Goal: Use online tool/utility

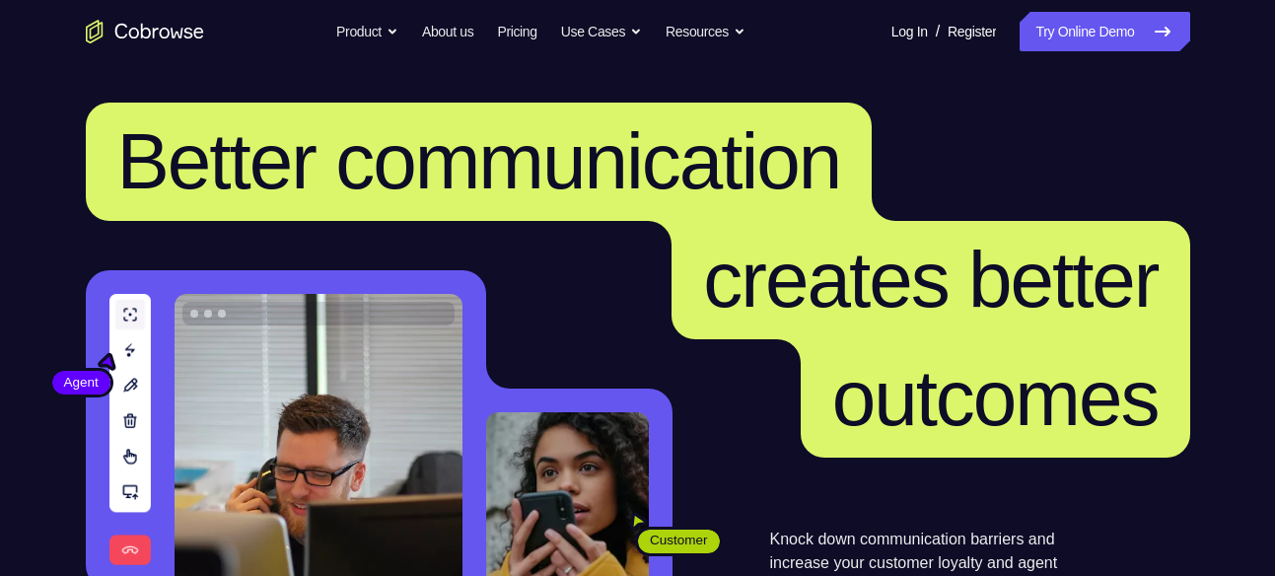
click at [1123, 42] on link "Try Online Demo" at bounding box center [1105, 31] width 170 height 39
drag, startPoint x: 0, startPoint y: 0, endPoint x: 1123, endPoint y: 42, distance: 1123.3
click at [1123, 42] on link "Try Online Demo" at bounding box center [1105, 31] width 170 height 39
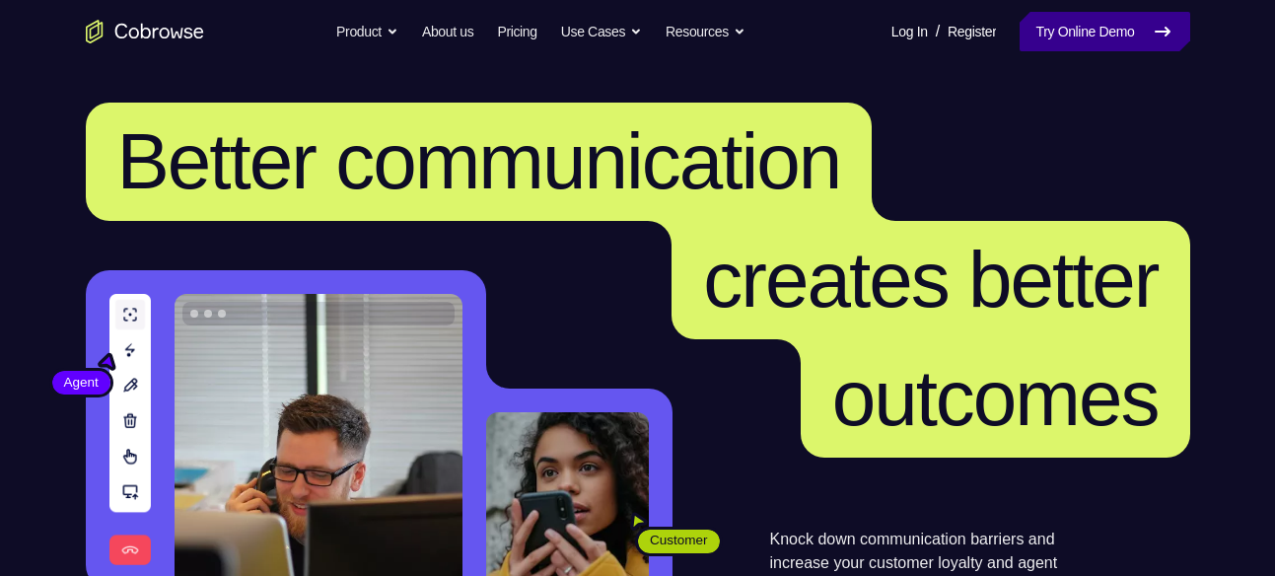
click at [1123, 42] on link "Try Online Demo" at bounding box center [1105, 31] width 170 height 39
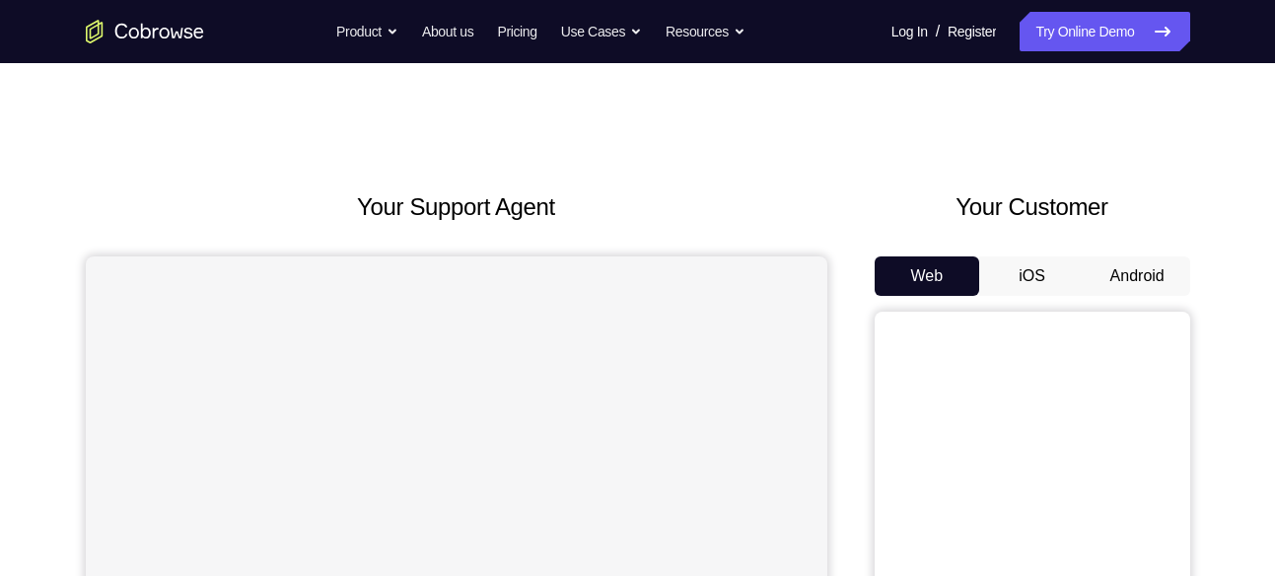
click at [1135, 289] on button "Android" at bounding box center [1138, 275] width 106 height 39
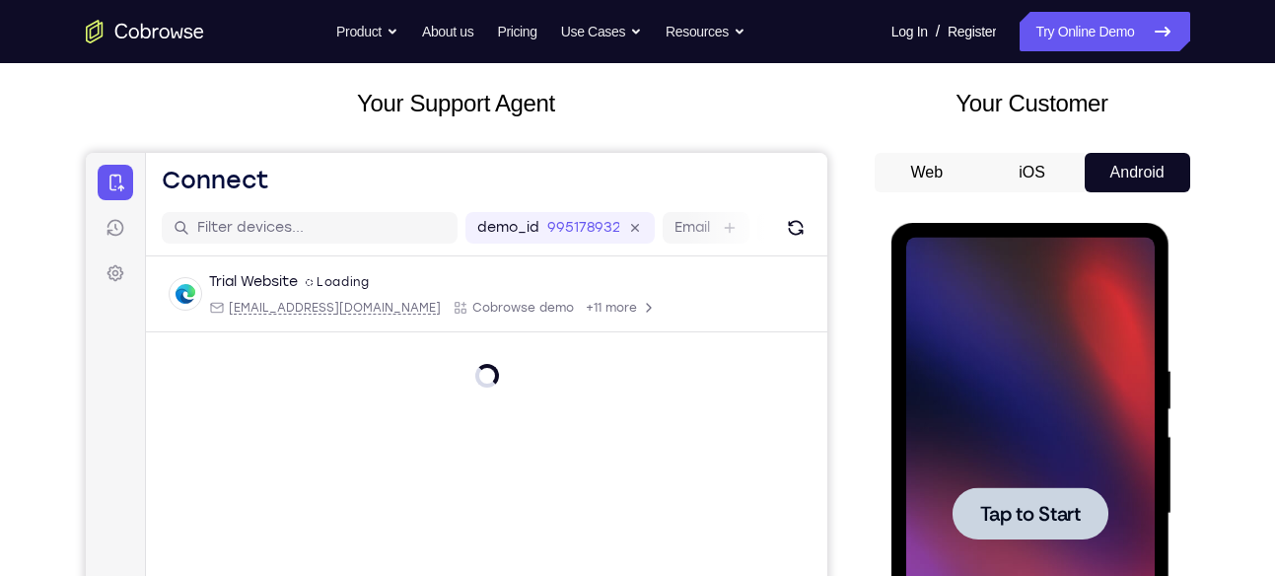
scroll to position [101, 0]
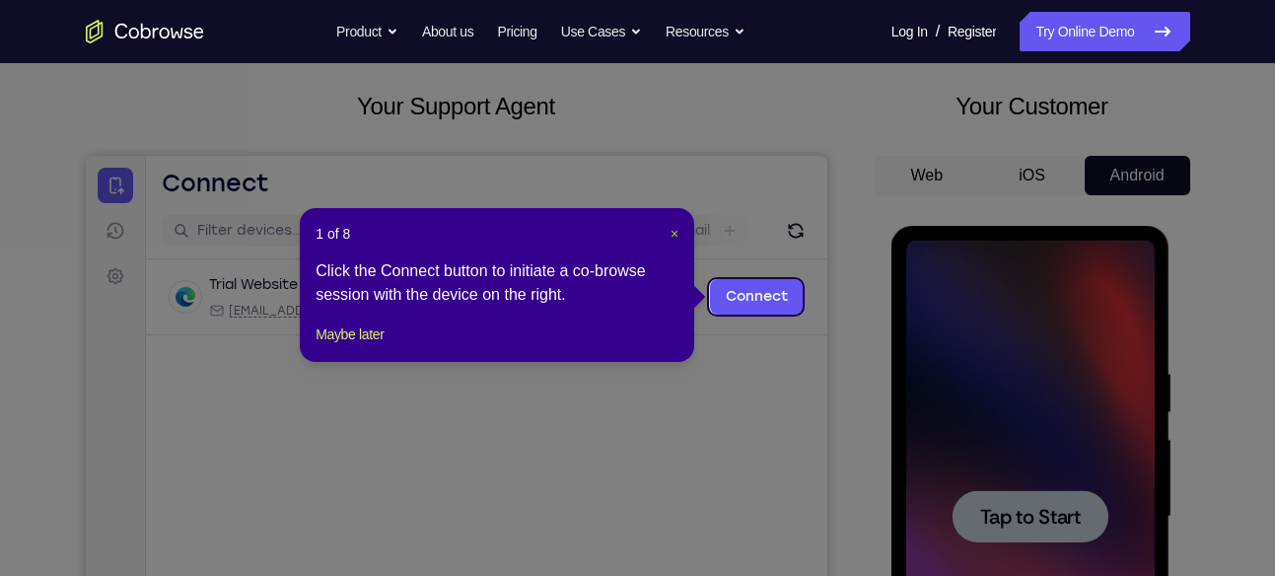
click at [676, 233] on span "×" at bounding box center [675, 234] width 8 height 16
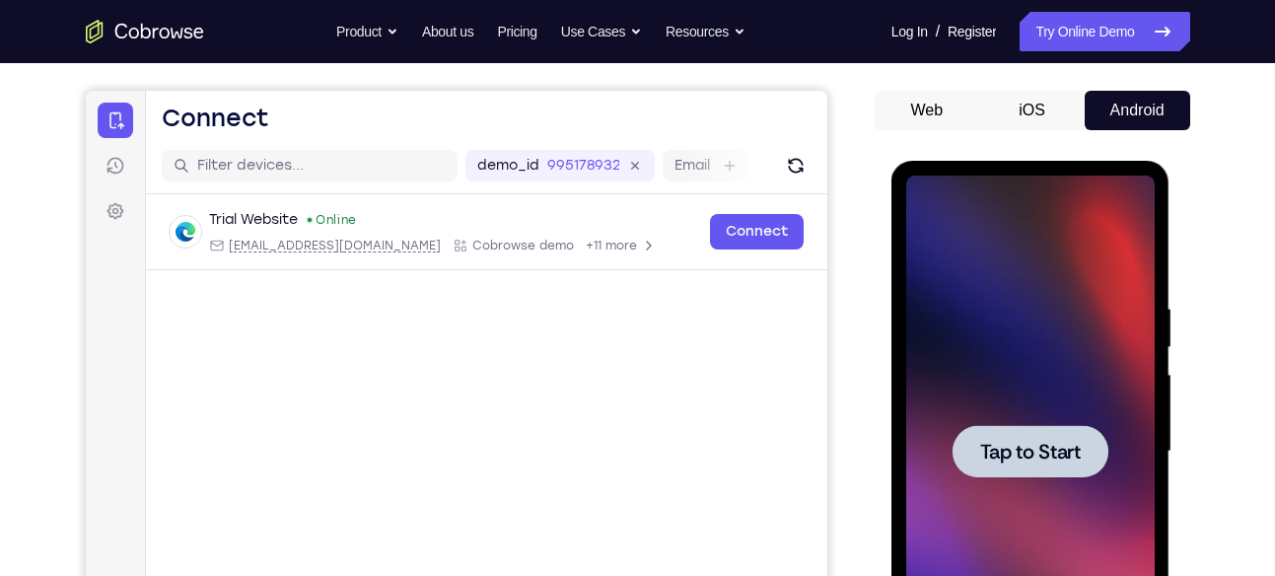
scroll to position [162, 0]
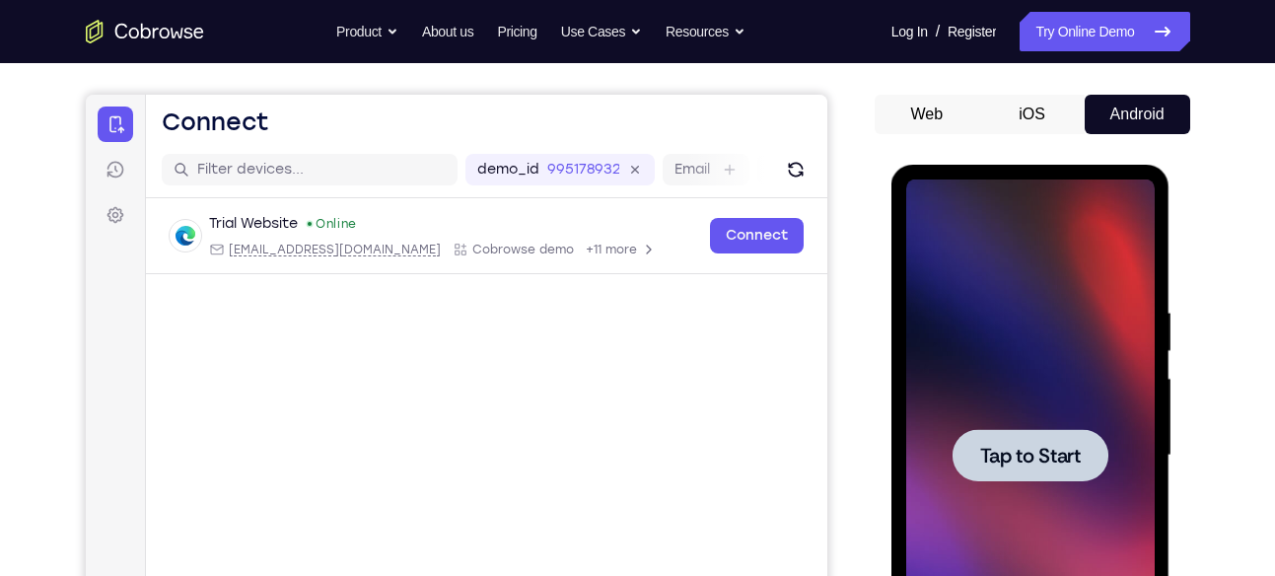
click at [1007, 463] on span "Tap to Start" at bounding box center [1030, 456] width 101 height 20
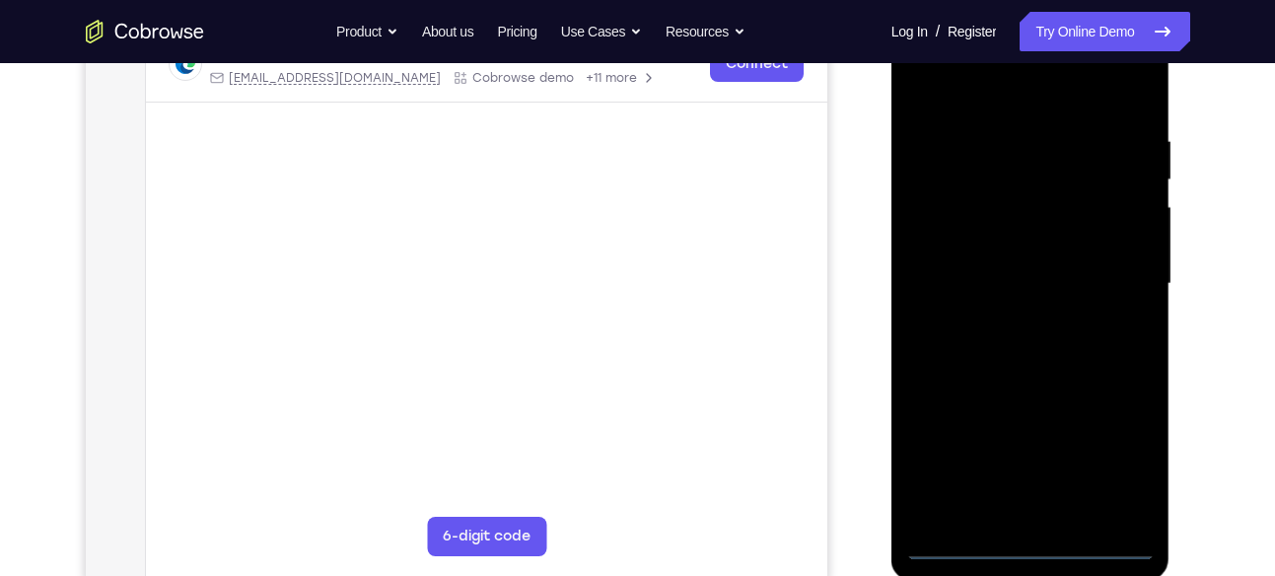
scroll to position [335, 0]
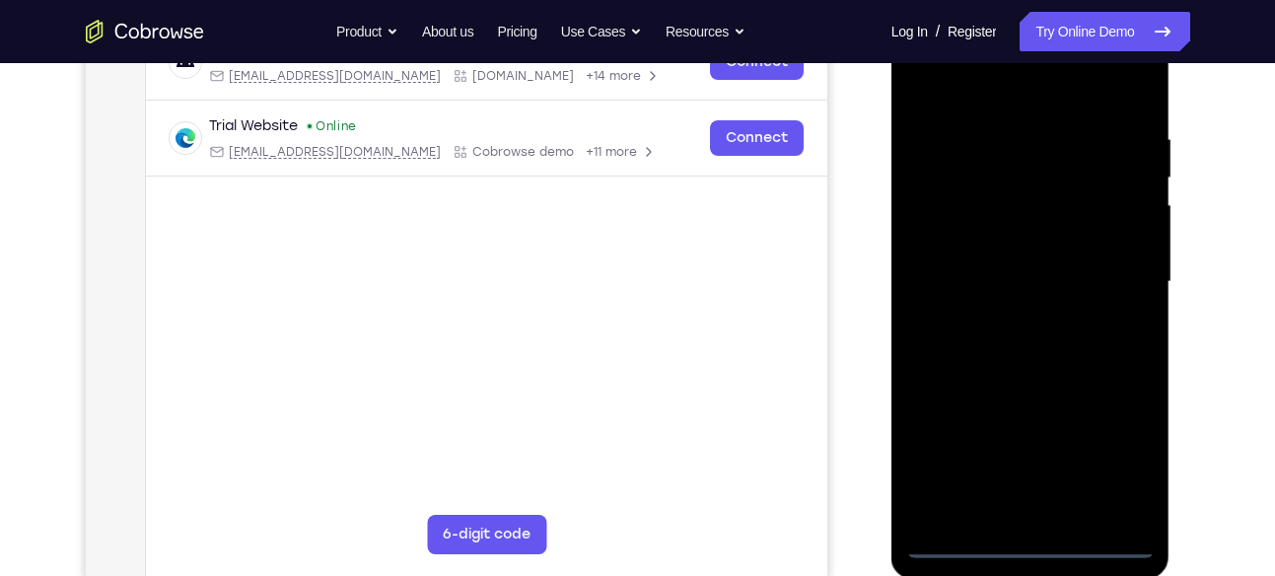
click at [1039, 541] on div at bounding box center [1031, 282] width 249 height 552
click at [1112, 454] on div at bounding box center [1031, 282] width 249 height 552
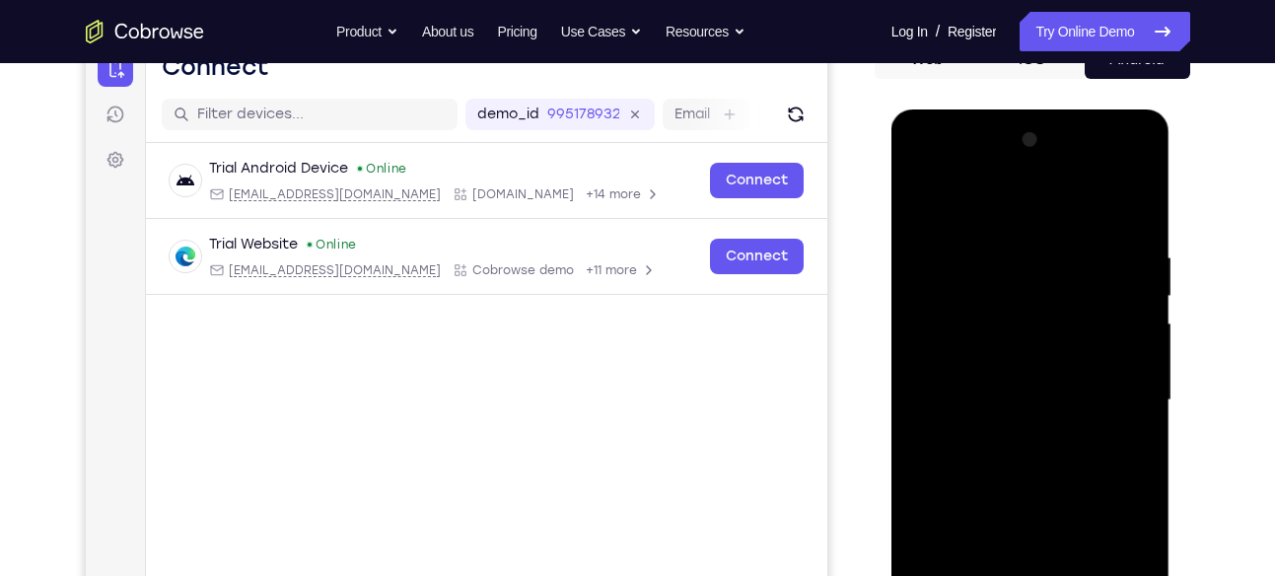
scroll to position [210, 0]
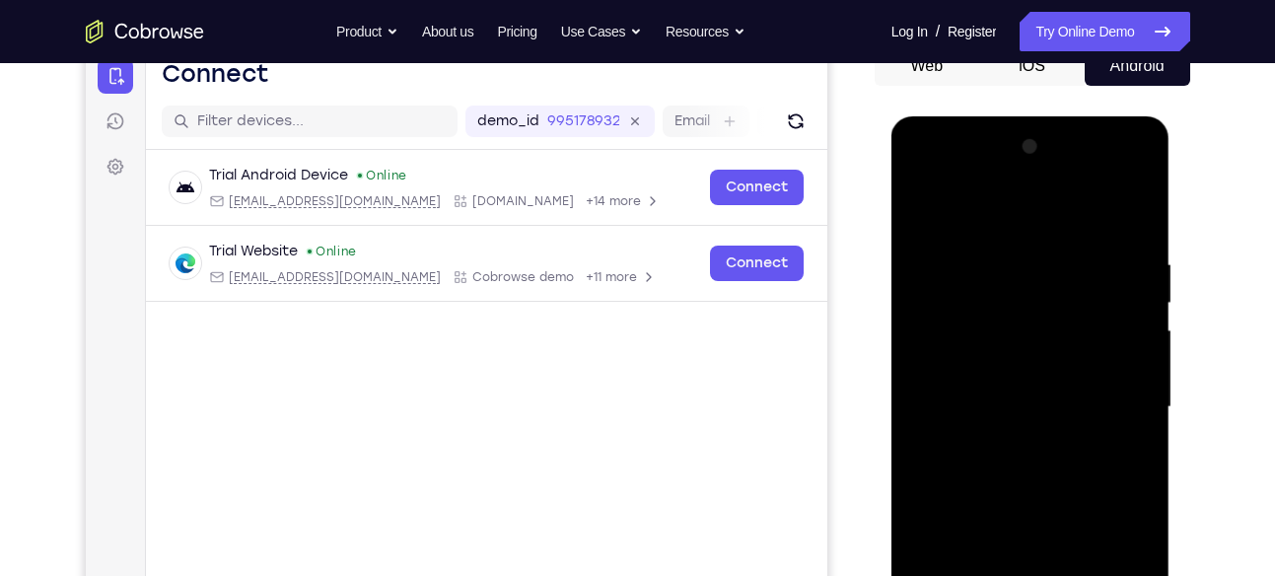
click at [962, 177] on div at bounding box center [1031, 407] width 249 height 552
click at [1117, 402] on div at bounding box center [1031, 407] width 249 height 552
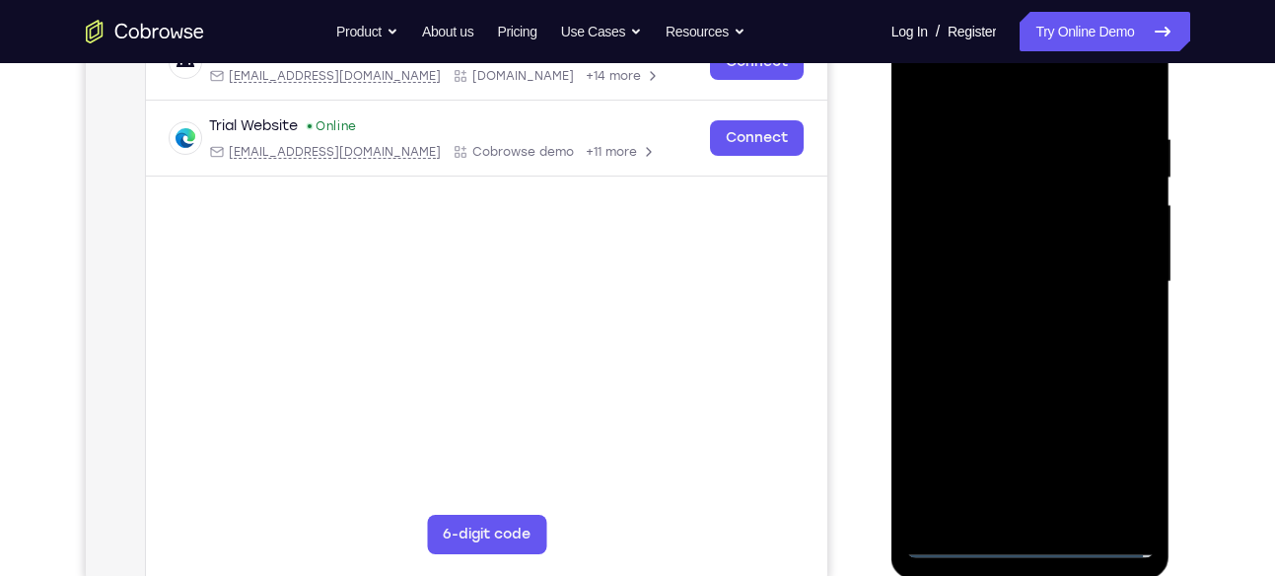
scroll to position [372, 0]
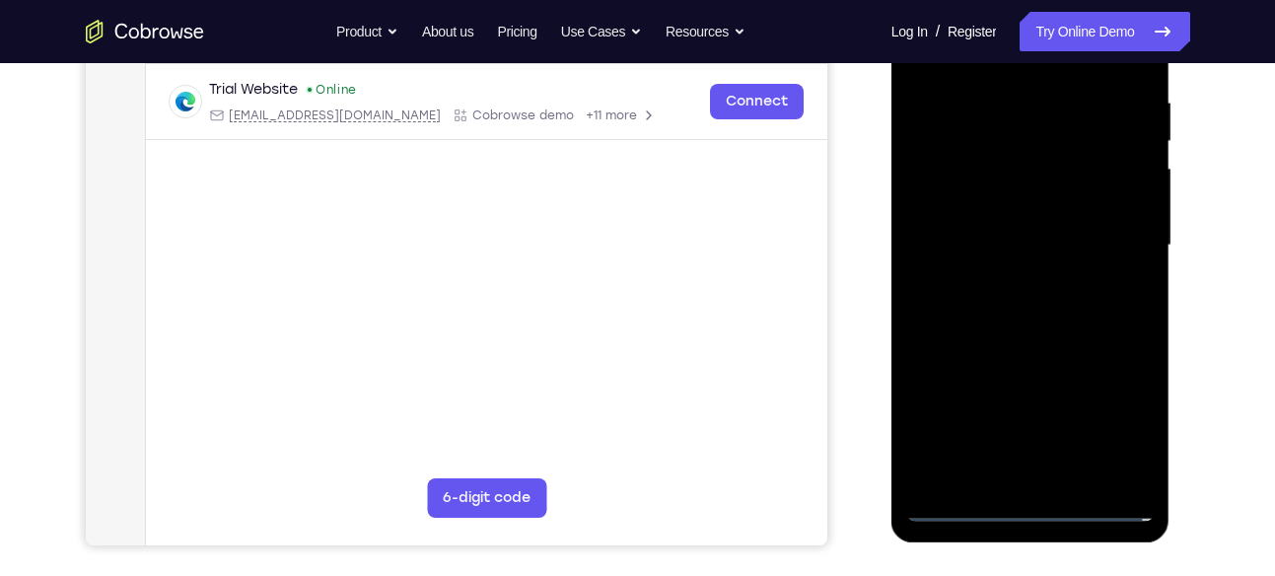
click at [1002, 282] on div at bounding box center [1031, 245] width 249 height 552
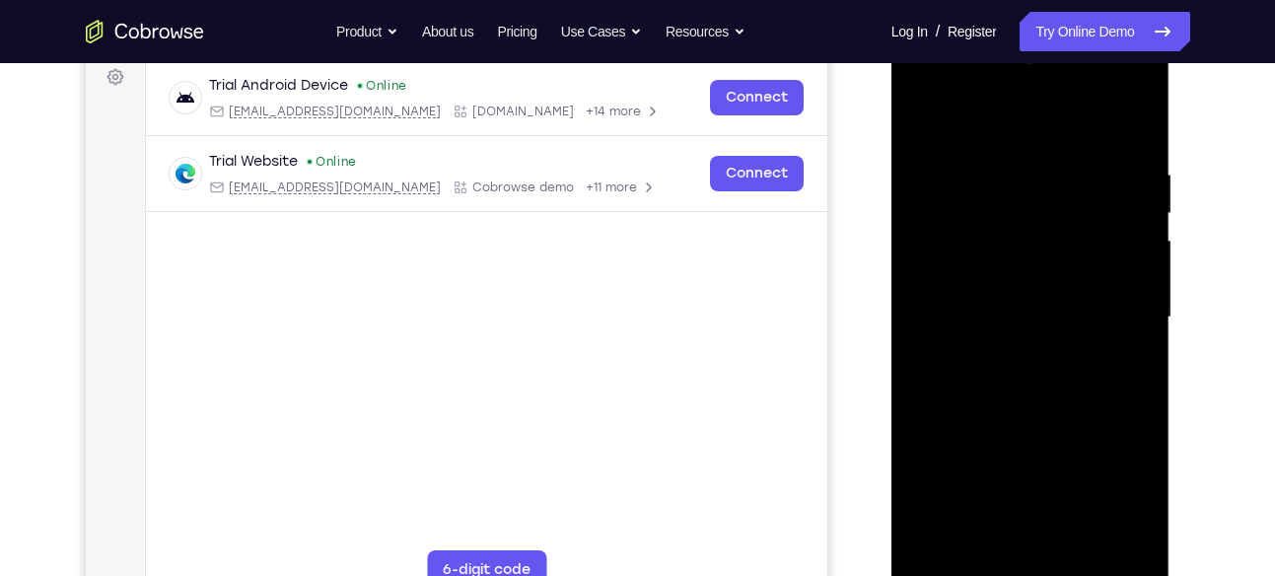
click at [1028, 294] on div at bounding box center [1031, 317] width 249 height 552
click at [991, 285] on div at bounding box center [1031, 317] width 249 height 552
click at [956, 323] on div at bounding box center [1031, 317] width 249 height 552
click at [954, 378] on div at bounding box center [1031, 317] width 249 height 552
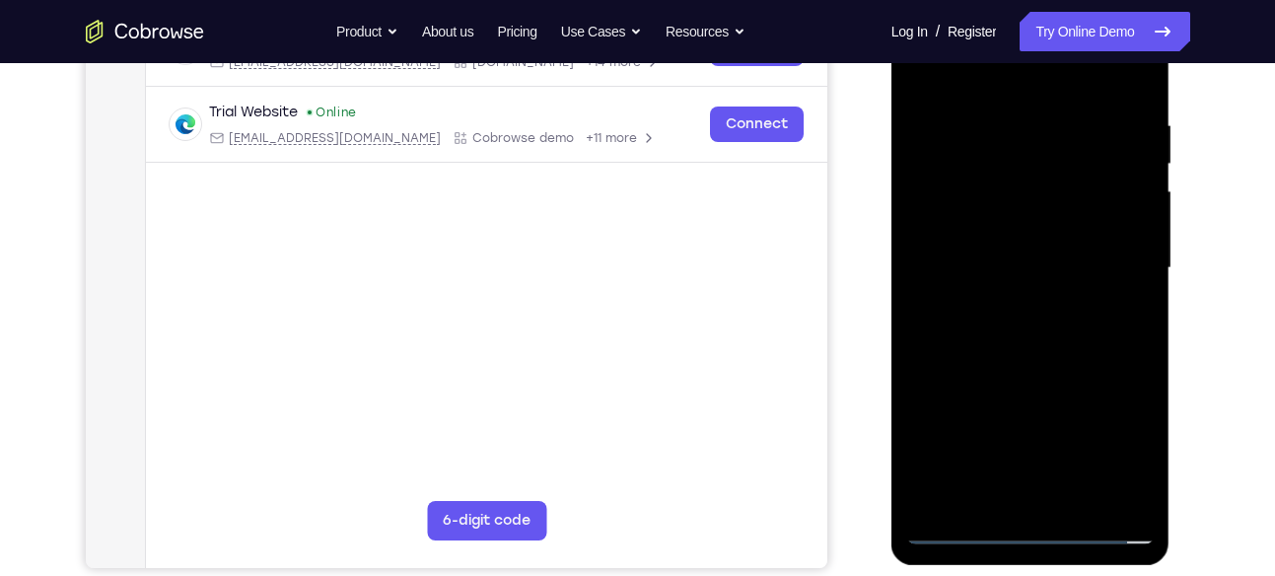
click at [1075, 330] on div at bounding box center [1031, 268] width 249 height 552
click at [1083, 335] on div at bounding box center [1031, 268] width 249 height 552
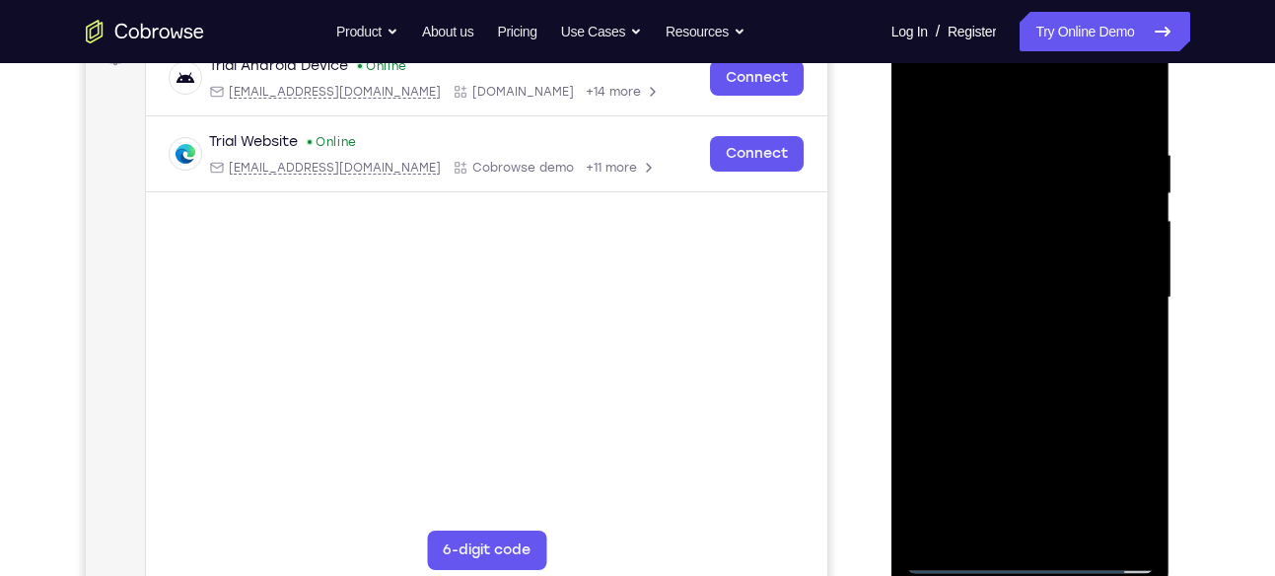
scroll to position [315, 0]
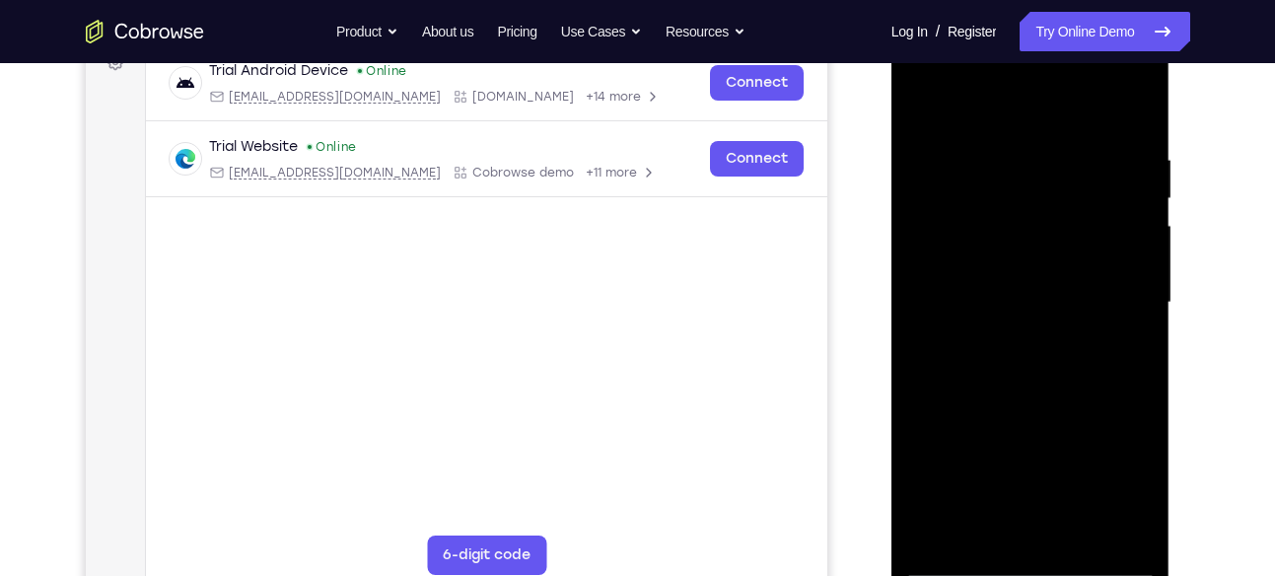
click at [1086, 349] on div at bounding box center [1031, 303] width 249 height 552
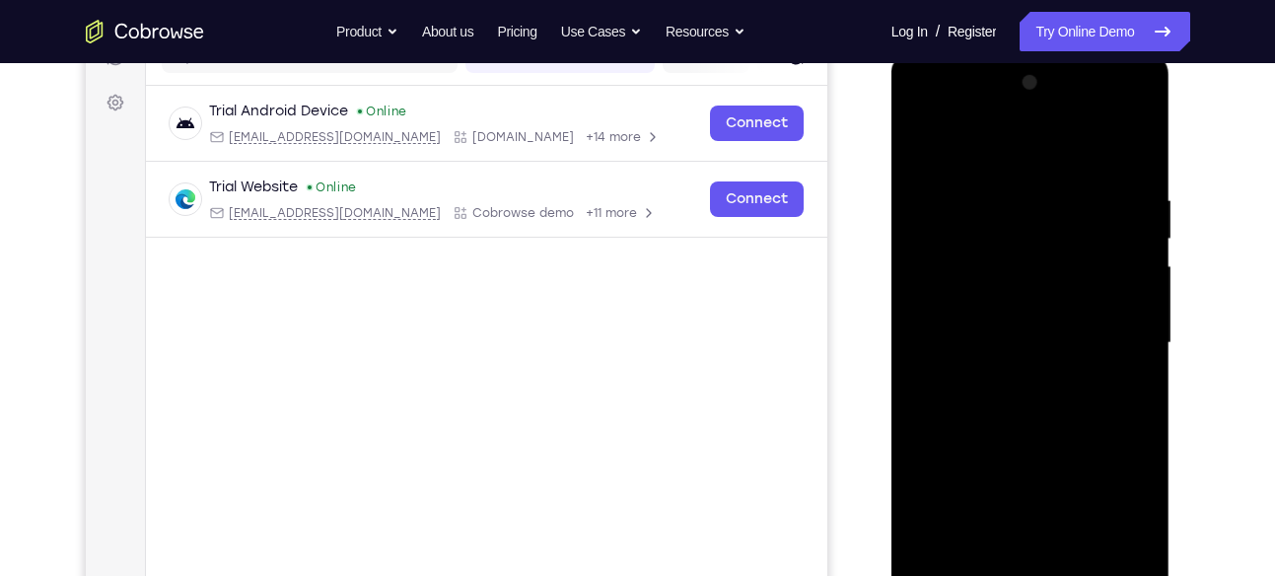
scroll to position [272, 0]
click at [999, 403] on div at bounding box center [1031, 345] width 249 height 552
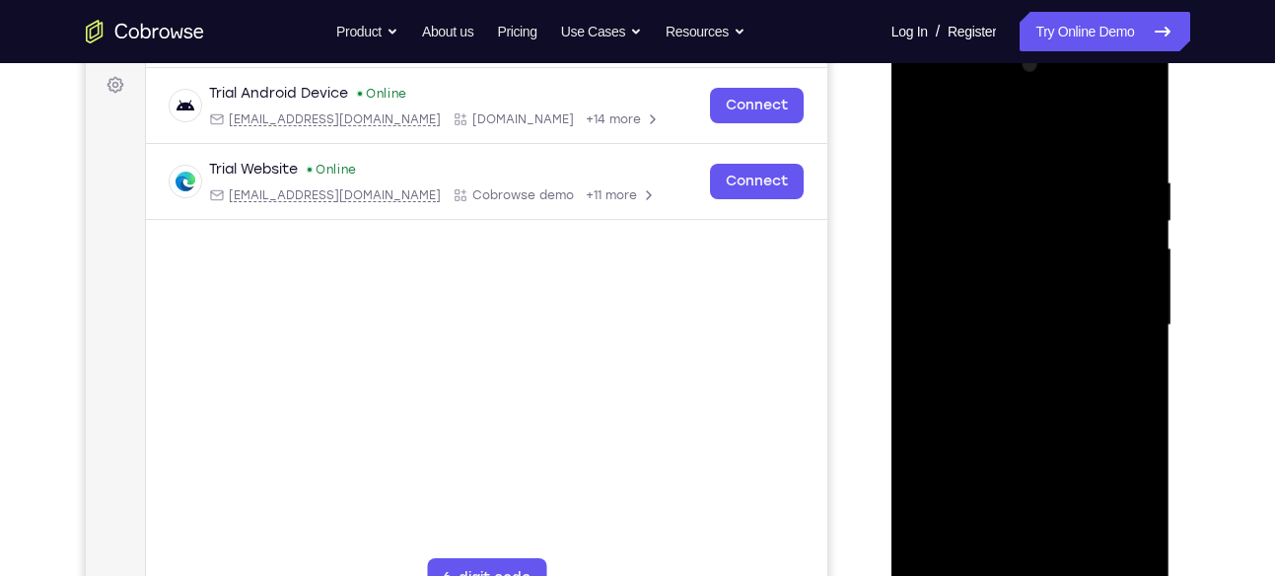
scroll to position [284, 0]
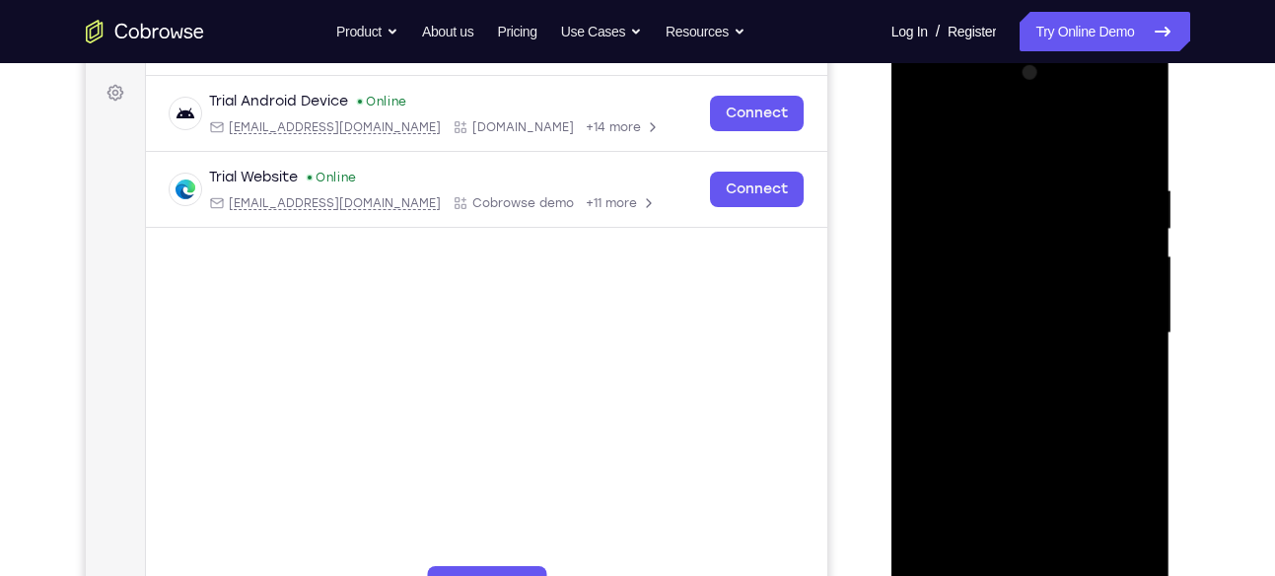
click at [1016, 166] on div at bounding box center [1031, 333] width 249 height 552
click at [1058, 417] on div at bounding box center [1031, 333] width 249 height 552
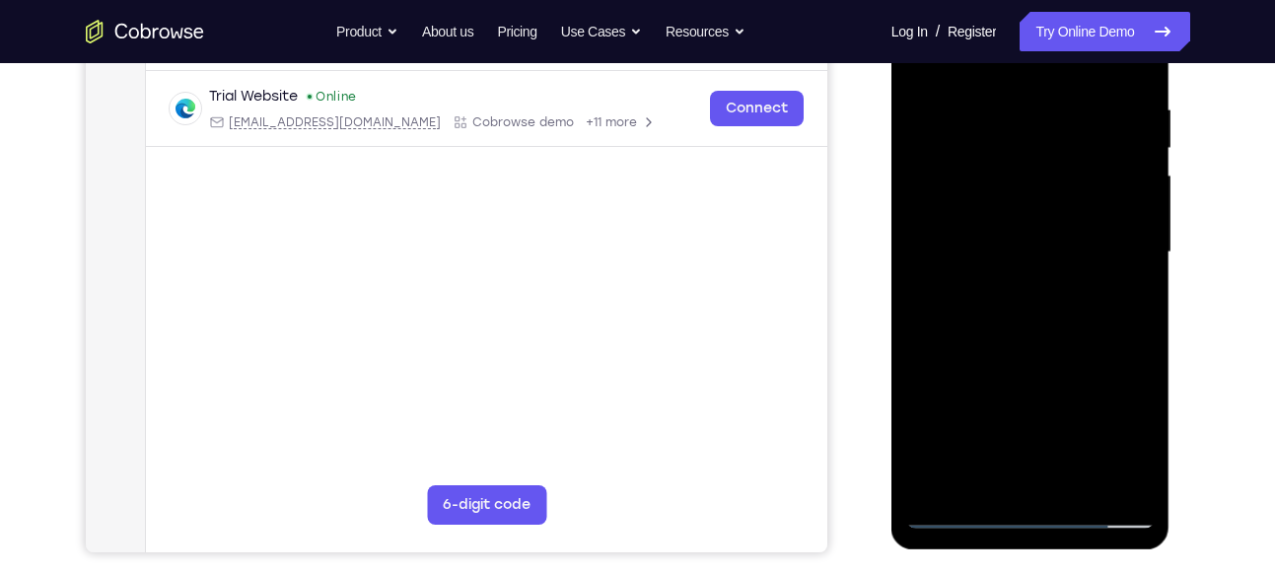
scroll to position [372, 0]
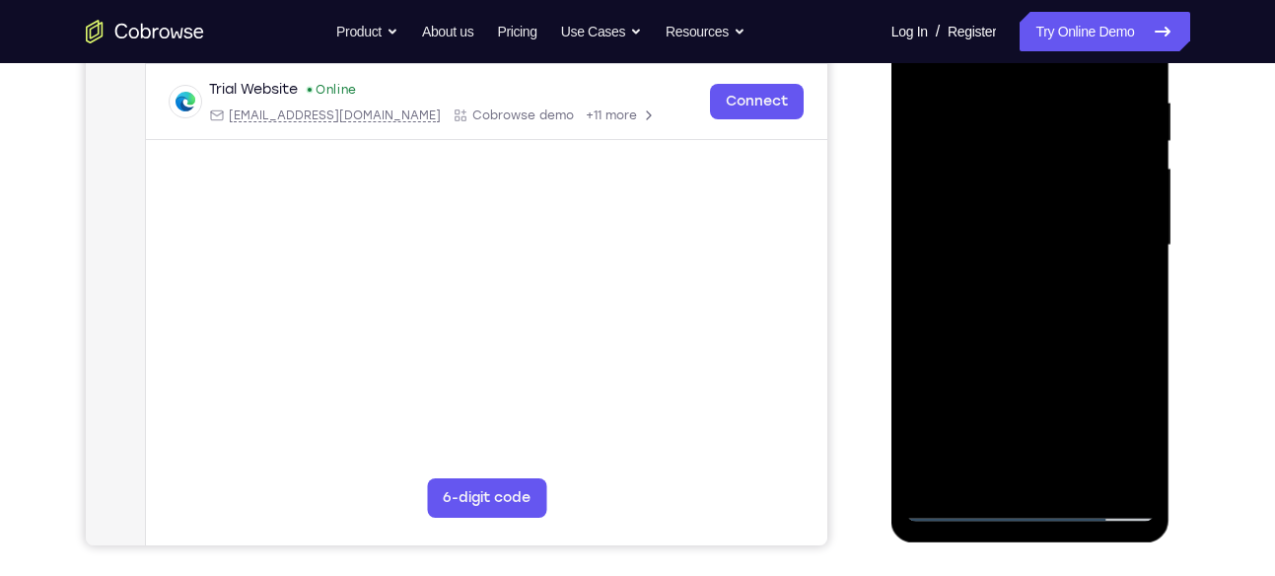
click at [1135, 475] on div at bounding box center [1031, 245] width 249 height 552
click at [1081, 482] on div at bounding box center [1031, 245] width 249 height 552
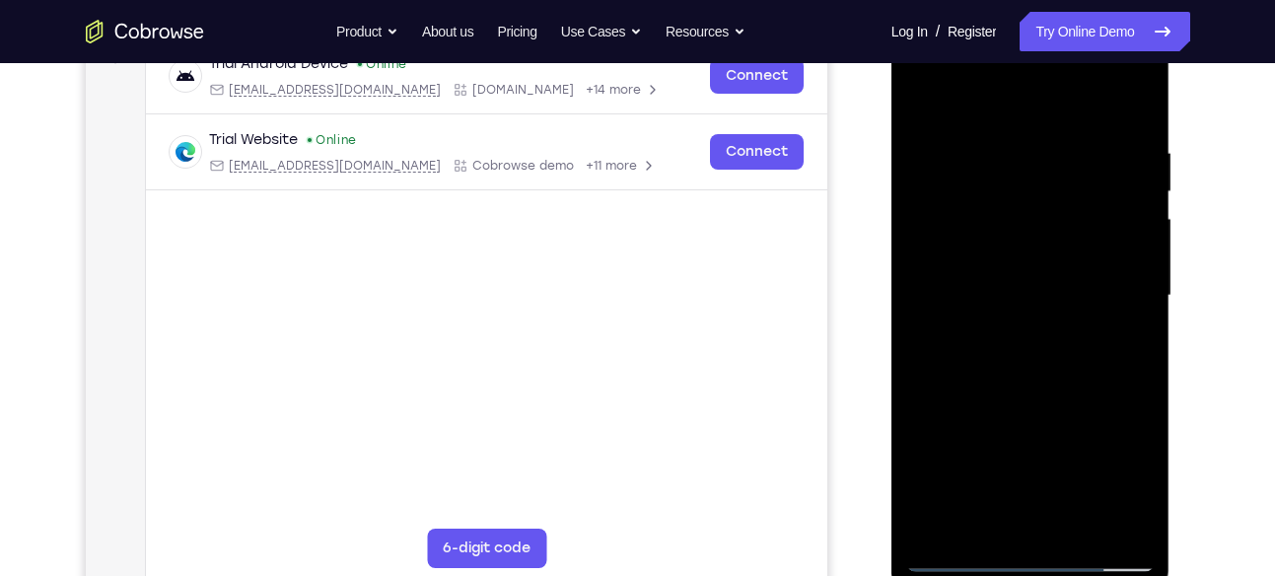
scroll to position [314, 0]
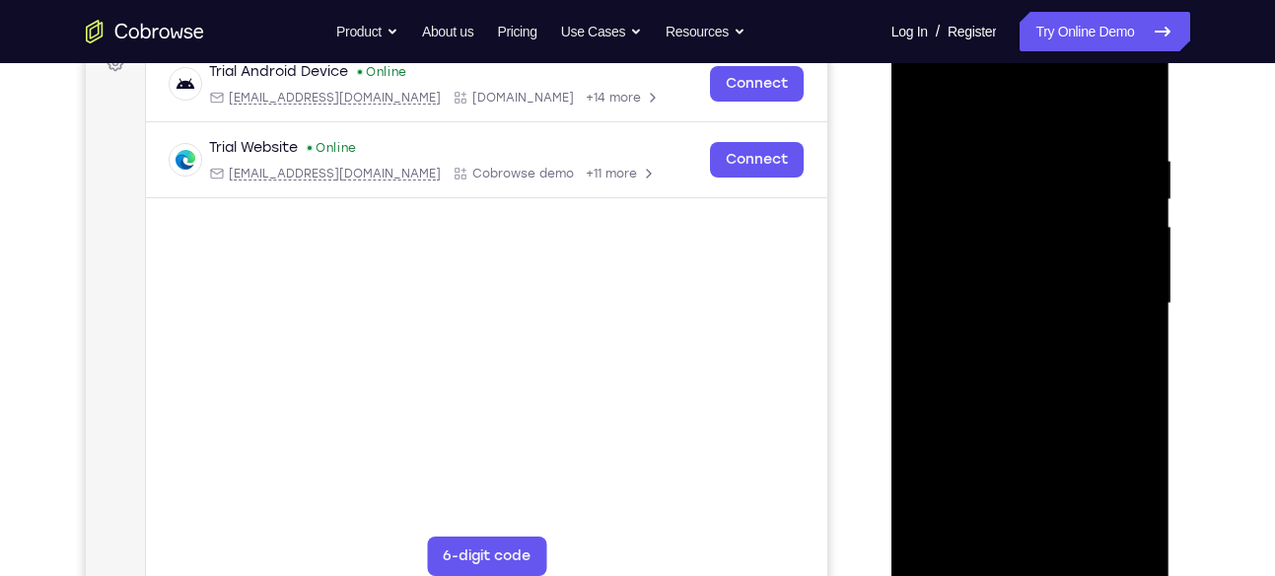
click at [1045, 411] on div at bounding box center [1031, 304] width 249 height 552
click at [926, 106] on div at bounding box center [1031, 304] width 249 height 552
drag, startPoint x: 1038, startPoint y: 420, endPoint x: 1042, endPoint y: 217, distance: 203.2
click at [1042, 217] on div at bounding box center [1031, 304] width 249 height 552
click at [919, 336] on div at bounding box center [1031, 304] width 249 height 552
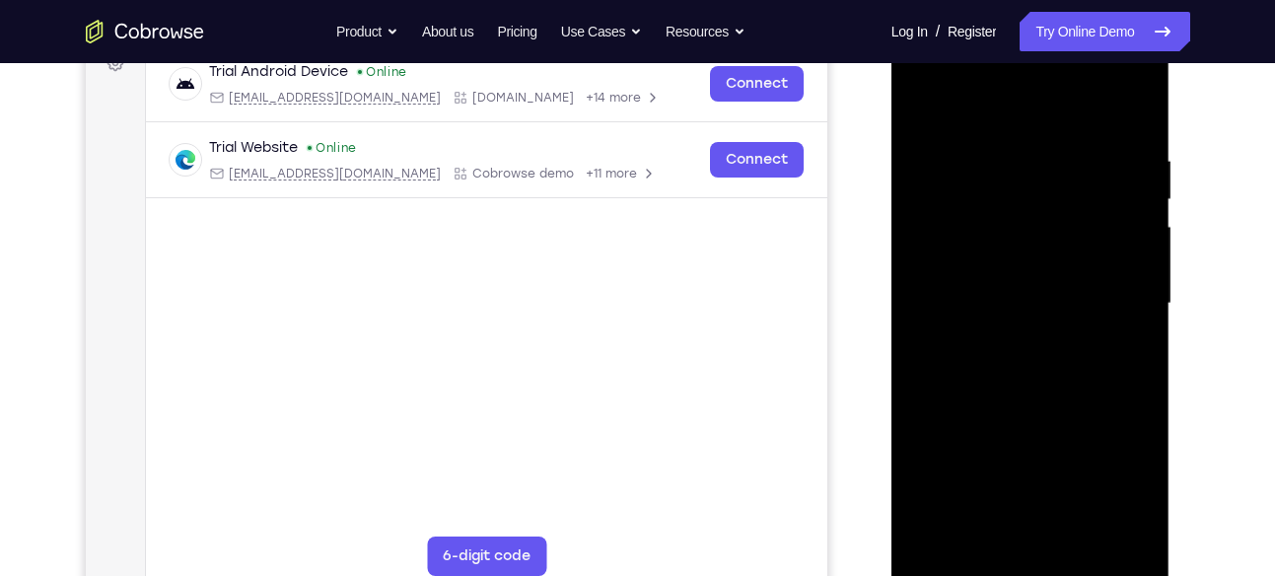
drag, startPoint x: 1034, startPoint y: 459, endPoint x: 1038, endPoint y: 201, distance: 257.5
click at [1038, 201] on div at bounding box center [1031, 304] width 249 height 552
drag, startPoint x: 1046, startPoint y: 446, endPoint x: 1028, endPoint y: 222, distance: 224.6
click at [1028, 222] on div at bounding box center [1031, 304] width 249 height 552
drag, startPoint x: 1058, startPoint y: 449, endPoint x: 1045, endPoint y: 211, distance: 238.1
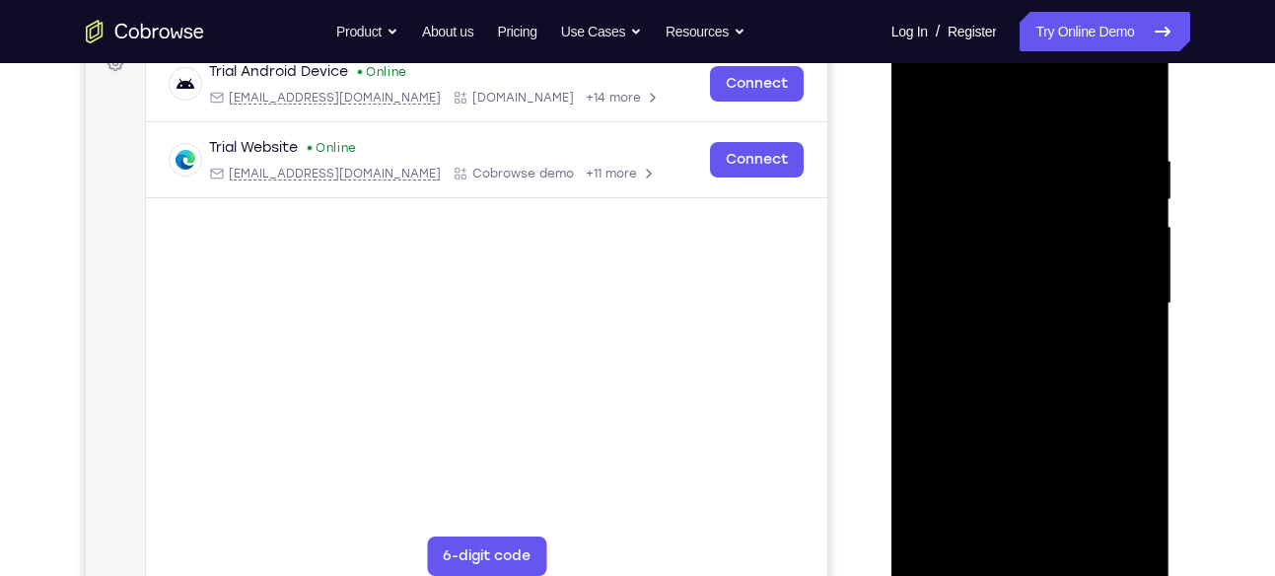
click at [1045, 211] on div at bounding box center [1031, 304] width 249 height 552
drag, startPoint x: 1065, startPoint y: 419, endPoint x: 1060, endPoint y: 324, distance: 95.8
click at [1060, 324] on div at bounding box center [1031, 304] width 249 height 552
click at [920, 319] on div at bounding box center [1031, 304] width 249 height 552
drag, startPoint x: 1015, startPoint y: 441, endPoint x: 1018, endPoint y: 253, distance: 188.4
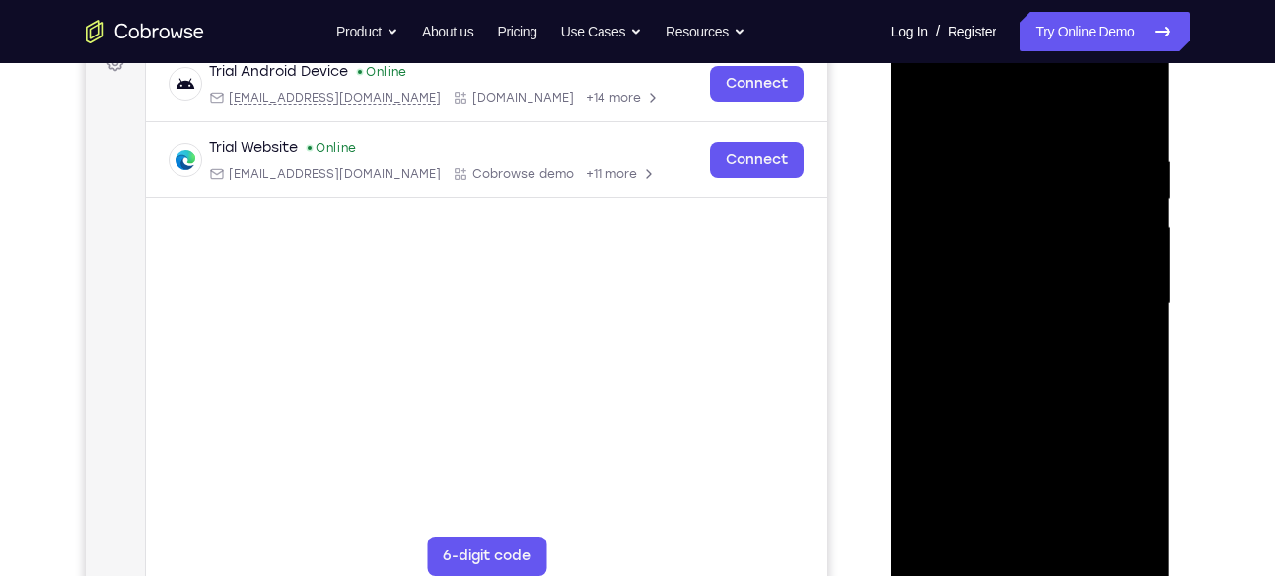
click at [1018, 253] on div at bounding box center [1031, 304] width 249 height 552
drag, startPoint x: 1055, startPoint y: 482, endPoint x: 1055, endPoint y: 442, distance: 40.4
click at [1055, 442] on div at bounding box center [1031, 304] width 249 height 552
drag, startPoint x: 1054, startPoint y: 490, endPoint x: 1042, endPoint y: 281, distance: 209.5
click at [1042, 281] on div at bounding box center [1031, 304] width 249 height 552
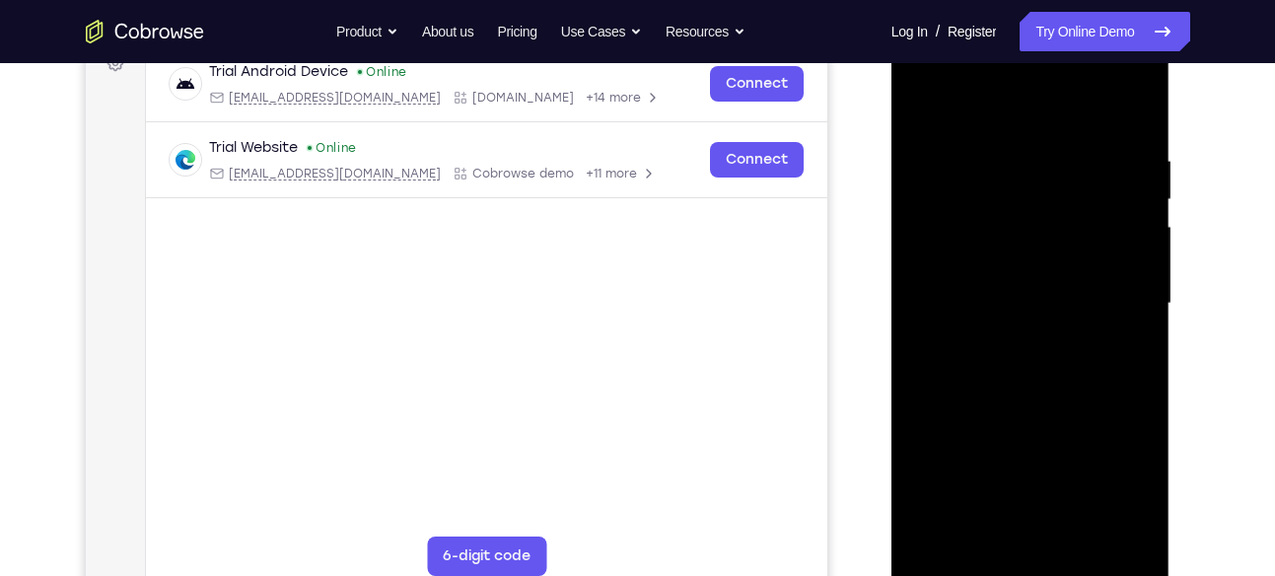
drag, startPoint x: 1038, startPoint y: 426, endPoint x: 1038, endPoint y: 348, distance: 77.9
click at [1038, 348] on div at bounding box center [1031, 304] width 249 height 552
drag, startPoint x: 1074, startPoint y: 262, endPoint x: 1067, endPoint y: 353, distance: 91.0
click at [1067, 353] on div at bounding box center [1031, 304] width 249 height 552
drag, startPoint x: 1067, startPoint y: 353, endPoint x: 1061, endPoint y: 298, distance: 55.6
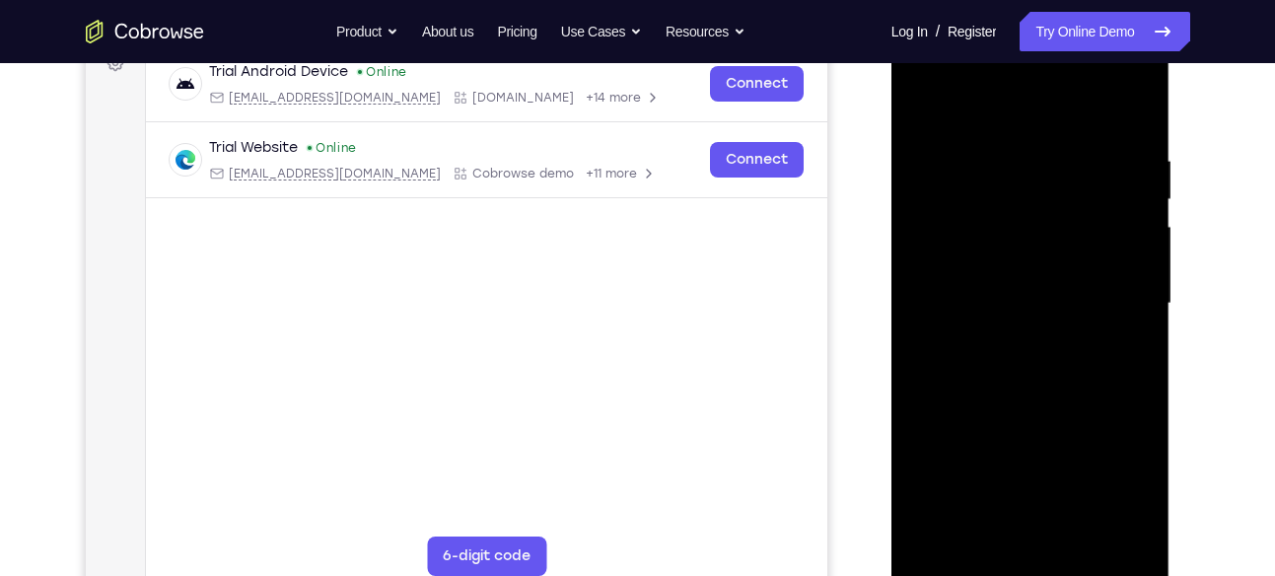
click at [1061, 298] on div at bounding box center [1031, 304] width 249 height 552
drag, startPoint x: 1061, startPoint y: 298, endPoint x: 1052, endPoint y: 375, distance: 77.6
click at [1052, 375] on div at bounding box center [1031, 304] width 249 height 552
click at [1139, 318] on div at bounding box center [1031, 304] width 249 height 552
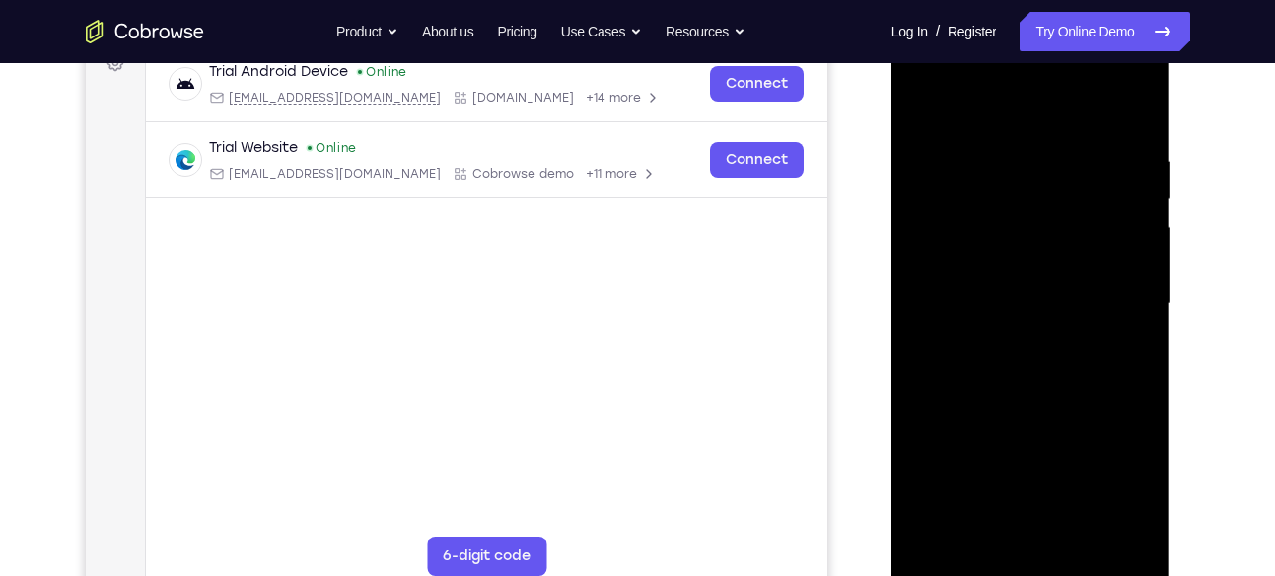
drag, startPoint x: 1036, startPoint y: 469, endPoint x: 1047, endPoint y: 226, distance: 242.9
click at [1047, 226] on div at bounding box center [1031, 304] width 249 height 552
drag, startPoint x: 1045, startPoint y: 473, endPoint x: 1022, endPoint y: 214, distance: 260.4
click at [1022, 214] on div at bounding box center [1031, 304] width 249 height 552
drag, startPoint x: 1052, startPoint y: 498, endPoint x: 1039, endPoint y: 272, distance: 226.3
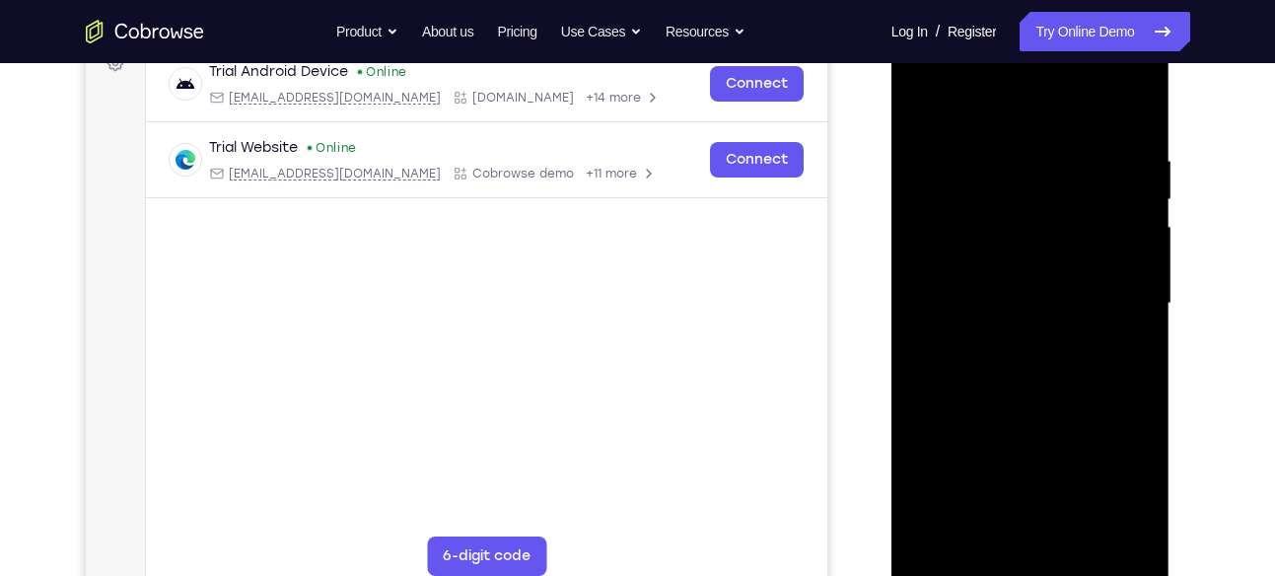
click at [1039, 272] on div at bounding box center [1031, 304] width 249 height 552
drag, startPoint x: 1038, startPoint y: 442, endPoint x: 1038, endPoint y: 229, distance: 213.1
click at [1038, 229] on div at bounding box center [1031, 304] width 249 height 552
drag, startPoint x: 1021, startPoint y: 478, endPoint x: 1023, endPoint y: 394, distance: 84.9
click at [1023, 394] on div at bounding box center [1031, 304] width 249 height 552
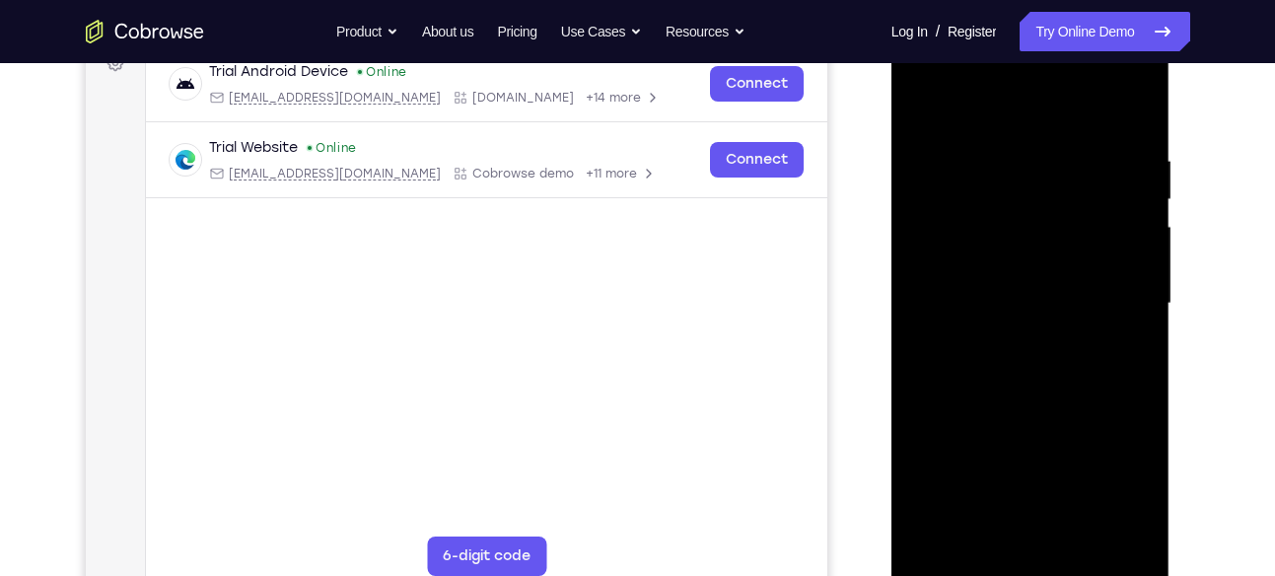
drag, startPoint x: 1024, startPoint y: 513, endPoint x: 1030, endPoint y: 283, distance: 229.9
click at [1030, 283] on div at bounding box center [1031, 304] width 249 height 552
drag, startPoint x: 1042, startPoint y: 472, endPoint x: 1046, endPoint y: 267, distance: 204.2
click at [1046, 267] on div at bounding box center [1031, 304] width 249 height 552
drag, startPoint x: 1046, startPoint y: 424, endPoint x: 1037, endPoint y: 211, distance: 213.2
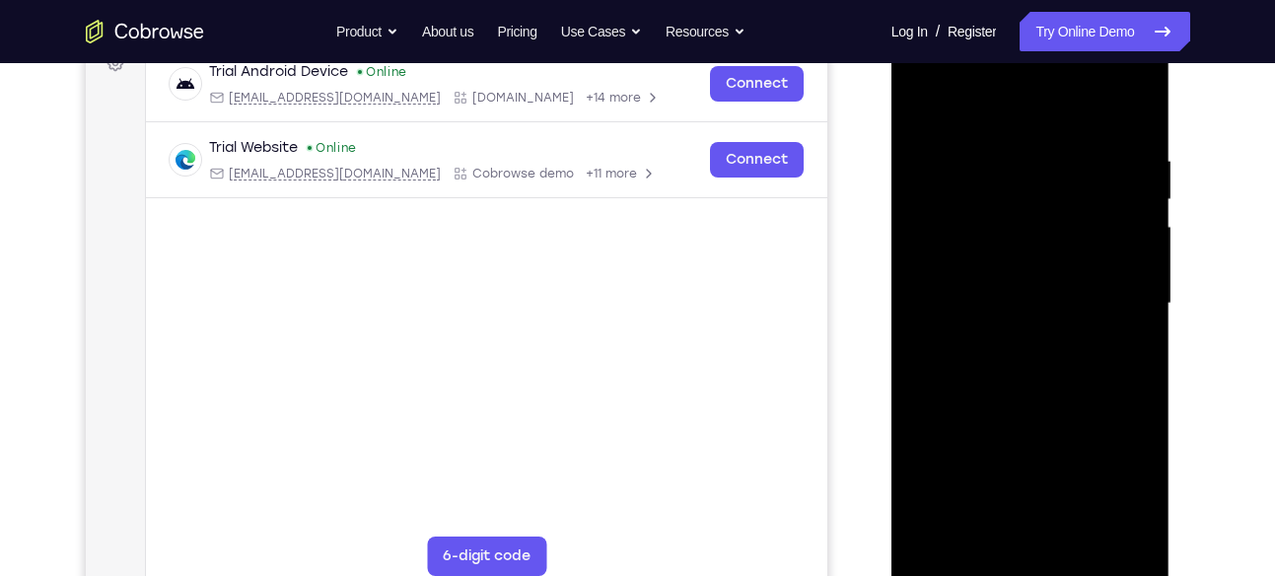
click at [1037, 211] on div at bounding box center [1031, 304] width 249 height 552
drag, startPoint x: 1046, startPoint y: 489, endPoint x: 1040, endPoint y: 250, distance: 239.8
click at [1040, 250] on div at bounding box center [1031, 304] width 249 height 552
drag, startPoint x: 1028, startPoint y: 469, endPoint x: 1030, endPoint y: 262, distance: 206.2
click at [1030, 262] on div at bounding box center [1031, 304] width 249 height 552
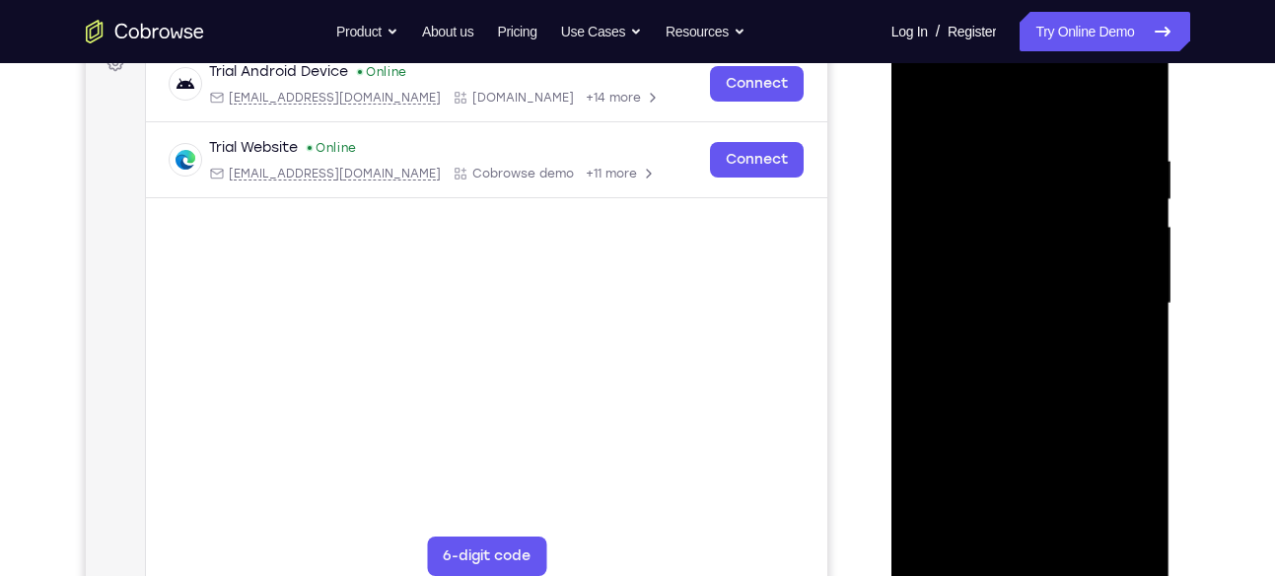
drag, startPoint x: 1045, startPoint y: 479, endPoint x: 1040, endPoint y: 284, distance: 195.4
click at [1040, 284] on div at bounding box center [1031, 304] width 249 height 552
drag, startPoint x: 1036, startPoint y: 454, endPoint x: 1036, endPoint y: 393, distance: 61.2
click at [1036, 393] on div at bounding box center [1031, 304] width 249 height 552
drag, startPoint x: 1043, startPoint y: 480, endPoint x: 1037, endPoint y: 276, distance: 204.3
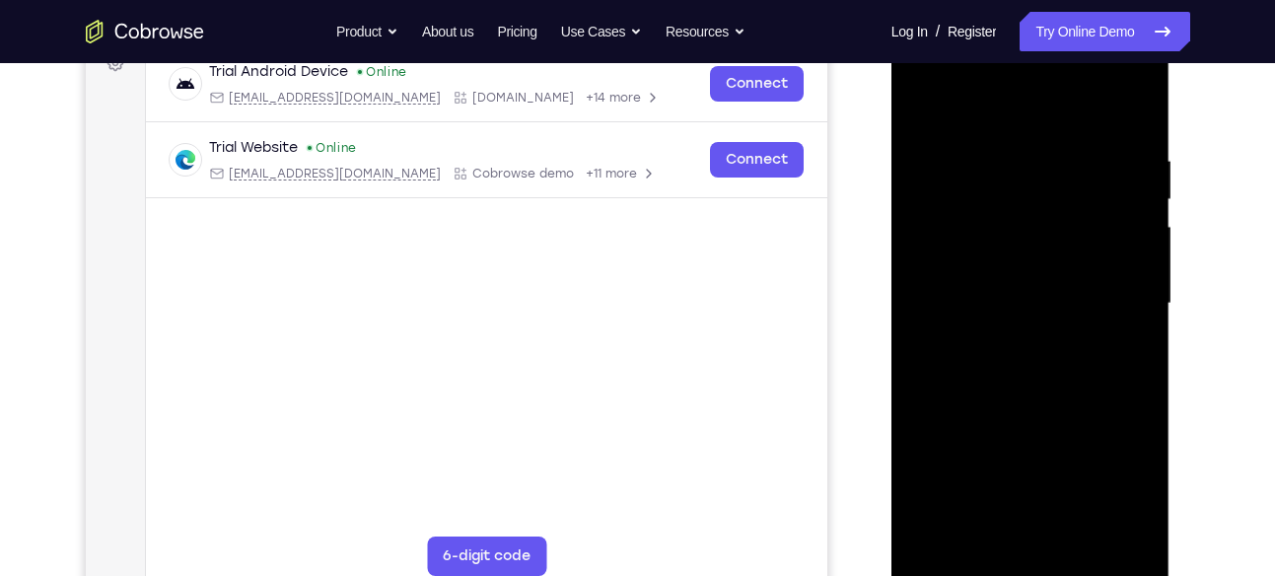
click at [1037, 276] on div at bounding box center [1031, 304] width 249 height 552
drag, startPoint x: 1040, startPoint y: 454, endPoint x: 1041, endPoint y: 202, distance: 251.5
click at [1041, 202] on div at bounding box center [1031, 304] width 249 height 552
drag, startPoint x: 1061, startPoint y: 356, endPoint x: 1074, endPoint y: 176, distance: 181.0
click at [1074, 176] on div at bounding box center [1031, 304] width 249 height 552
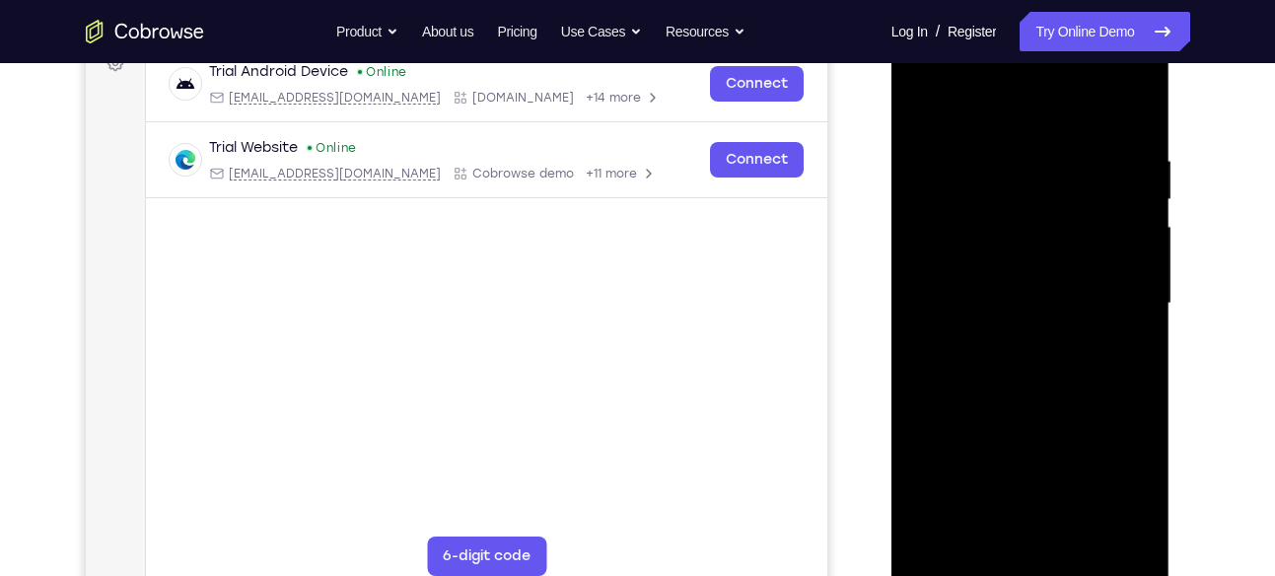
drag, startPoint x: 1083, startPoint y: 474, endPoint x: 1072, endPoint y: 275, distance: 199.5
click at [1072, 275] on div at bounding box center [1031, 304] width 249 height 552
drag, startPoint x: 1060, startPoint y: 443, endPoint x: 1073, endPoint y: 219, distance: 224.3
click at [1073, 219] on div at bounding box center [1031, 304] width 249 height 552
drag, startPoint x: 1062, startPoint y: 456, endPoint x: 1072, endPoint y: 252, distance: 204.4
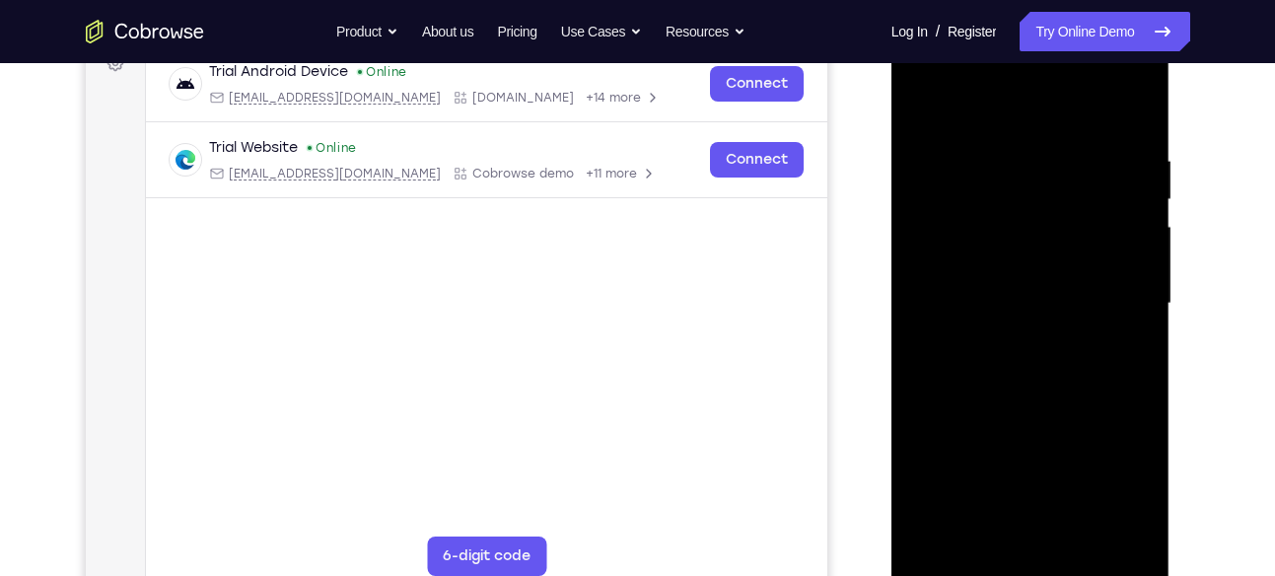
click at [1072, 252] on div at bounding box center [1031, 304] width 249 height 552
click at [975, 351] on div at bounding box center [1031, 304] width 249 height 552
drag, startPoint x: 1038, startPoint y: 455, endPoint x: 1028, endPoint y: 162, distance: 293.1
click at [1028, 162] on div at bounding box center [1031, 304] width 249 height 552
drag, startPoint x: 1051, startPoint y: 492, endPoint x: 1023, endPoint y: 209, distance: 284.4
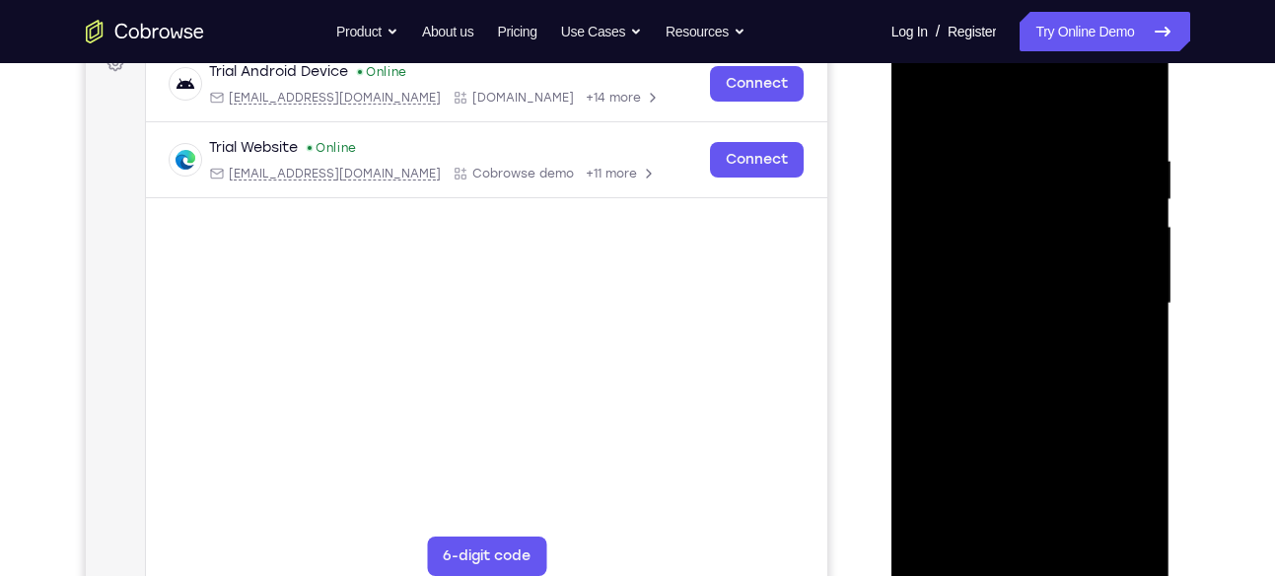
click at [1023, 209] on div at bounding box center [1031, 304] width 249 height 552
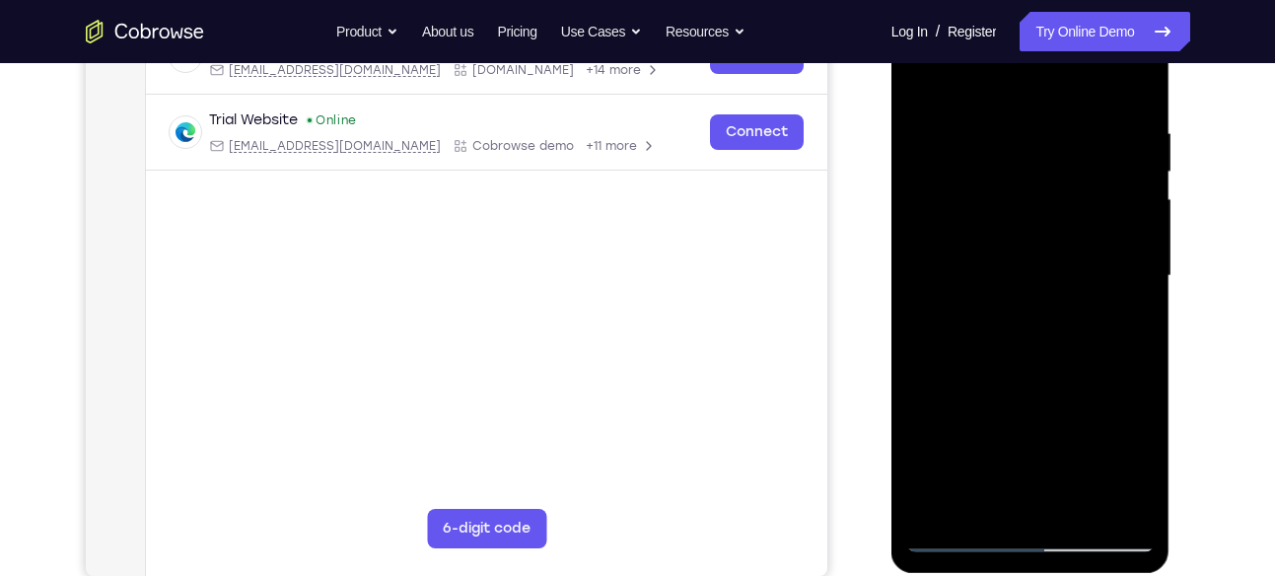
scroll to position [370, 0]
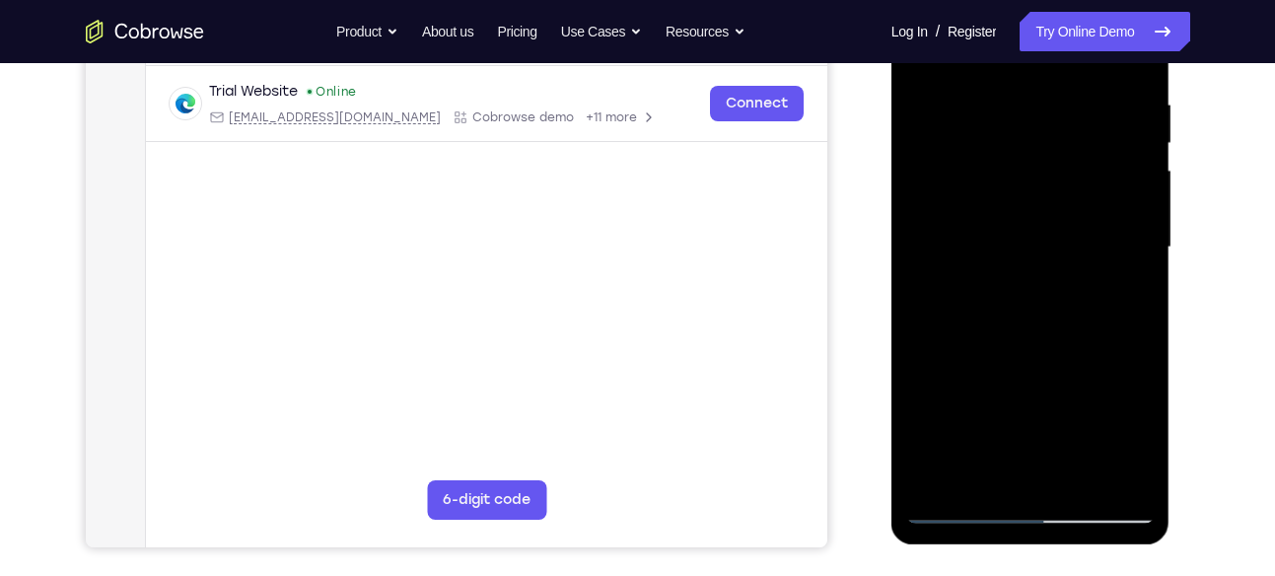
drag, startPoint x: 1037, startPoint y: 449, endPoint x: 1038, endPoint y: 289, distance: 159.8
click at [1038, 289] on div at bounding box center [1031, 247] width 249 height 552
drag, startPoint x: 1045, startPoint y: 411, endPoint x: 1036, endPoint y: 206, distance: 205.4
click at [1036, 206] on div at bounding box center [1031, 247] width 249 height 552
drag, startPoint x: 1063, startPoint y: 394, endPoint x: 1050, endPoint y: 178, distance: 216.5
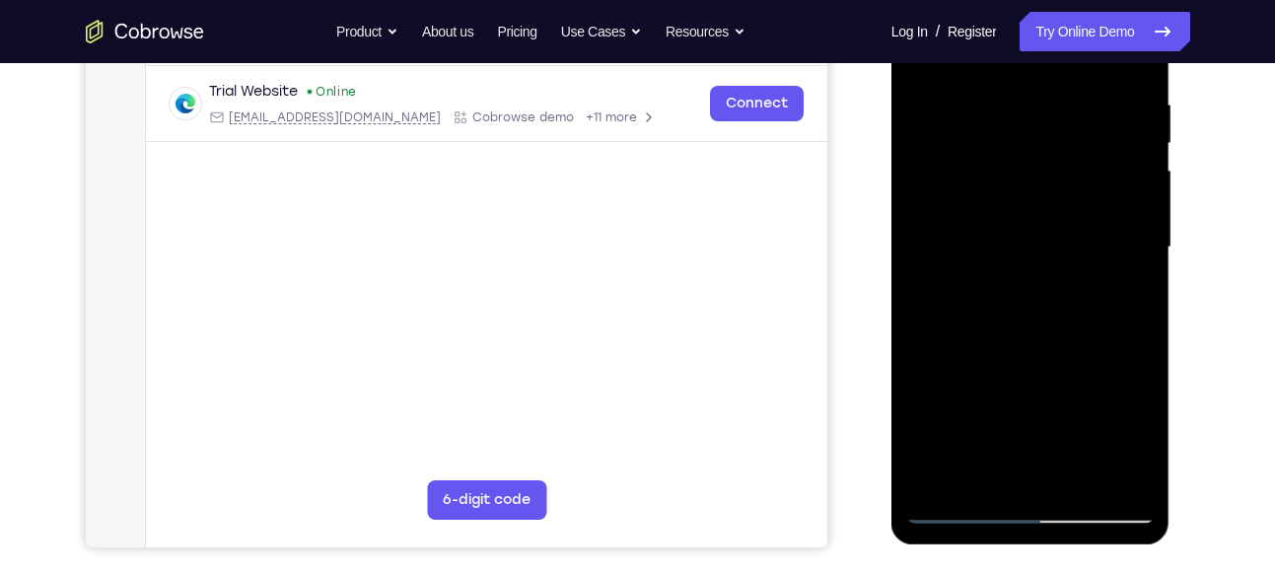
click at [1050, 178] on div at bounding box center [1031, 247] width 249 height 552
drag, startPoint x: 1053, startPoint y: 399, endPoint x: 1050, endPoint y: 176, distance: 223.0
click at [1050, 176] on div at bounding box center [1031, 247] width 249 height 552
drag
click at [1032, 220] on div at bounding box center [1031, 247] width 249 height 552
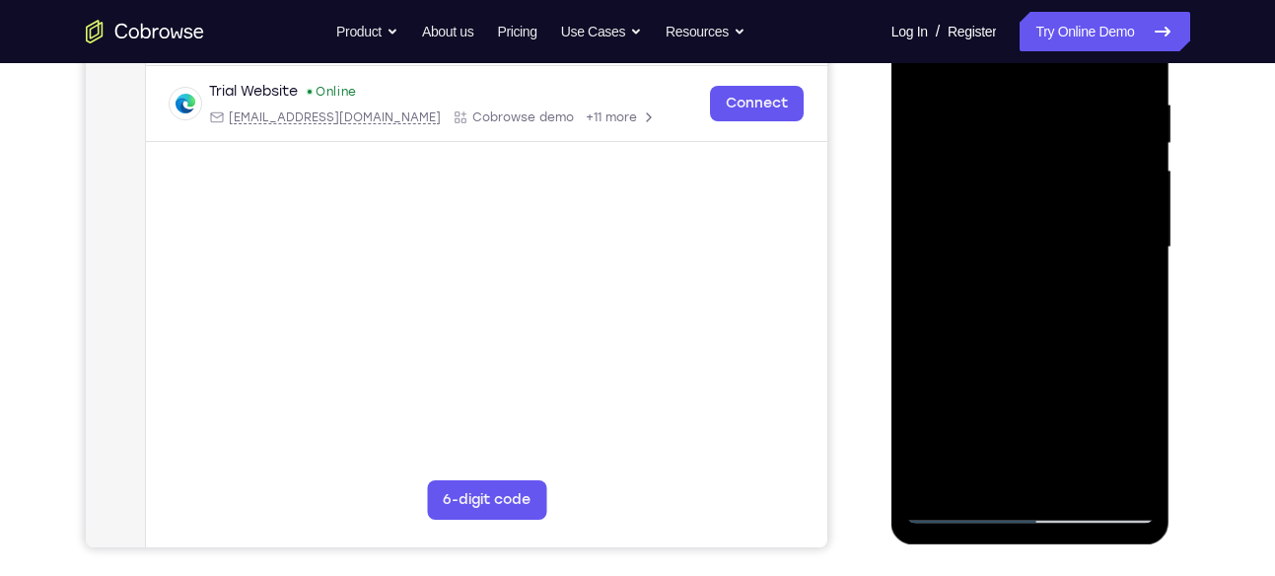
scroll to position [347, 0]
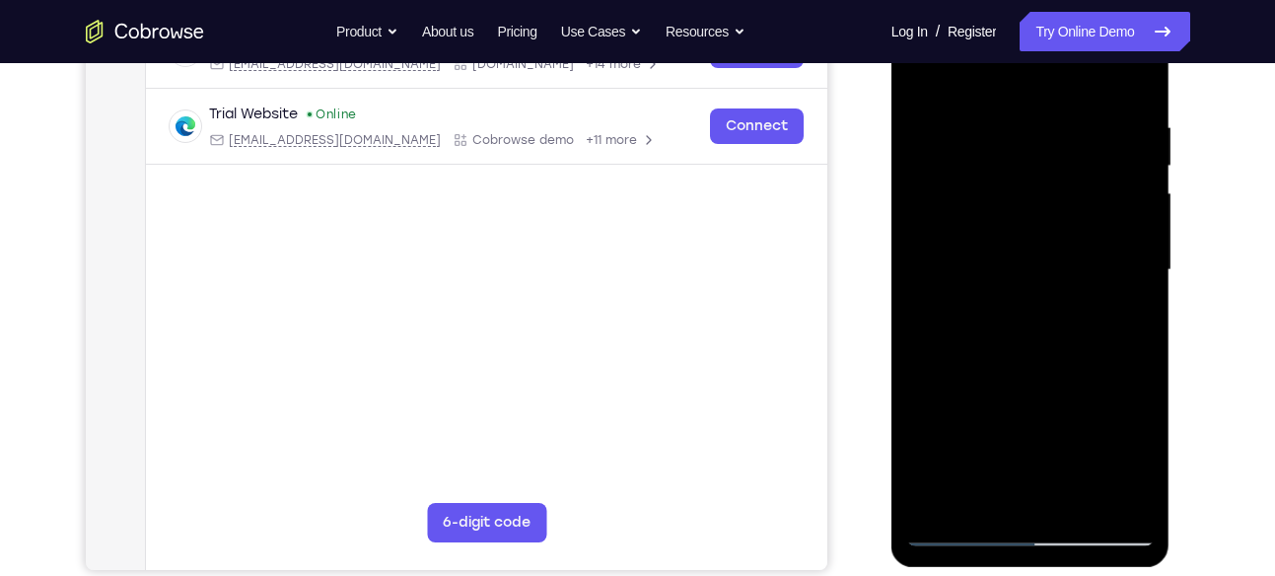
drag, startPoint x: 1062, startPoint y: 278, endPoint x: 1045, endPoint y: 372, distance: 95.4
click at [1045, 372] on div at bounding box center [1031, 270] width 249 height 552
drag, startPoint x: 1045, startPoint y: 372, endPoint x: 1044, endPoint y: 359, distance: 12.9
click at [1044, 359] on div at bounding box center [1031, 270] width 249 height 552
click at [937, 505] on div at bounding box center [1031, 270] width 249 height 552
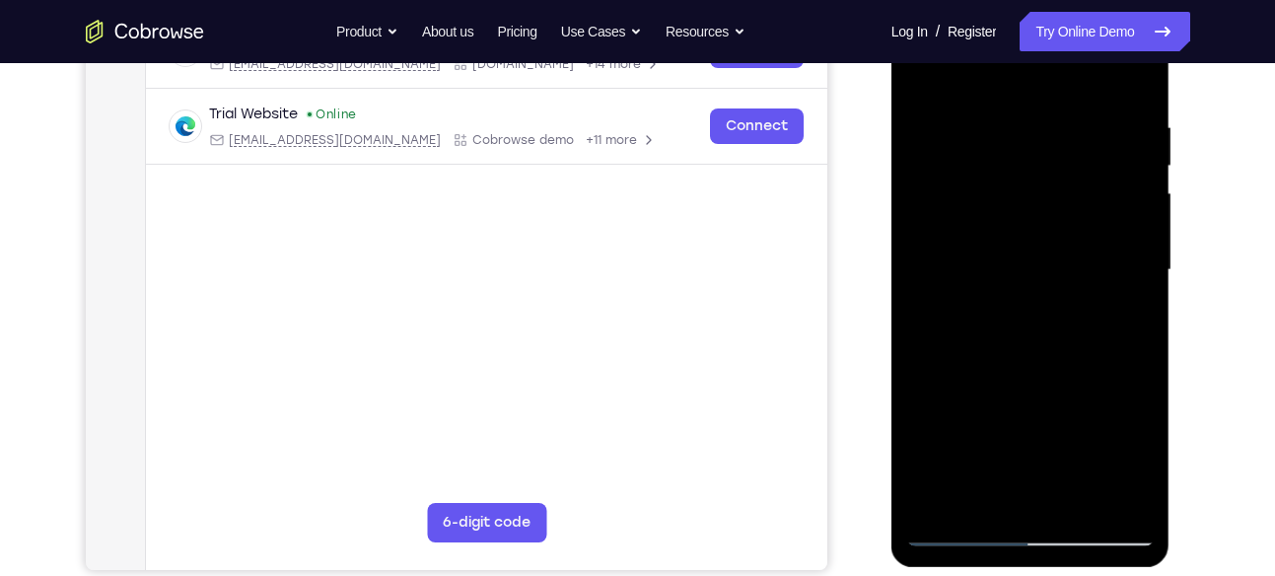
click at [1007, 103] on div at bounding box center [1031, 270] width 249 height 552
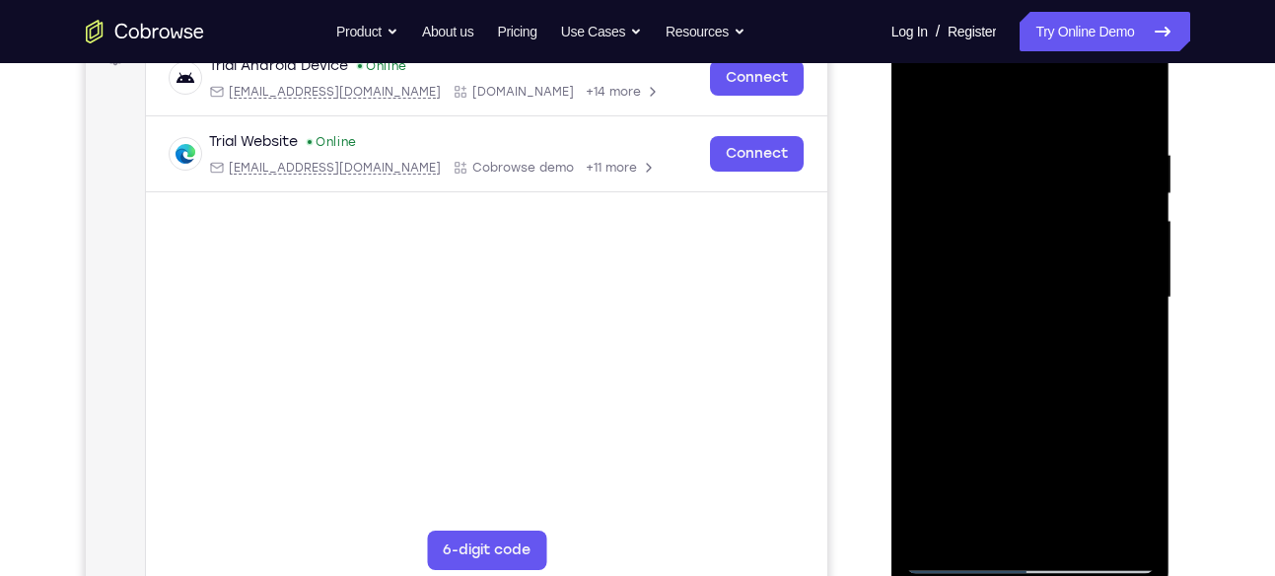
scroll to position [317, 0]
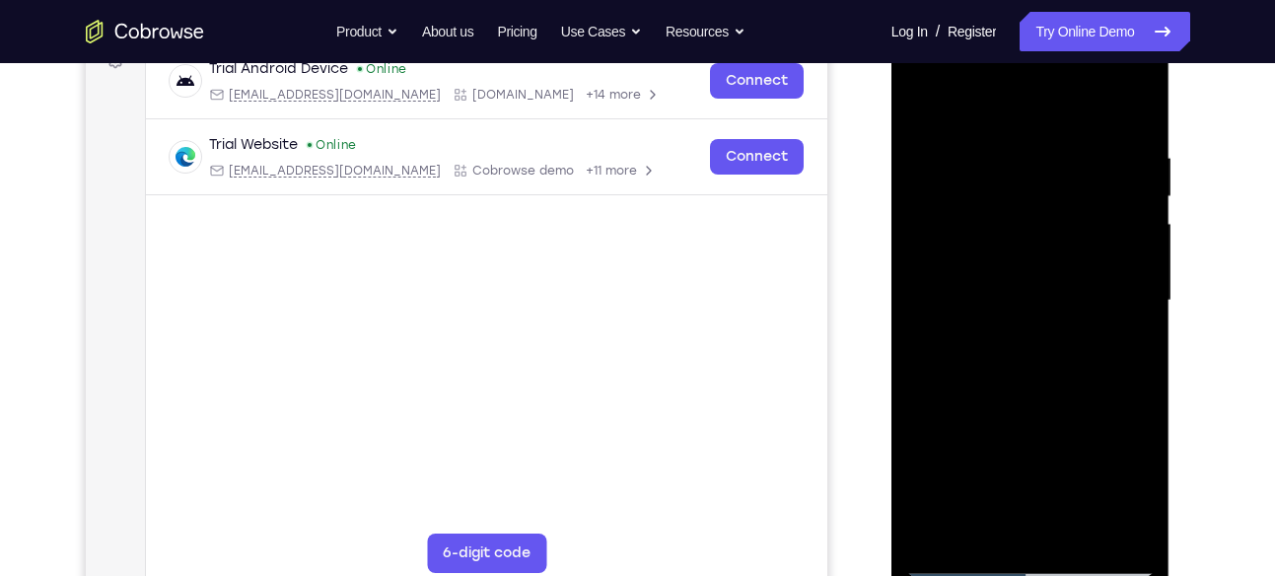
click at [1142, 243] on div at bounding box center [1031, 301] width 249 height 552
click at [1142, 253] on div at bounding box center [1031, 301] width 249 height 552
click at [1142, 273] on div at bounding box center [1031, 301] width 249 height 552
drag, startPoint x: 1142, startPoint y: 284, endPoint x: 1052, endPoint y: 294, distance: 90.3
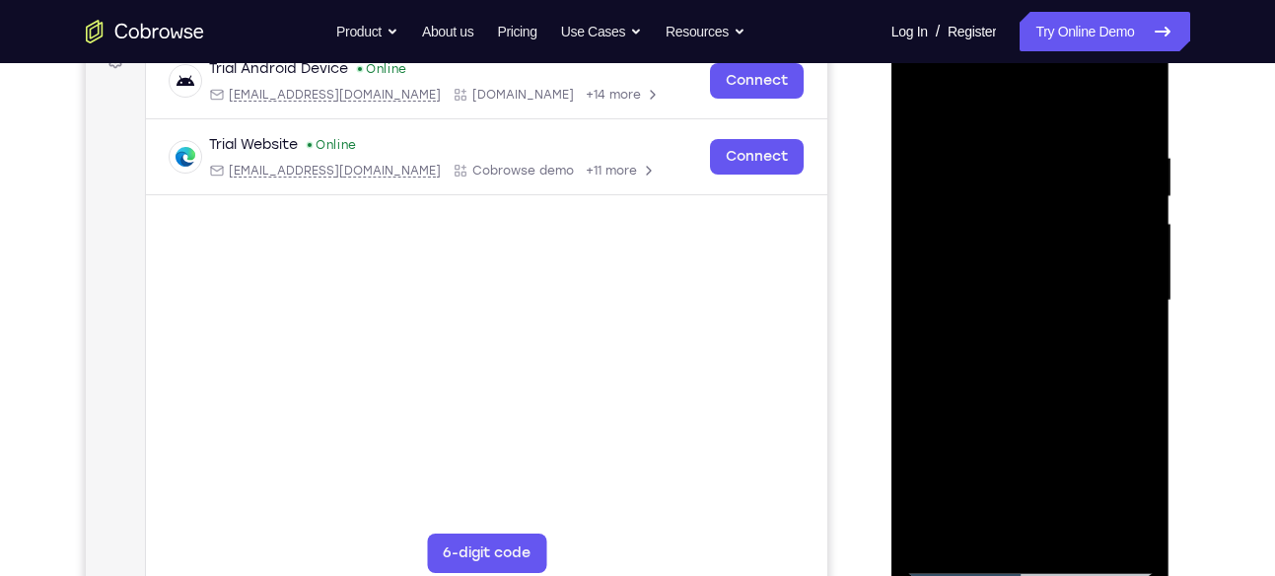
click at [1052, 294] on div at bounding box center [1031, 301] width 249 height 552
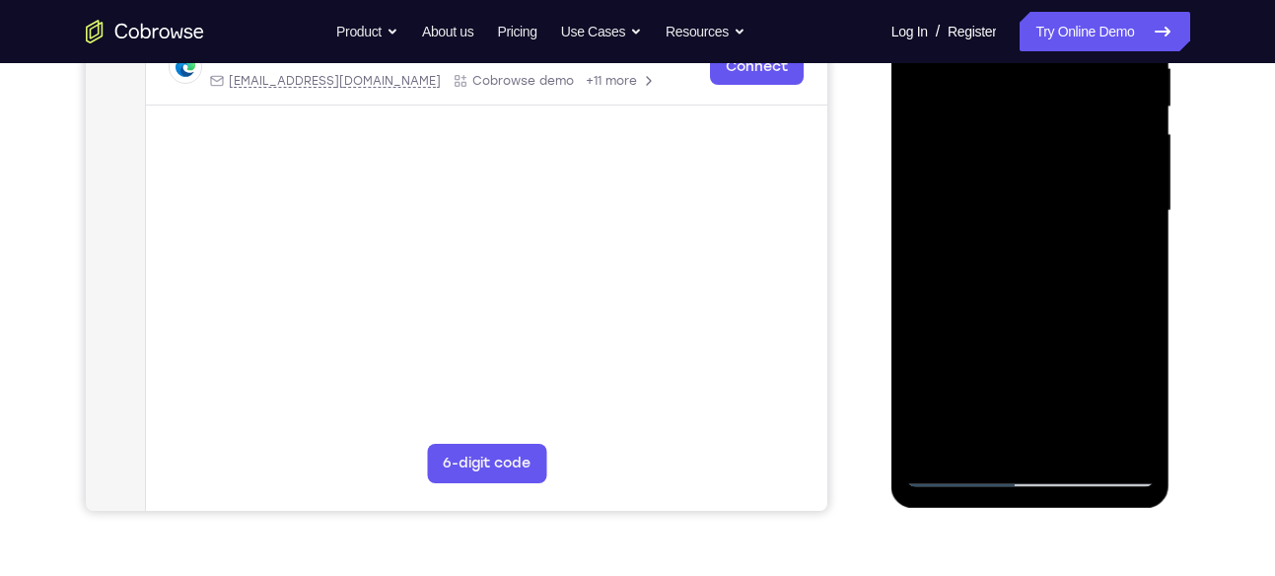
scroll to position [405, 0]
click at [952, 281] on div at bounding box center [1031, 212] width 249 height 552
click at [919, 289] on div at bounding box center [1031, 212] width 249 height 552
click at [1113, 208] on div at bounding box center [1031, 212] width 249 height 552
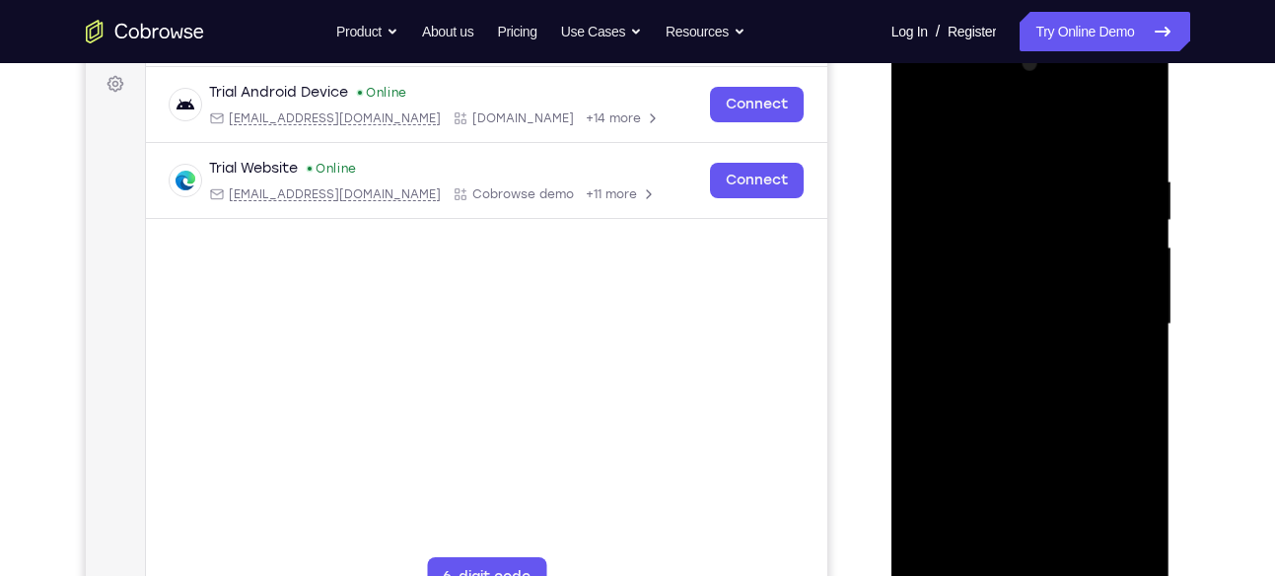
scroll to position [292, 0]
click at [1125, 242] on div at bounding box center [1031, 325] width 249 height 552
drag, startPoint x: 1133, startPoint y: 256, endPoint x: 1040, endPoint y: 268, distance: 94.5
click at [1040, 268] on div at bounding box center [1031, 325] width 249 height 552
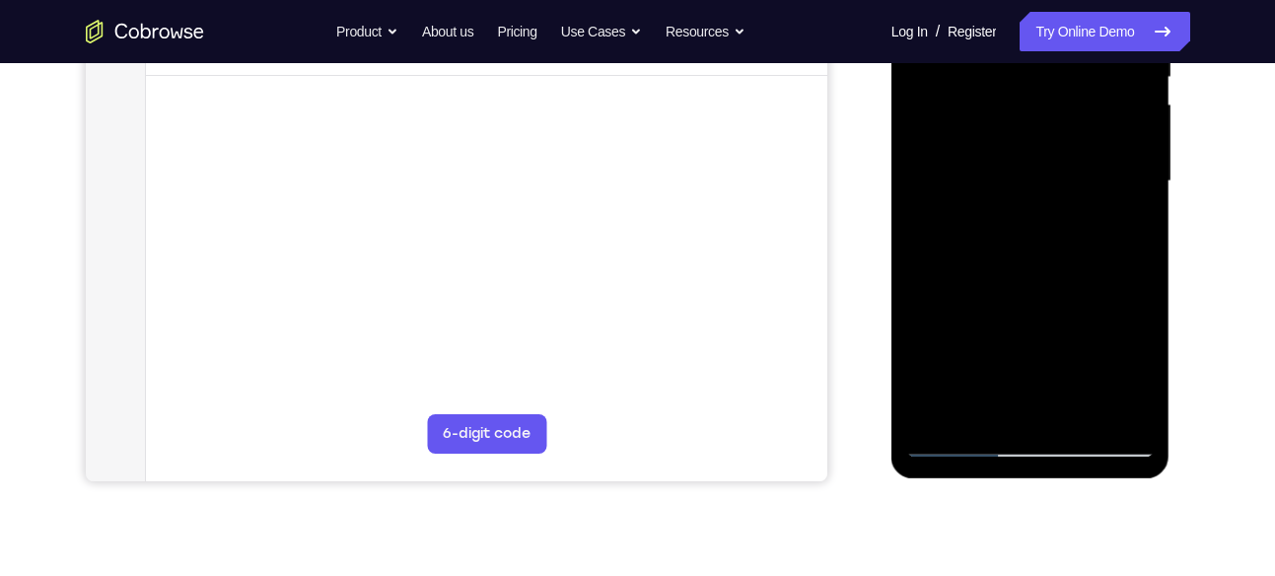
scroll to position [455, 0]
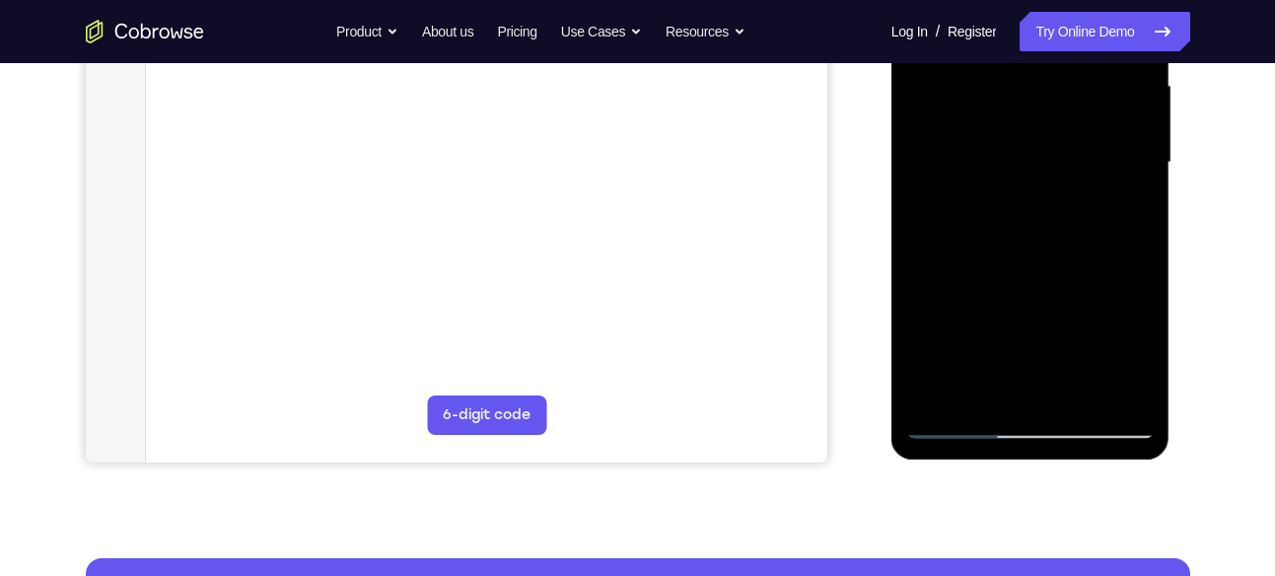
click at [1147, 210] on div at bounding box center [1031, 163] width 249 height 552
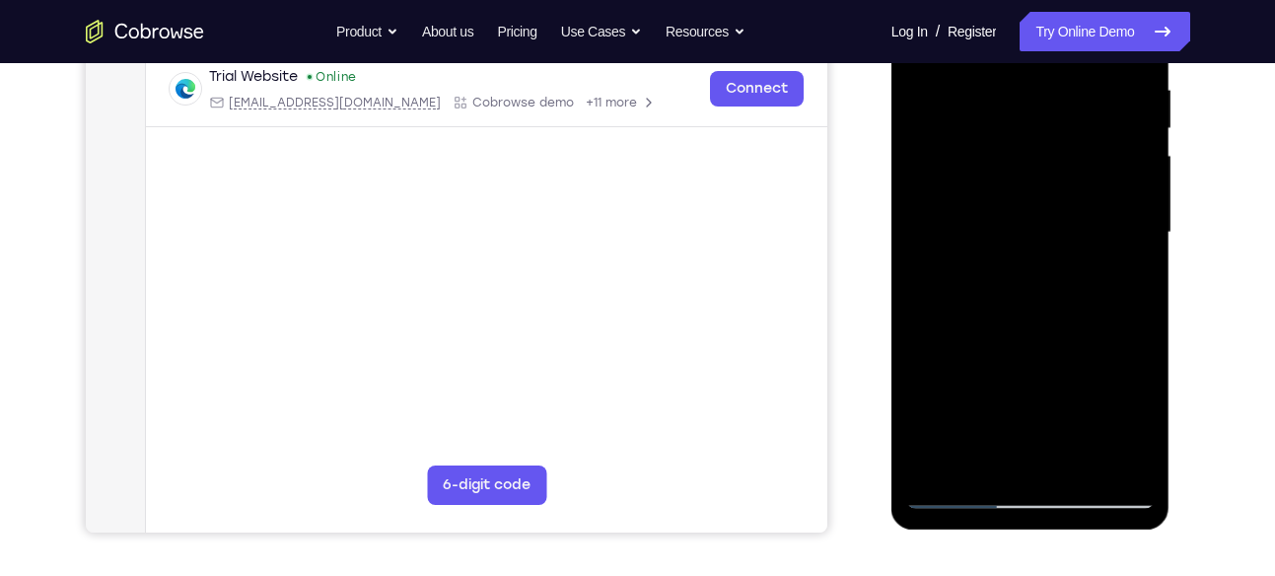
scroll to position [370, 0]
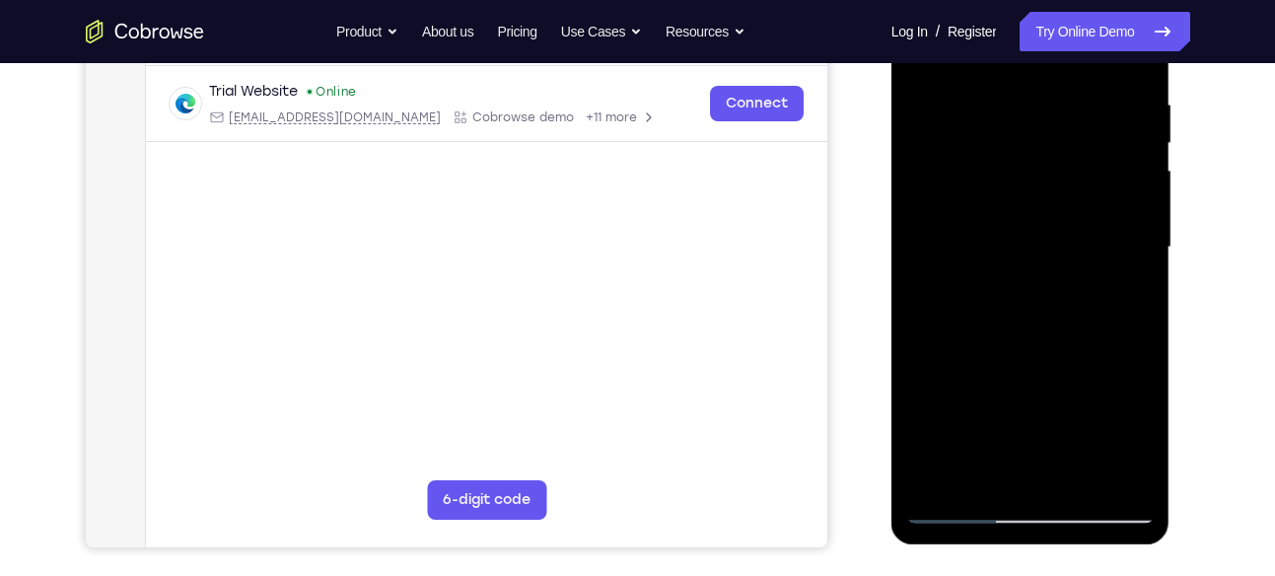
click at [930, 314] on div at bounding box center [1031, 247] width 249 height 552
click at [1105, 475] on div at bounding box center [1031, 247] width 249 height 552
click at [1130, 300] on div at bounding box center [1031, 247] width 249 height 552
click at [1100, 474] on div at bounding box center [1031, 247] width 249 height 552
click at [1147, 209] on div at bounding box center [1031, 247] width 249 height 552
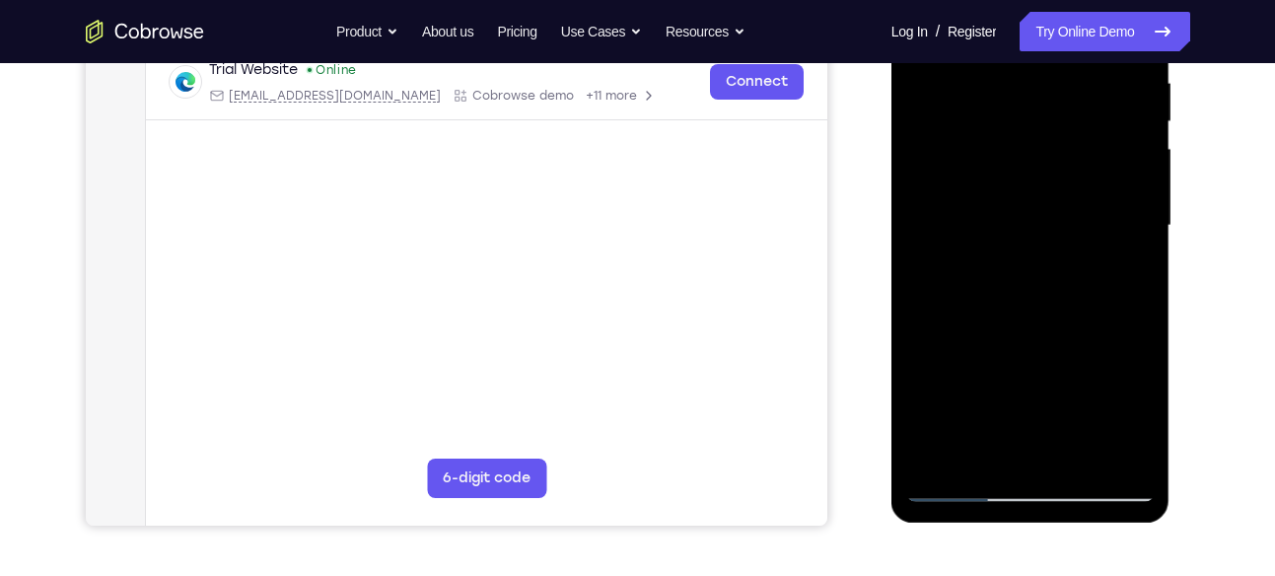
scroll to position [393, 0]
click at [1124, 205] on div at bounding box center [1031, 225] width 249 height 552
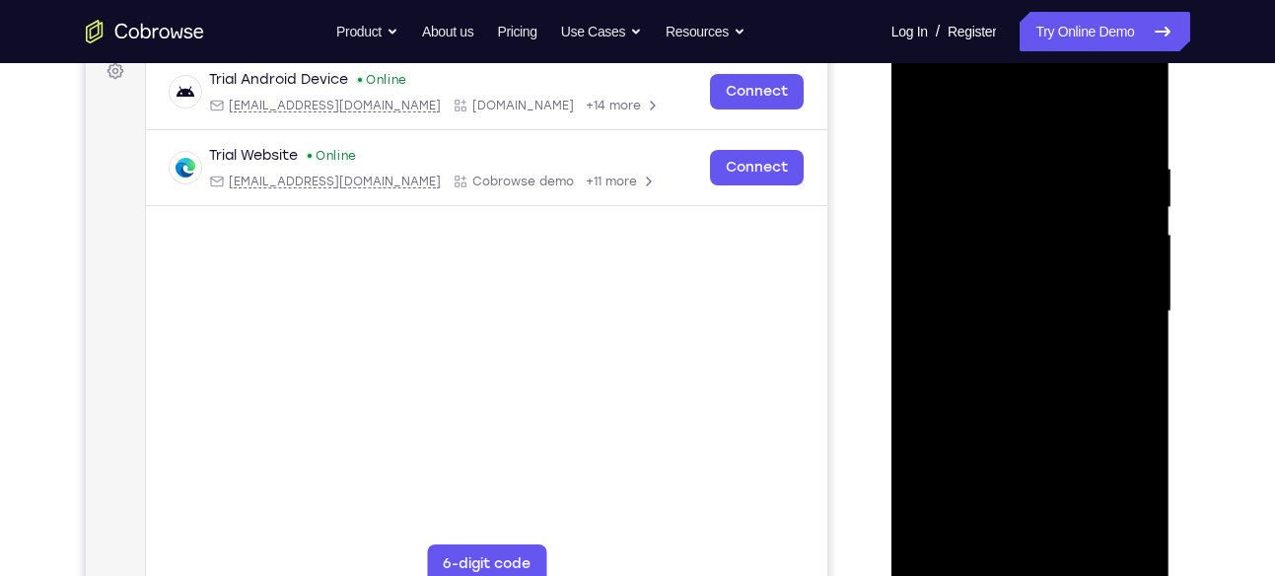
scroll to position [302, 0]
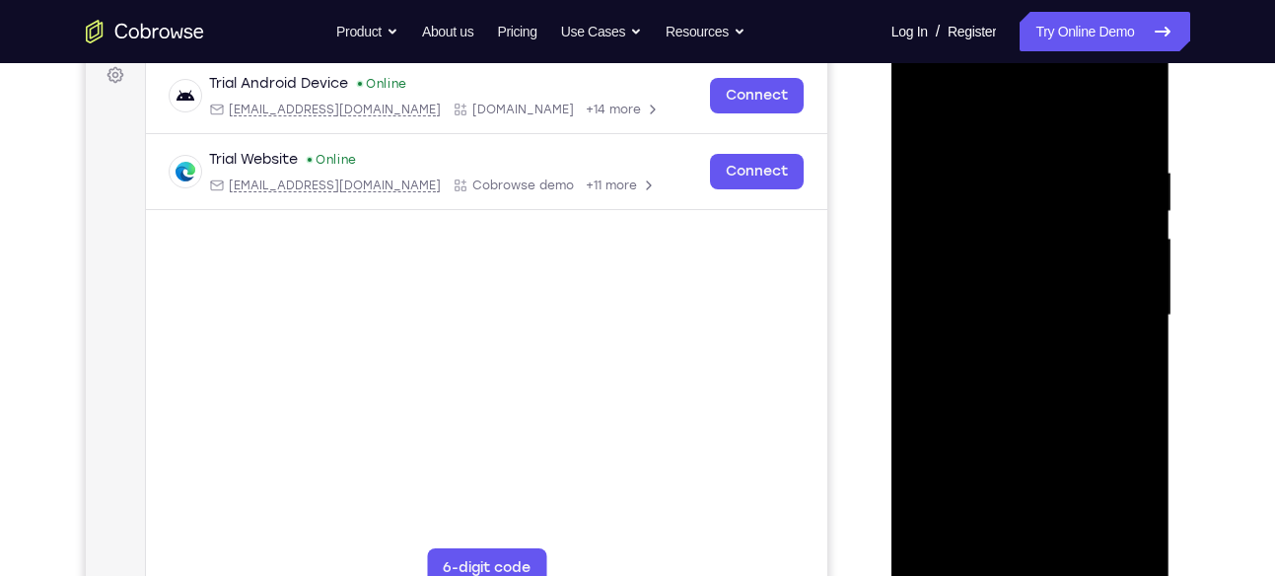
click at [1125, 262] on div at bounding box center [1031, 315] width 249 height 552
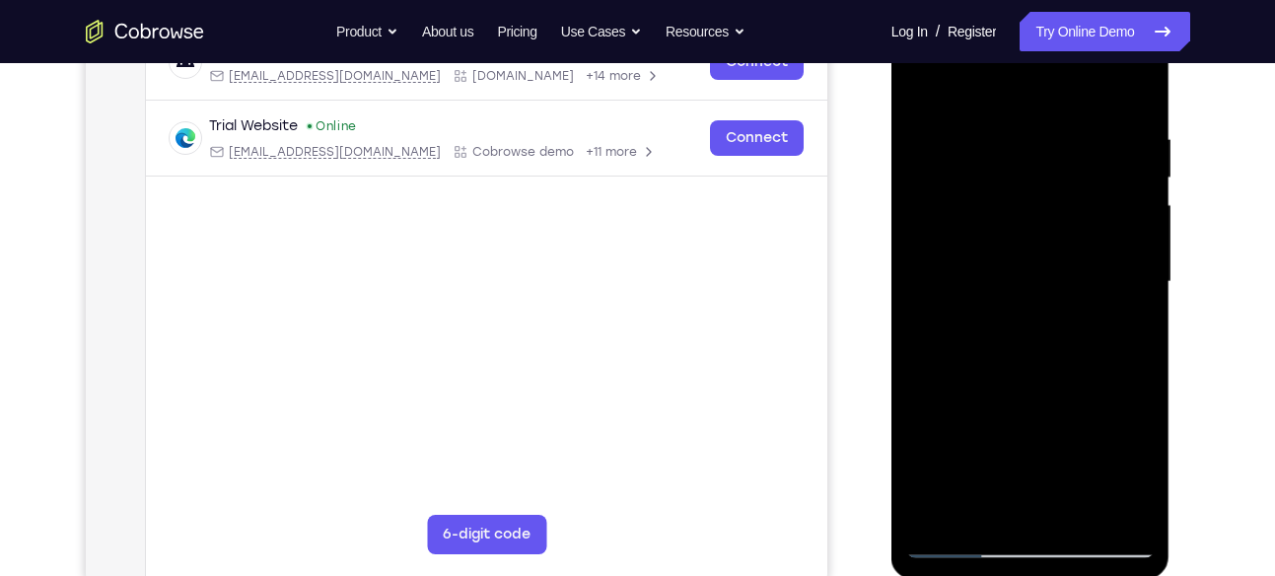
scroll to position [340, 0]
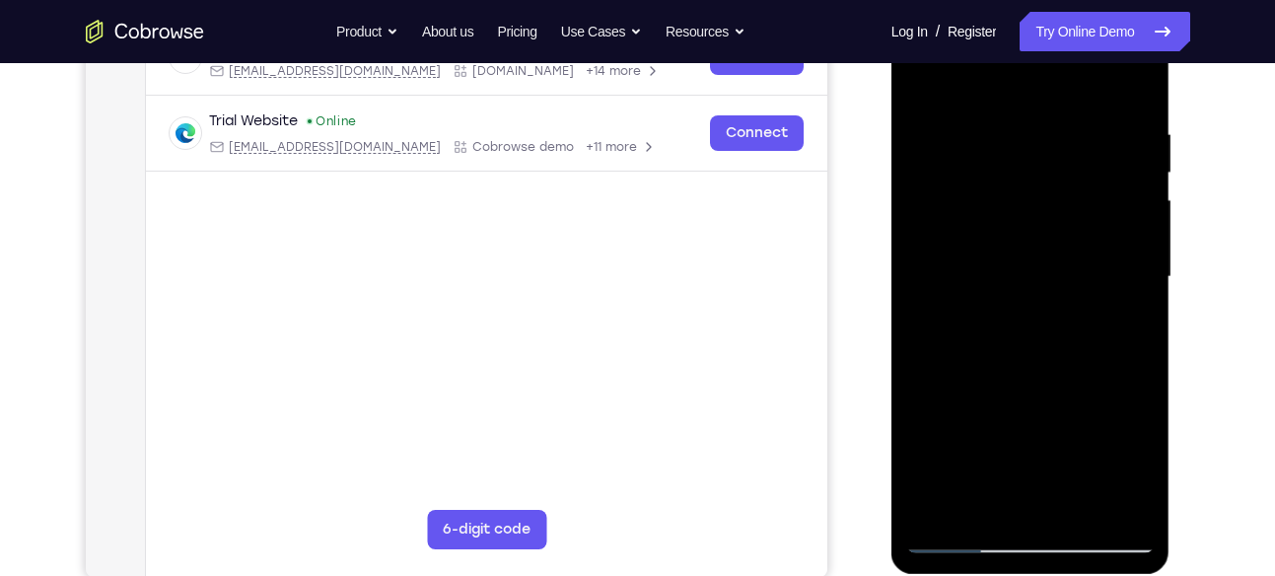
click at [1133, 176] on div at bounding box center [1031, 277] width 249 height 552
click at [1132, 205] on div at bounding box center [1031, 277] width 249 height 552
drag, startPoint x: 944, startPoint y: 227, endPoint x: 1031, endPoint y: 231, distance: 86.9
click at [1031, 231] on div at bounding box center [1031, 277] width 249 height 552
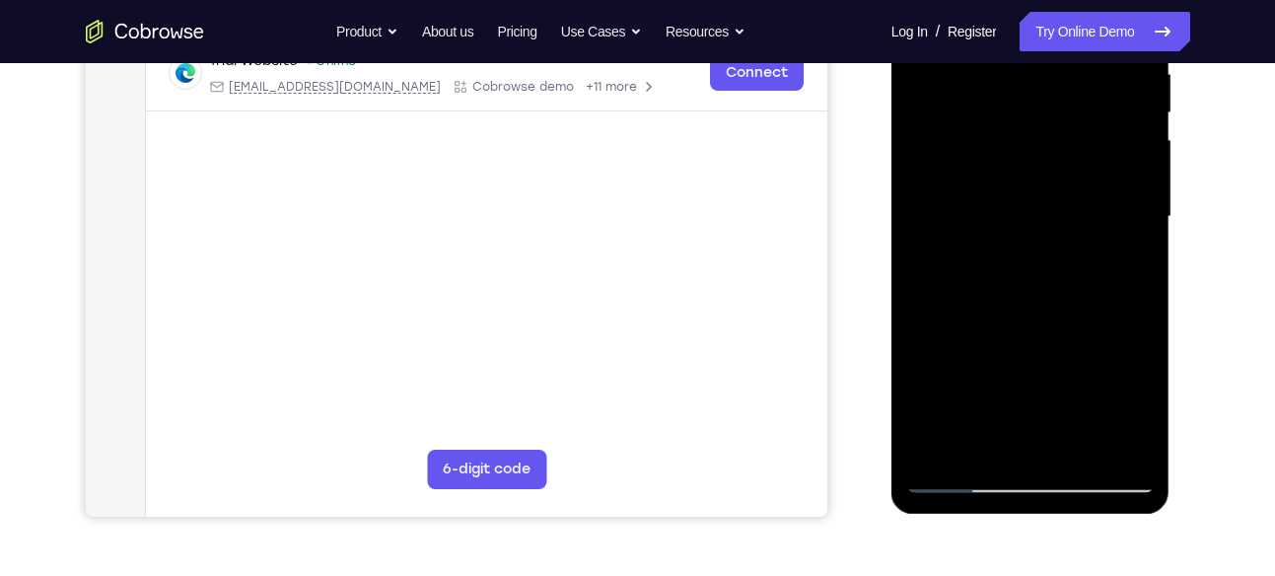
scroll to position [403, 0]
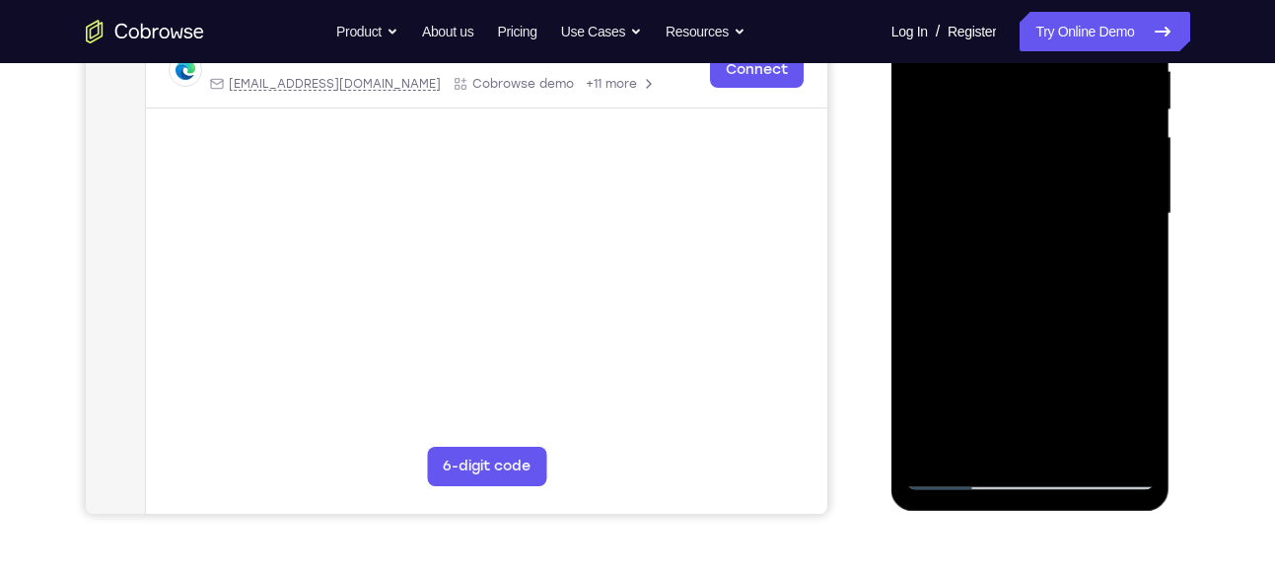
click at [1096, 233] on div at bounding box center [1031, 214] width 249 height 552
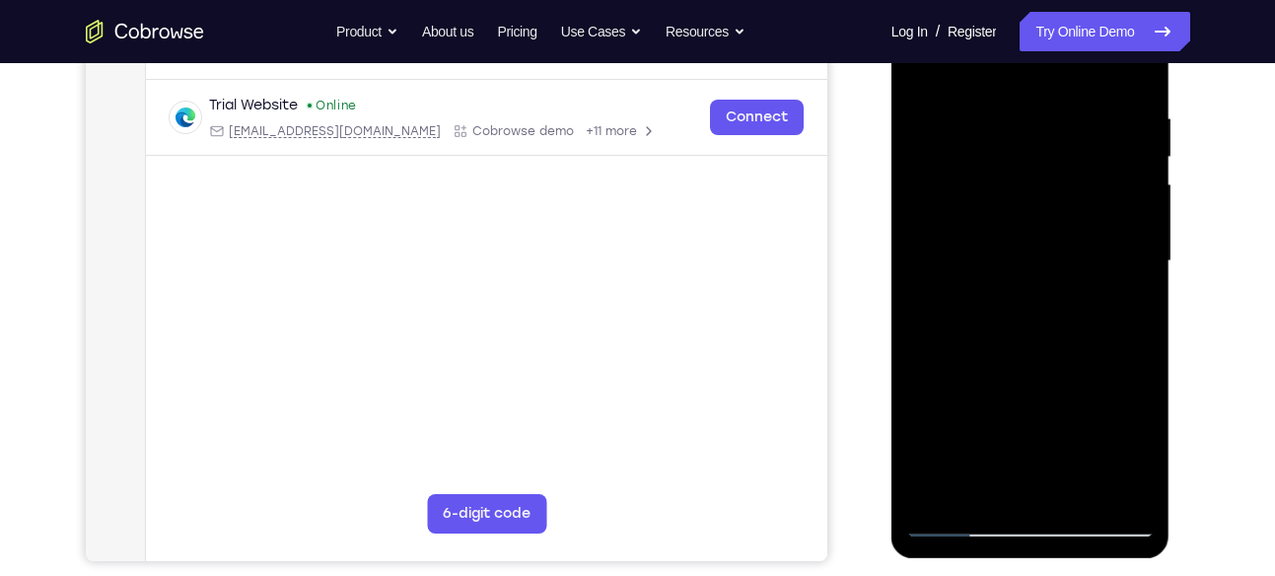
click at [1119, 270] on div at bounding box center [1031, 261] width 249 height 552
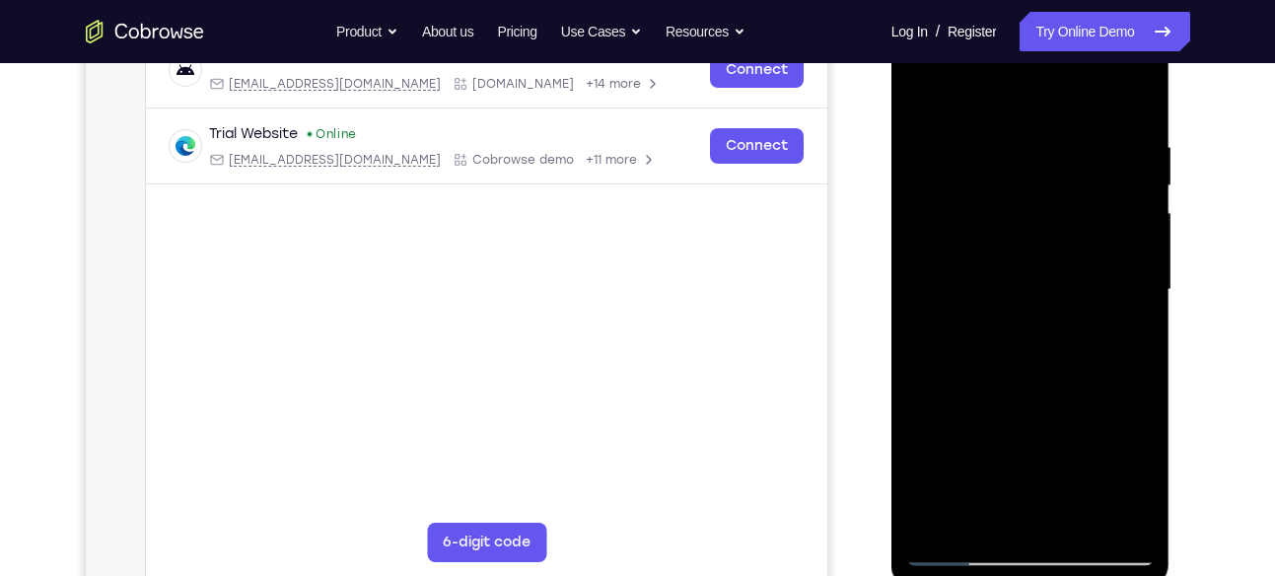
drag, startPoint x: 1117, startPoint y: 317, endPoint x: 1039, endPoint y: 326, distance: 78.4
click at [1039, 326] on div at bounding box center [1031, 290] width 249 height 552
click at [1133, 234] on div at bounding box center [1031, 290] width 249 height 552
drag, startPoint x: 1133, startPoint y: 234, endPoint x: 1041, endPoint y: 250, distance: 94.1
click at [1041, 250] on div at bounding box center [1031, 290] width 249 height 552
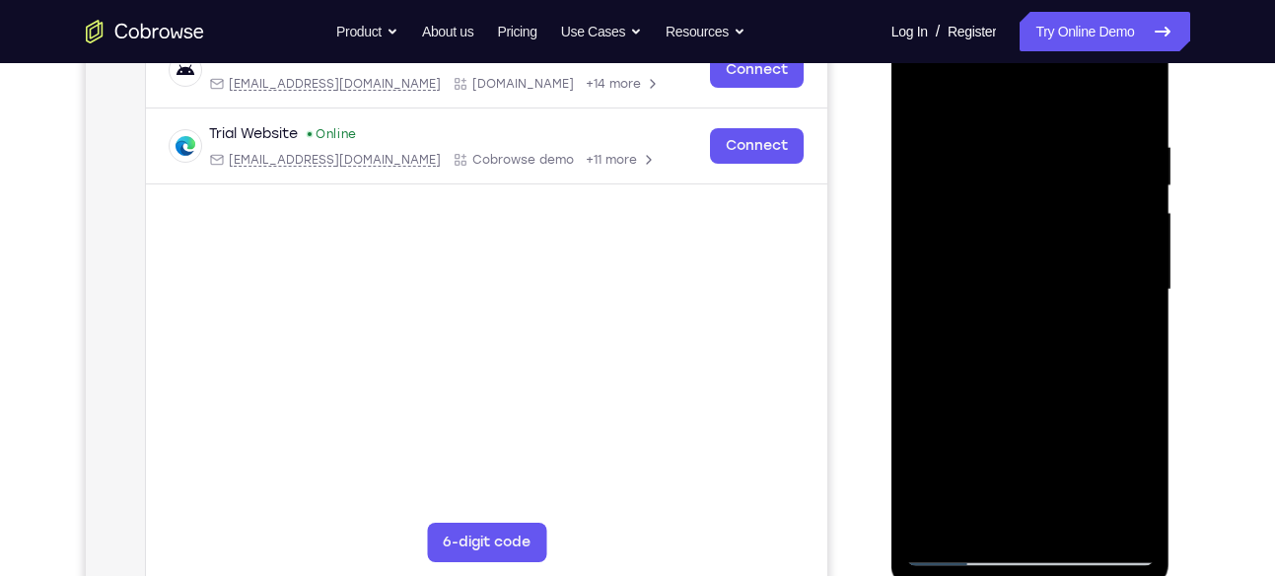
drag, startPoint x: 1125, startPoint y: 237, endPoint x: 1076, endPoint y: 237, distance: 49.3
click at [1076, 237] on div at bounding box center [1031, 290] width 249 height 552
drag, startPoint x: 1139, startPoint y: 275, endPoint x: 1082, endPoint y: 292, distance: 59.6
click at [1082, 292] on div at bounding box center [1031, 290] width 249 height 552
drag, startPoint x: 1137, startPoint y: 264, endPoint x: 1121, endPoint y: 264, distance: 16.8
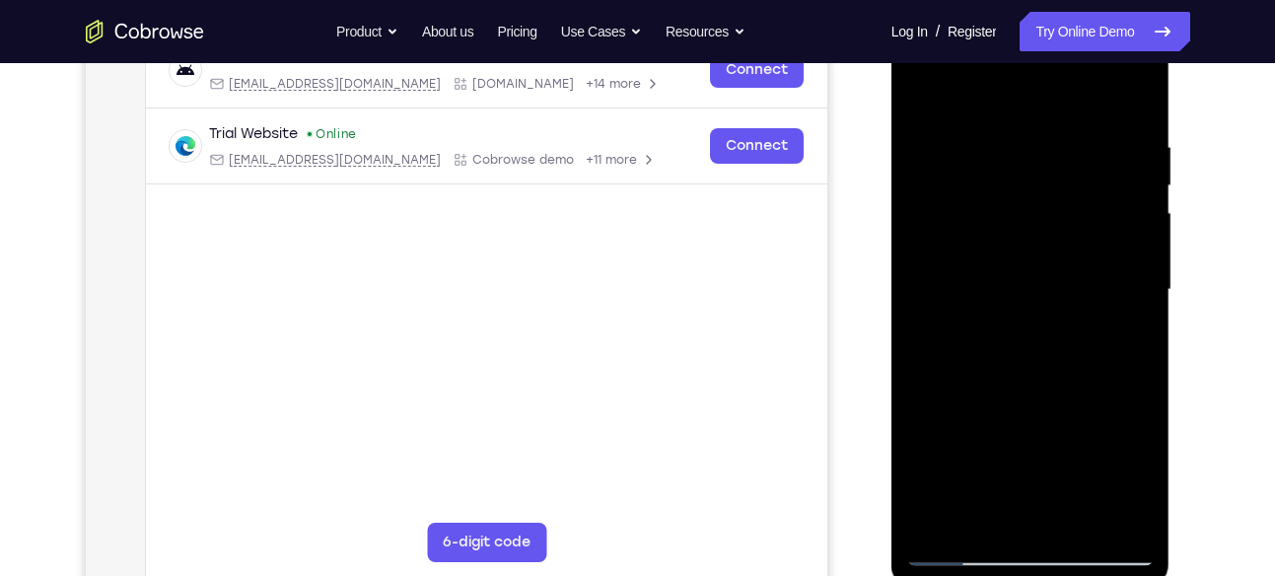
click at [1121, 264] on div at bounding box center [1031, 290] width 249 height 552
click at [1131, 210] on div at bounding box center [1031, 290] width 249 height 552
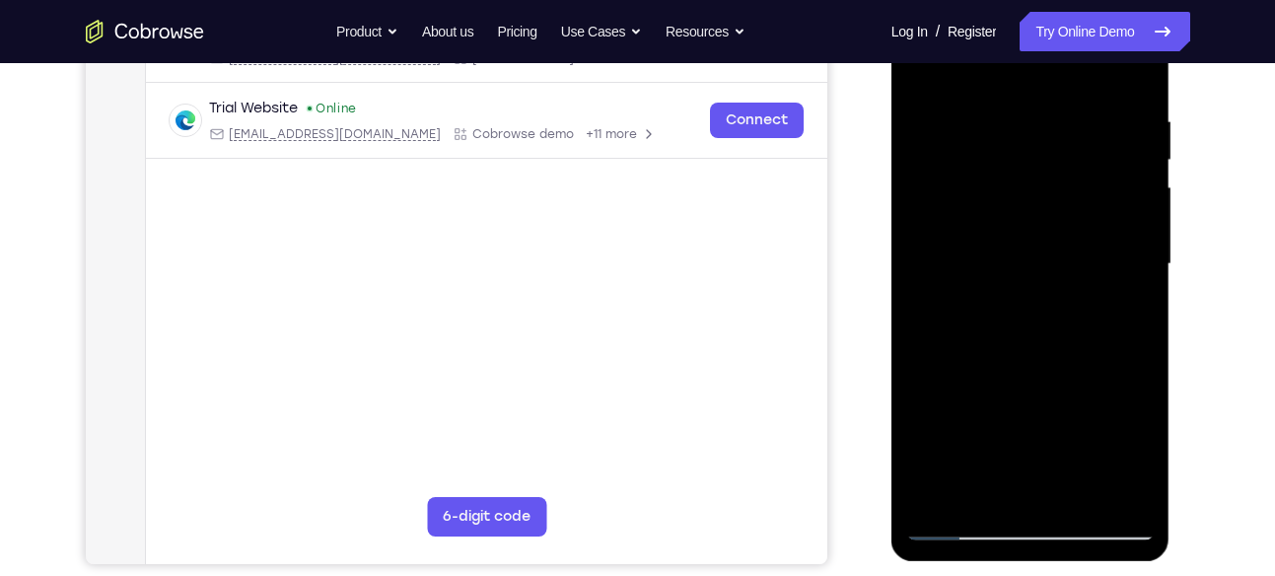
drag, startPoint x: 1131, startPoint y: 263, endPoint x: 1074, endPoint y: 274, distance: 58.2
click at [1074, 274] on div at bounding box center [1031, 264] width 249 height 552
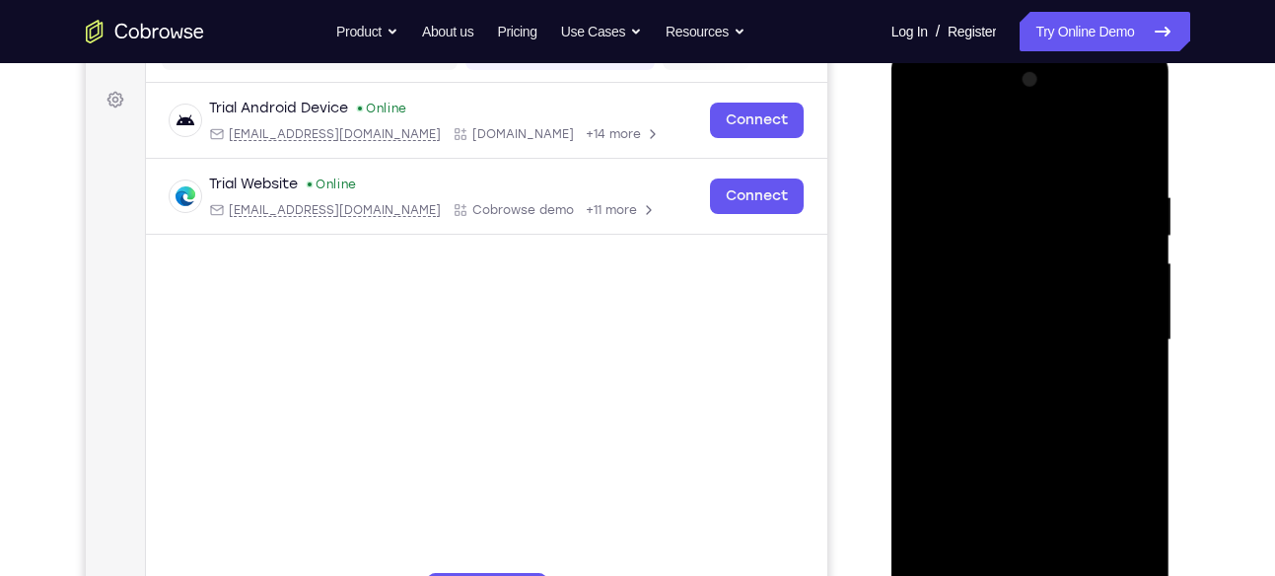
drag, startPoint x: 1084, startPoint y: 320, endPoint x: 1028, endPoint y: 332, distance: 57.7
click at [1028, 332] on div at bounding box center [1031, 340] width 249 height 552
drag, startPoint x: 1122, startPoint y: 343, endPoint x: 1008, endPoint y: 358, distance: 114.4
click at [1008, 358] on div at bounding box center [1031, 340] width 249 height 552
drag, startPoint x: 1104, startPoint y: 314, endPoint x: 1056, endPoint y: 313, distance: 47.4
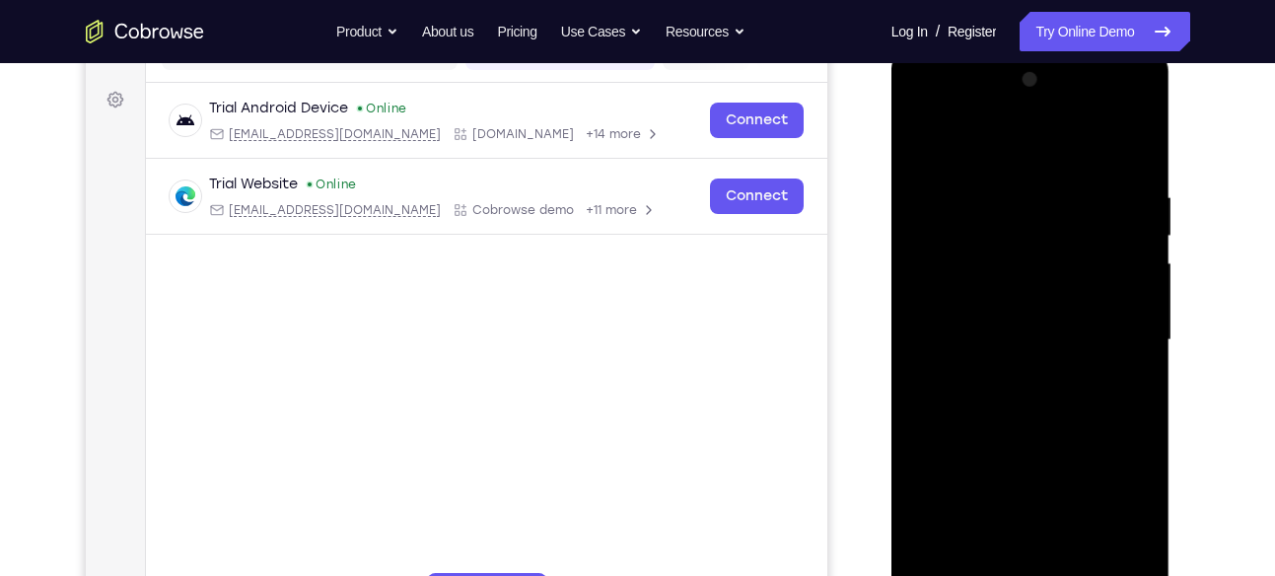
click at [1056, 313] on div at bounding box center [1031, 340] width 249 height 552
drag, startPoint x: 1109, startPoint y: 309, endPoint x: 1062, endPoint y: 309, distance: 46.4
click at [1062, 309] on div at bounding box center [1031, 340] width 249 height 552
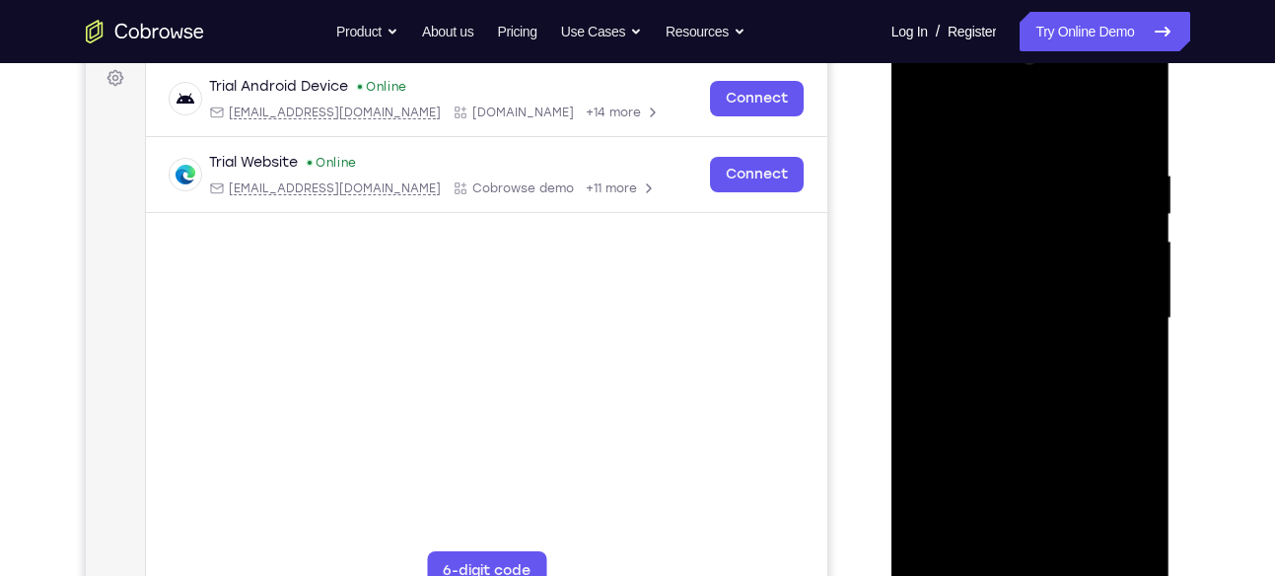
click at [1122, 252] on div at bounding box center [1031, 318] width 249 height 552
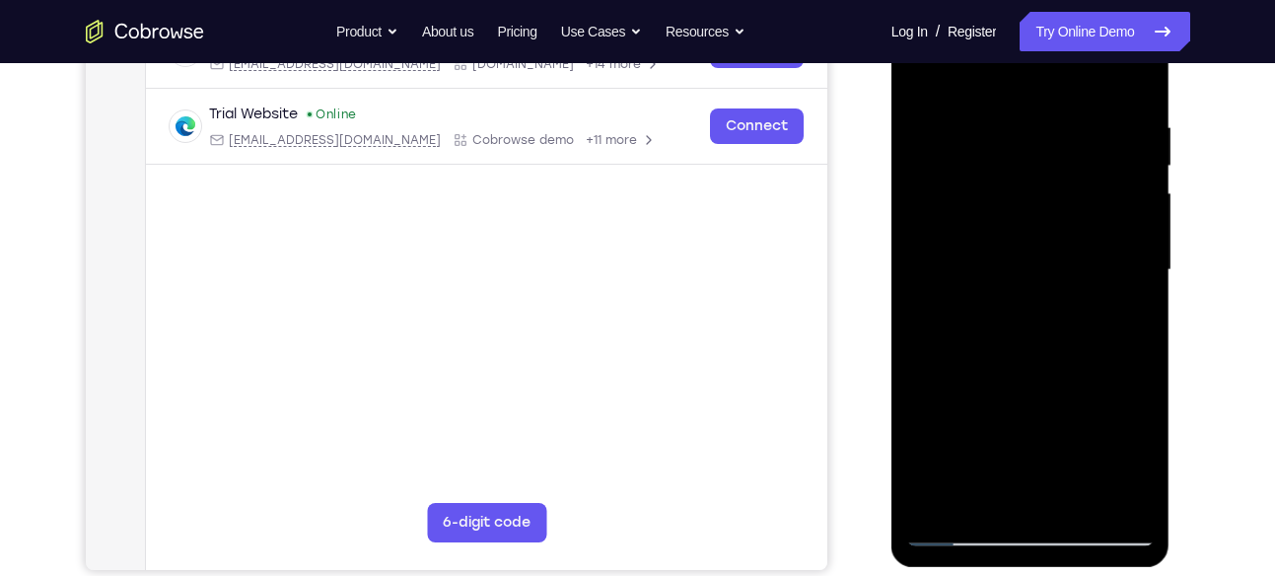
scroll to position [356, 0]
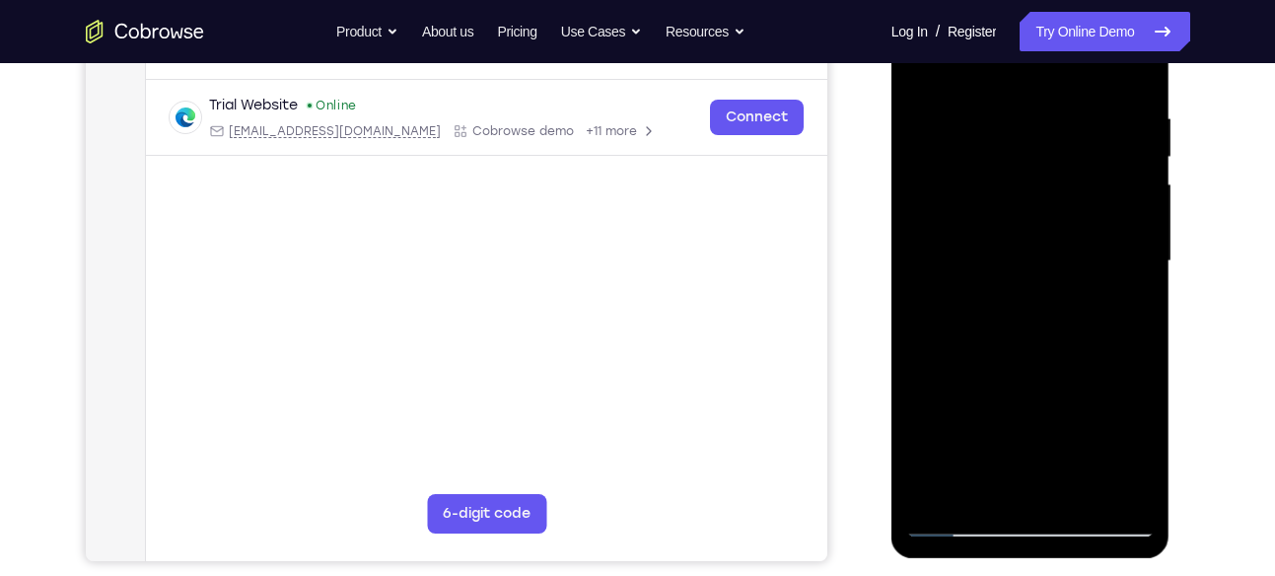
drag, startPoint x: 1122, startPoint y: 194, endPoint x: 1035, endPoint y: 270, distance: 115.3
click at [1035, 270] on div at bounding box center [1031, 261] width 249 height 552
drag, startPoint x: 1106, startPoint y: 277, endPoint x: 1035, endPoint y: 285, distance: 71.5
click at [1035, 285] on div at bounding box center [1031, 261] width 249 height 552
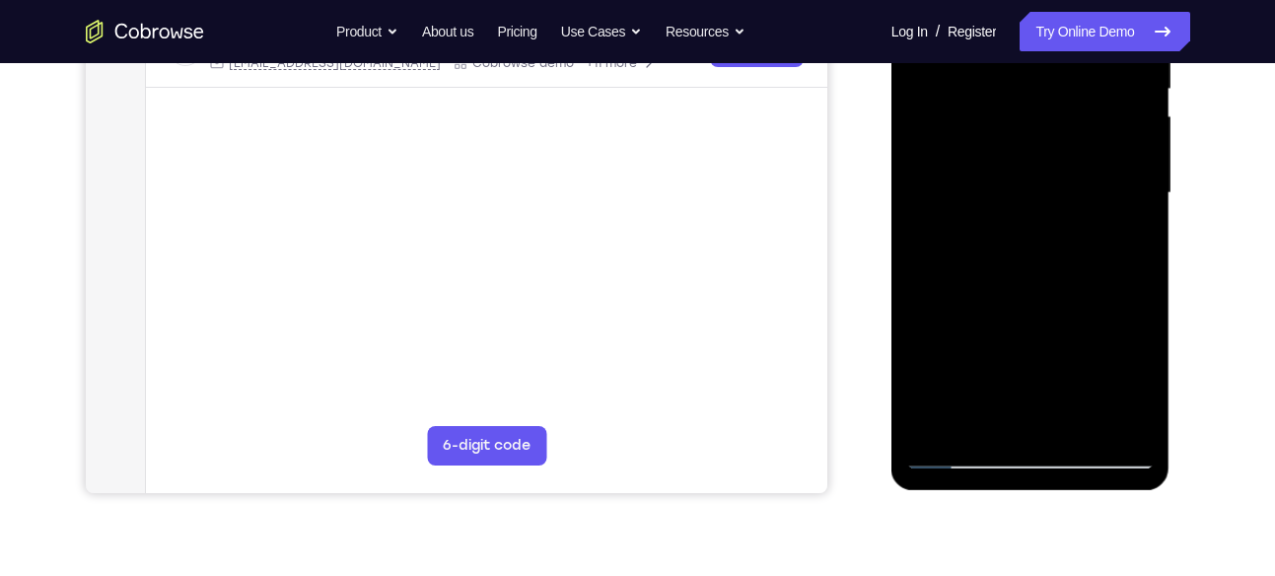
scroll to position [337, 0]
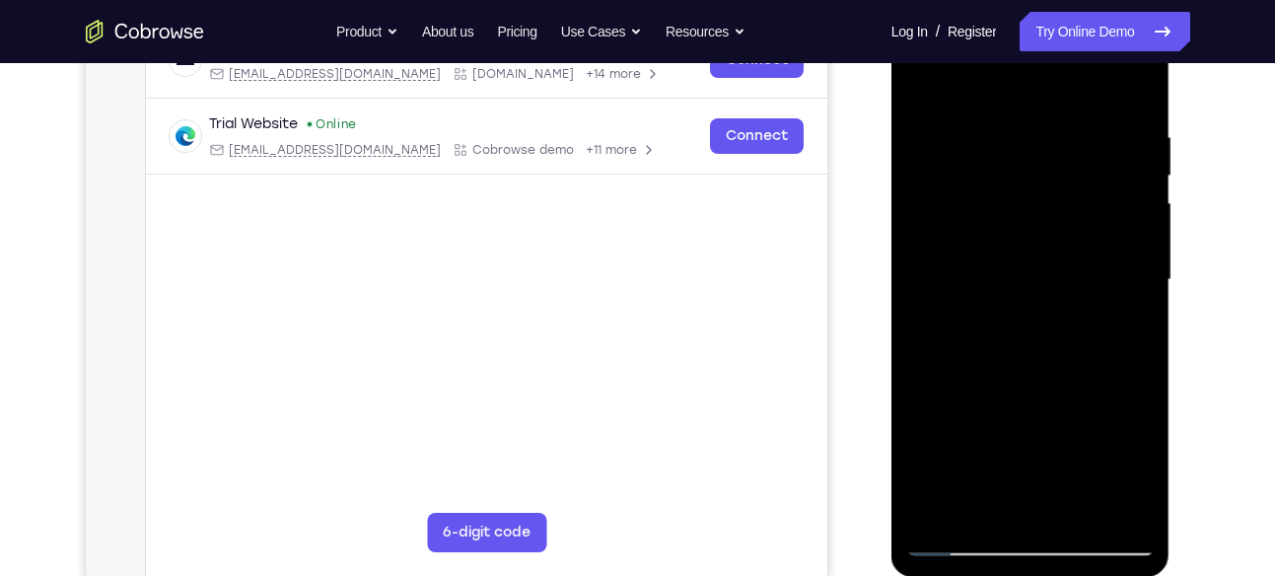
click at [1126, 271] on div at bounding box center [1031, 280] width 249 height 552
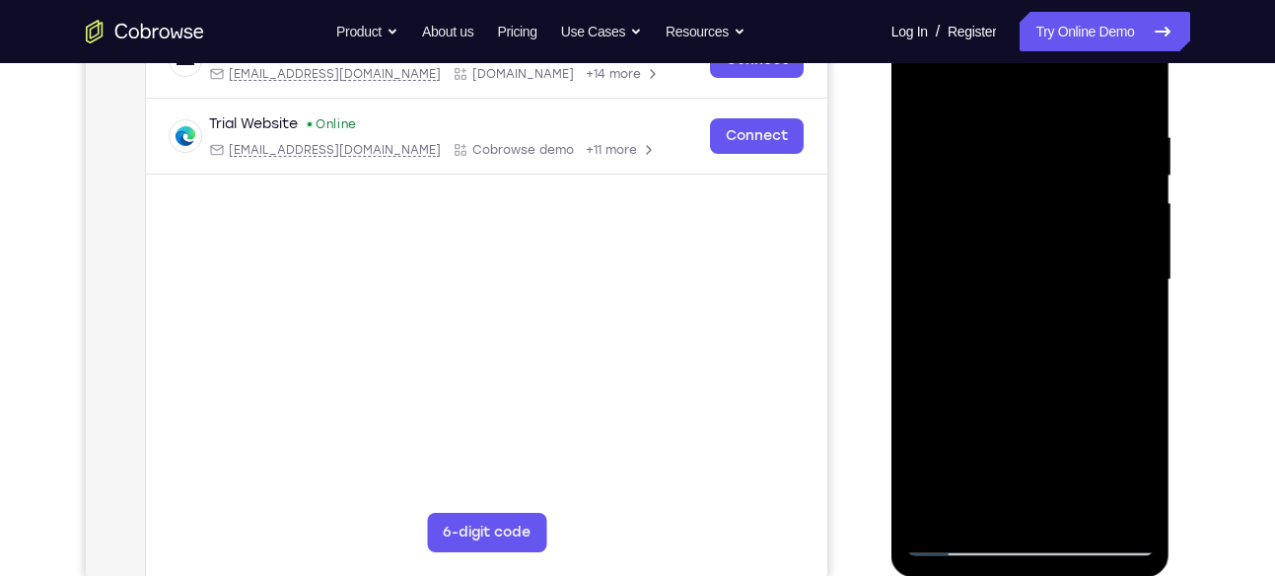
click at [1126, 271] on div at bounding box center [1031, 280] width 249 height 552
drag, startPoint x: 1126, startPoint y: 271, endPoint x: 993, endPoint y: 298, distance: 135.8
click at [993, 298] on div at bounding box center [1031, 280] width 249 height 552
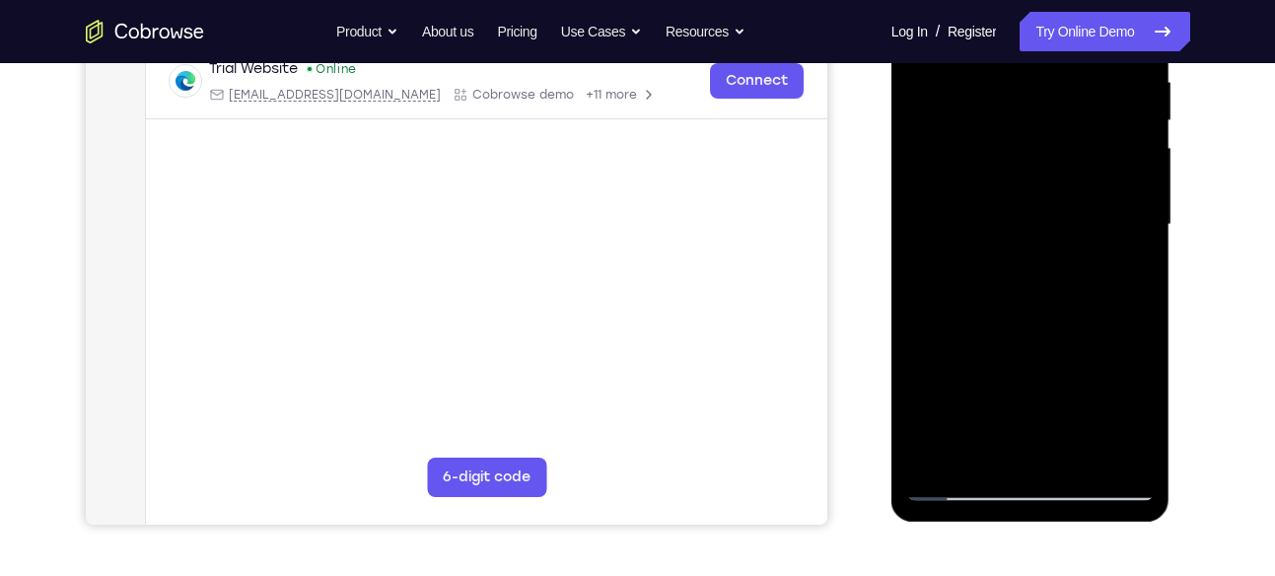
drag, startPoint x: 1105, startPoint y: 152, endPoint x: 1041, endPoint y: 218, distance: 92.1
click at [1041, 218] on div at bounding box center [1031, 225] width 249 height 552
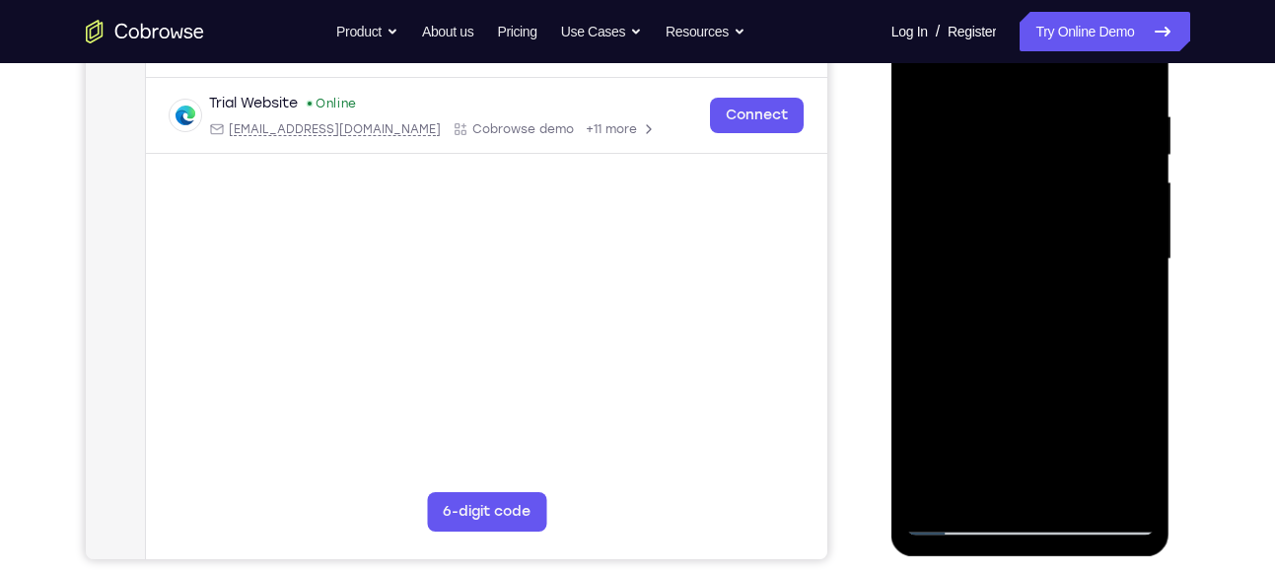
scroll to position [347, 0]
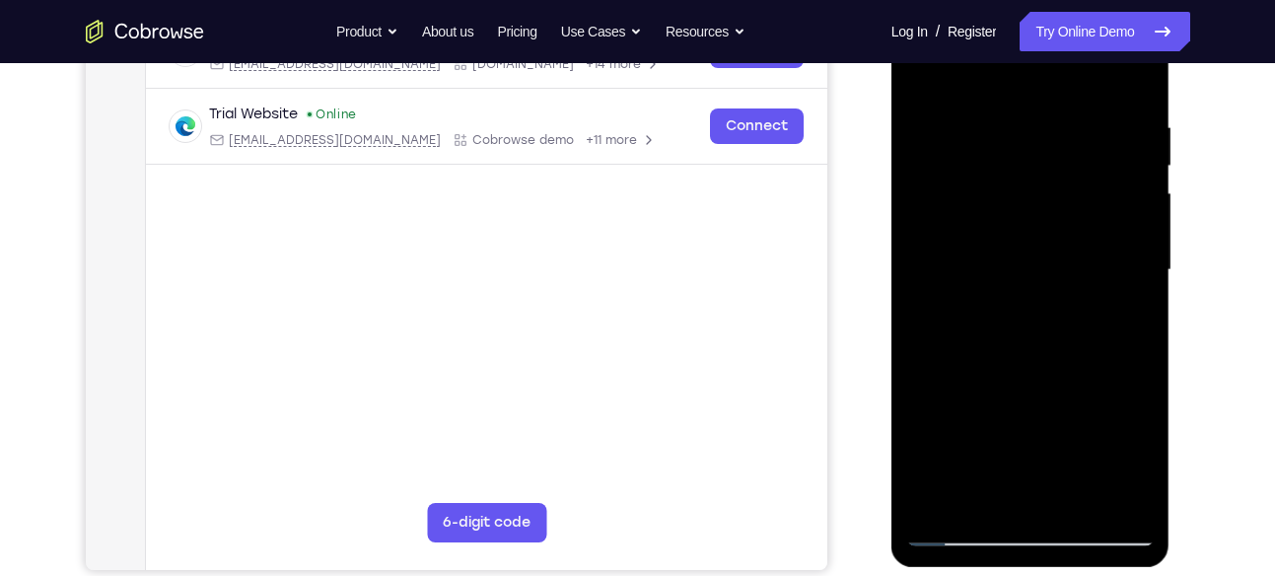
drag, startPoint x: 1126, startPoint y: 223, endPoint x: 1104, endPoint y: 236, distance: 26.1
click at [1104, 236] on div at bounding box center [1031, 270] width 249 height 552
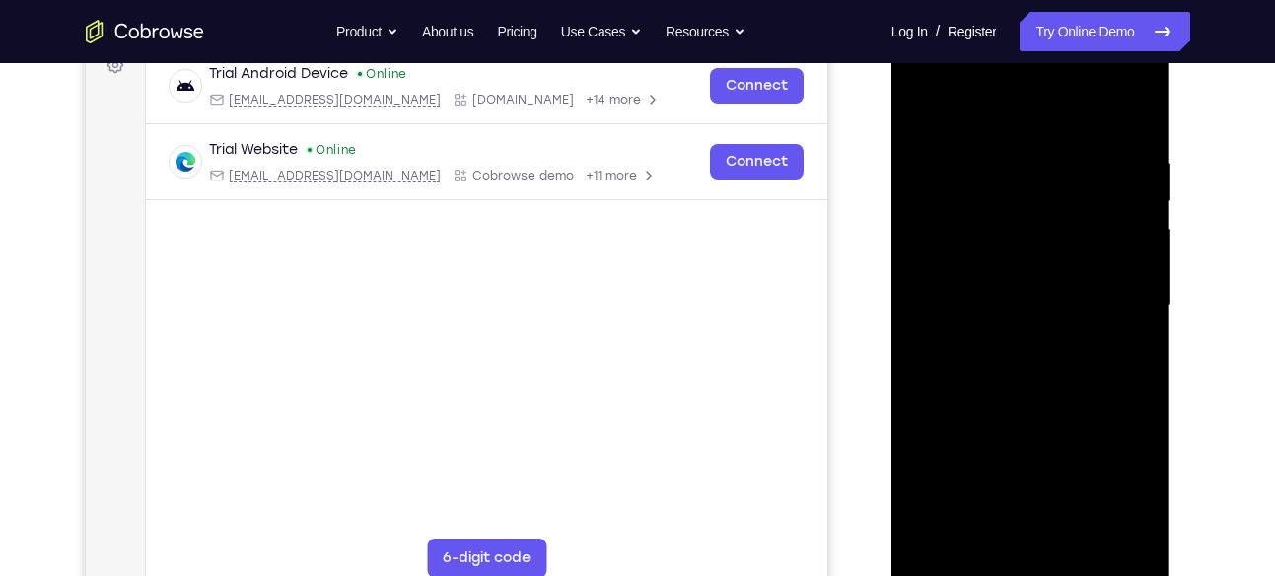
scroll to position [308, 0]
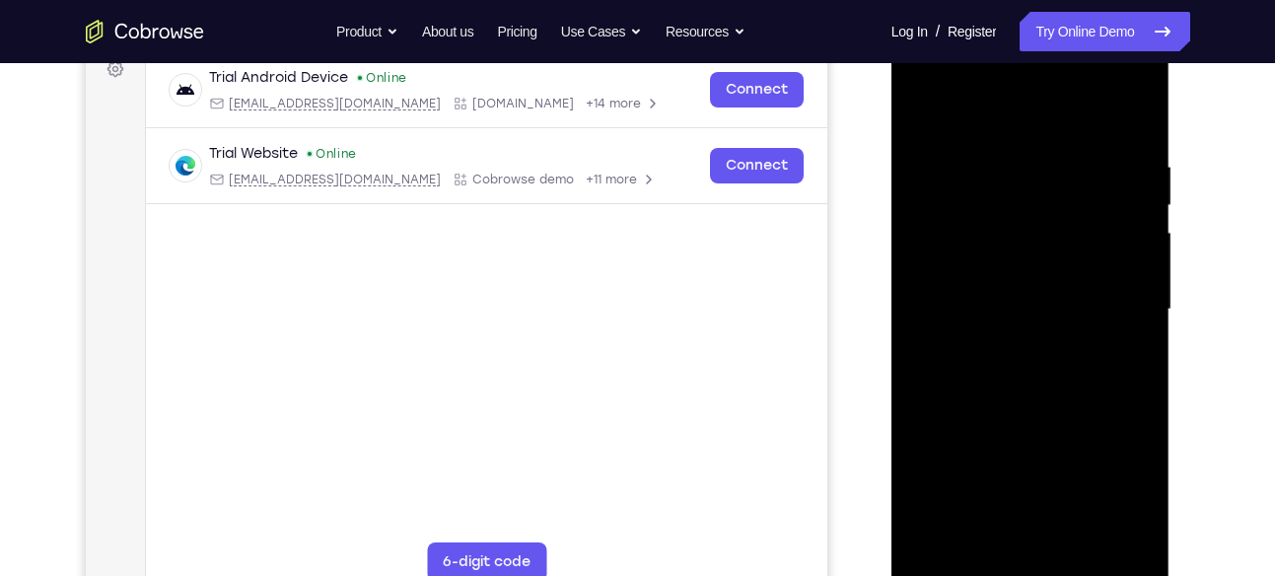
drag, startPoint x: 1125, startPoint y: 280, endPoint x: 1031, endPoint y: 305, distance: 96.9
click at [1031, 305] on div at bounding box center [1031, 310] width 249 height 552
drag, startPoint x: 1136, startPoint y: 279, endPoint x: 1092, endPoint y: 306, distance: 51.8
click at [1092, 306] on div at bounding box center [1031, 310] width 249 height 552
drag, startPoint x: 1125, startPoint y: 271, endPoint x: 1060, endPoint y: 276, distance: 64.3
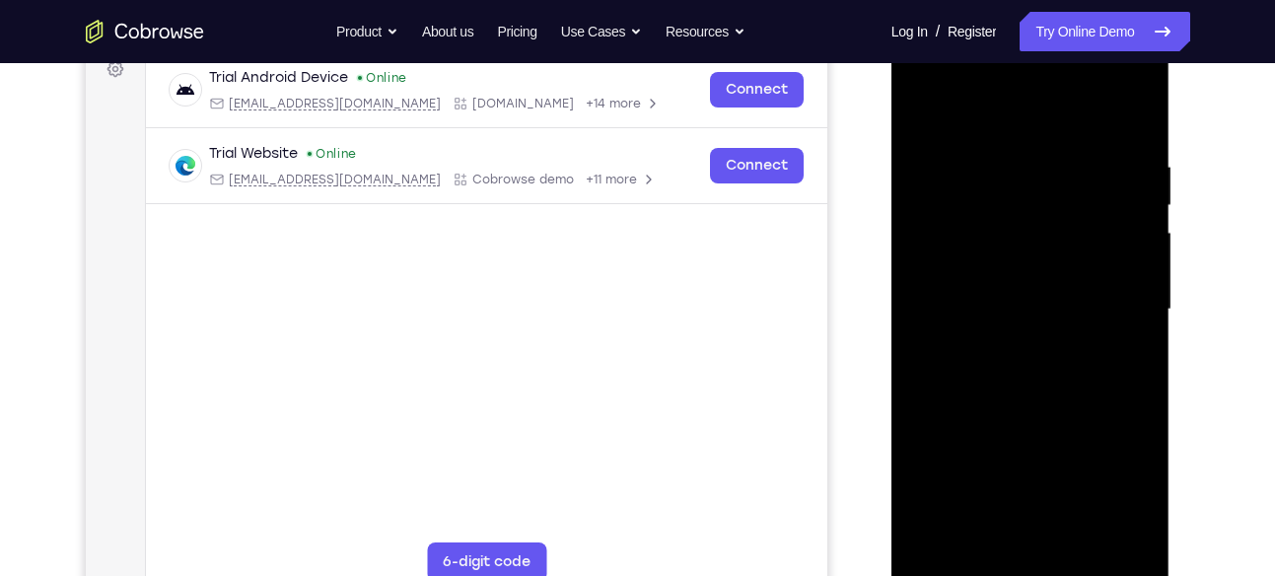
click at [1060, 276] on div at bounding box center [1031, 310] width 249 height 552
drag, startPoint x: 1136, startPoint y: 246, endPoint x: 1097, endPoint y: 254, distance: 40.2
click at [1097, 254] on div at bounding box center [1031, 310] width 249 height 552
drag, startPoint x: 1135, startPoint y: 256, endPoint x: 1097, endPoint y: 268, distance: 40.2
click at [1097, 268] on div at bounding box center [1031, 310] width 249 height 552
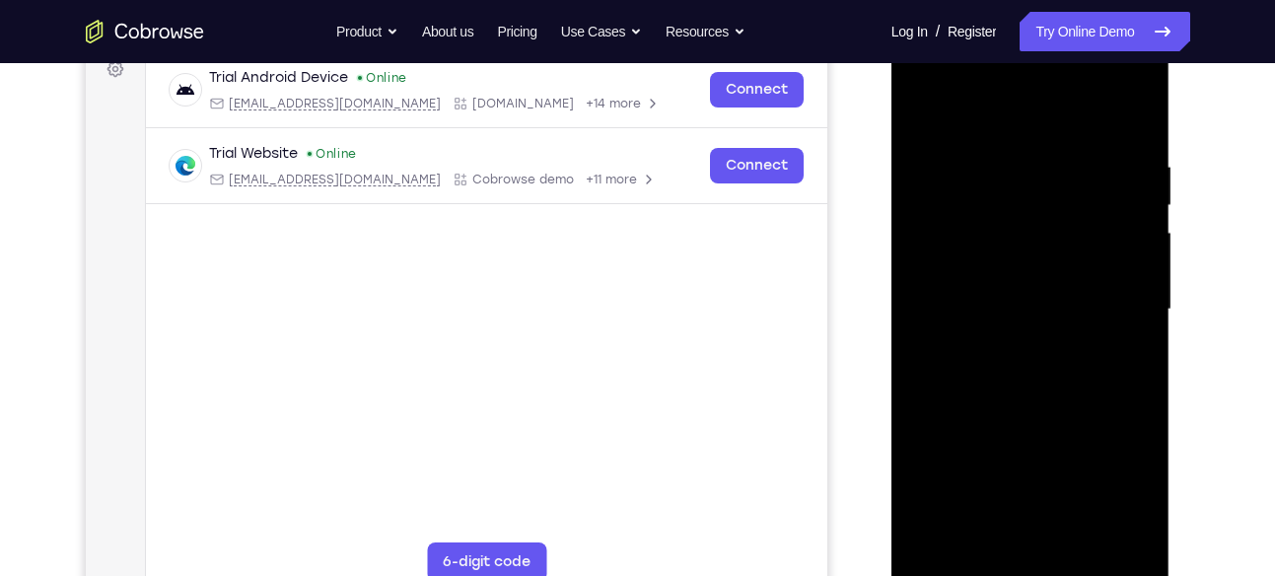
drag, startPoint x: 1131, startPoint y: 253, endPoint x: 1052, endPoint y: 286, distance: 86.7
click at [1052, 286] on div at bounding box center [1031, 310] width 249 height 552
drag, startPoint x: 1144, startPoint y: 253, endPoint x: 1107, endPoint y: 263, distance: 39.0
click at [1107, 263] on div at bounding box center [1031, 310] width 249 height 552
drag, startPoint x: 1139, startPoint y: 290, endPoint x: 1115, endPoint y: 290, distance: 24.7
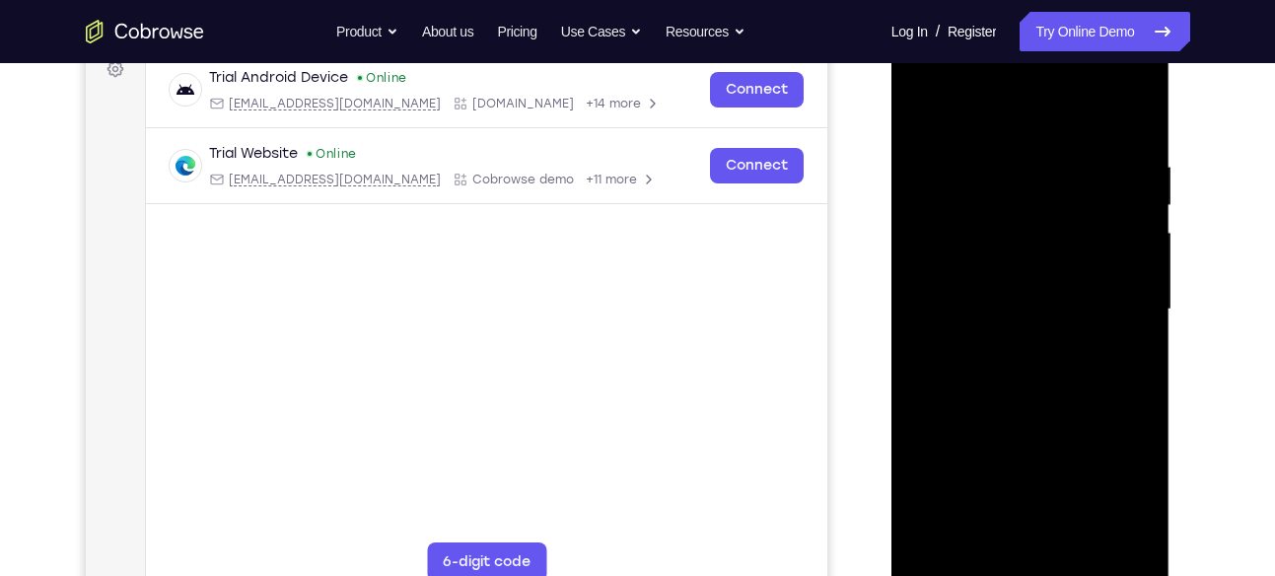
click at [1115, 290] on div at bounding box center [1031, 310] width 249 height 552
drag, startPoint x: 1121, startPoint y: 301, endPoint x: 1035, endPoint y: 300, distance: 85.8
click at [1035, 300] on div at bounding box center [1031, 310] width 249 height 552
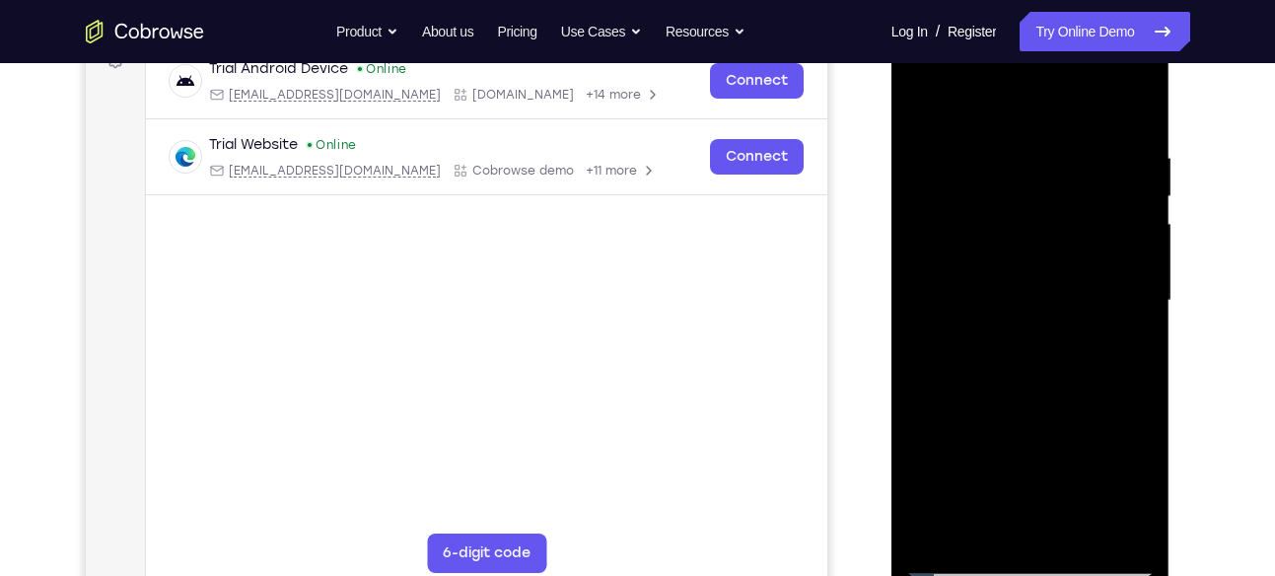
scroll to position [314, 0]
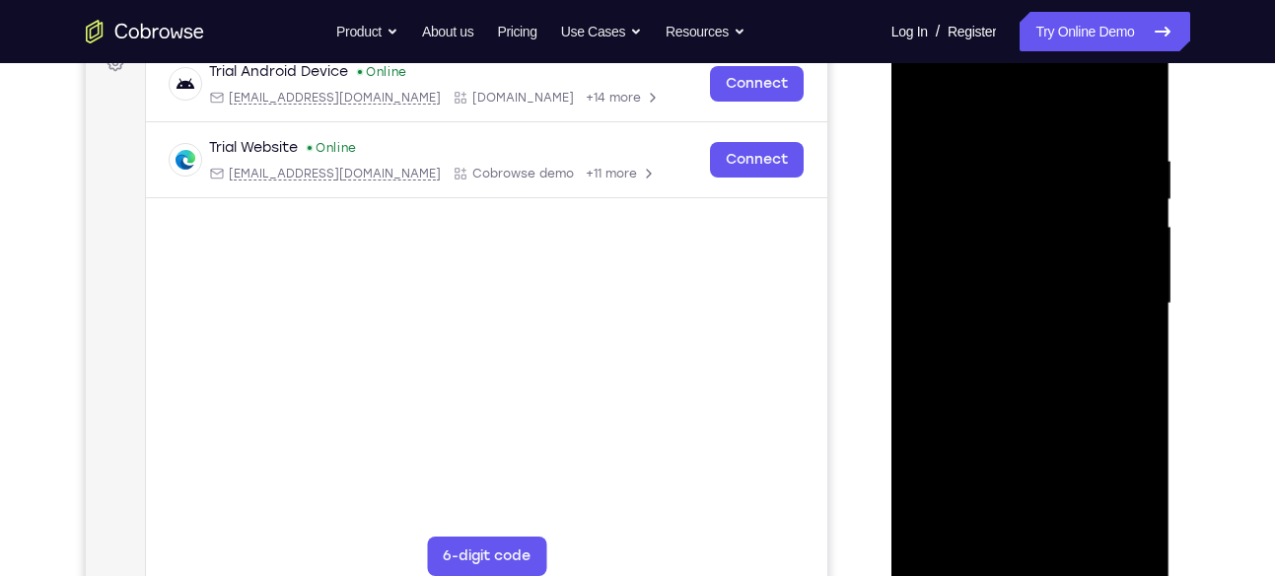
click at [1137, 272] on div at bounding box center [1031, 304] width 249 height 552
click at [1137, 290] on div at bounding box center [1031, 304] width 249 height 552
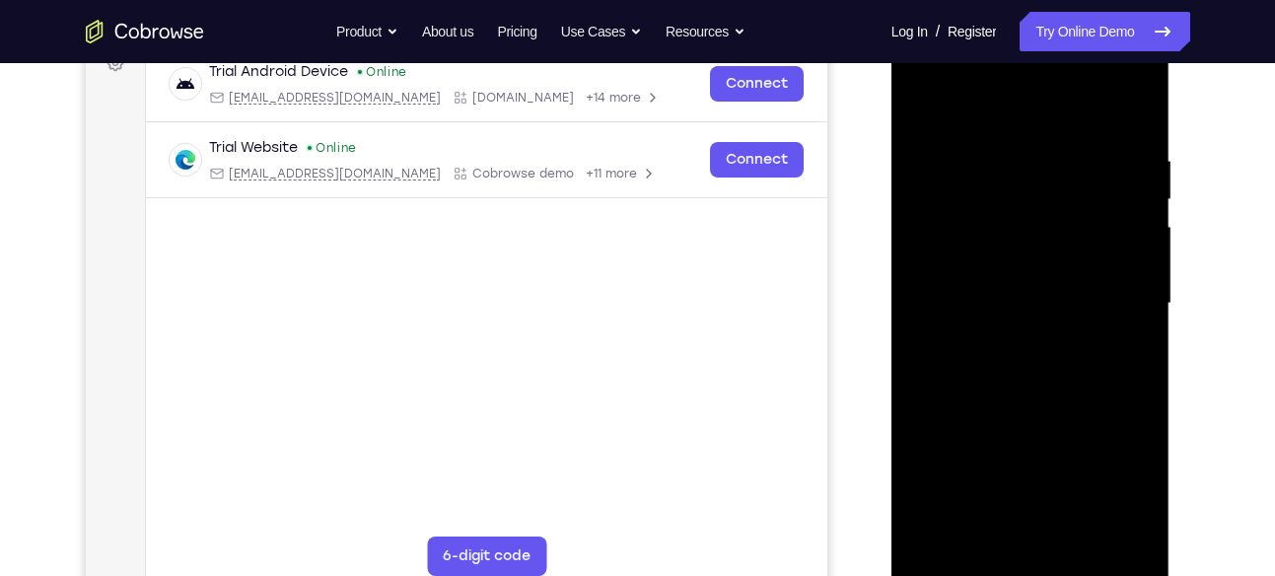
drag, startPoint x: 1137, startPoint y: 290, endPoint x: 1052, endPoint y: 297, distance: 86.1
click at [1052, 297] on div at bounding box center [1031, 304] width 249 height 552
drag, startPoint x: 1092, startPoint y: 268, endPoint x: 1005, endPoint y: 292, distance: 90.0
click at [1005, 292] on div at bounding box center [1031, 304] width 249 height 552
drag, startPoint x: 937, startPoint y: 337, endPoint x: 1011, endPoint y: 339, distance: 74.0
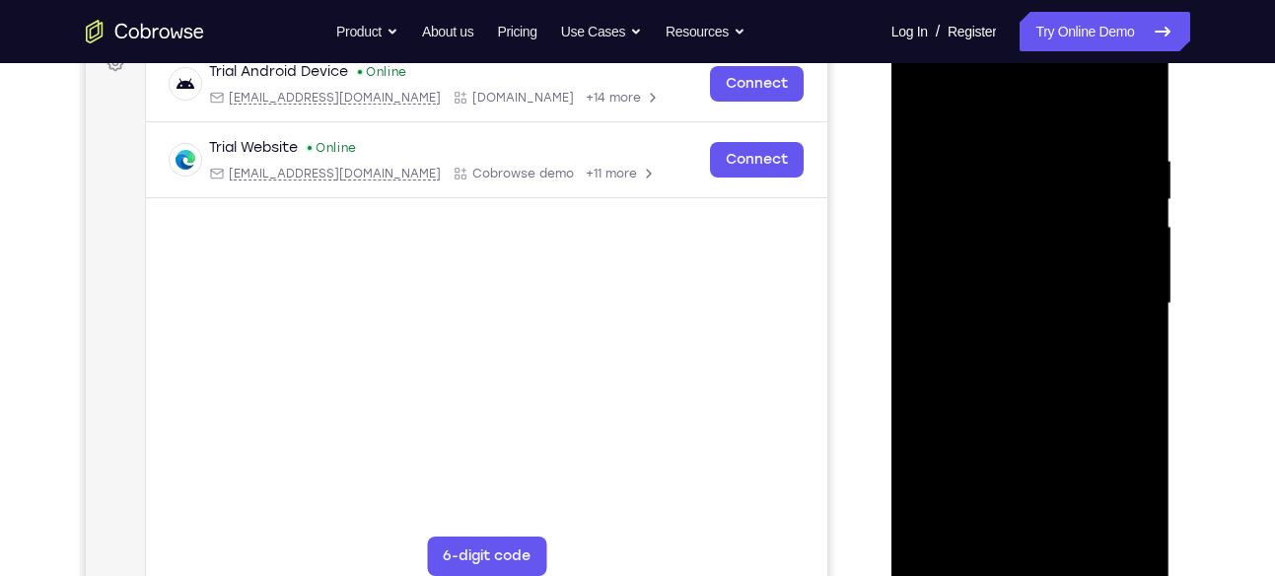
click at [1011, 339] on div at bounding box center [1031, 304] width 249 height 552
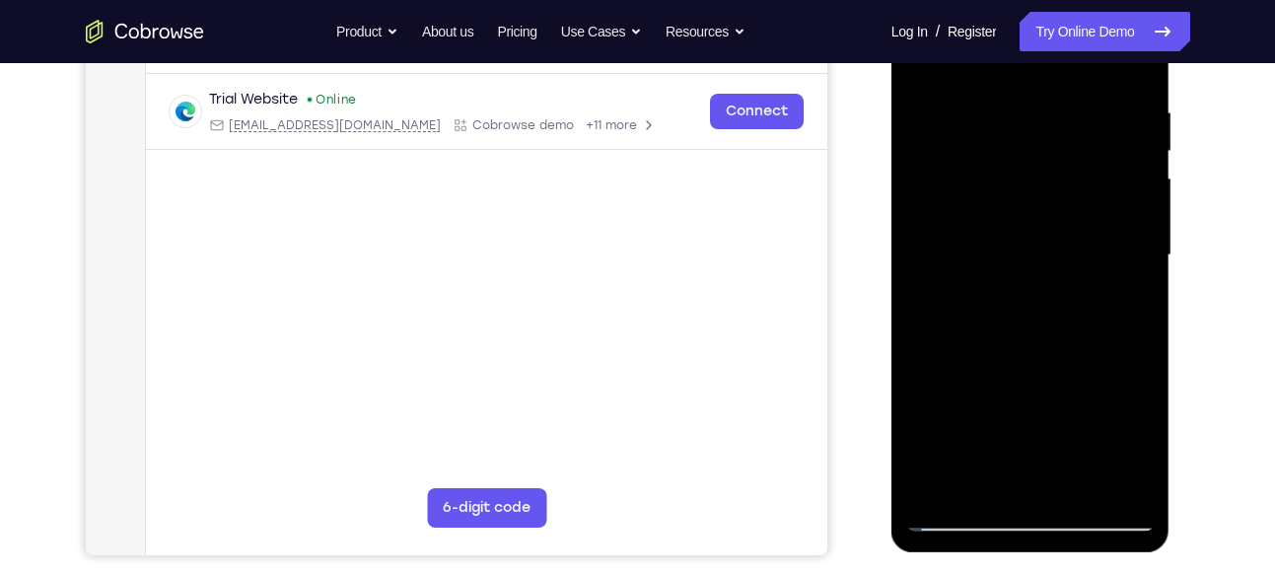
scroll to position [329, 0]
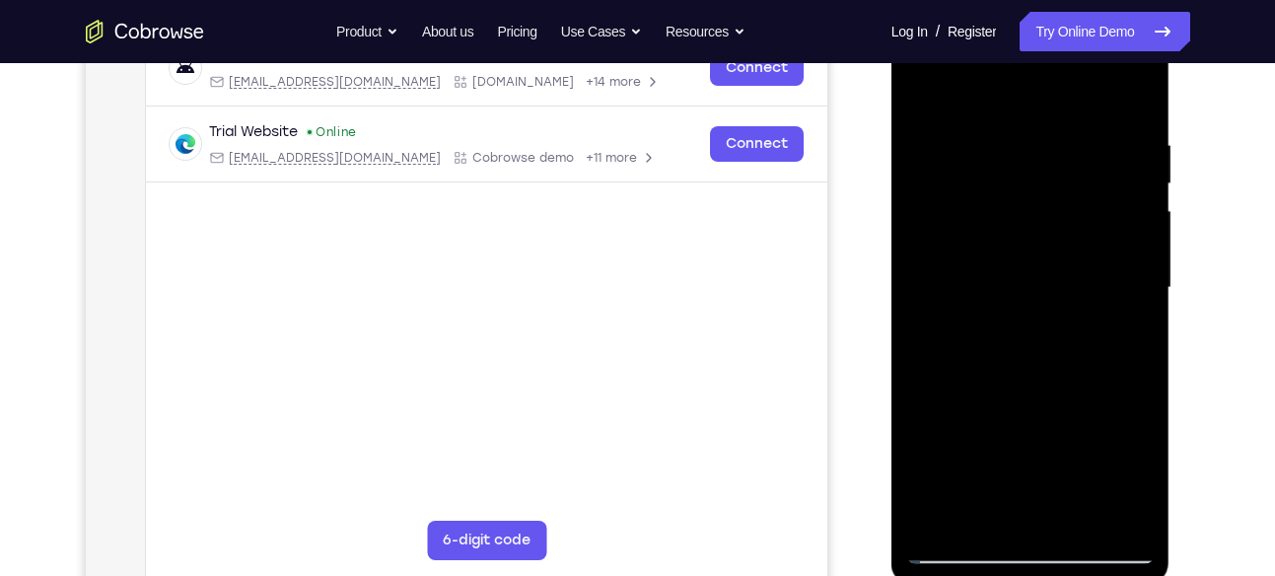
click at [1130, 286] on div at bounding box center [1031, 288] width 249 height 552
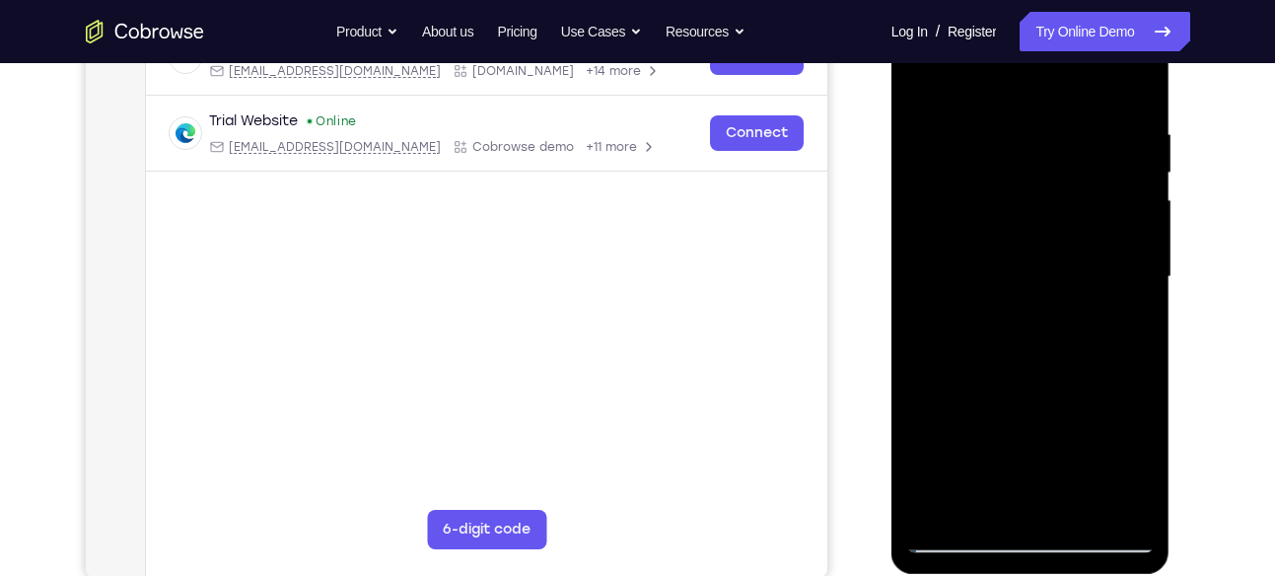
scroll to position [333, 0]
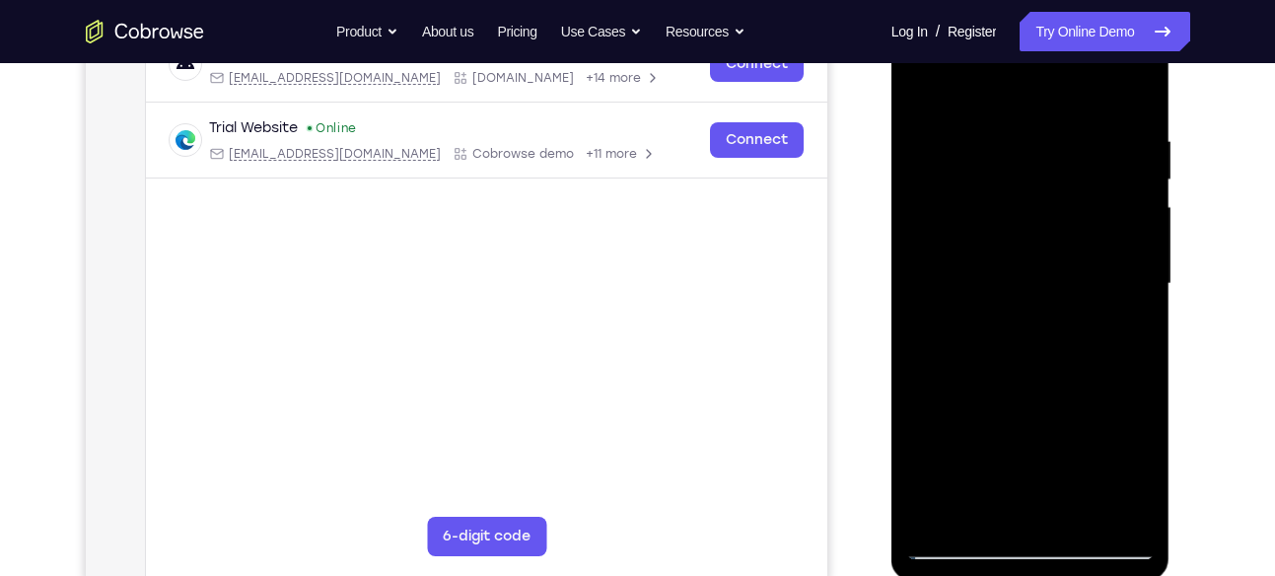
click at [1130, 302] on div at bounding box center [1031, 284] width 249 height 552
click at [1131, 266] on div at bounding box center [1031, 284] width 249 height 552
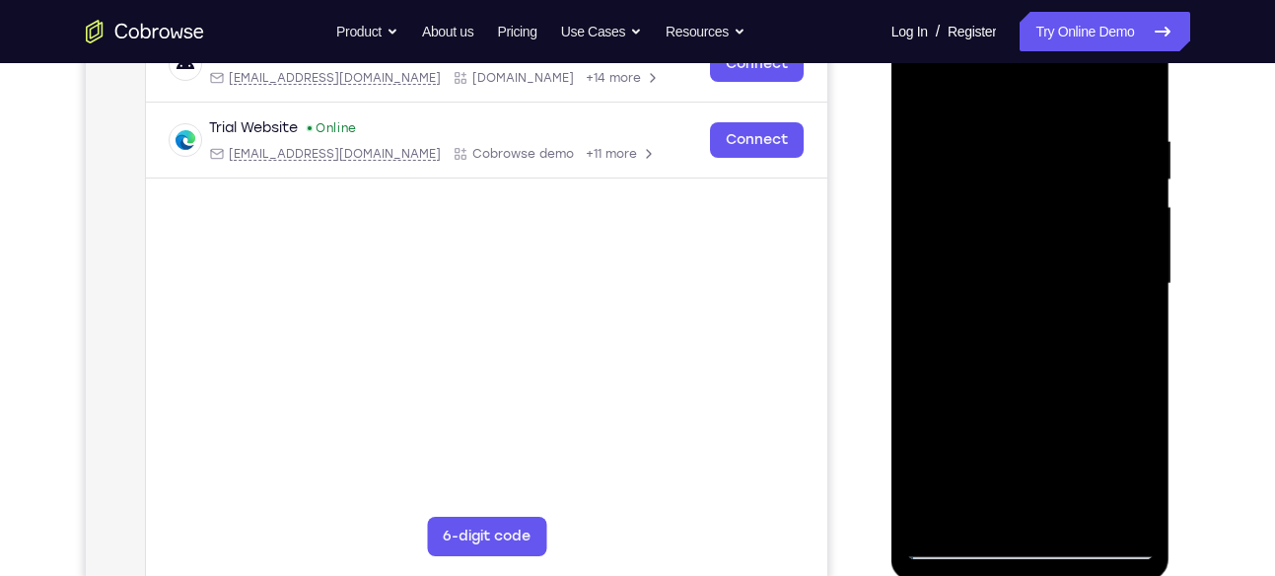
click at [1131, 266] on div at bounding box center [1031, 284] width 249 height 552
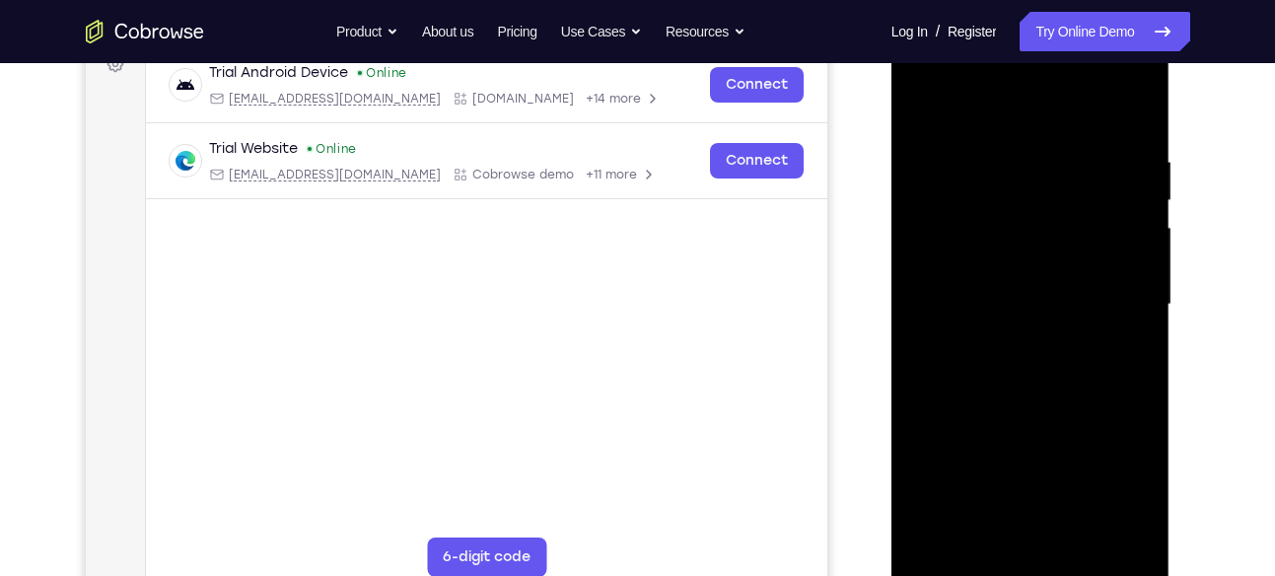
scroll to position [303, 0]
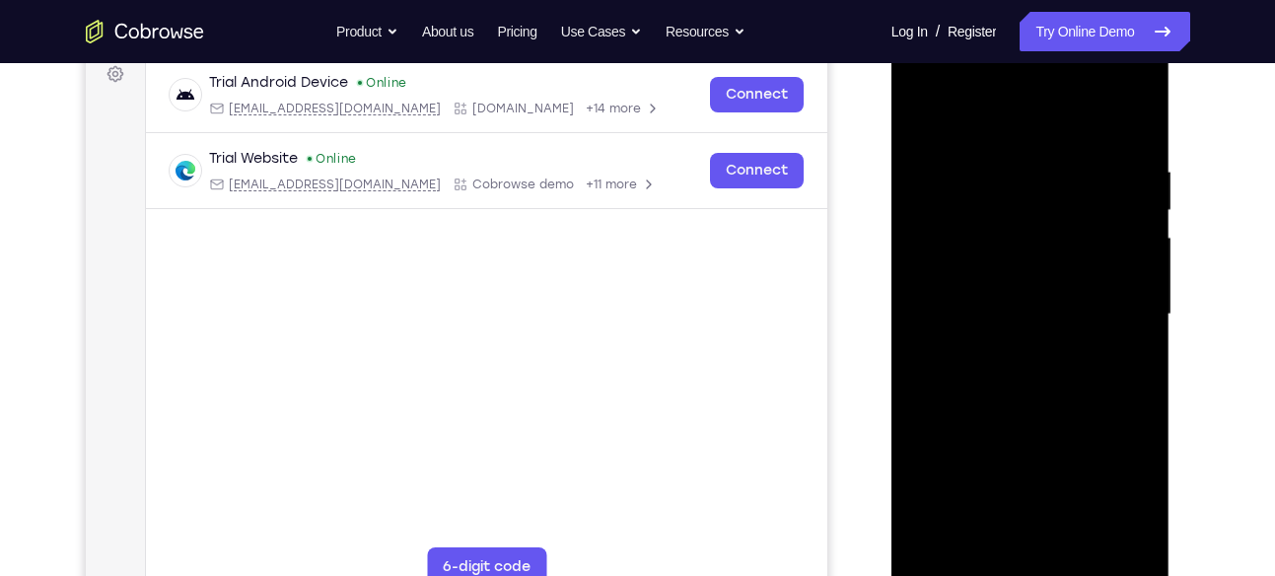
click at [1131, 266] on div at bounding box center [1031, 314] width 249 height 552
click at [1131, 292] on div at bounding box center [1031, 314] width 249 height 552
click at [1131, 297] on div at bounding box center [1031, 314] width 249 height 552
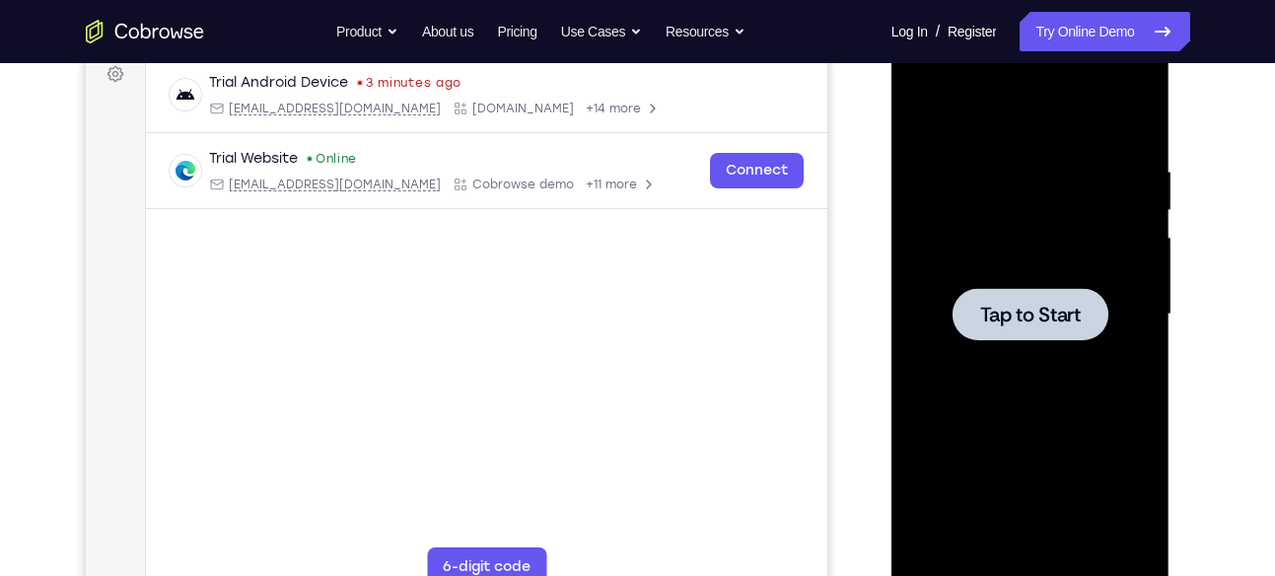
click at [1015, 405] on div at bounding box center [1031, 314] width 249 height 552
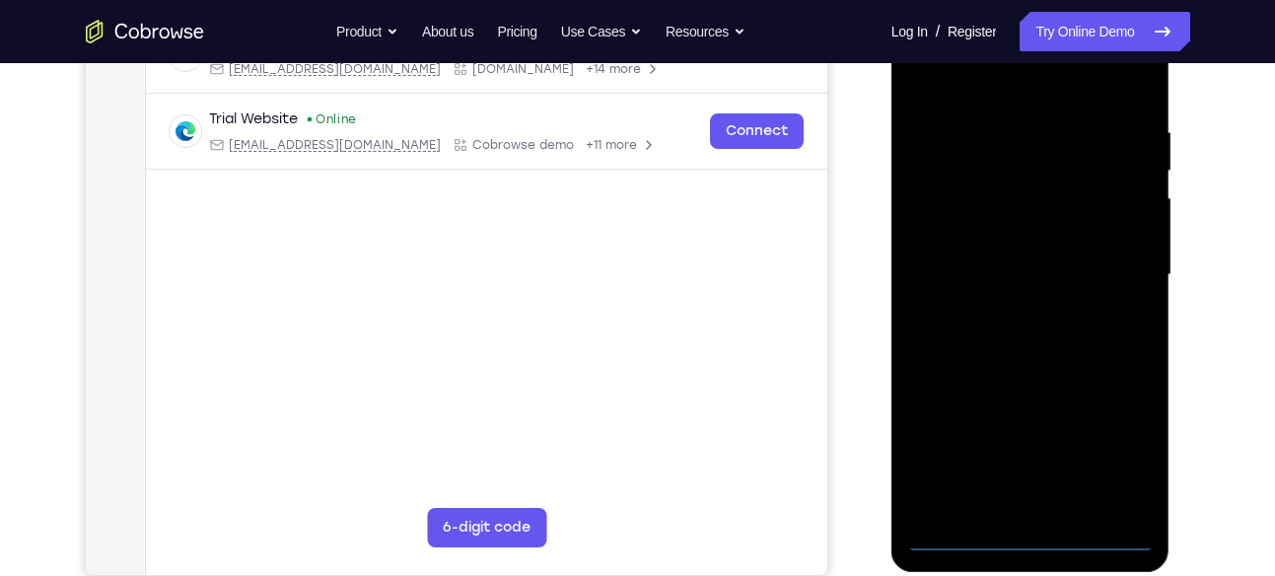
scroll to position [343, 0]
click at [1027, 536] on div at bounding box center [1031, 274] width 249 height 552
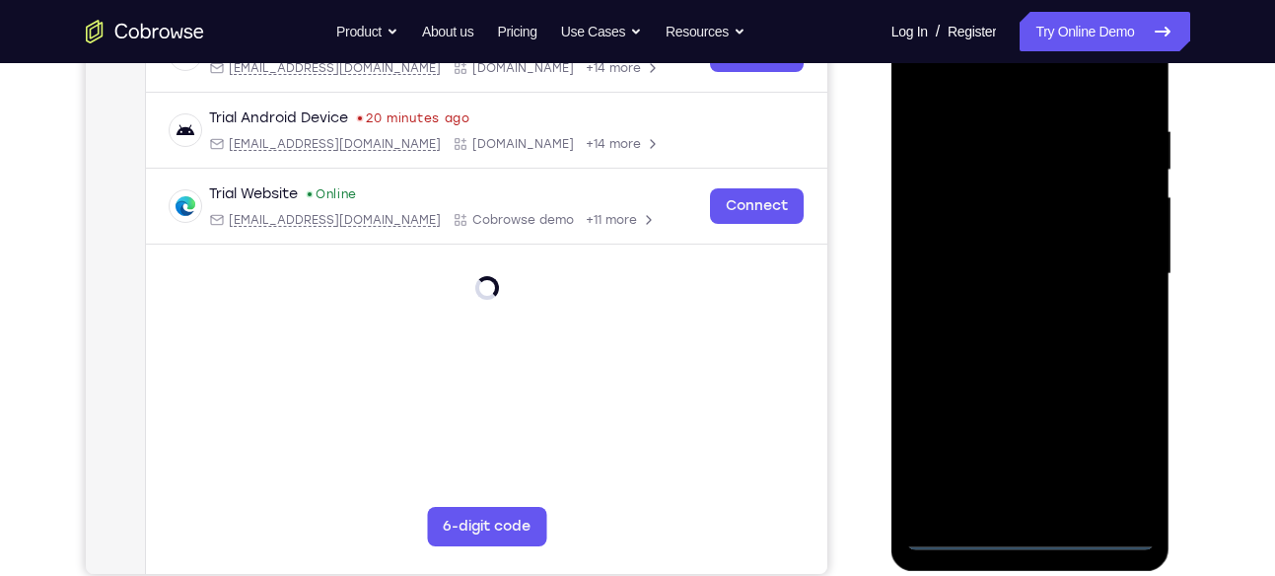
click at [1122, 448] on div at bounding box center [1031, 274] width 249 height 552
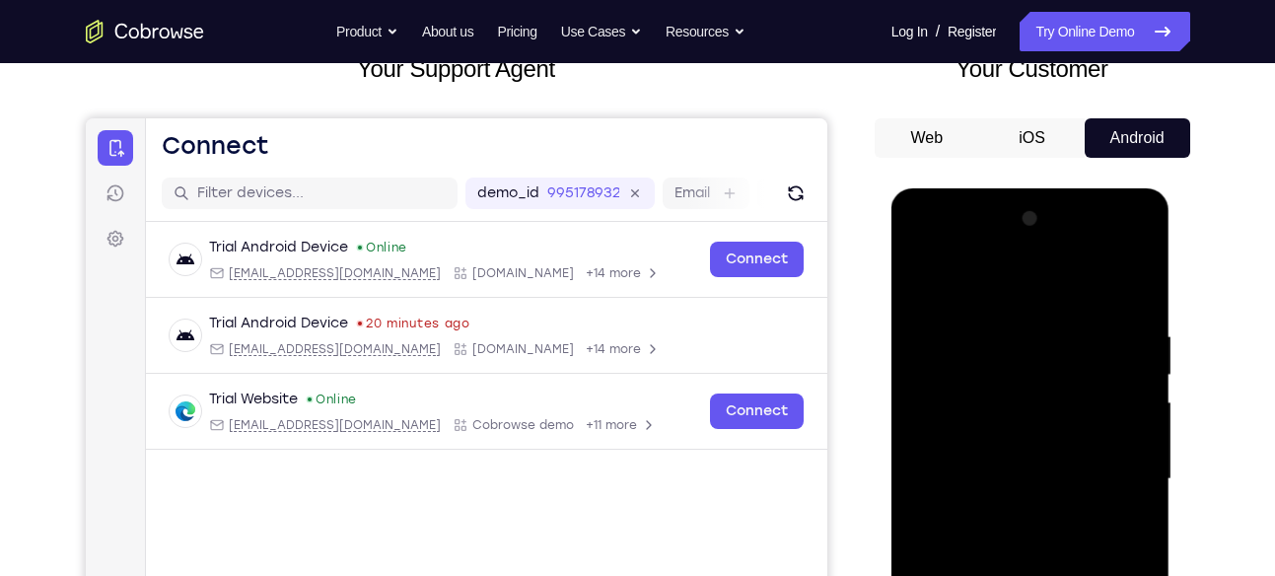
scroll to position [143, 0]
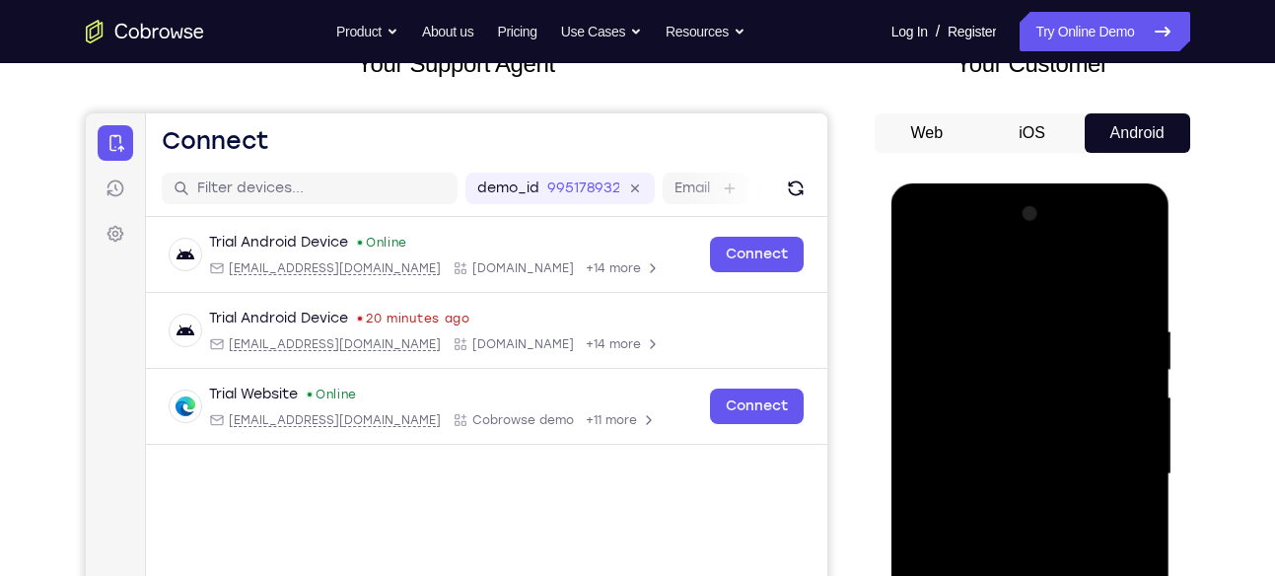
click at [938, 240] on div at bounding box center [1031, 474] width 249 height 552
click at [1111, 477] on div at bounding box center [1031, 474] width 249 height 552
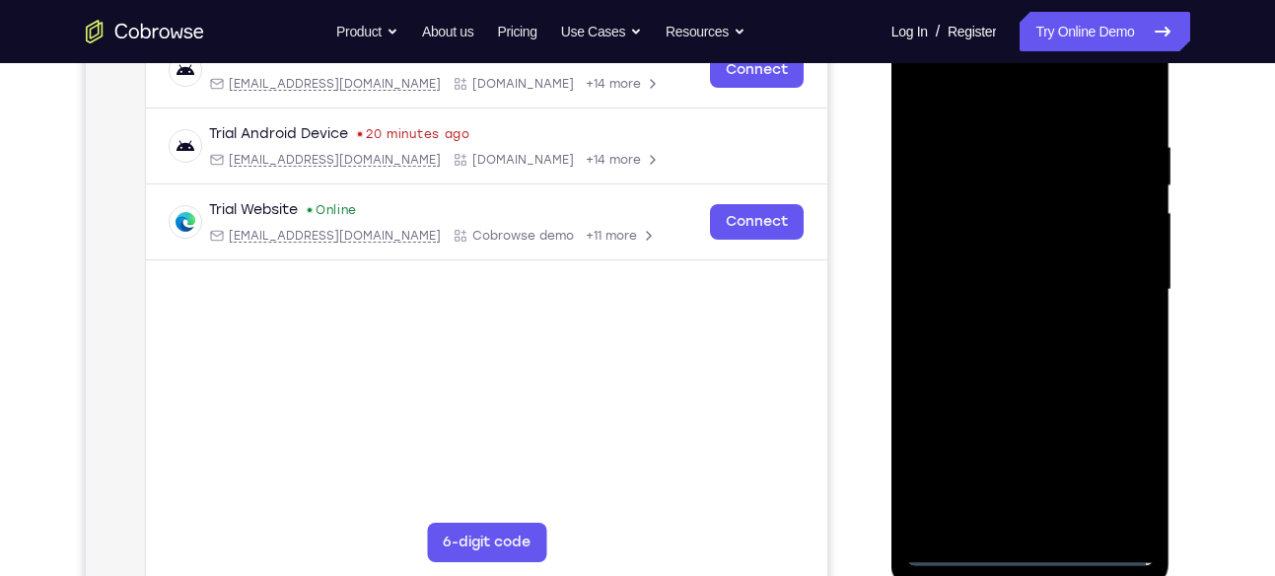
scroll to position [328, 0]
click at [1015, 322] on div at bounding box center [1031, 289] width 249 height 552
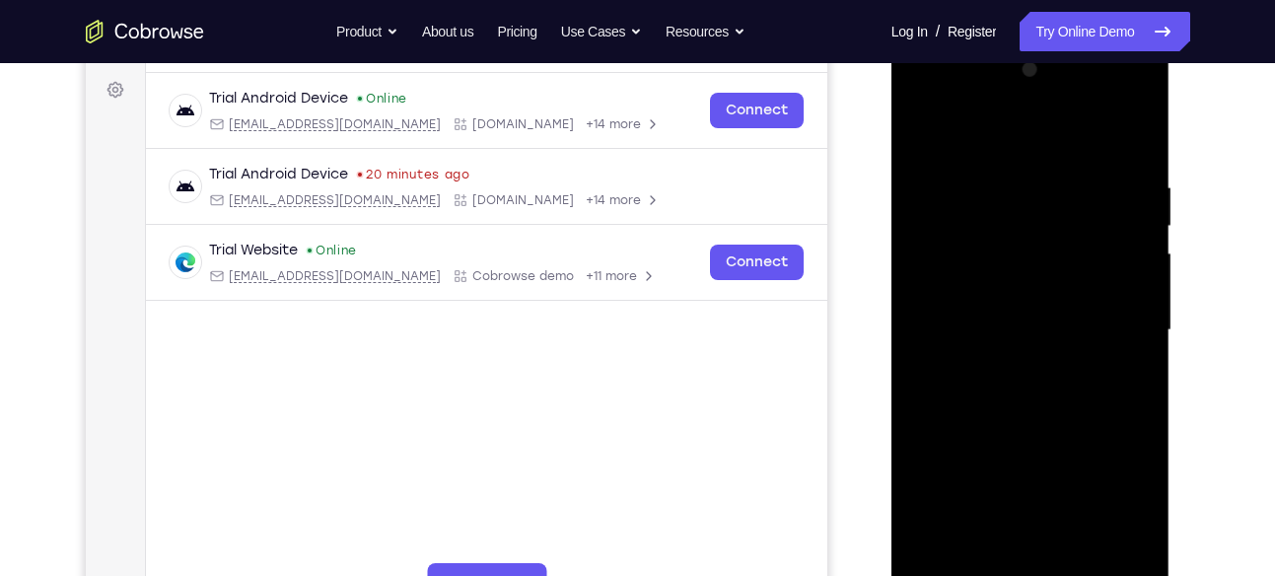
scroll to position [283, 0]
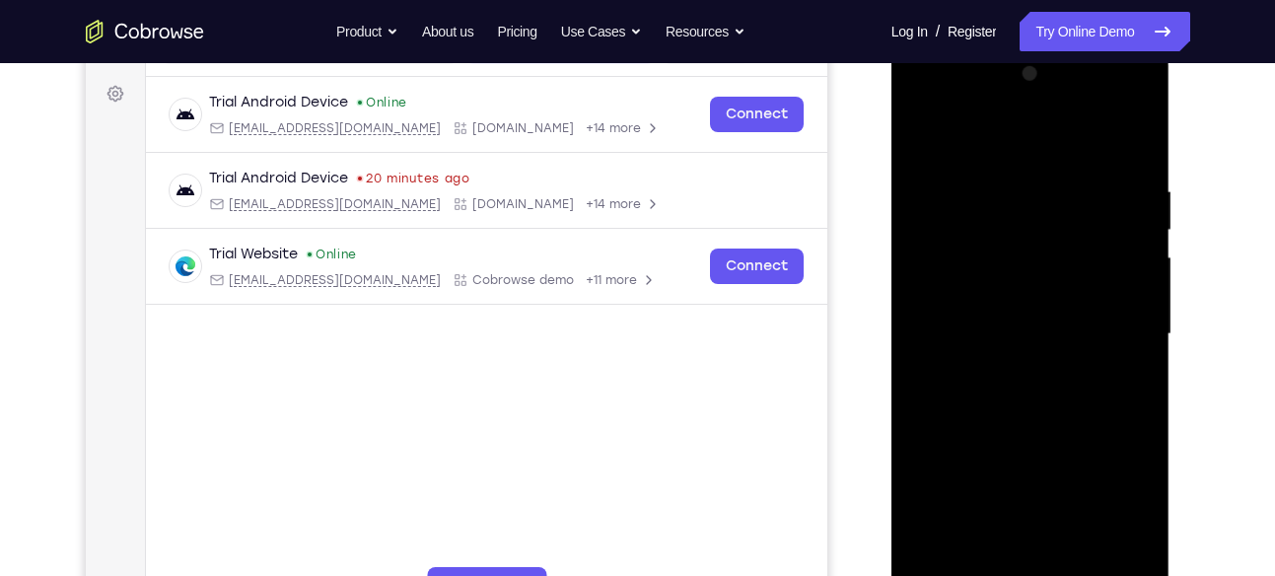
click at [983, 320] on div at bounding box center [1031, 334] width 249 height 552
click at [997, 302] on div at bounding box center [1031, 334] width 249 height 552
click at [952, 337] on div at bounding box center [1031, 334] width 249 height 552
click at [1000, 398] on div at bounding box center [1031, 334] width 249 height 552
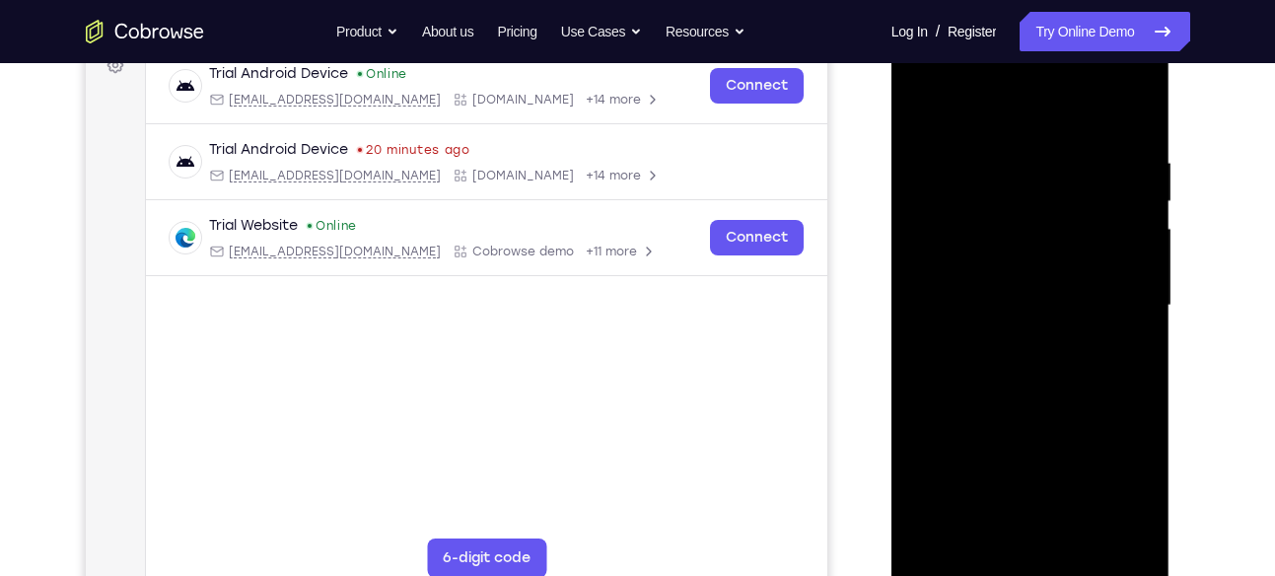
scroll to position [313, 0]
click at [1053, 362] on div at bounding box center [1031, 305] width 249 height 552
click at [1064, 402] on div at bounding box center [1031, 307] width 249 height 552
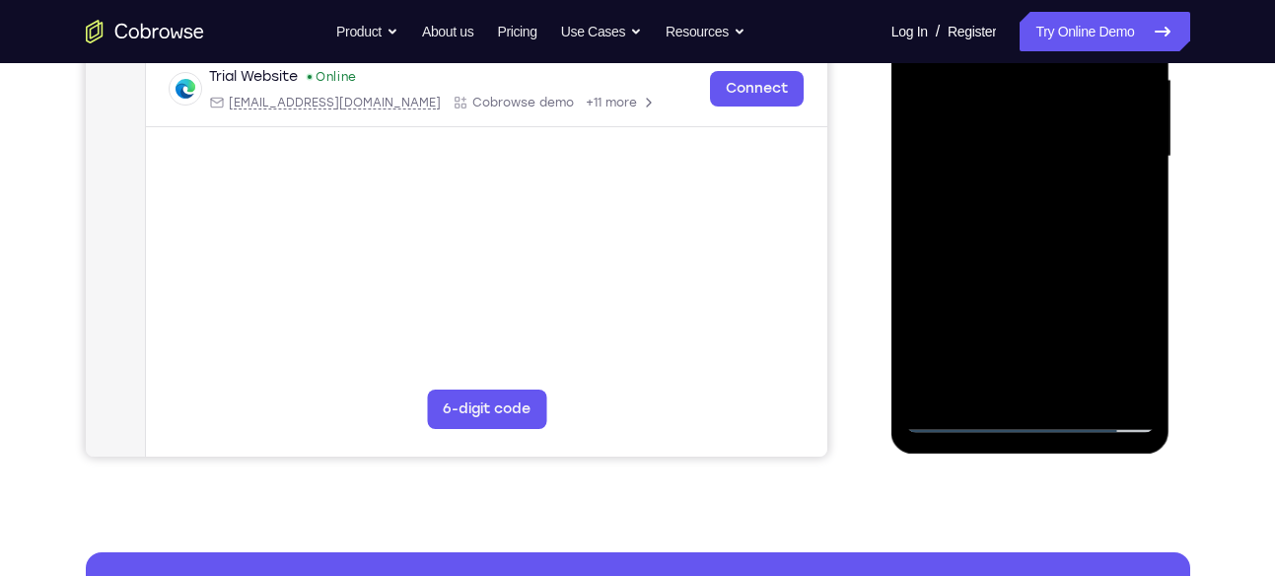
scroll to position [462, 0]
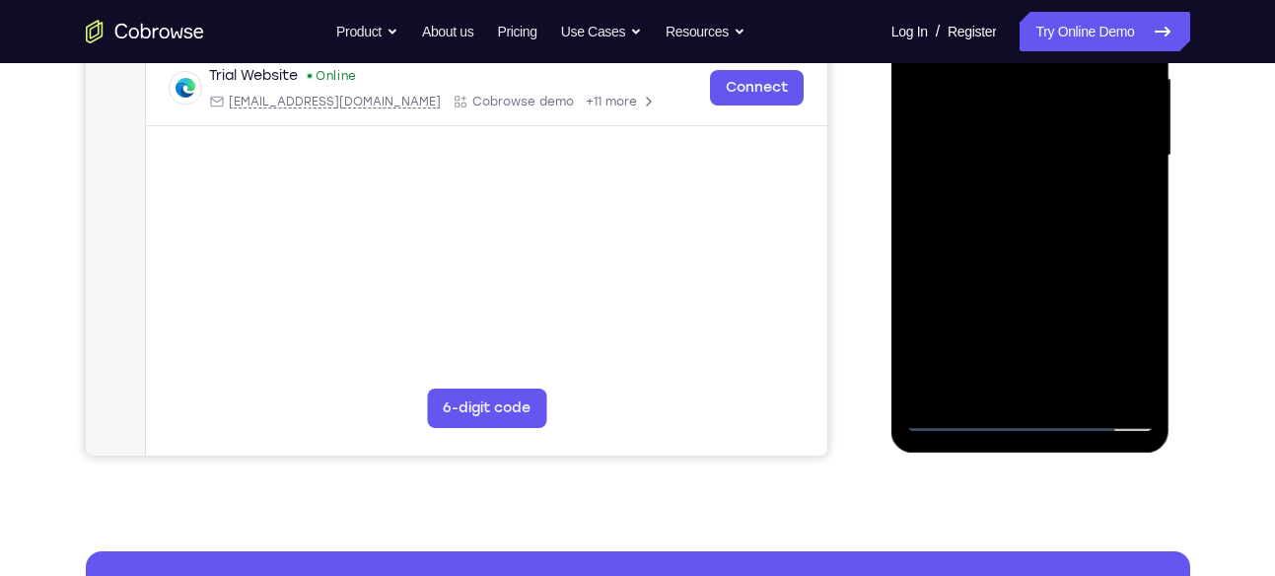
click at [1080, 384] on div at bounding box center [1031, 156] width 249 height 552
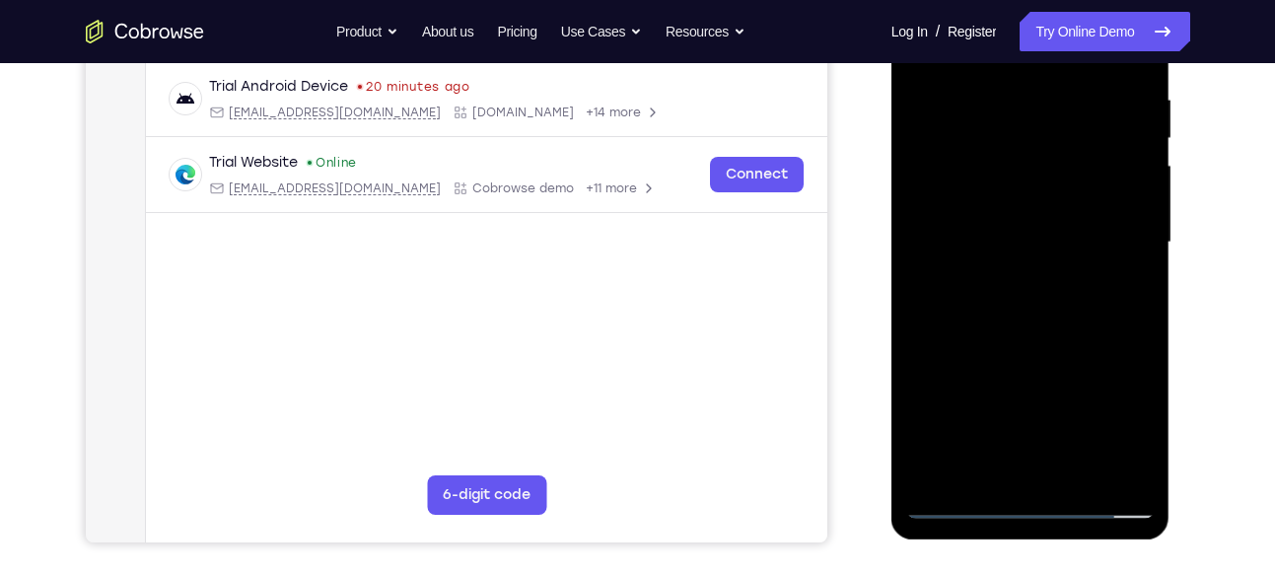
scroll to position [365, 0]
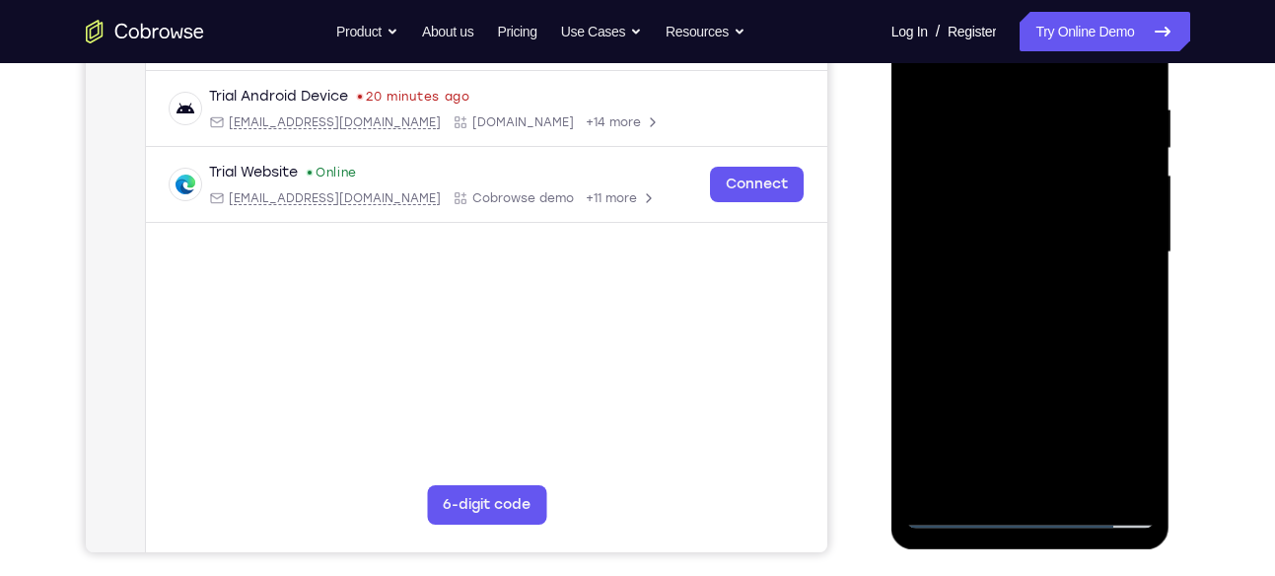
click at [1030, 351] on div at bounding box center [1031, 252] width 249 height 552
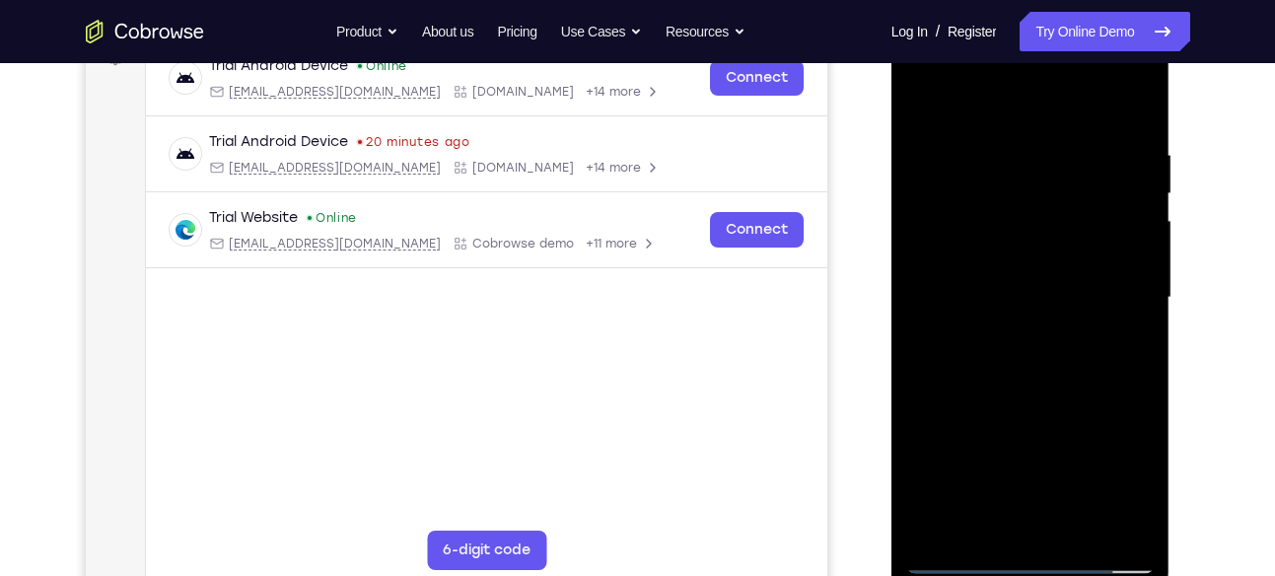
scroll to position [318, 0]
click at [928, 100] on div at bounding box center [1031, 300] width 249 height 552
drag, startPoint x: 1044, startPoint y: 393, endPoint x: 1065, endPoint y: 226, distance: 168.1
click at [1065, 226] on div at bounding box center [1031, 300] width 249 height 552
drag, startPoint x: 1055, startPoint y: 424, endPoint x: 1053, endPoint y: 231, distance: 193.3
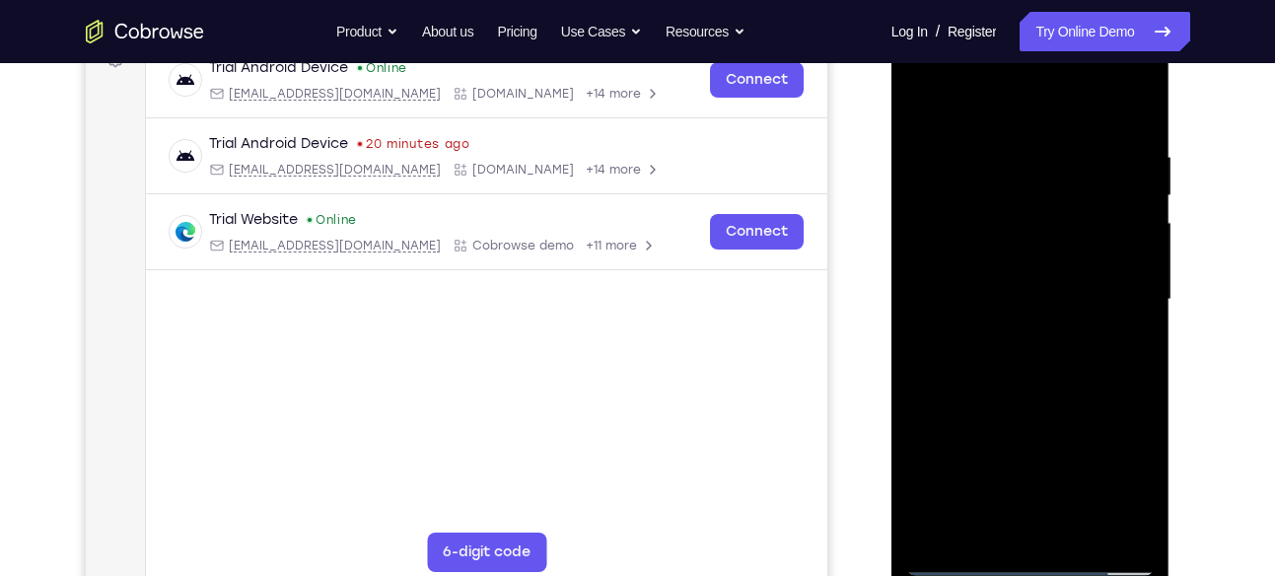
click at [1053, 231] on div at bounding box center [1031, 300] width 249 height 552
drag, startPoint x: 1048, startPoint y: 435, endPoint x: 1051, endPoint y: 221, distance: 214.1
click at [1051, 221] on div at bounding box center [1031, 300] width 249 height 552
drag, startPoint x: 1053, startPoint y: 411, endPoint x: 1045, endPoint y: 196, distance: 215.2
click at [1045, 196] on div at bounding box center [1031, 300] width 249 height 552
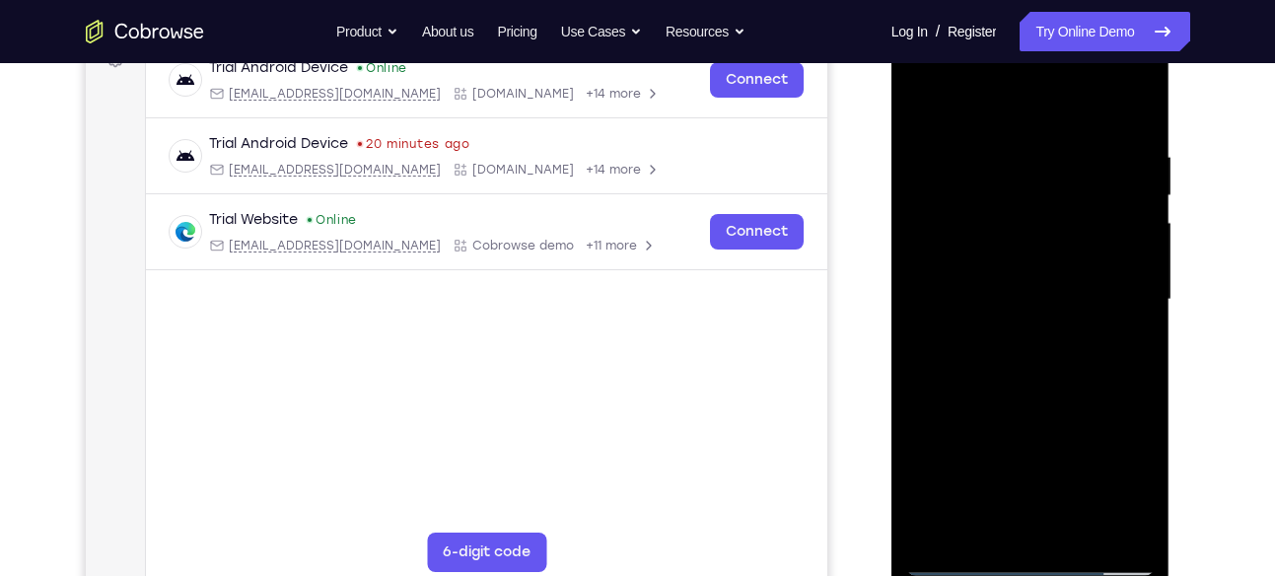
drag, startPoint x: 1049, startPoint y: 441, endPoint x: 1051, endPoint y: 247, distance: 194.3
click at [1051, 247] on div at bounding box center [1031, 300] width 249 height 552
click at [1057, 432] on div at bounding box center [1031, 300] width 249 height 552
drag, startPoint x: 1053, startPoint y: 474, endPoint x: 1047, endPoint y: 220, distance: 254.6
click at [1047, 220] on div at bounding box center [1031, 300] width 249 height 552
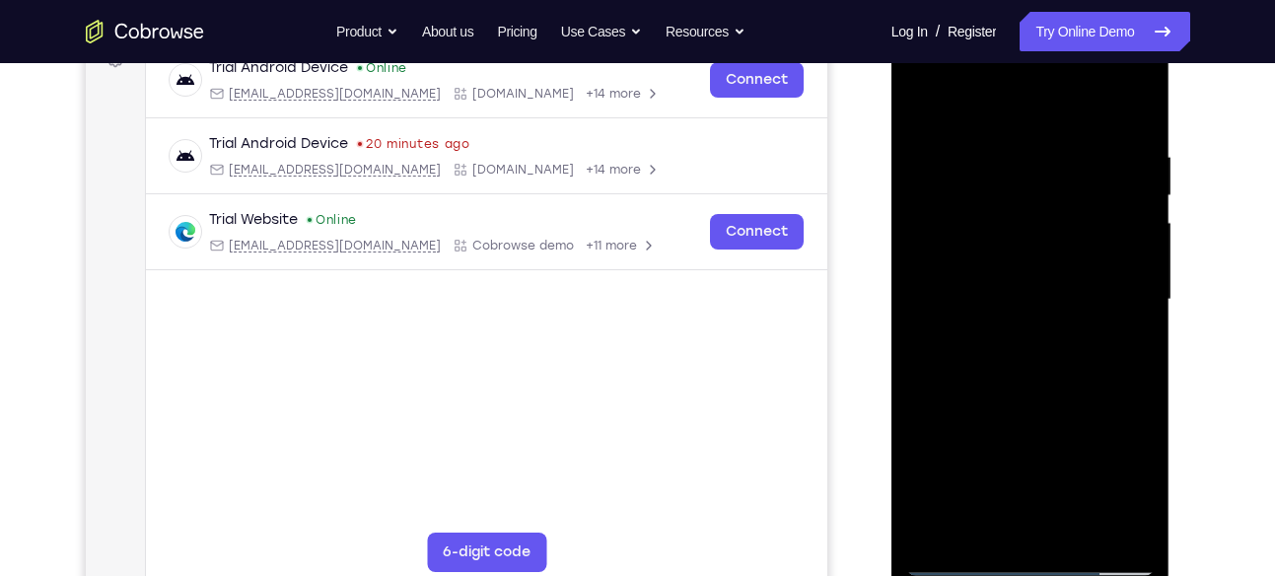
drag, startPoint x: 1033, startPoint y: 431, endPoint x: 1029, endPoint y: 190, distance: 240.7
click at [1029, 190] on div at bounding box center [1031, 300] width 249 height 552
drag, startPoint x: 1045, startPoint y: 418, endPoint x: 1035, endPoint y: 150, distance: 268.5
click at [1035, 150] on div at bounding box center [1031, 300] width 249 height 552
drag, startPoint x: 1080, startPoint y: 446, endPoint x: 1055, endPoint y: 226, distance: 221.3
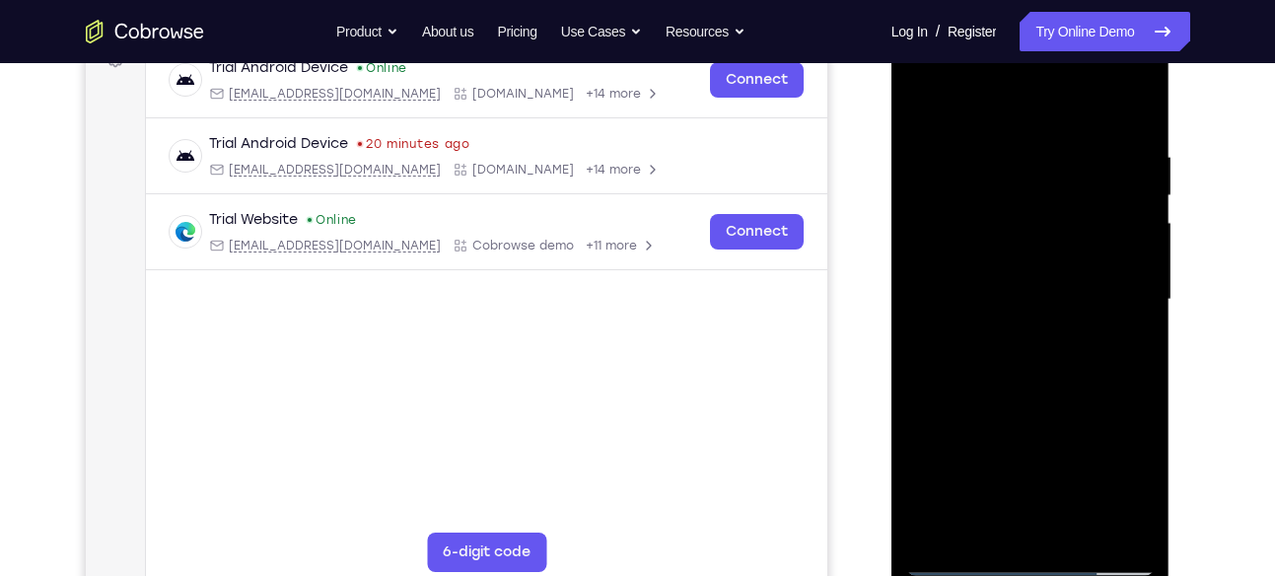
click at [1055, 226] on div at bounding box center [1031, 300] width 249 height 552
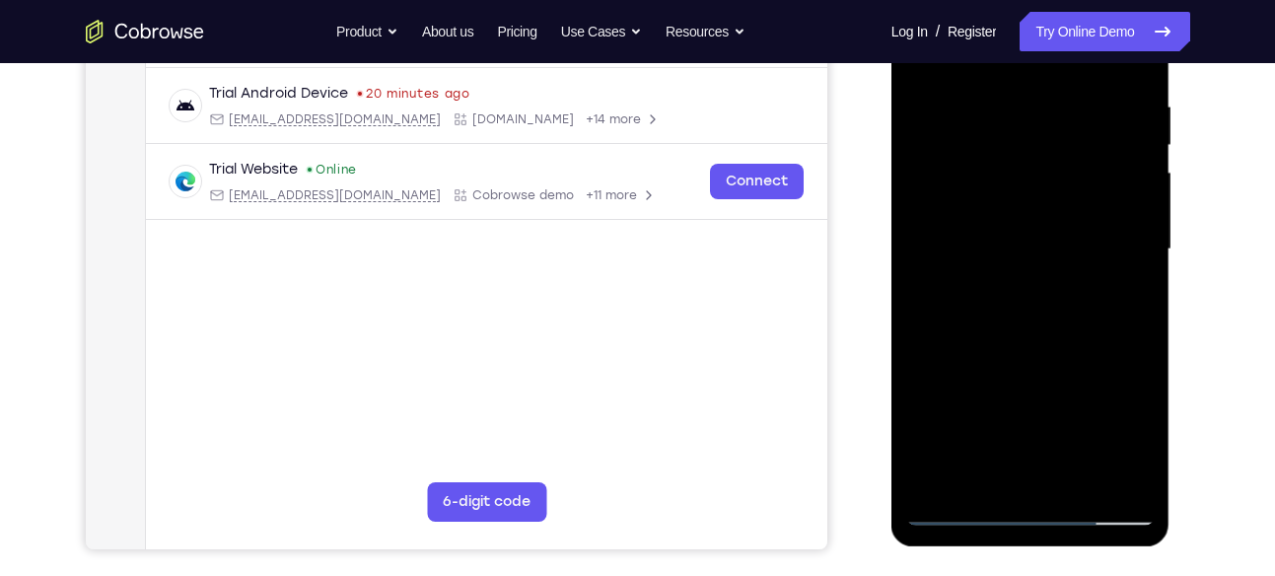
scroll to position [374, 0]
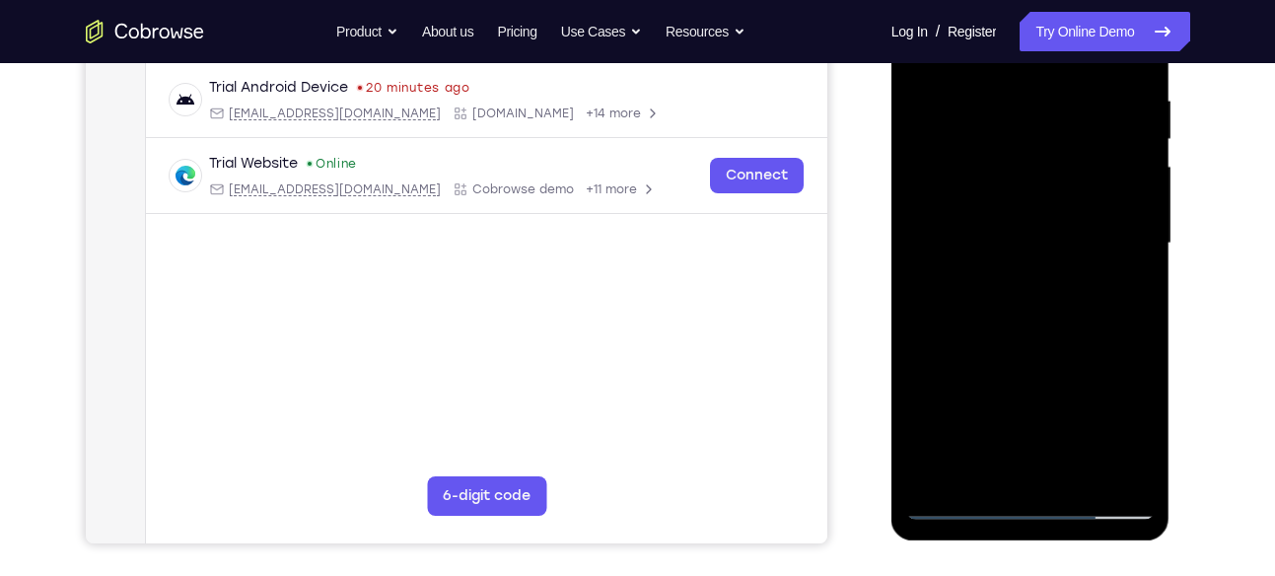
drag, startPoint x: 1043, startPoint y: 382, endPoint x: 1055, endPoint y: 199, distance: 182.9
click at [1055, 199] on div at bounding box center [1031, 243] width 249 height 552
drag, startPoint x: 1056, startPoint y: 421, endPoint x: 1028, endPoint y: 181, distance: 241.4
click at [1028, 181] on div at bounding box center [1031, 243] width 249 height 552
drag, startPoint x: 1042, startPoint y: 406, endPoint x: 1039, endPoint y: 200, distance: 206.2
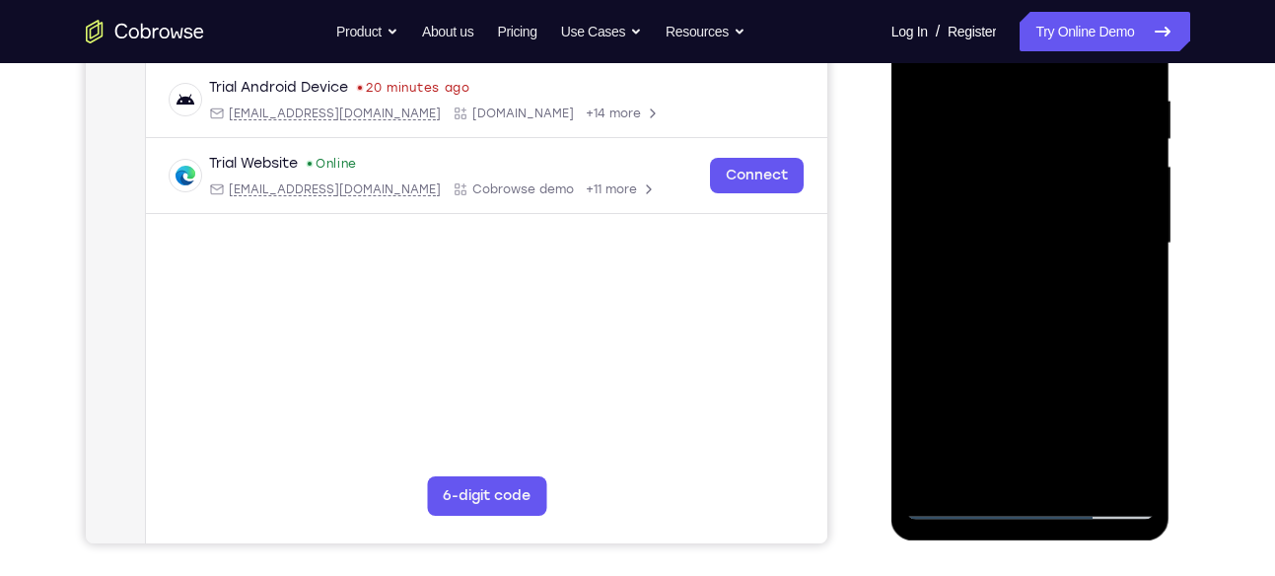
click at [1039, 200] on div at bounding box center [1031, 243] width 249 height 552
drag, startPoint x: 1041, startPoint y: 409, endPoint x: 1048, endPoint y: 190, distance: 219.1
click at [1048, 190] on div at bounding box center [1031, 243] width 249 height 552
click at [942, 473] on div at bounding box center [1031, 243] width 249 height 552
click at [996, 96] on div at bounding box center [1031, 243] width 249 height 552
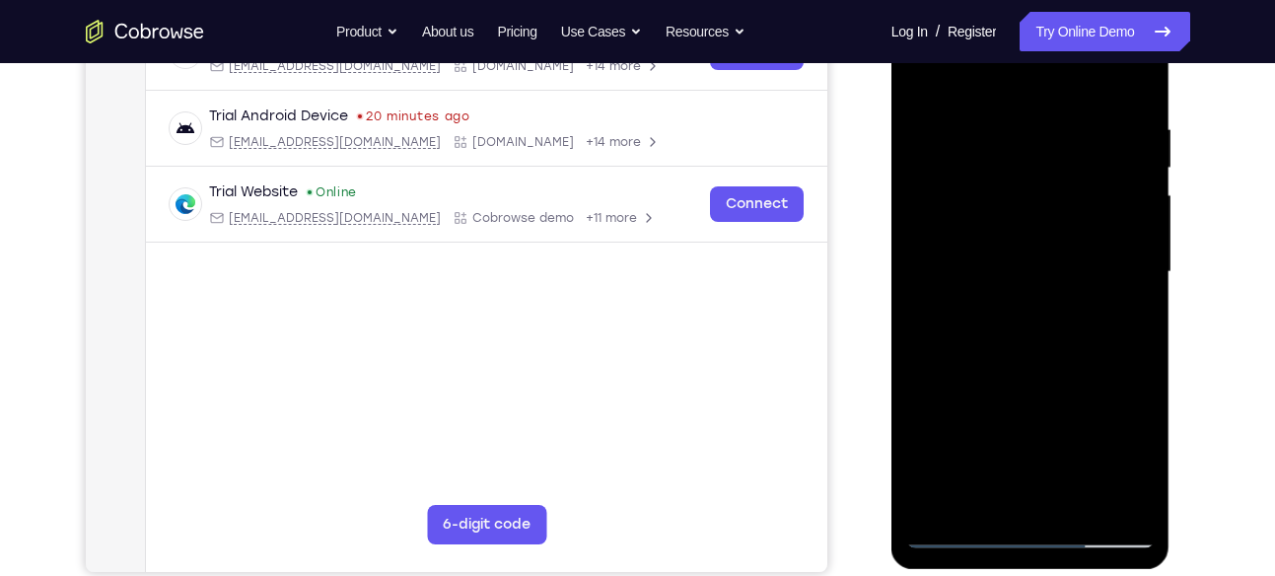
scroll to position [336, 0]
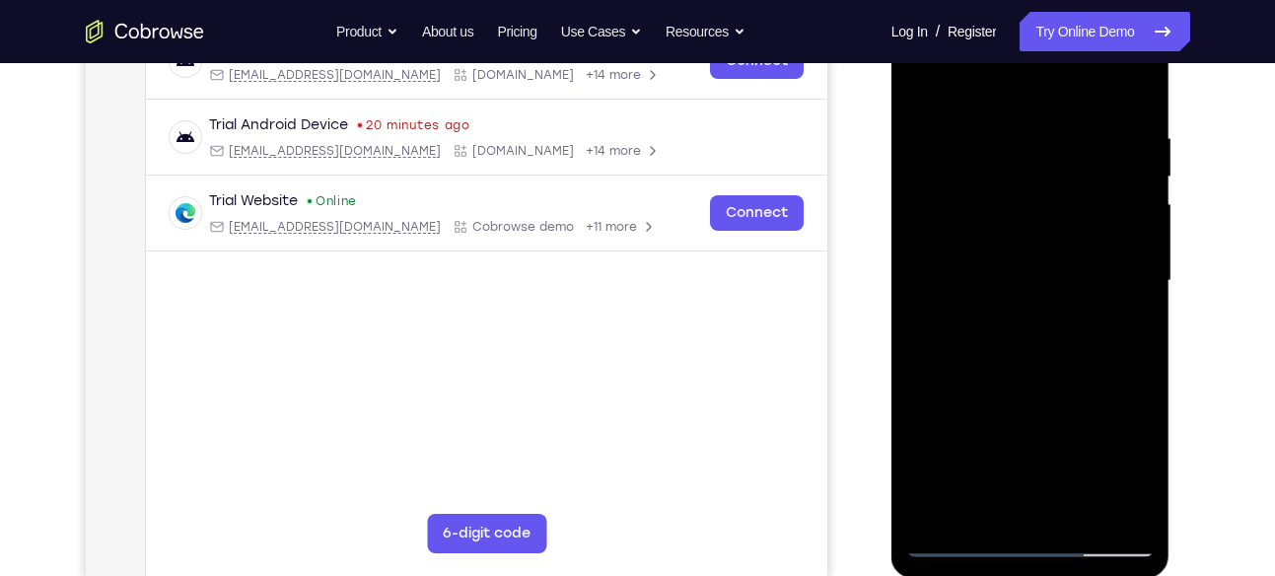
click at [1127, 171] on div at bounding box center [1031, 281] width 249 height 552
click at [1128, 161] on div at bounding box center [1031, 281] width 249 height 552
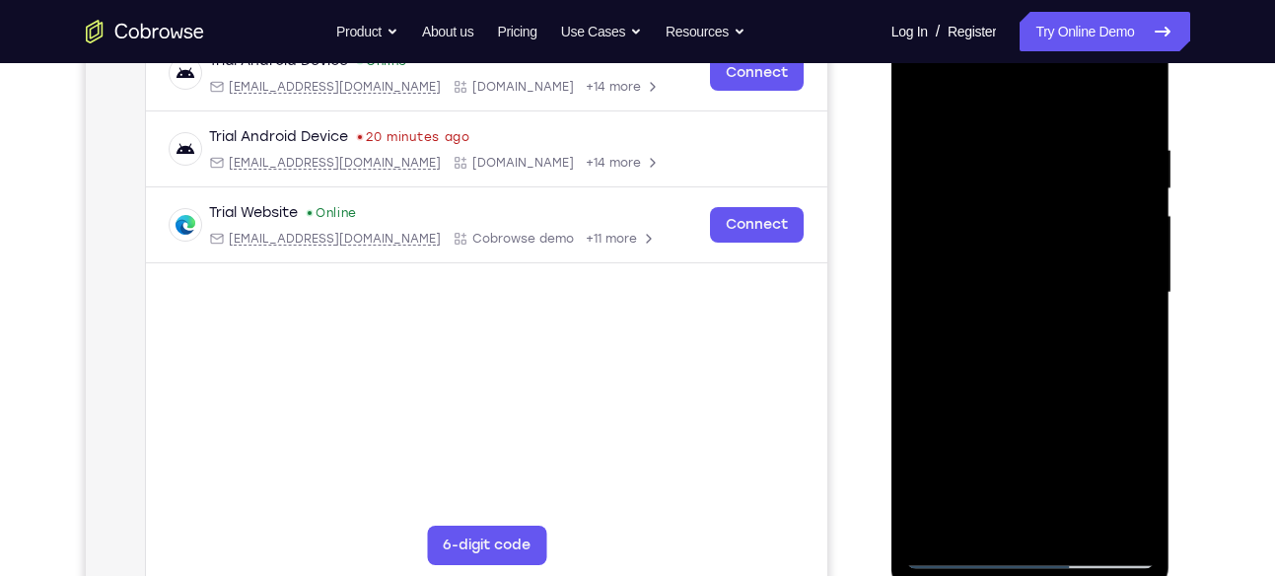
click at [1128, 174] on div at bounding box center [1031, 293] width 249 height 552
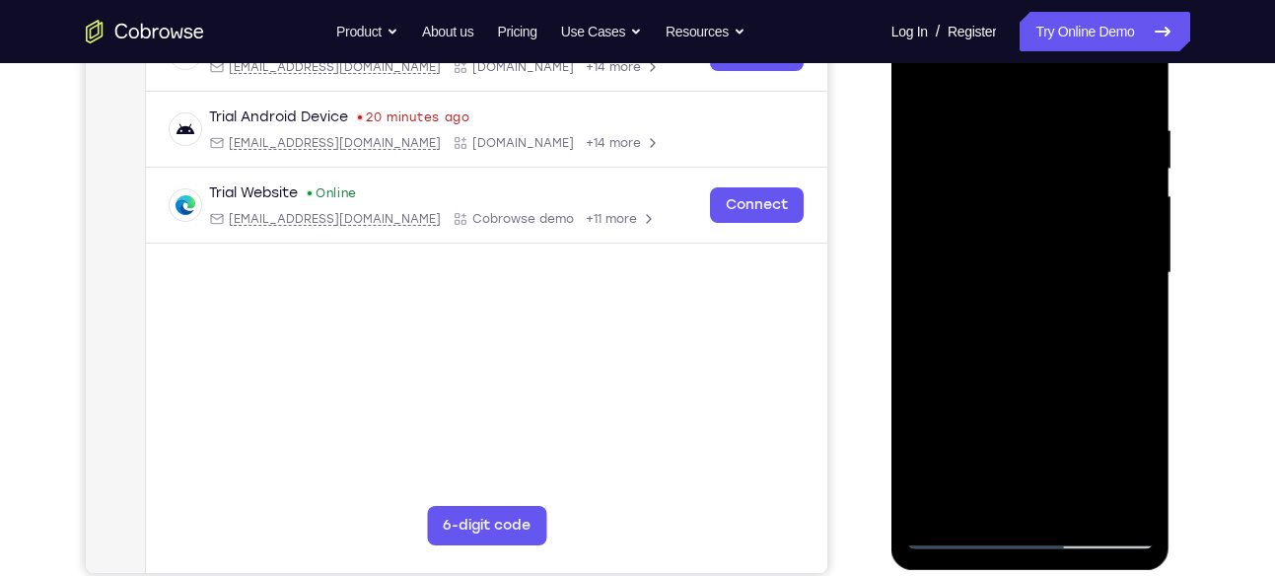
scroll to position [348, 0]
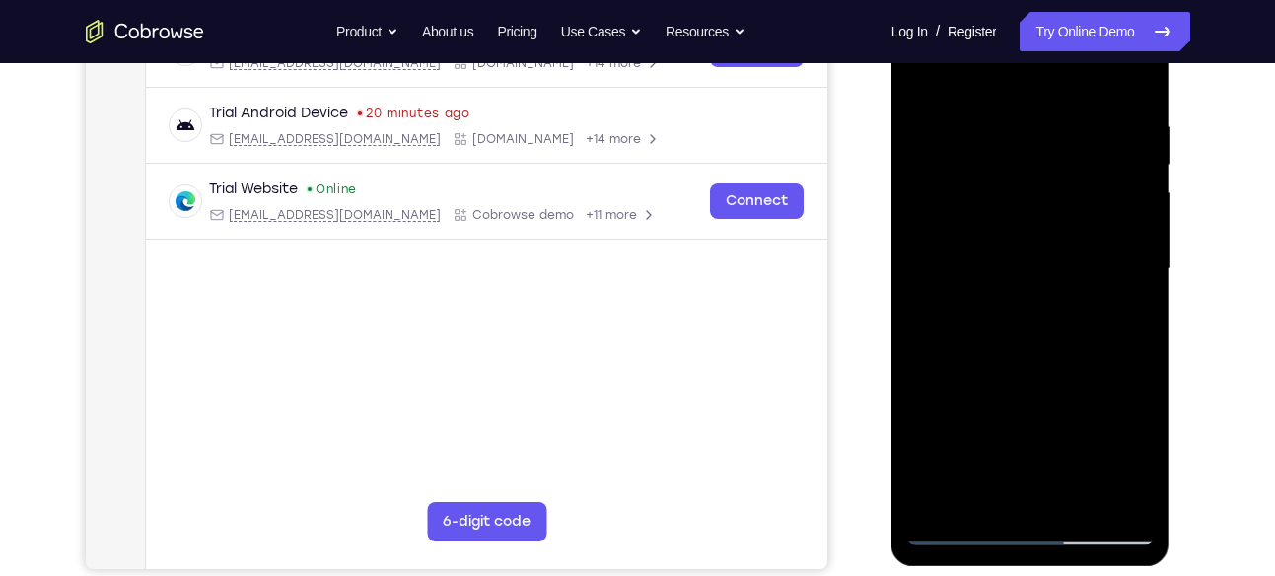
drag, startPoint x: 1126, startPoint y: 251, endPoint x: 975, endPoint y: 295, distance: 158.3
click at [975, 295] on div at bounding box center [1031, 269] width 249 height 552
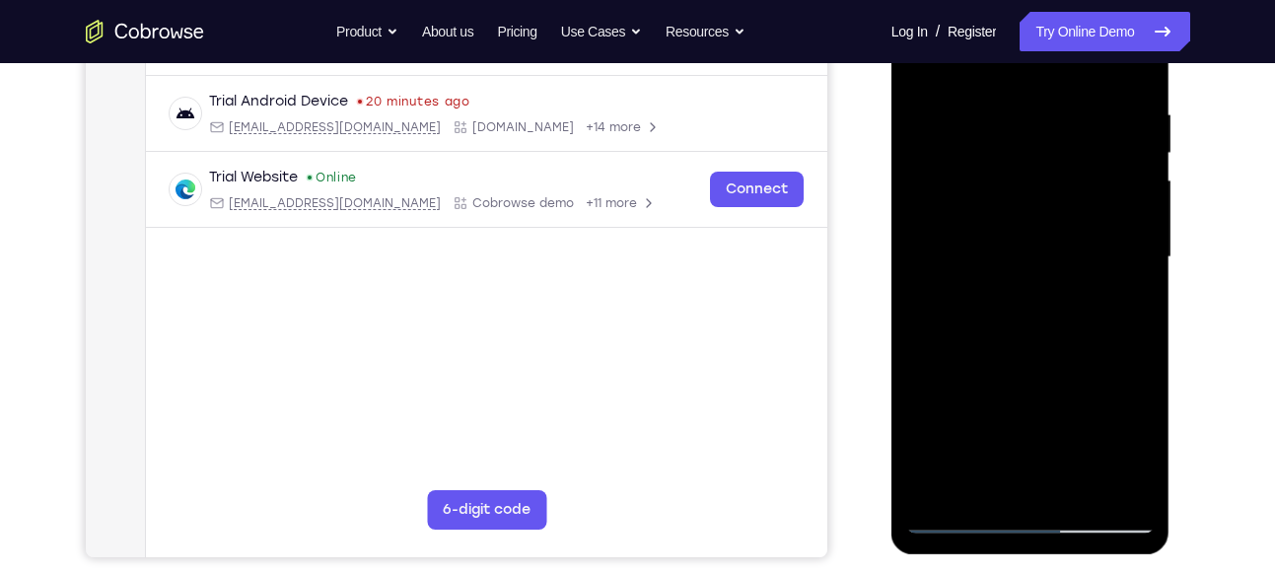
scroll to position [332, 0]
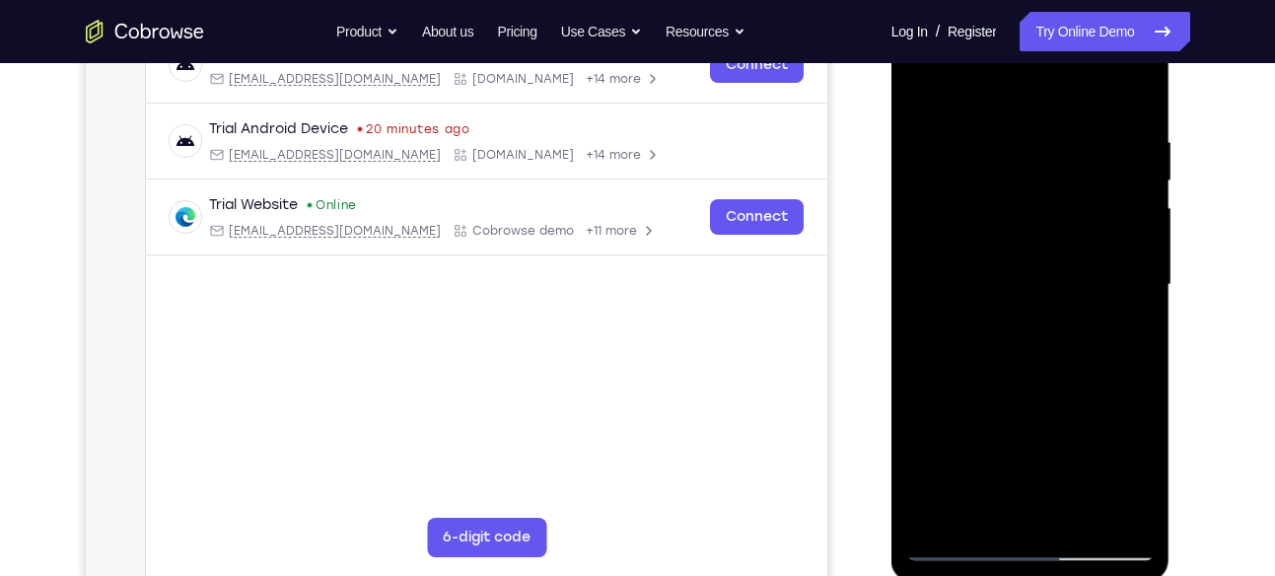
click at [1128, 253] on div at bounding box center [1031, 285] width 249 height 552
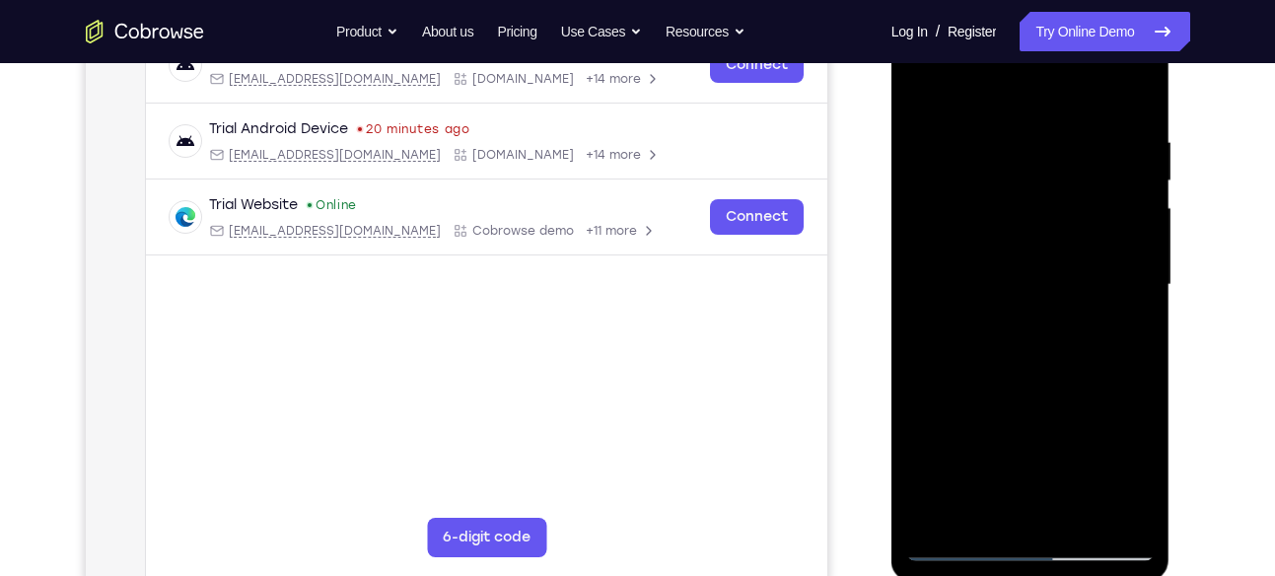
click at [1128, 253] on div at bounding box center [1031, 285] width 249 height 552
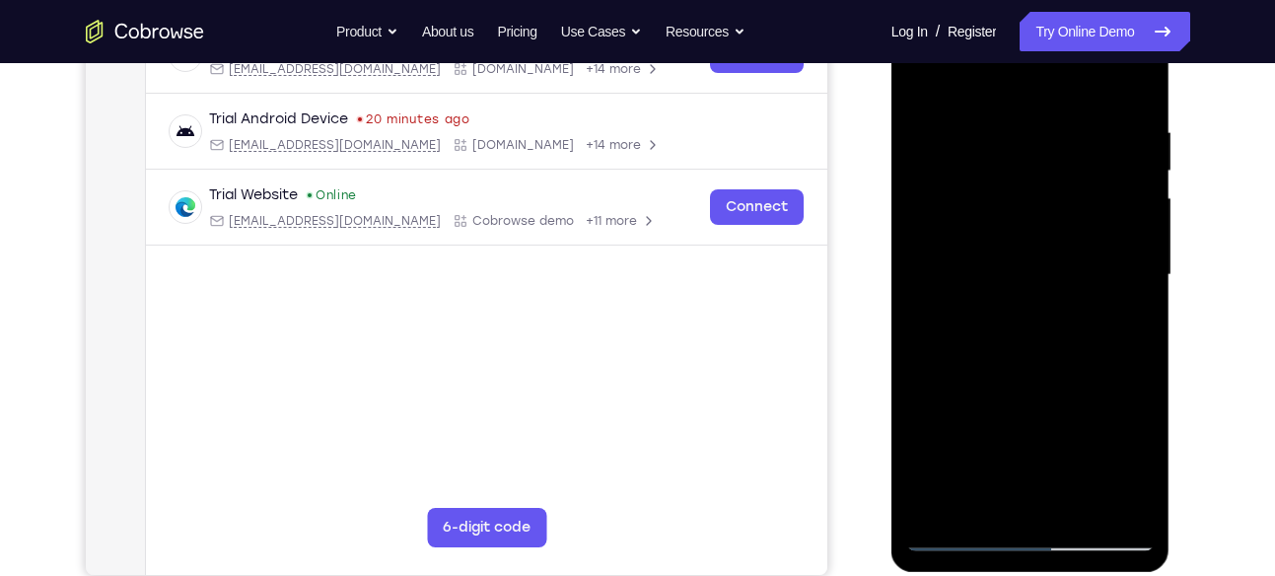
scroll to position [341, 0]
click at [1126, 236] on div at bounding box center [1031, 276] width 249 height 552
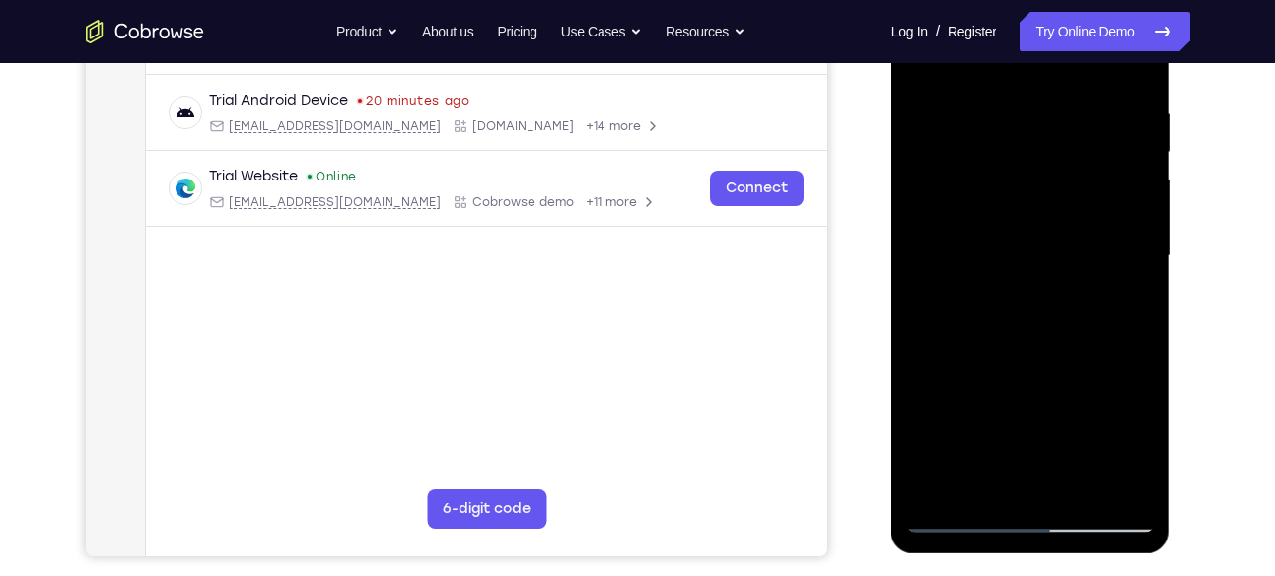
drag, startPoint x: 1126, startPoint y: 216, endPoint x: 1064, endPoint y: 236, distance: 65.2
click at [1064, 236] on div at bounding box center [1031, 256] width 249 height 552
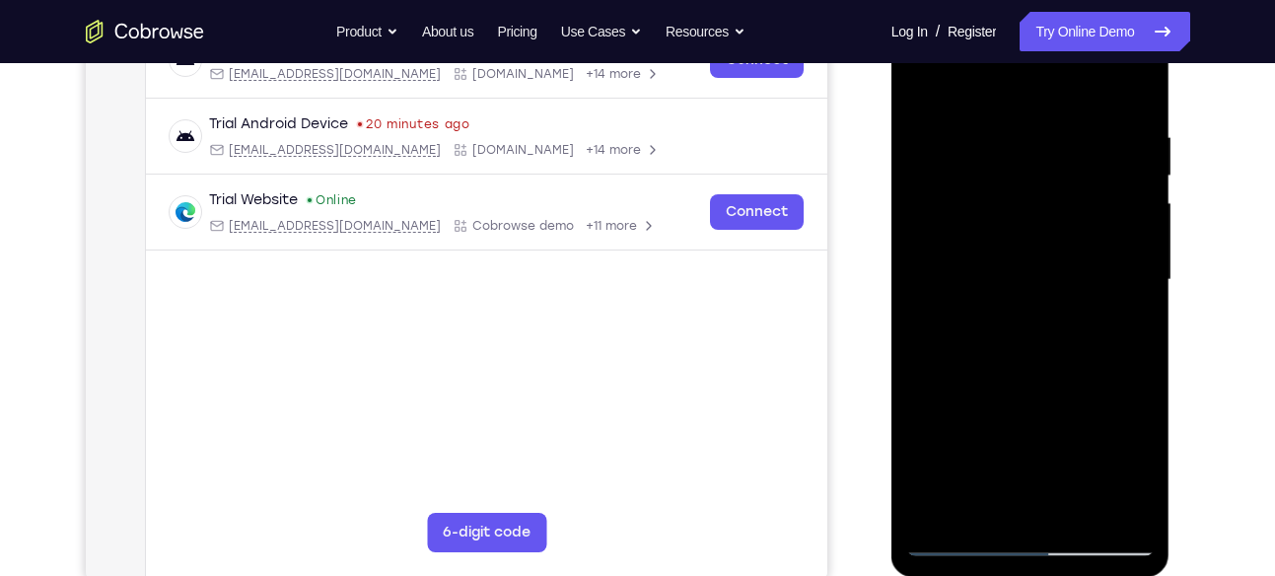
scroll to position [330, 0]
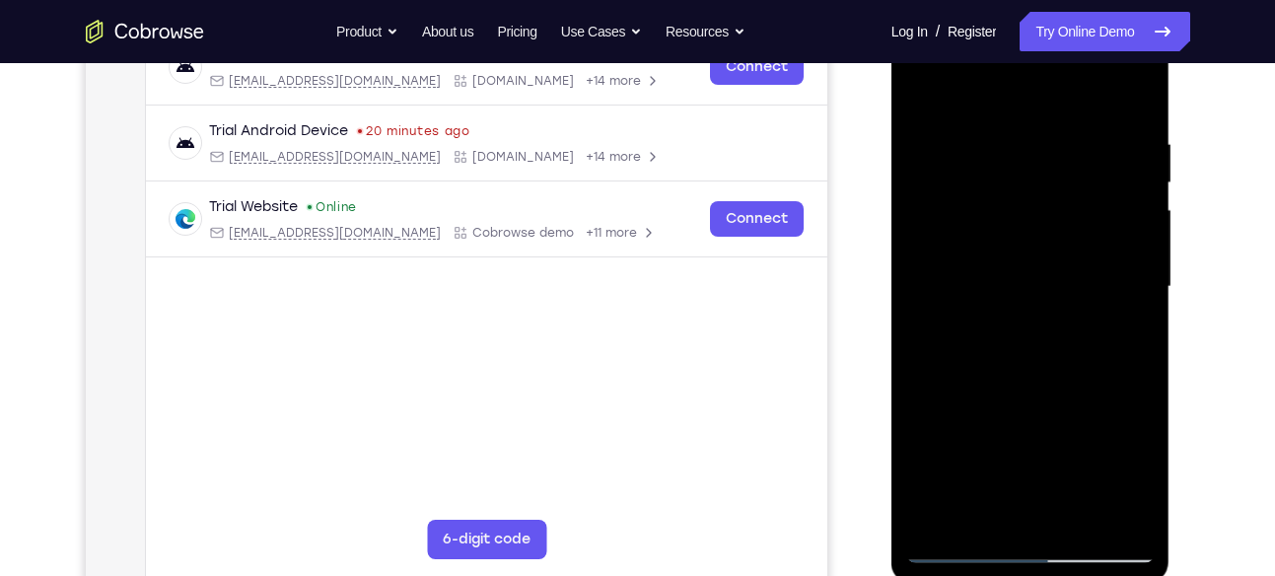
drag, startPoint x: 1141, startPoint y: 248, endPoint x: 1101, endPoint y: 259, distance: 42.1
click at [1101, 259] on div at bounding box center [1031, 287] width 249 height 552
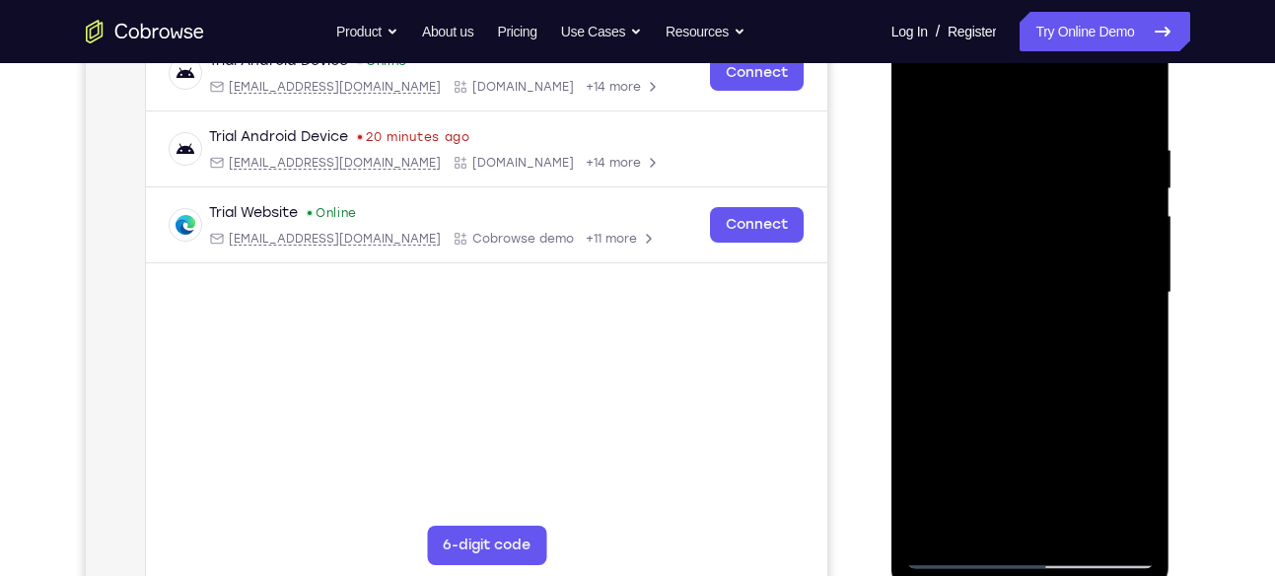
click at [1123, 296] on div at bounding box center [1031, 293] width 249 height 552
click at [921, 318] on div at bounding box center [1031, 293] width 249 height 552
drag, startPoint x: 943, startPoint y: 366, endPoint x: 1060, endPoint y: 376, distance: 117.8
click at [1060, 376] on div at bounding box center [1031, 293] width 249 height 552
click at [924, 346] on div at bounding box center [1031, 293] width 249 height 552
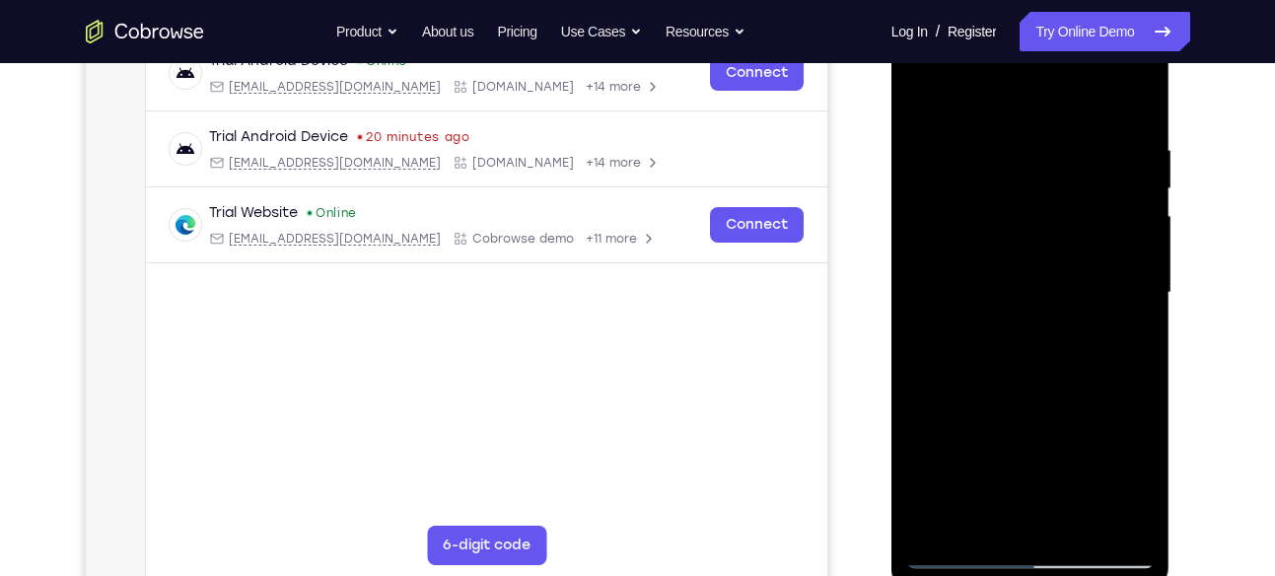
drag, startPoint x: 1112, startPoint y: 224, endPoint x: 1054, endPoint y: 240, distance: 59.3
click at [1054, 240] on div at bounding box center [1031, 293] width 249 height 552
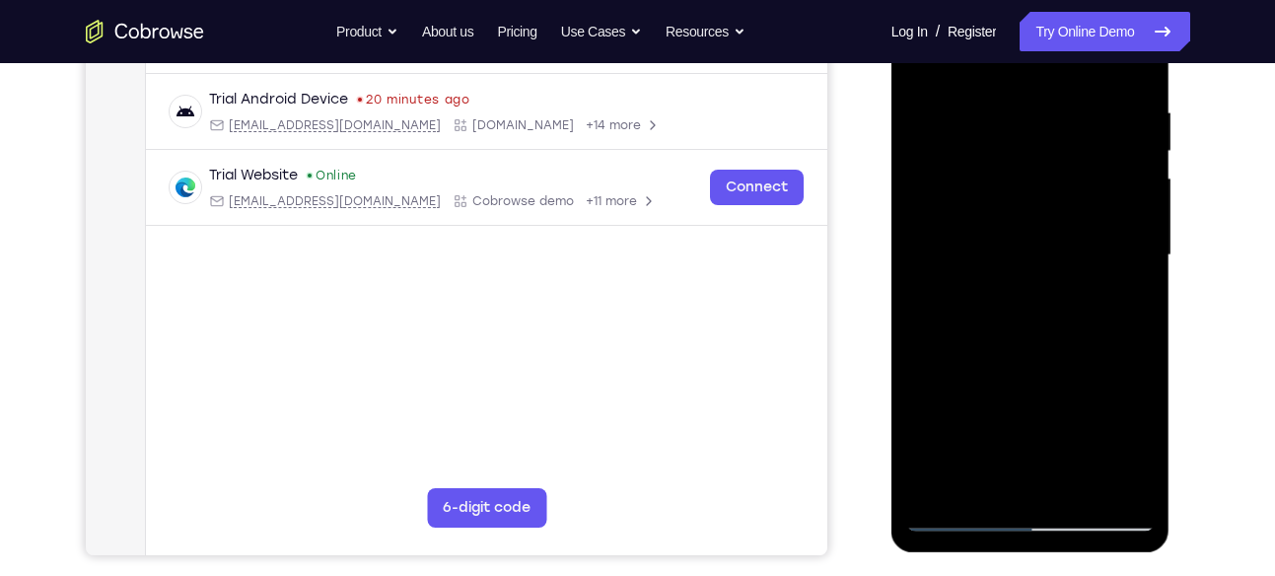
scroll to position [351, 0]
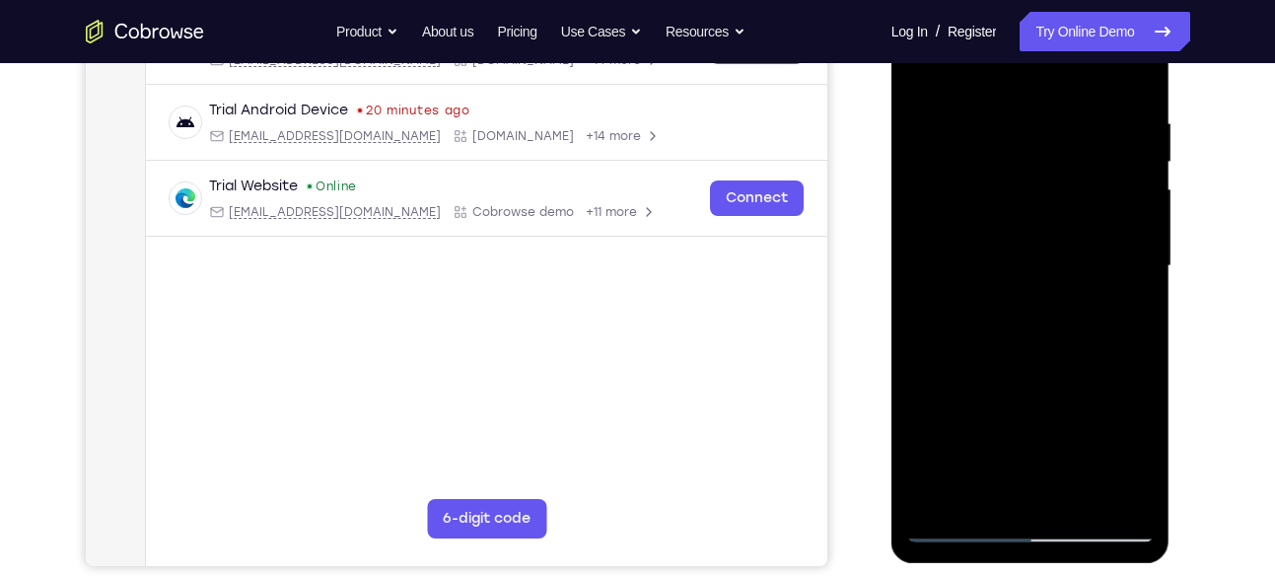
drag, startPoint x: 1133, startPoint y: 244, endPoint x: 1066, endPoint y: 245, distance: 67.1
click at [1066, 245] on div at bounding box center [1031, 266] width 249 height 552
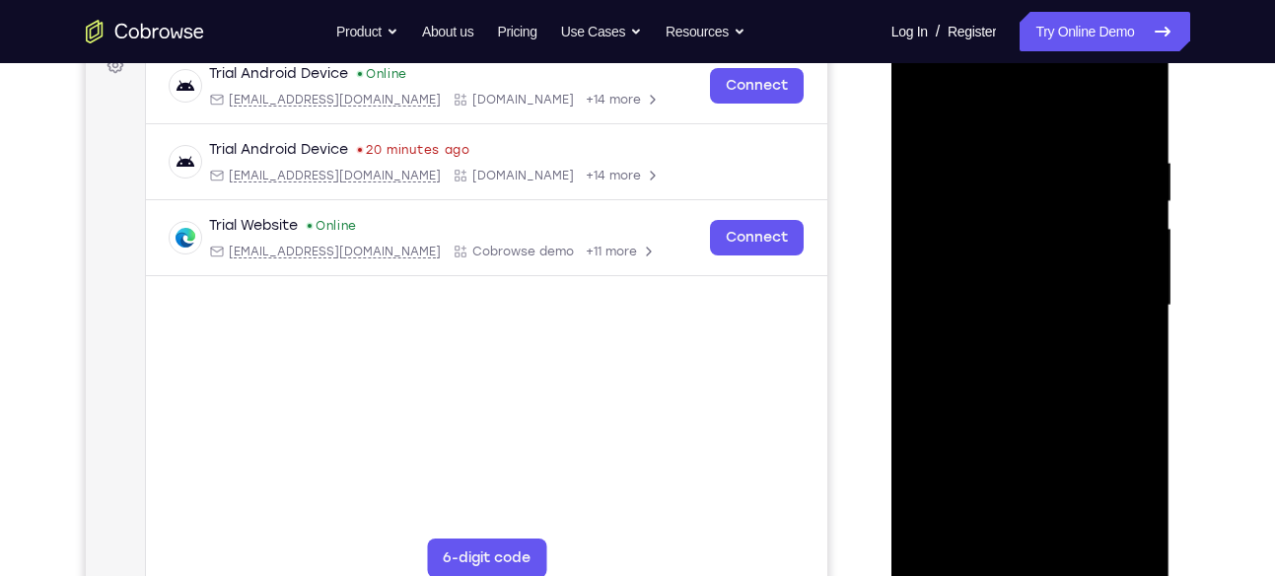
scroll to position [308, 0]
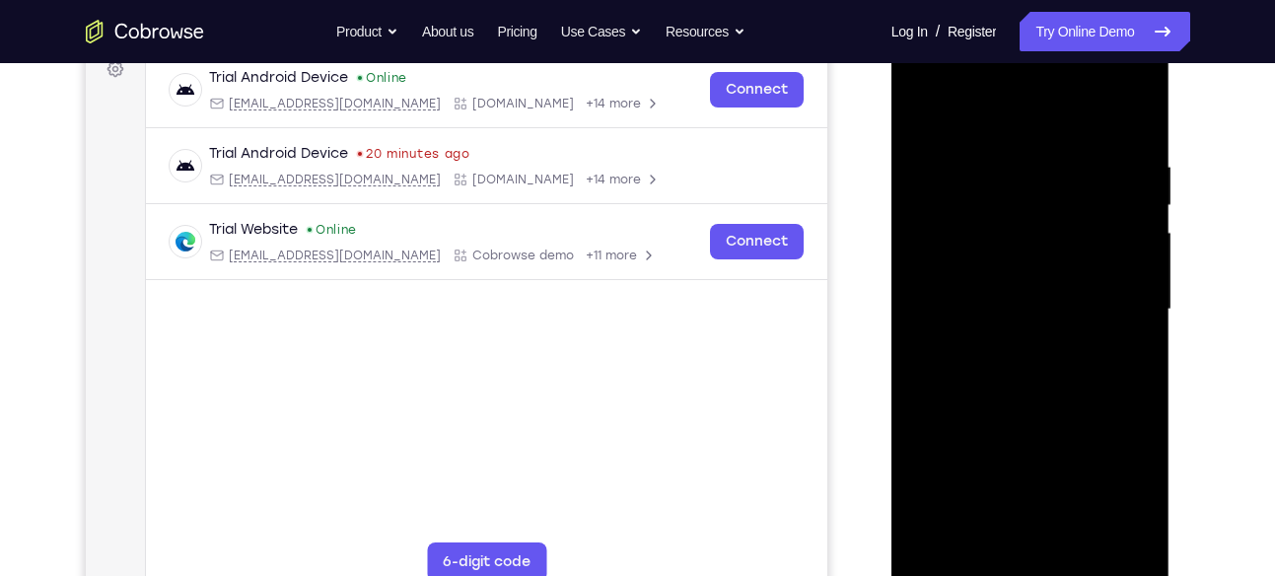
drag, startPoint x: 1114, startPoint y: 278, endPoint x: 979, endPoint y: 272, distance: 135.3
click at [979, 272] on div at bounding box center [1031, 310] width 249 height 552
click at [1112, 203] on div at bounding box center [1031, 310] width 249 height 552
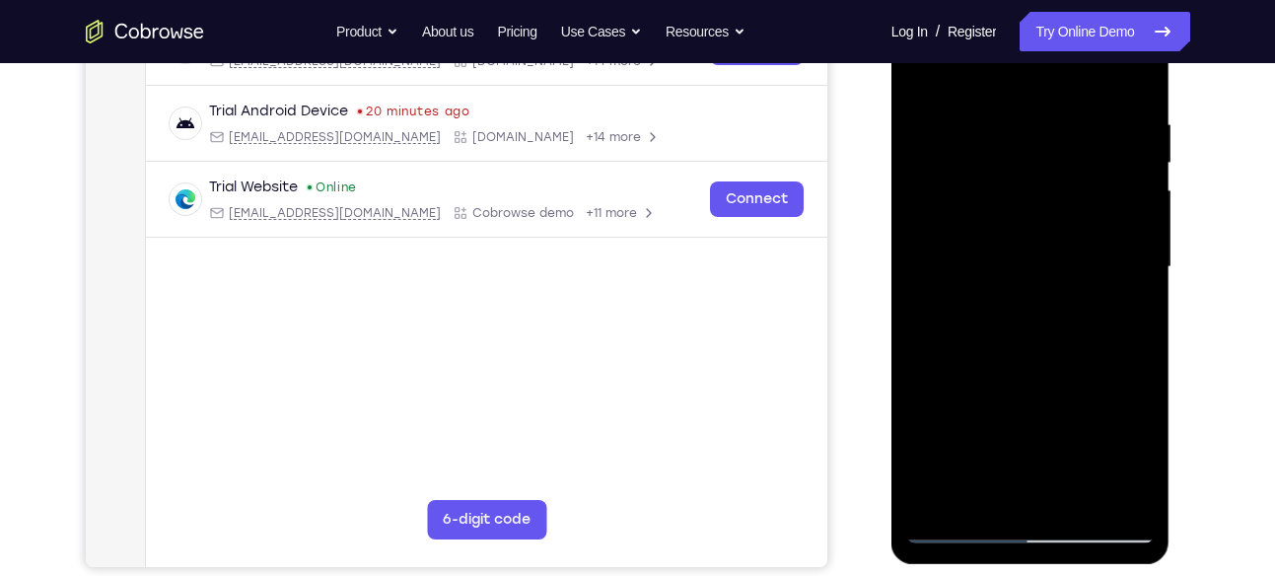
scroll to position [351, 0]
click at [1117, 221] on div at bounding box center [1031, 266] width 249 height 552
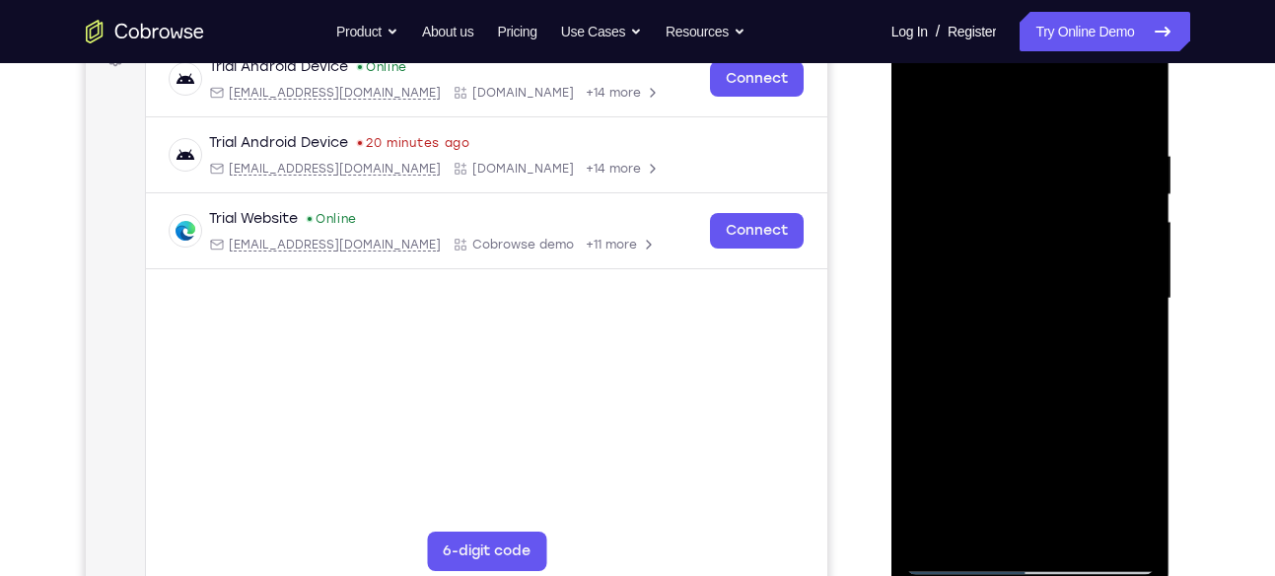
scroll to position [317, 0]
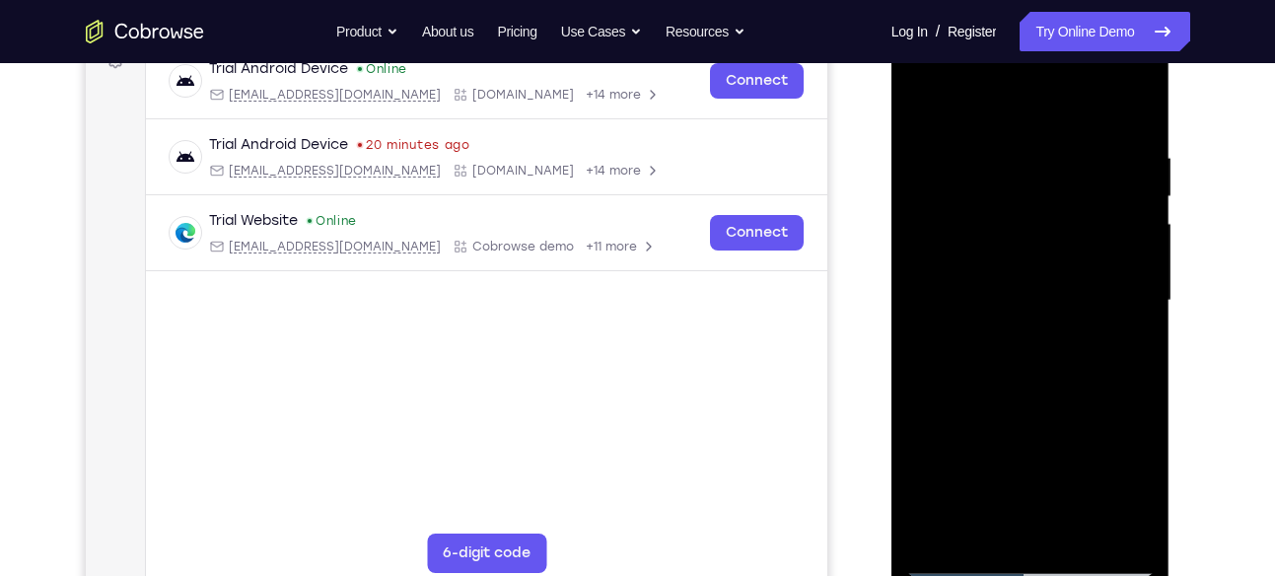
drag, startPoint x: 1118, startPoint y: 266, endPoint x: 1052, endPoint y: 270, distance: 65.2
click at [1052, 270] on div at bounding box center [1031, 301] width 249 height 552
drag, startPoint x: 1104, startPoint y: 250, endPoint x: 1064, endPoint y: 256, distance: 40.1
click at [1064, 256] on div at bounding box center [1031, 301] width 249 height 552
drag, startPoint x: 1100, startPoint y: 242, endPoint x: 1064, endPoint y: 243, distance: 35.5
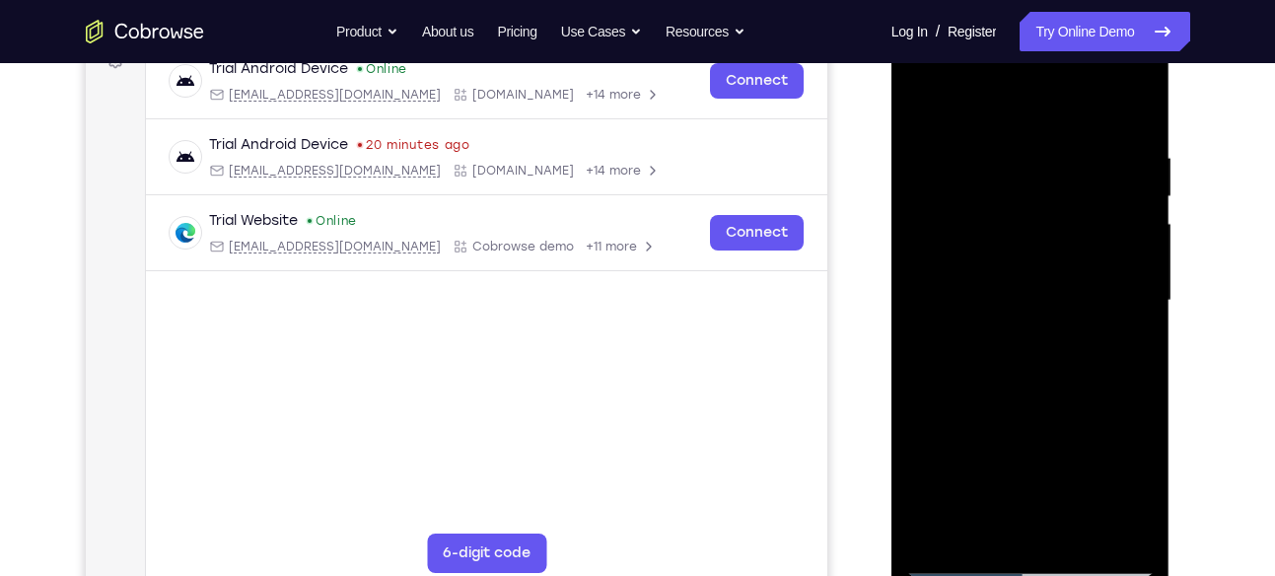
click at [1064, 243] on div at bounding box center [1031, 301] width 249 height 552
drag, startPoint x: 1102, startPoint y: 222, endPoint x: 1020, endPoint y: 225, distance: 81.9
click at [1020, 225] on div at bounding box center [1031, 301] width 249 height 552
drag, startPoint x: 1095, startPoint y: 248, endPoint x: 1013, endPoint y: 250, distance: 81.9
click at [1013, 250] on div at bounding box center [1031, 301] width 249 height 552
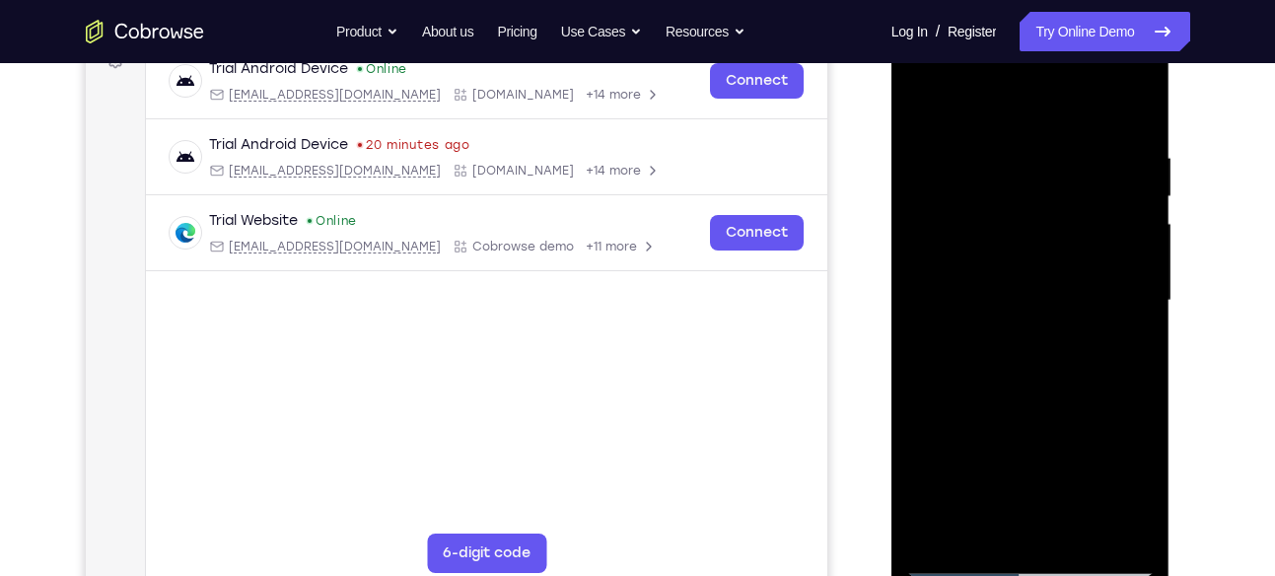
drag, startPoint x: 1079, startPoint y: 253, endPoint x: 1045, endPoint y: 253, distance: 34.5
click at [1045, 253] on div at bounding box center [1031, 301] width 249 height 552
drag, startPoint x: 1118, startPoint y: 246, endPoint x: 1052, endPoint y: 248, distance: 65.1
click at [1052, 248] on div at bounding box center [1031, 301] width 249 height 552
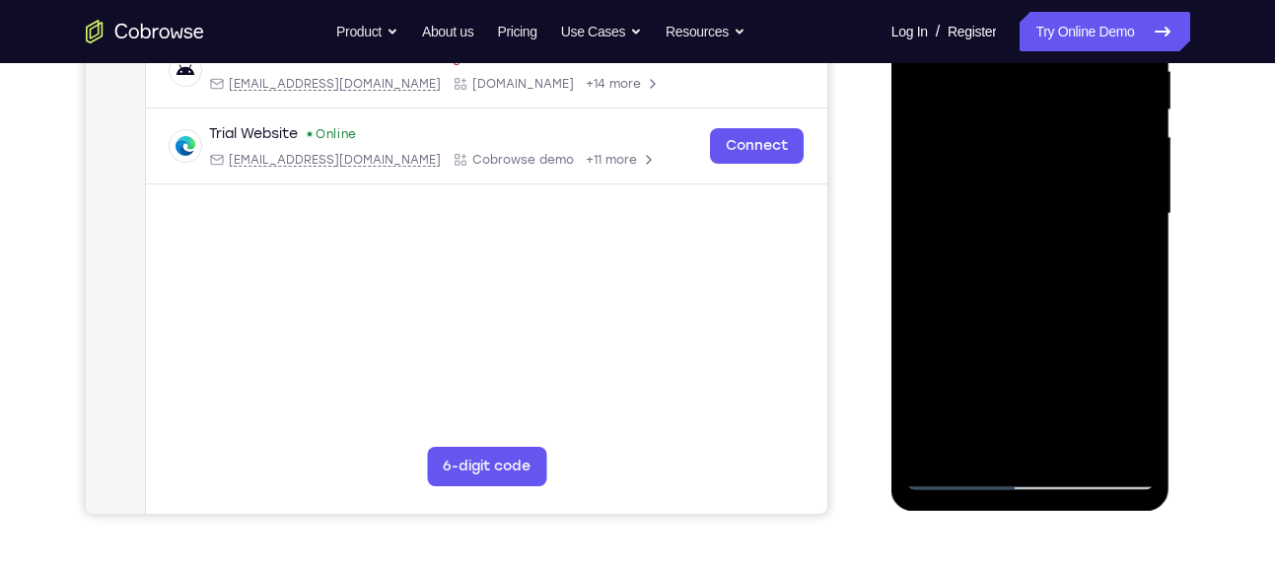
scroll to position [405, 0]
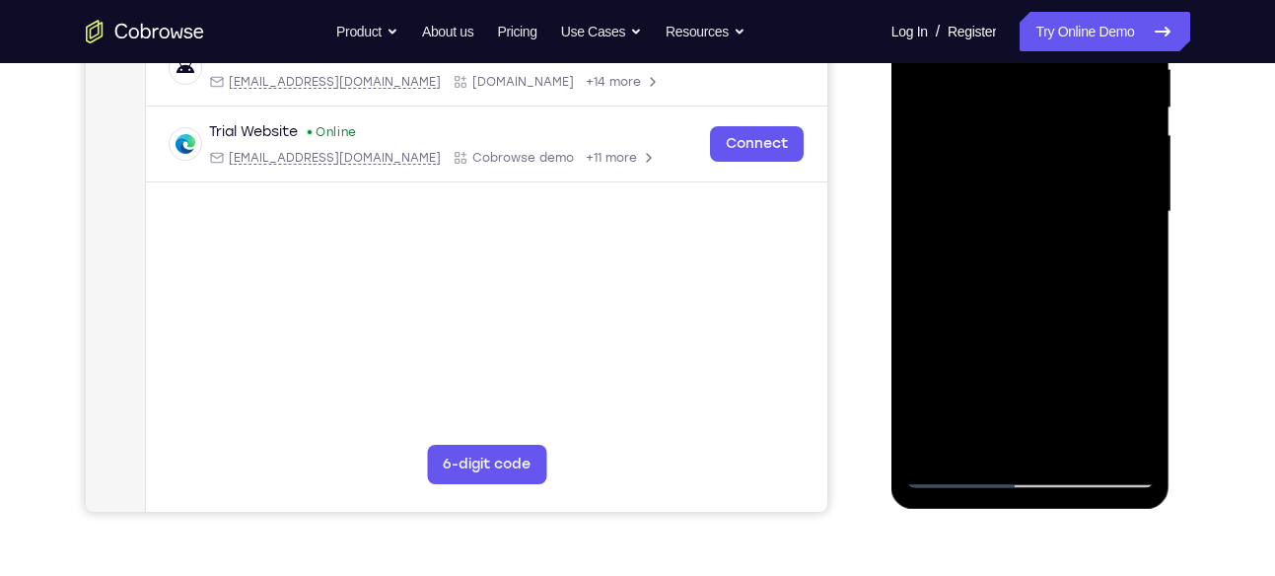
drag, startPoint x: 1129, startPoint y: 179, endPoint x: 1077, endPoint y: 227, distance: 71.2
click at [1077, 227] on div at bounding box center [1031, 212] width 249 height 552
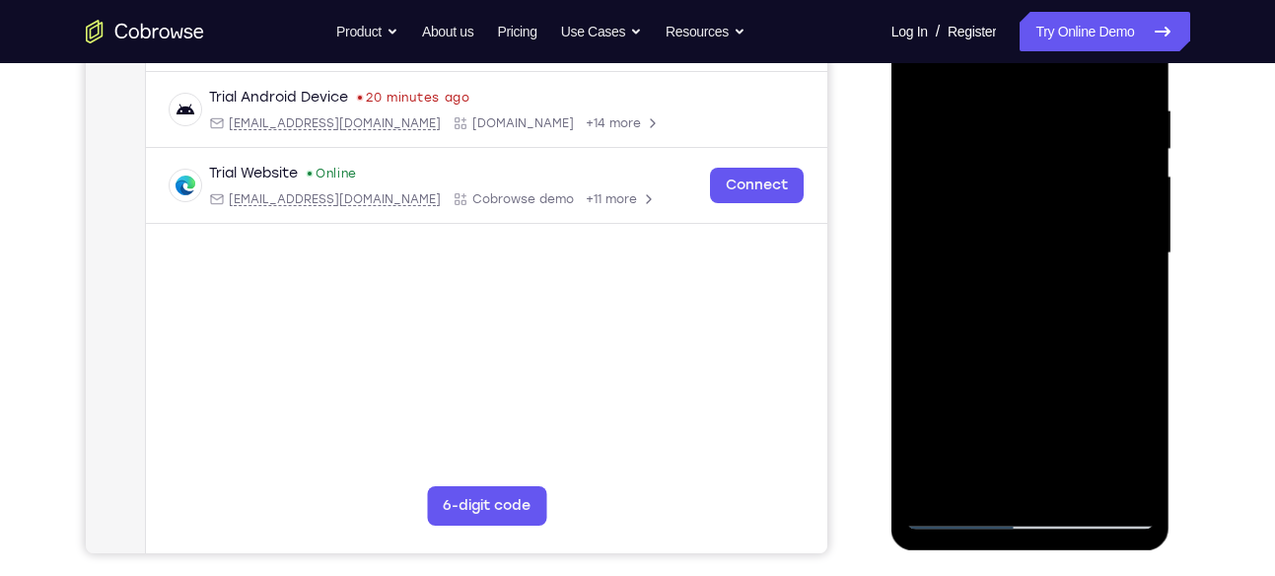
scroll to position [307, 0]
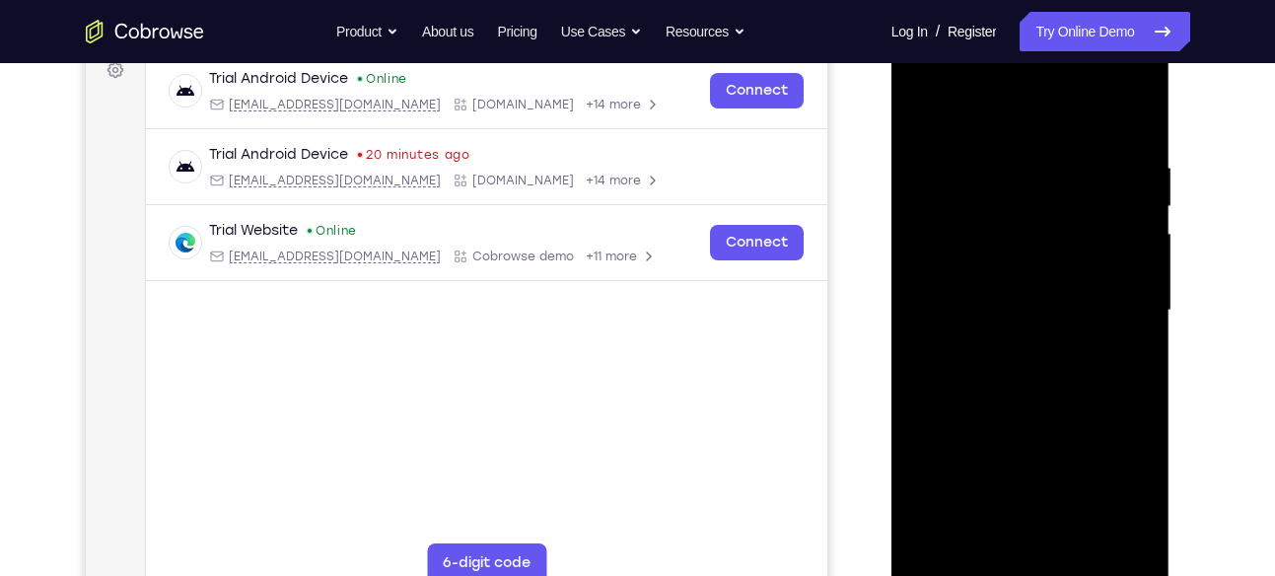
drag, startPoint x: 1126, startPoint y: 275, endPoint x: 1031, endPoint y: 222, distance: 109.5
click at [1031, 222] on div at bounding box center [1031, 311] width 249 height 552
drag, startPoint x: 1091, startPoint y: 243, endPoint x: 1023, endPoint y: 243, distance: 68.1
click at [1023, 243] on div at bounding box center [1031, 311] width 249 height 552
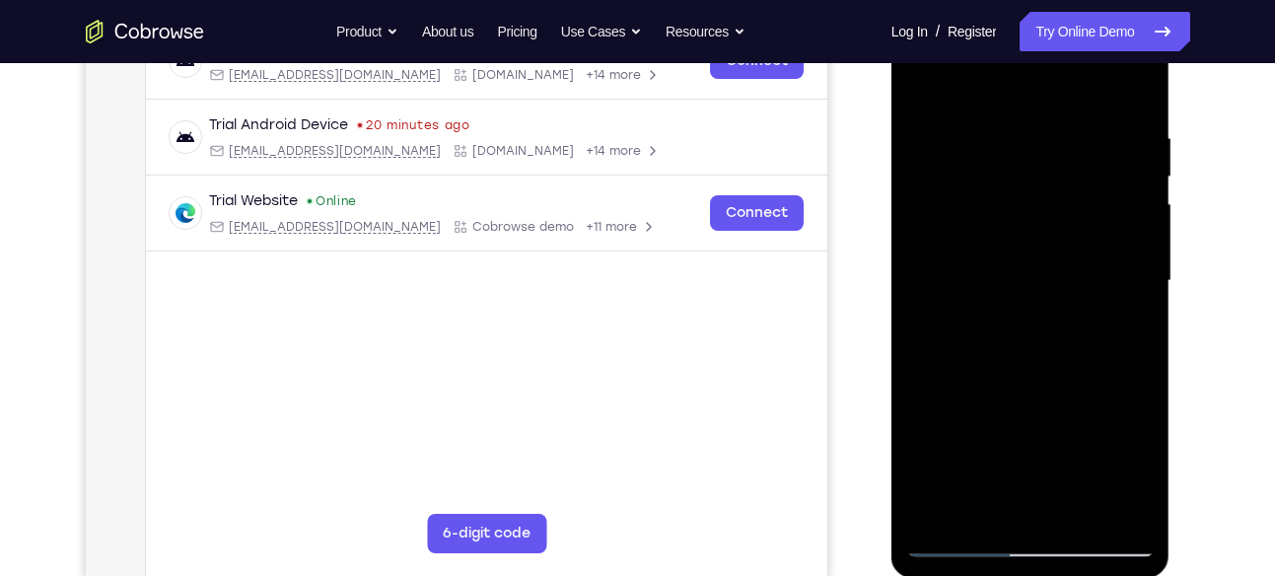
scroll to position [337, 0]
drag, startPoint x: 1123, startPoint y: 204, endPoint x: 991, endPoint y: 252, distance: 139.5
click at [991, 252] on div at bounding box center [1031, 280] width 249 height 552
drag, startPoint x: 929, startPoint y: 295, endPoint x: 1046, endPoint y: 300, distance: 116.5
click at [1046, 300] on div at bounding box center [1031, 280] width 249 height 552
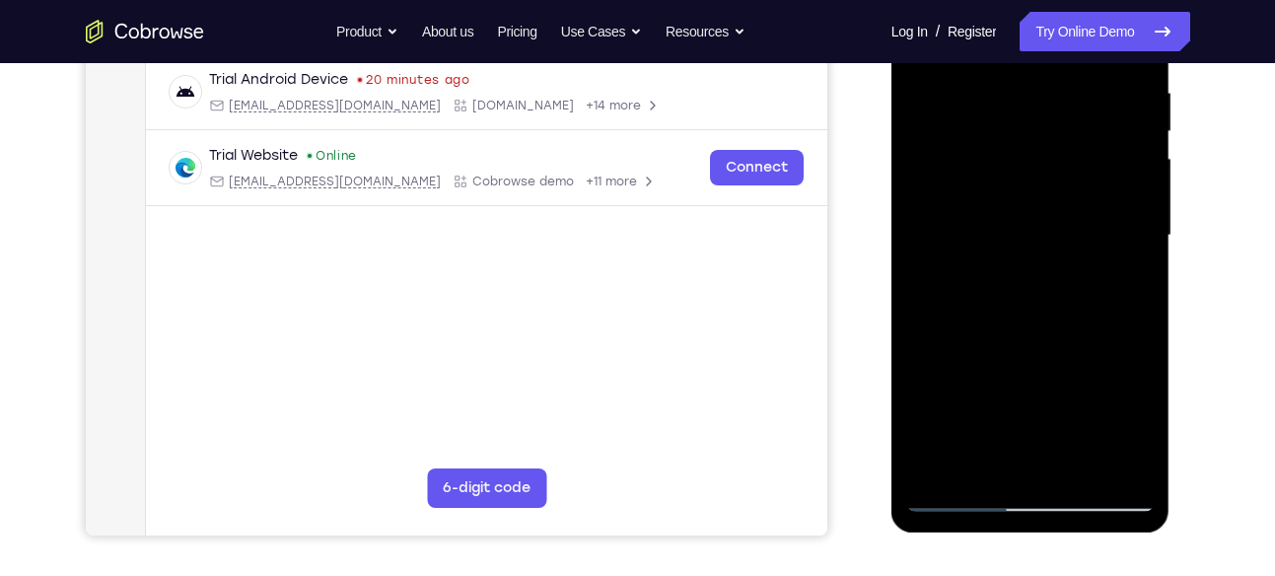
click at [1125, 236] on div at bounding box center [1031, 236] width 249 height 552
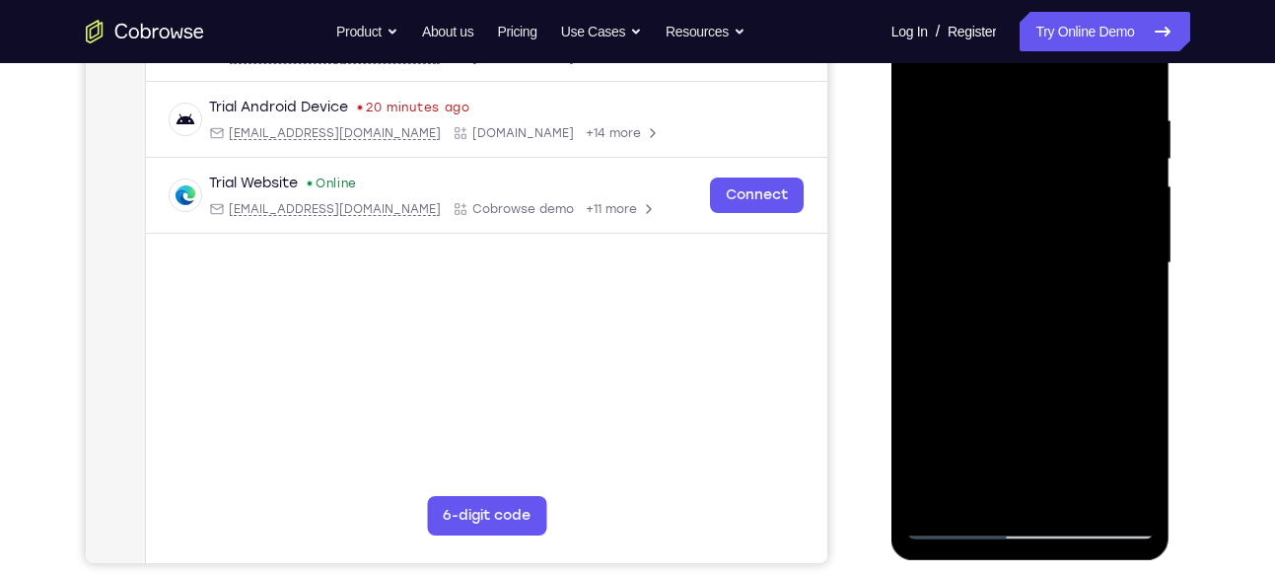
scroll to position [326, 0]
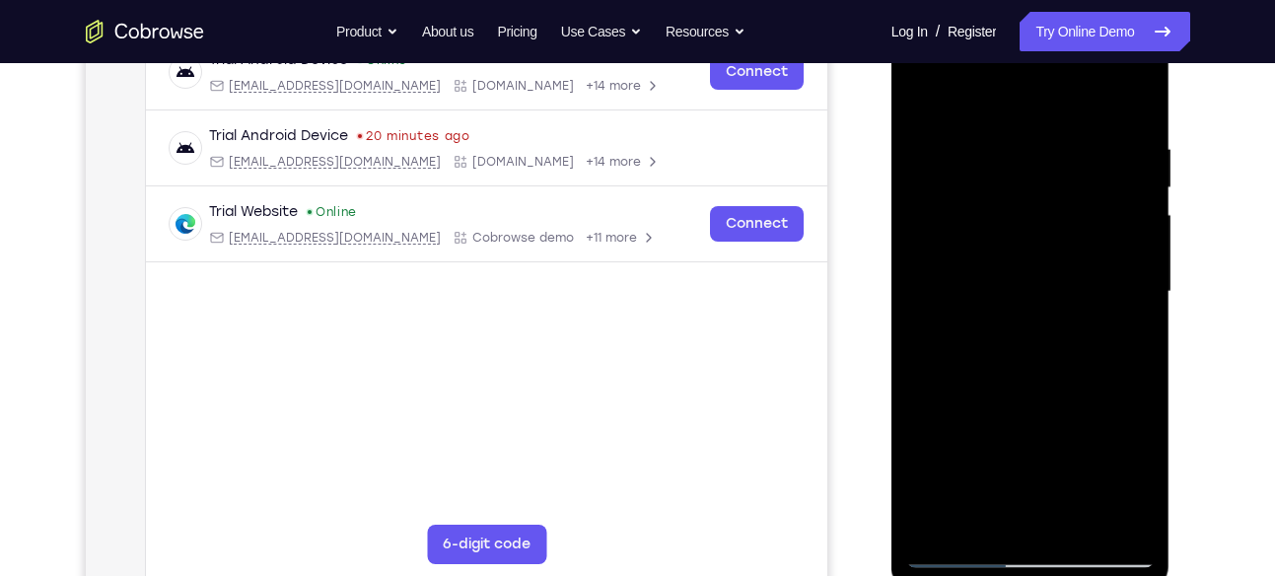
click at [1125, 236] on div at bounding box center [1031, 292] width 249 height 552
click at [1135, 254] on div at bounding box center [1031, 292] width 249 height 552
click at [1138, 262] on div at bounding box center [1031, 292] width 249 height 552
drag, startPoint x: 1140, startPoint y: 278, endPoint x: 1061, endPoint y: 279, distance: 78.9
click at [1061, 279] on div at bounding box center [1031, 292] width 249 height 552
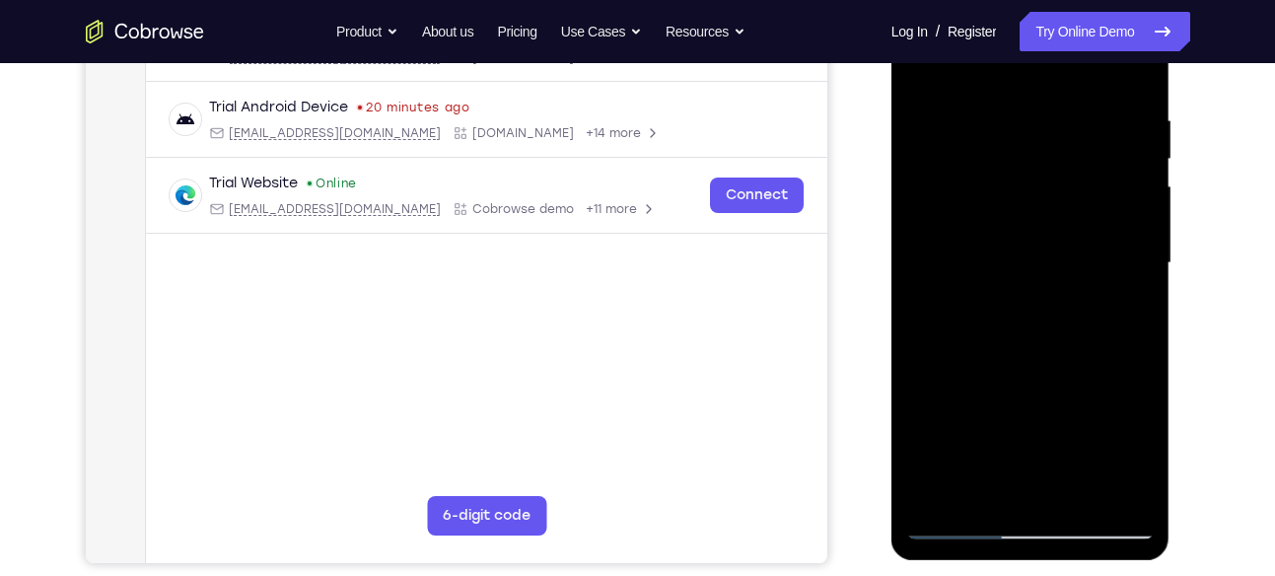
scroll to position [355, 0]
click at [1117, 204] on div at bounding box center [1031, 262] width 249 height 552
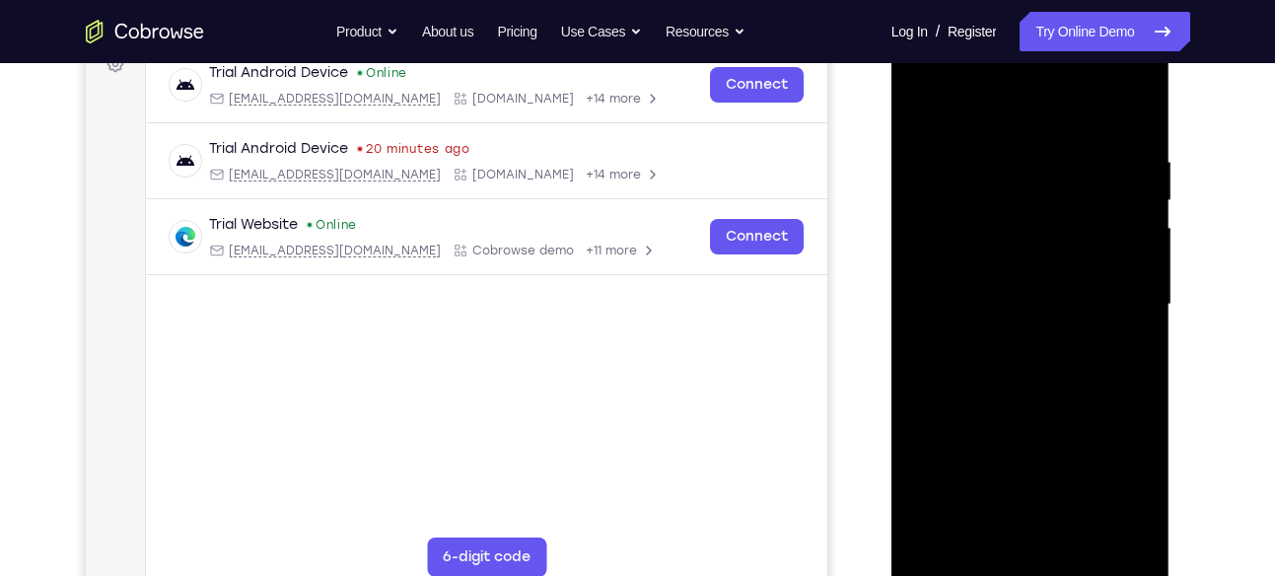
scroll to position [312, 0]
click at [1117, 204] on div at bounding box center [1031, 306] width 249 height 552
click at [1125, 258] on div at bounding box center [1031, 306] width 249 height 552
drag, startPoint x: 1123, startPoint y: 283, endPoint x: 1048, endPoint y: 287, distance: 75.1
click at [1048, 287] on div at bounding box center [1031, 306] width 249 height 552
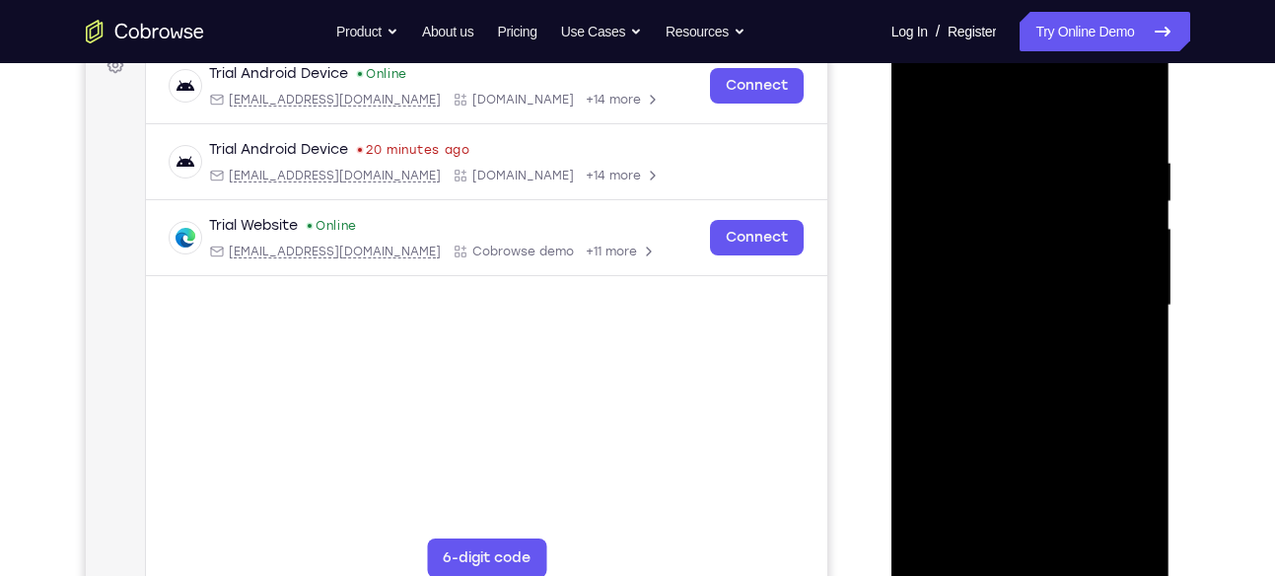
drag, startPoint x: 975, startPoint y: 313, endPoint x: 1081, endPoint y: 317, distance: 106.6
click at [1081, 317] on div at bounding box center [1031, 306] width 249 height 552
click at [1128, 214] on div at bounding box center [1031, 306] width 249 height 552
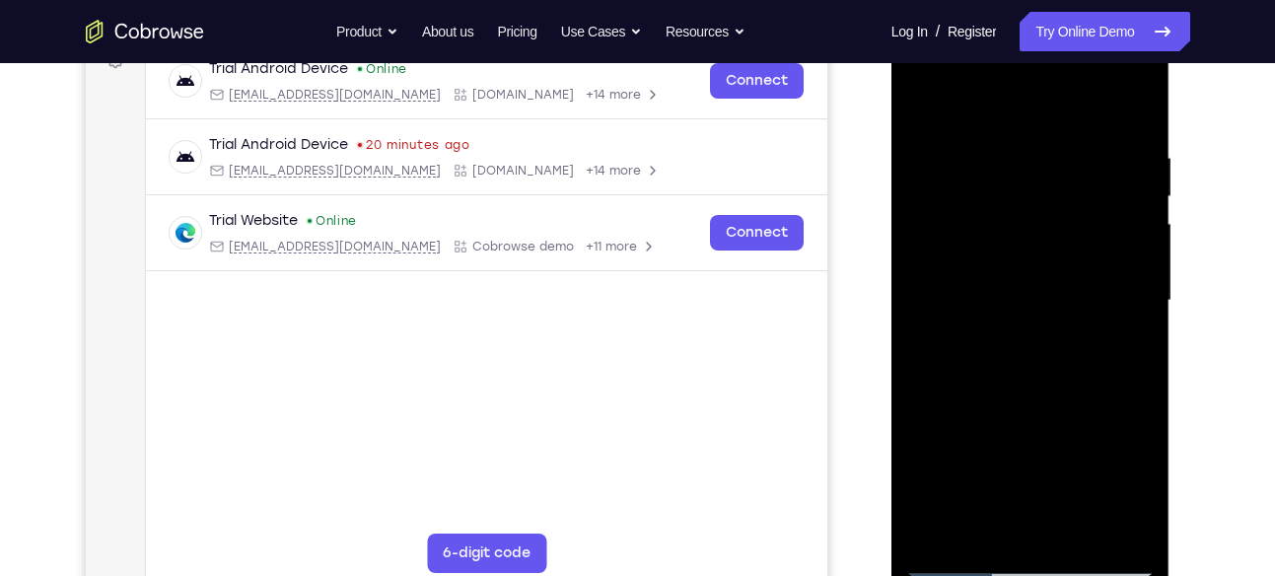
scroll to position [315, 0]
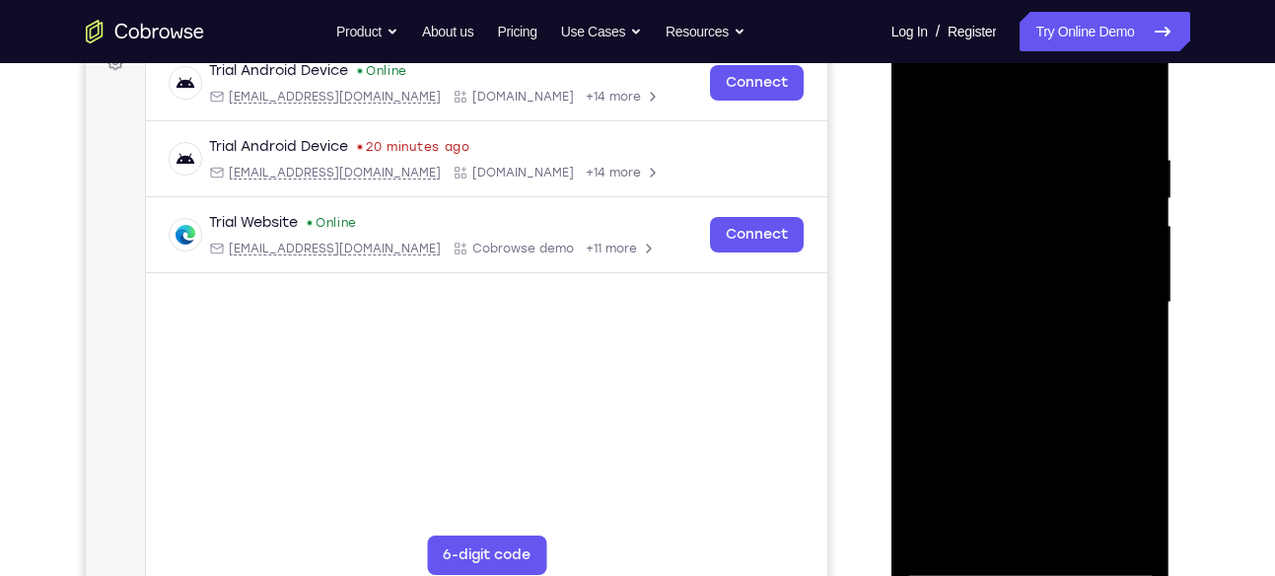
click at [1128, 226] on div at bounding box center [1031, 303] width 249 height 552
click at [1129, 240] on div at bounding box center [1031, 303] width 249 height 552
click at [1126, 260] on div at bounding box center [1031, 303] width 249 height 552
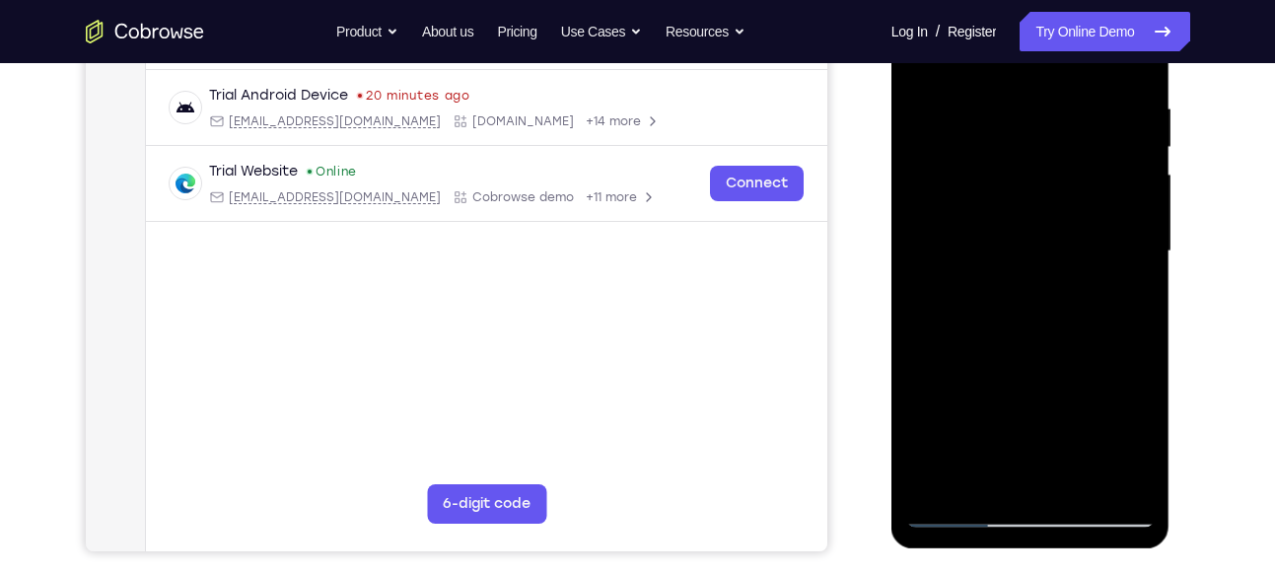
scroll to position [375, 0]
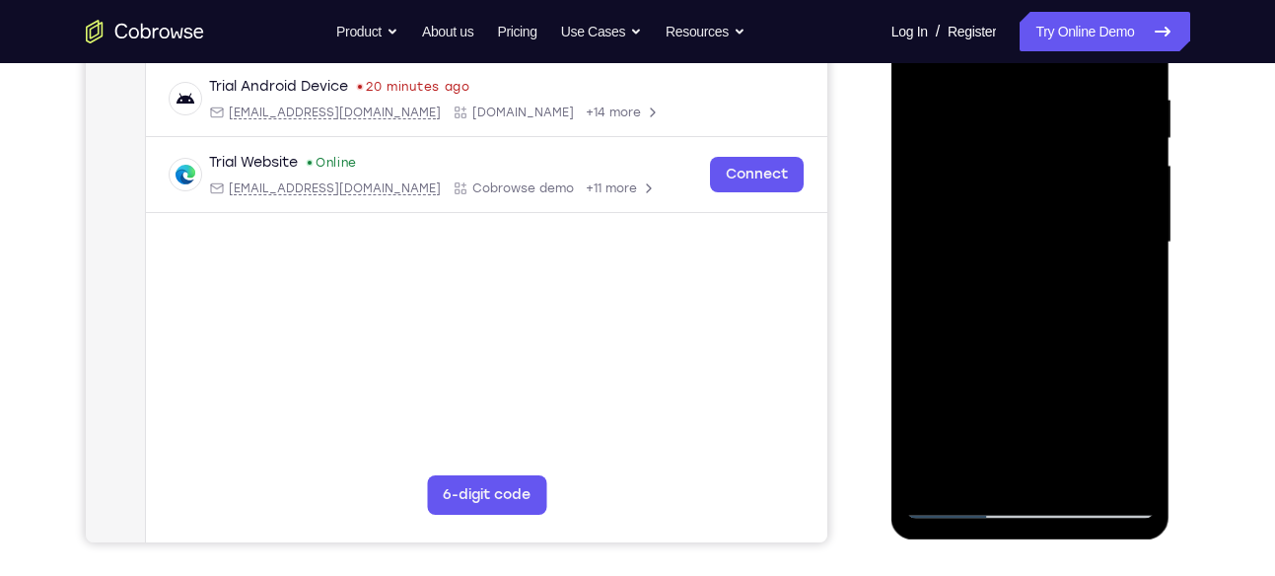
drag, startPoint x: 1126, startPoint y: 200, endPoint x: 1054, endPoint y: 262, distance: 95.1
click at [1054, 262] on div at bounding box center [1031, 242] width 249 height 552
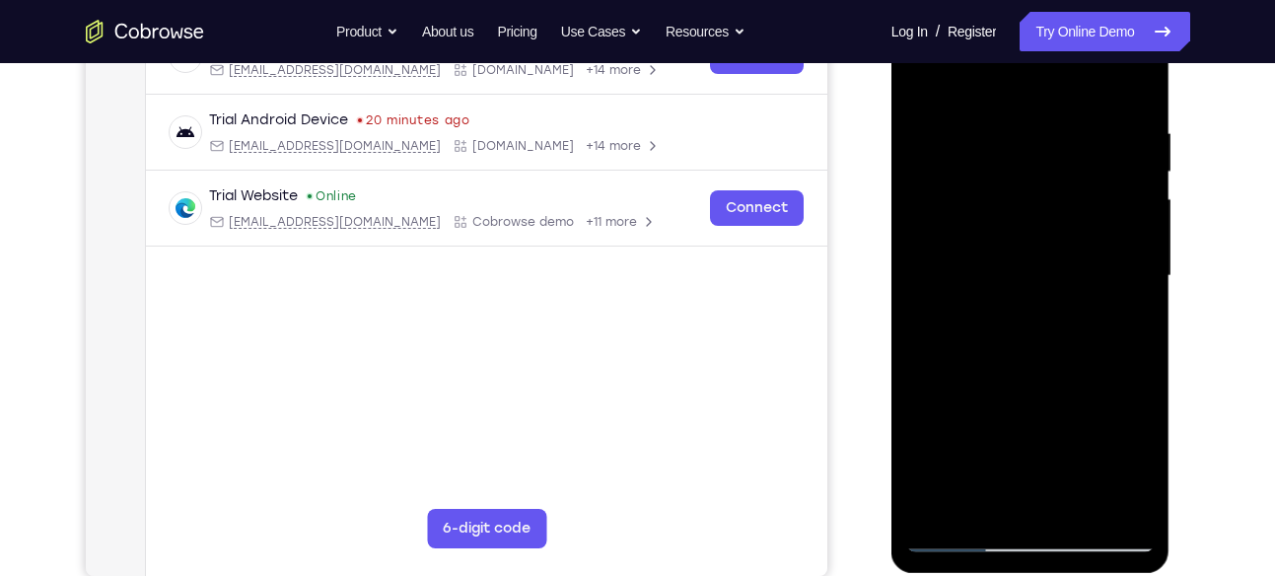
scroll to position [340, 0]
click at [1124, 235] on div at bounding box center [1031, 277] width 249 height 552
click at [1126, 272] on div at bounding box center [1031, 277] width 249 height 552
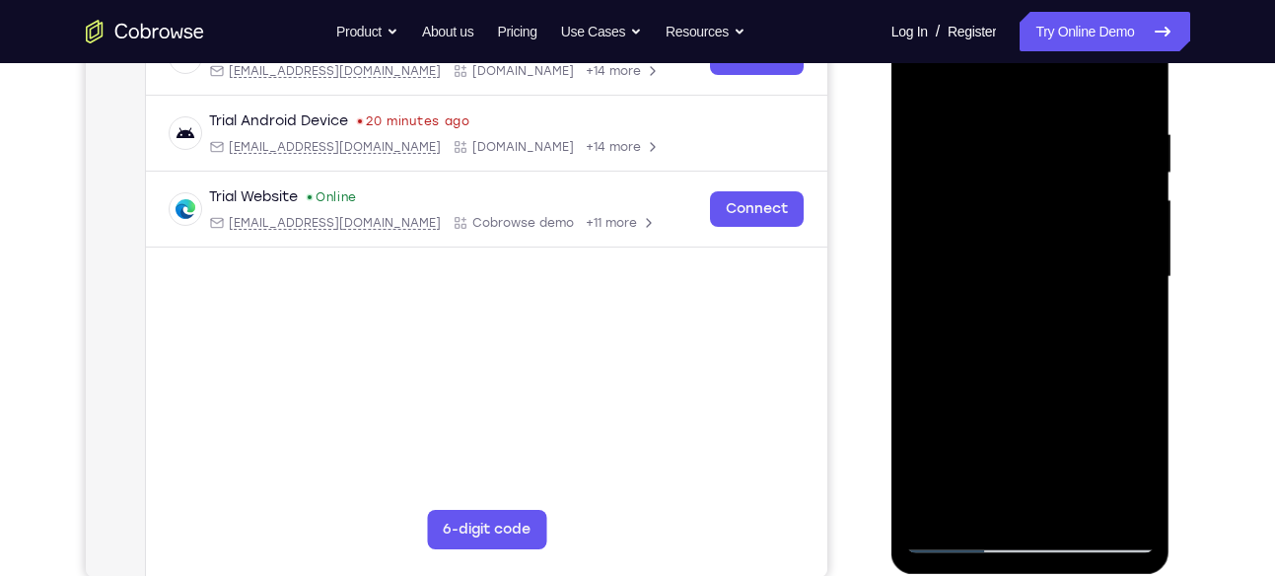
drag, startPoint x: 1126, startPoint y: 272, endPoint x: 1061, endPoint y: 272, distance: 65.1
click at [1061, 272] on div at bounding box center [1031, 277] width 249 height 552
drag, startPoint x: 1132, startPoint y: 222, endPoint x: 1104, endPoint y: 227, distance: 29.0
click at [1104, 227] on div at bounding box center [1031, 277] width 249 height 552
drag, startPoint x: 1124, startPoint y: 193, endPoint x: 1004, endPoint y: 205, distance: 119.9
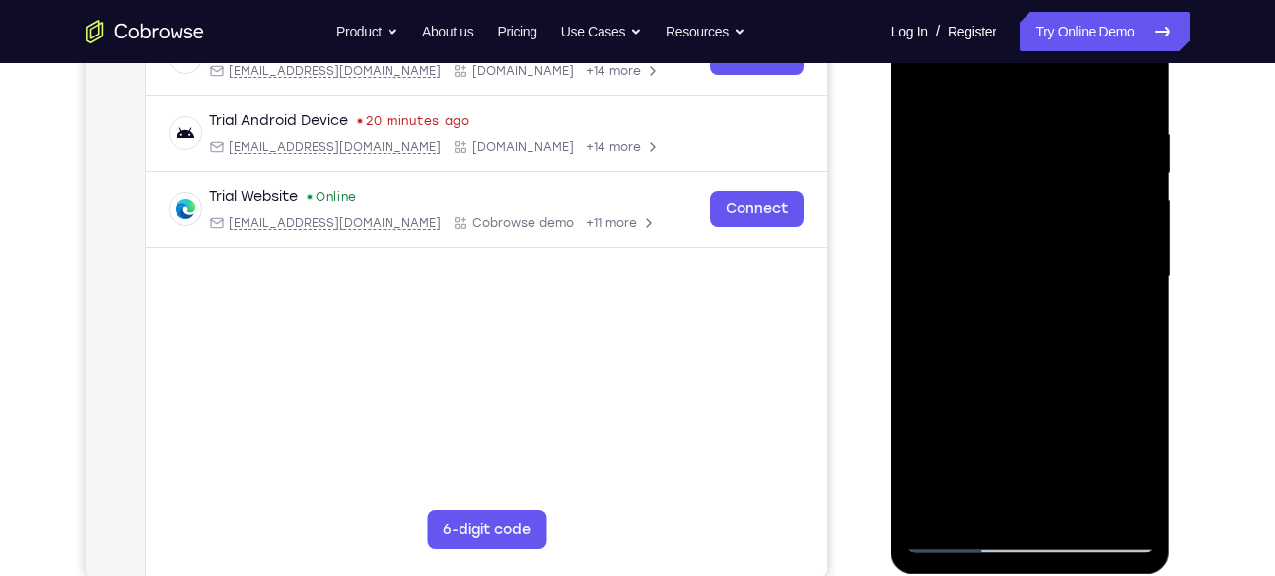
click at [1004, 205] on div at bounding box center [1031, 277] width 249 height 552
click at [1123, 212] on div at bounding box center [1031, 277] width 249 height 552
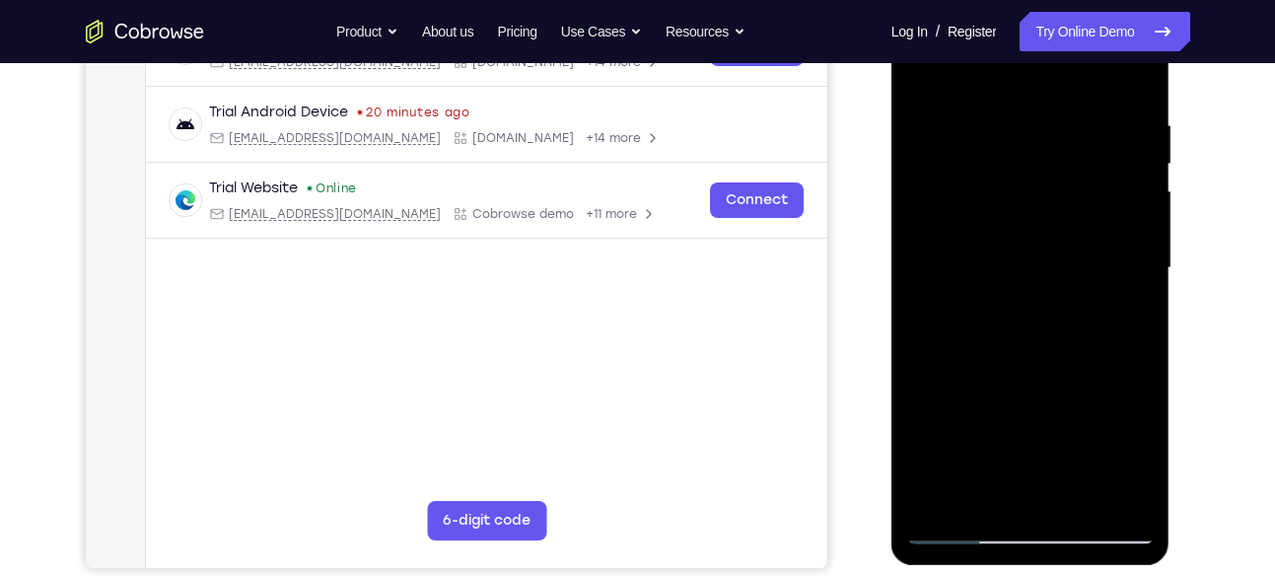
scroll to position [343, 0]
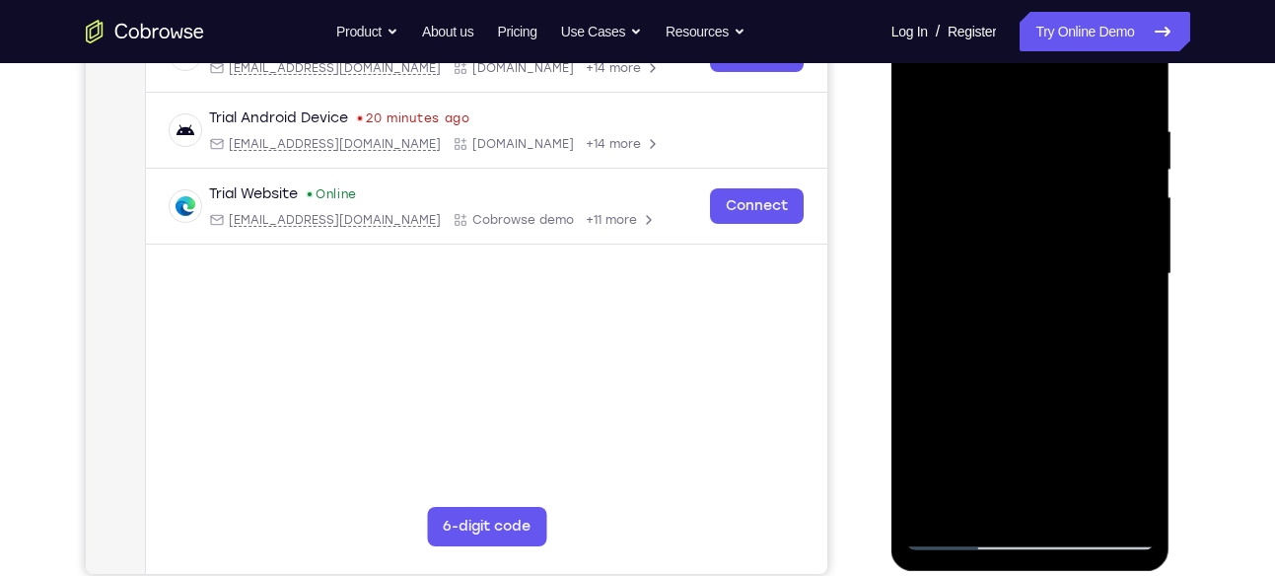
click at [1134, 263] on div at bounding box center [1031, 274] width 249 height 552
drag, startPoint x: 1134, startPoint y: 260, endPoint x: 1094, endPoint y: 270, distance: 41.6
click at [1094, 270] on div at bounding box center [1031, 274] width 249 height 552
drag, startPoint x: 1123, startPoint y: 227, endPoint x: 1037, endPoint y: 226, distance: 85.8
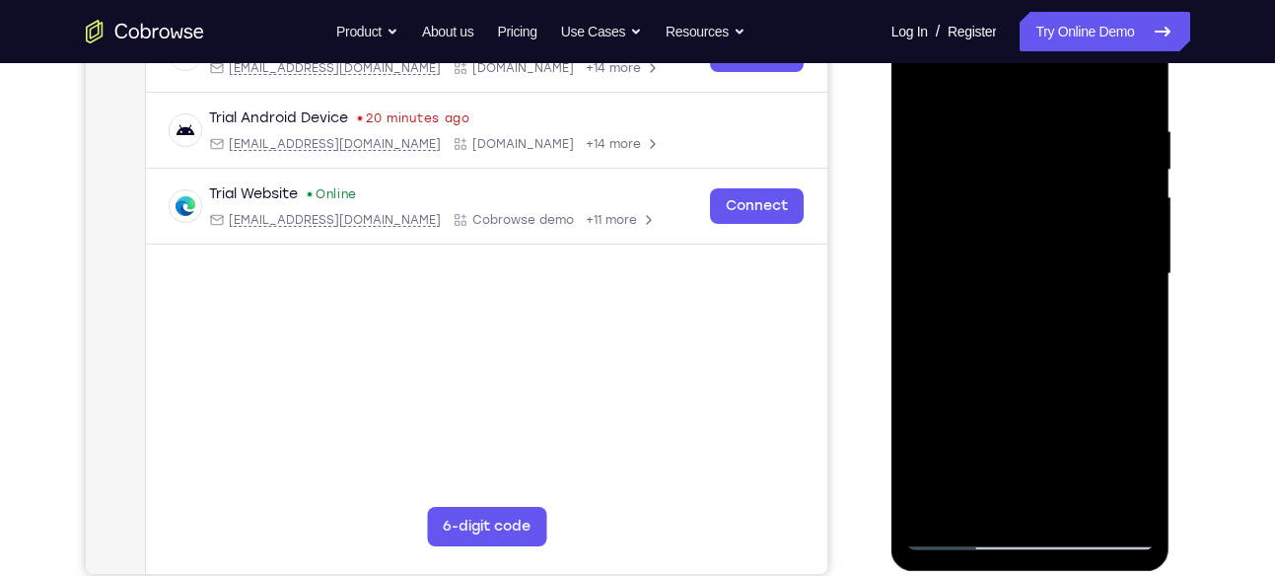
click at [1037, 226] on div at bounding box center [1031, 274] width 249 height 552
drag, startPoint x: 1102, startPoint y: 166, endPoint x: 1034, endPoint y: 170, distance: 68.2
click at [1034, 170] on div at bounding box center [1031, 274] width 249 height 552
drag, startPoint x: 968, startPoint y: 263, endPoint x: 1053, endPoint y: 266, distance: 85.9
click at [1053, 266] on div at bounding box center [1031, 274] width 249 height 552
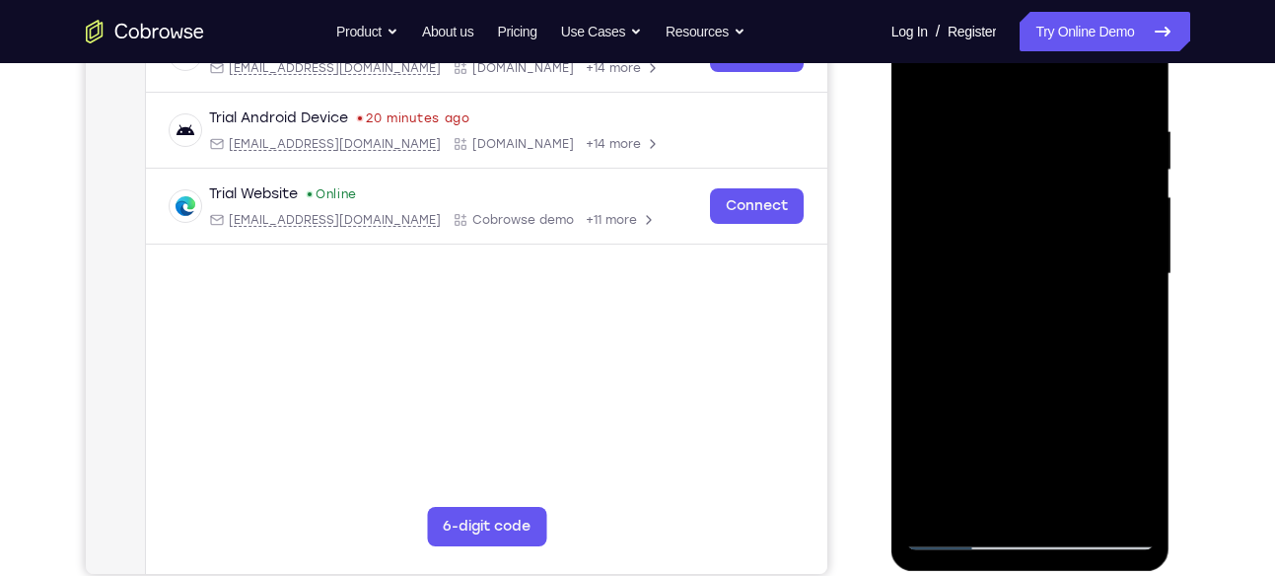
drag, startPoint x: 949, startPoint y: 334, endPoint x: 1047, endPoint y: 345, distance: 98.3
click at [1047, 345] on div at bounding box center [1031, 274] width 249 height 552
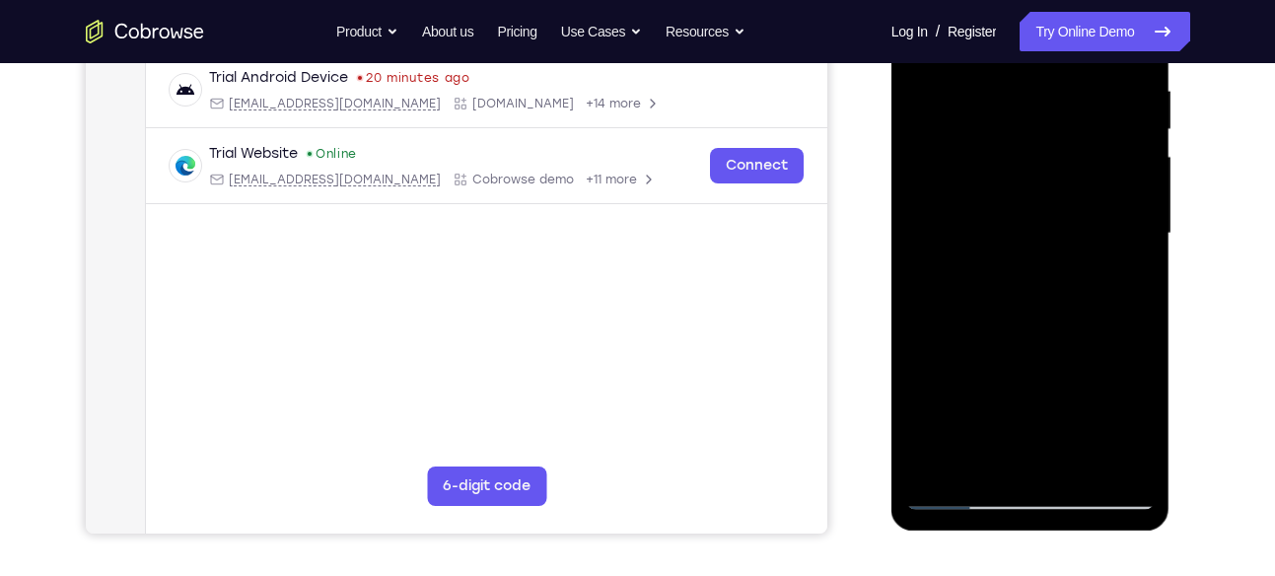
scroll to position [388, 0]
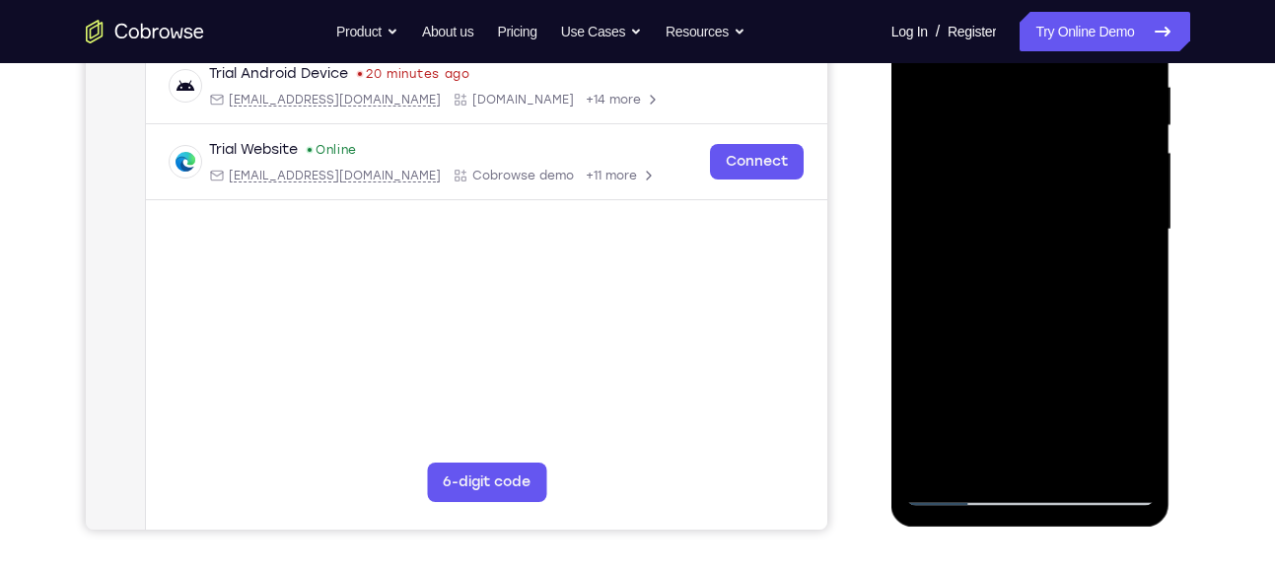
drag, startPoint x: 1138, startPoint y: 204, endPoint x: 1085, endPoint y: 214, distance: 54.2
click at [1085, 214] on div at bounding box center [1031, 230] width 249 height 552
drag, startPoint x: 1124, startPoint y: 196, endPoint x: 1041, endPoint y: 217, distance: 85.4
click at [1041, 217] on div at bounding box center [1031, 230] width 249 height 552
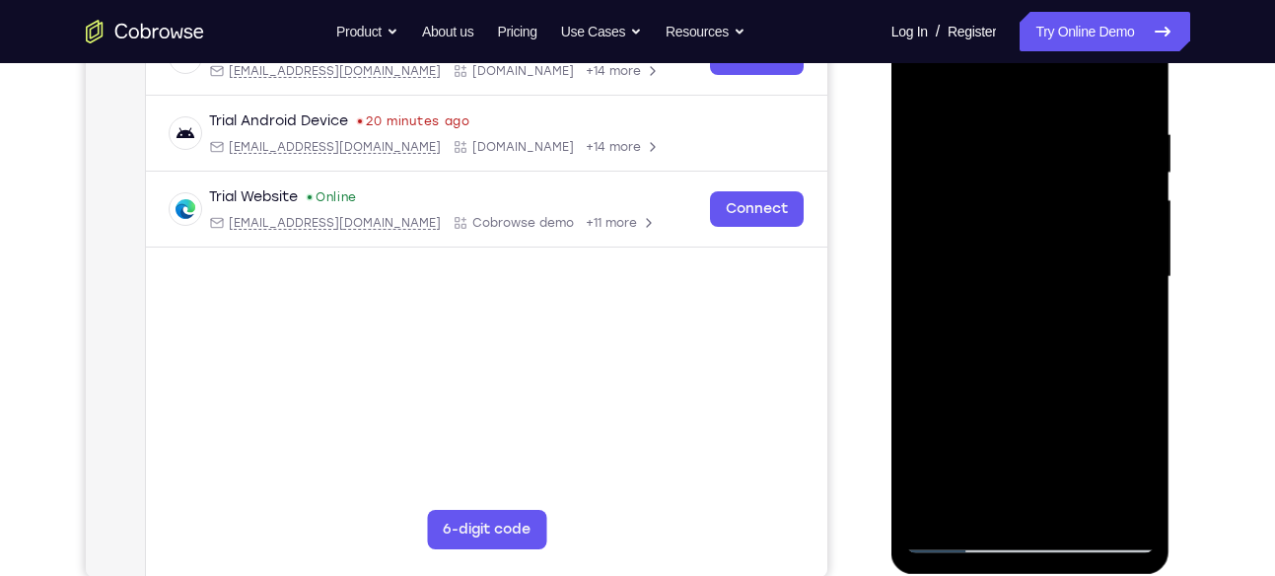
scroll to position [338, 0]
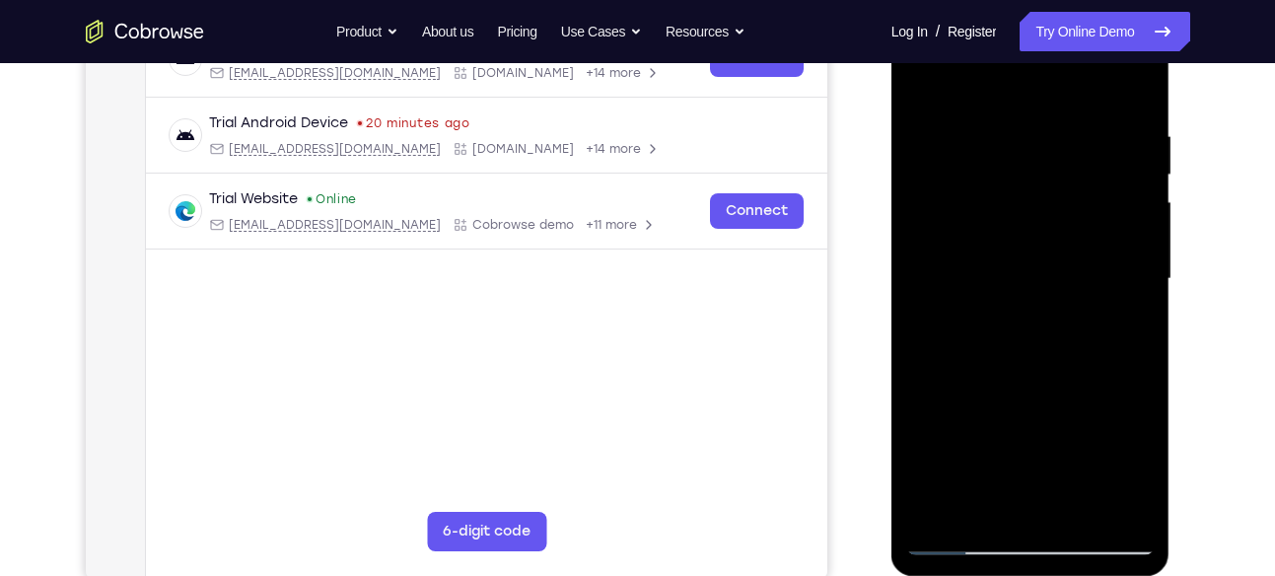
drag, startPoint x: 1101, startPoint y: 230, endPoint x: 1022, endPoint y: 252, distance: 81.8
click at [1022, 252] on div at bounding box center [1031, 279] width 249 height 552
drag, startPoint x: 1086, startPoint y: 255, endPoint x: 1030, endPoint y: 256, distance: 56.2
click at [1030, 256] on div at bounding box center [1031, 279] width 249 height 552
drag, startPoint x: 1101, startPoint y: 215, endPoint x: 1035, endPoint y: 217, distance: 66.1
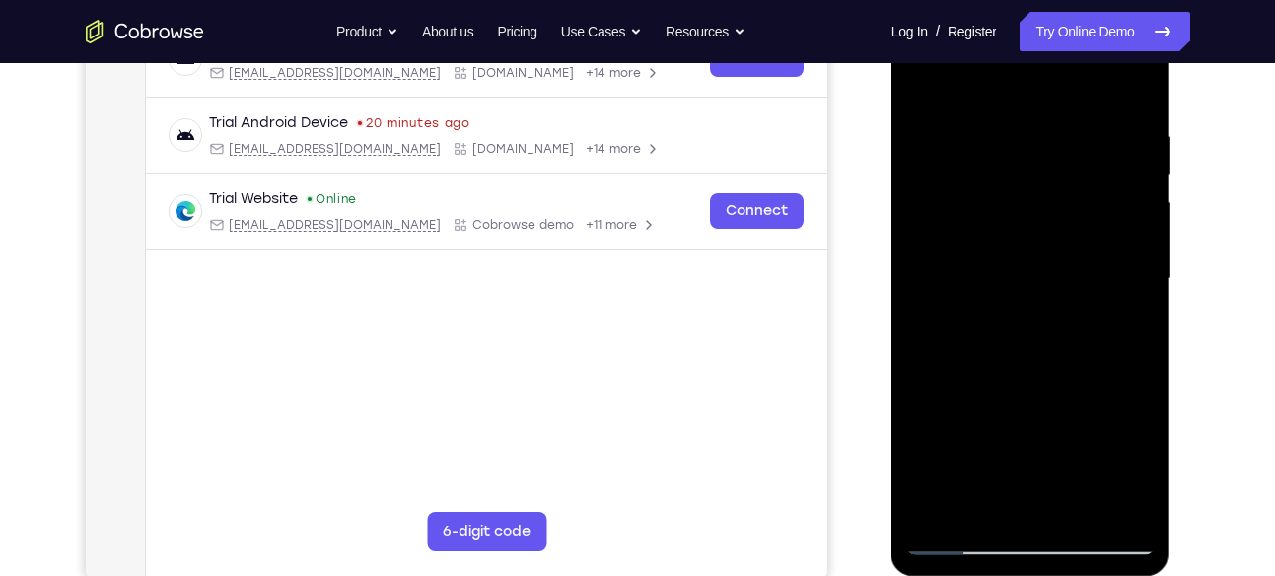
click at [1035, 217] on div at bounding box center [1031, 279] width 249 height 552
drag, startPoint x: 1100, startPoint y: 168, endPoint x: 1013, endPoint y: 175, distance: 87.1
click at [1013, 175] on div at bounding box center [1031, 279] width 249 height 552
drag, startPoint x: 1077, startPoint y: 217, endPoint x: 1036, endPoint y: 220, distance: 41.5
click at [1036, 220] on div at bounding box center [1031, 279] width 249 height 552
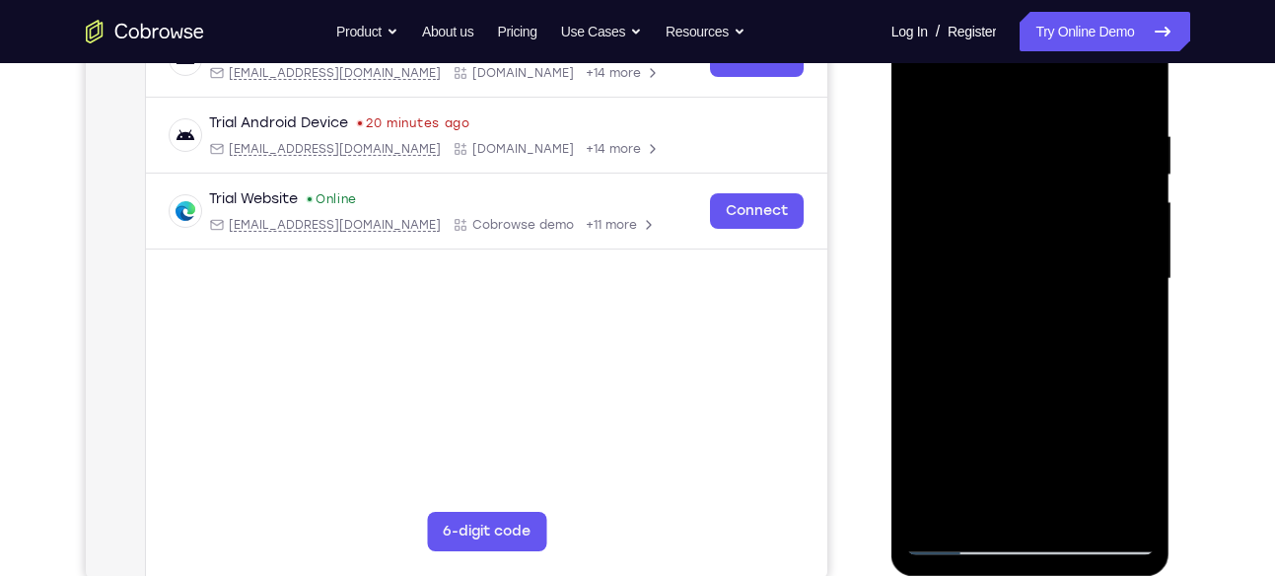
drag, startPoint x: 1104, startPoint y: 220, endPoint x: 1015, endPoint y: 223, distance: 88.8
click at [1015, 223] on div at bounding box center [1031, 279] width 249 height 552
drag, startPoint x: 1090, startPoint y: 205, endPoint x: 1001, endPoint y: 213, distance: 89.1
click at [1001, 213] on div at bounding box center [1031, 279] width 249 height 552
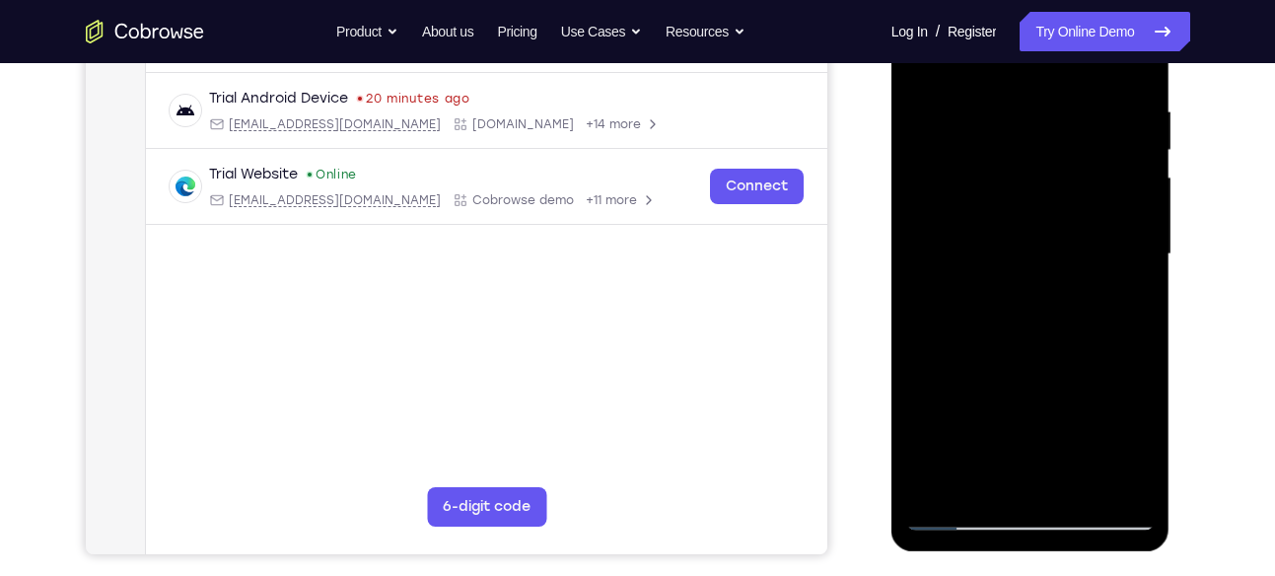
scroll to position [398, 0]
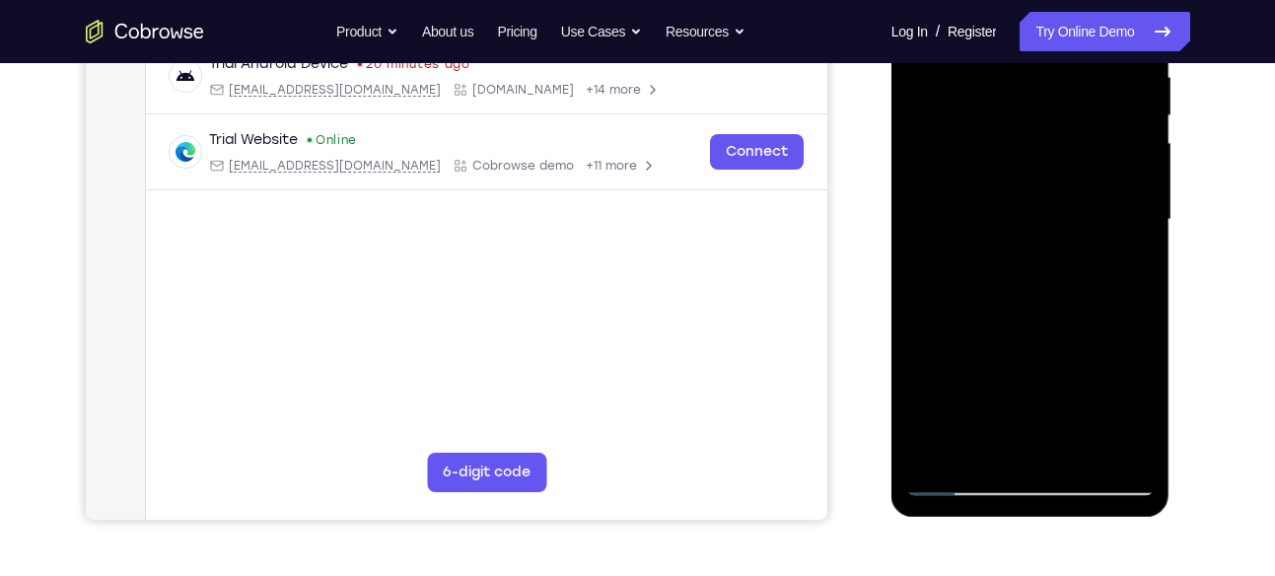
click at [1119, 200] on div at bounding box center [1031, 220] width 249 height 552
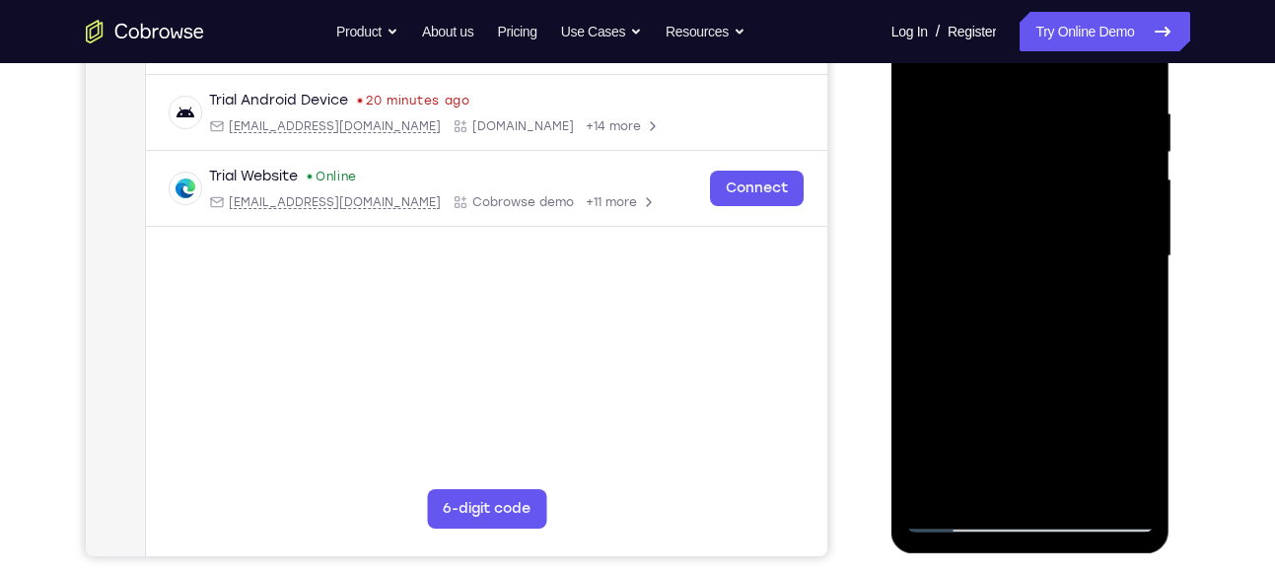
scroll to position [357, 0]
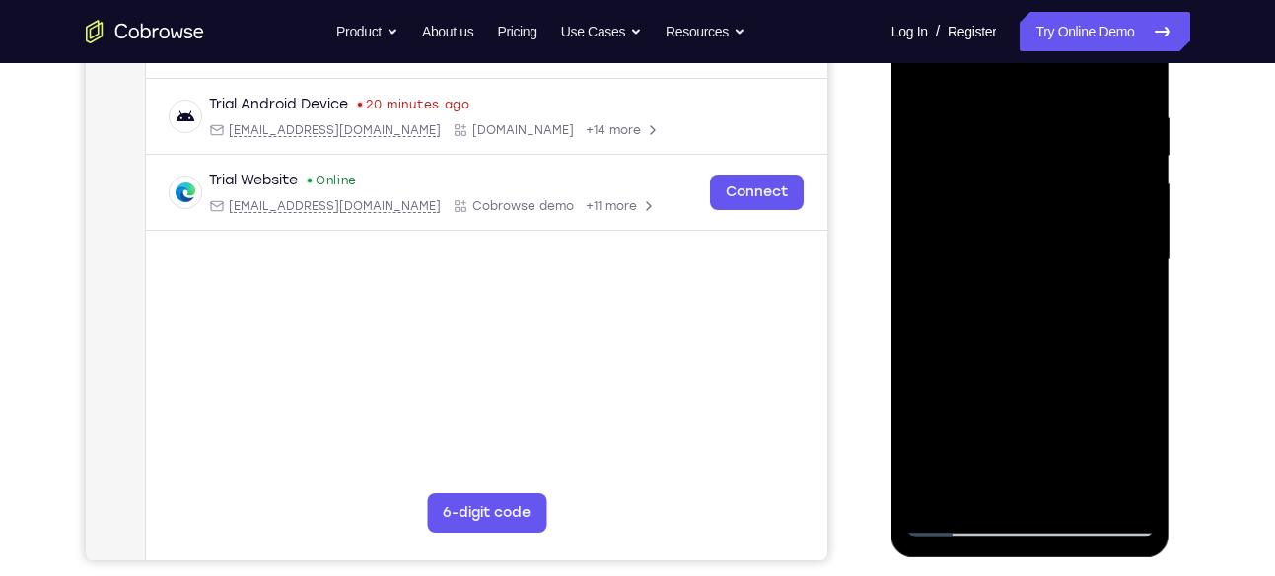
drag, startPoint x: 1118, startPoint y: 254, endPoint x: 1052, endPoint y: 271, distance: 67.5
click at [1052, 271] on div at bounding box center [1031, 260] width 249 height 552
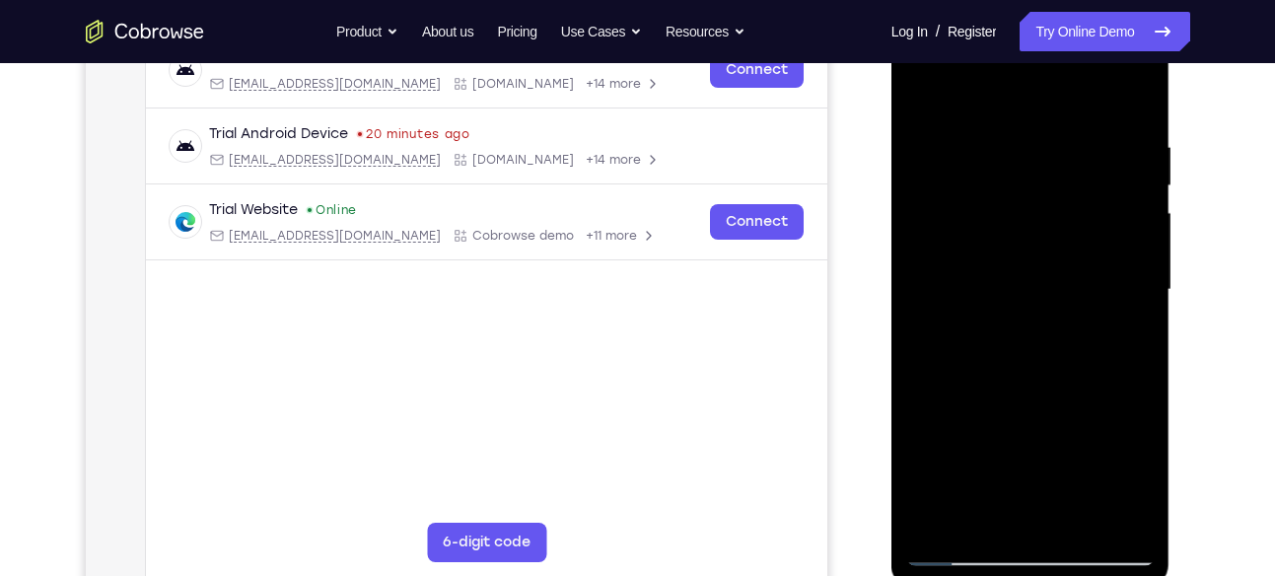
scroll to position [326, 0]
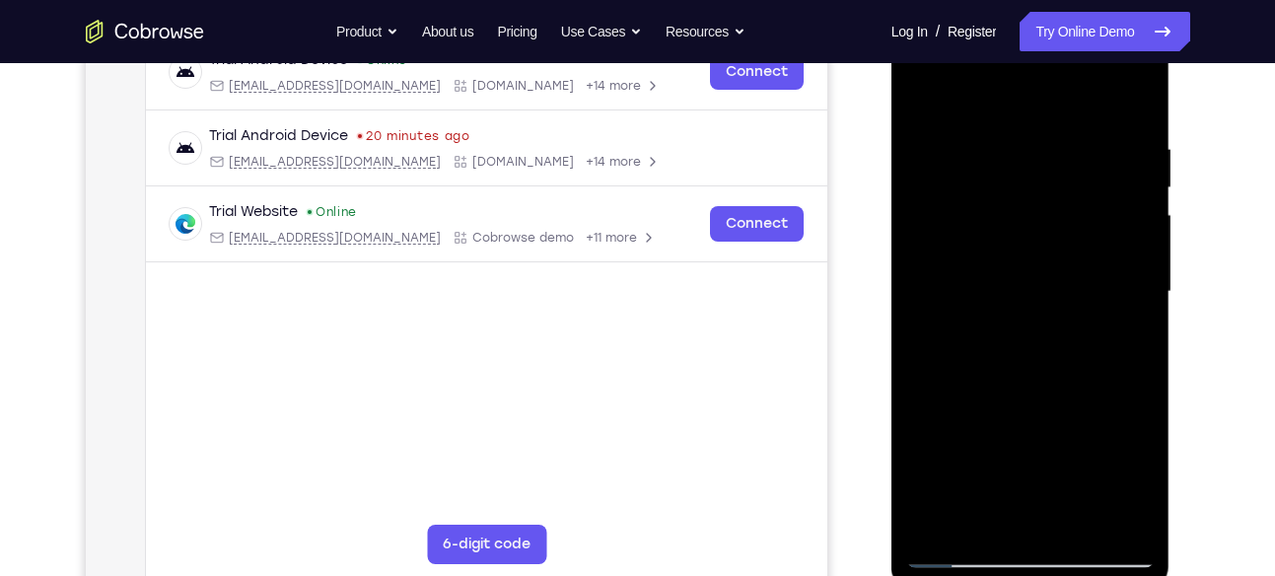
drag, startPoint x: 1095, startPoint y: 285, endPoint x: 1024, endPoint y: 288, distance: 71.1
click at [1024, 288] on div at bounding box center [1031, 292] width 249 height 552
drag, startPoint x: 1120, startPoint y: 242, endPoint x: 1037, endPoint y: 253, distance: 83.6
click at [1037, 253] on div at bounding box center [1031, 292] width 249 height 552
drag, startPoint x: 1117, startPoint y: 225, endPoint x: 1081, endPoint y: 225, distance: 35.5
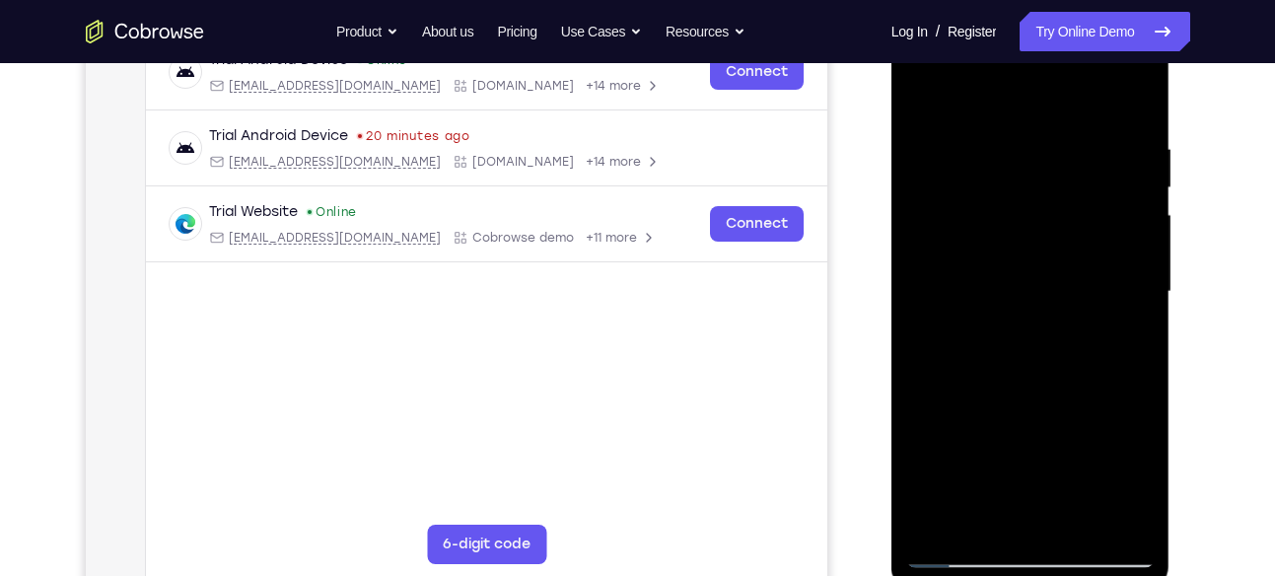
click at [1081, 225] on div at bounding box center [1031, 292] width 249 height 552
drag, startPoint x: 1130, startPoint y: 208, endPoint x: 1080, endPoint y: 220, distance: 51.7
click at [1080, 220] on div at bounding box center [1031, 292] width 249 height 552
click at [1123, 259] on div at bounding box center [1031, 292] width 249 height 552
drag, startPoint x: 1123, startPoint y: 259, endPoint x: 1024, endPoint y: 259, distance: 98.6
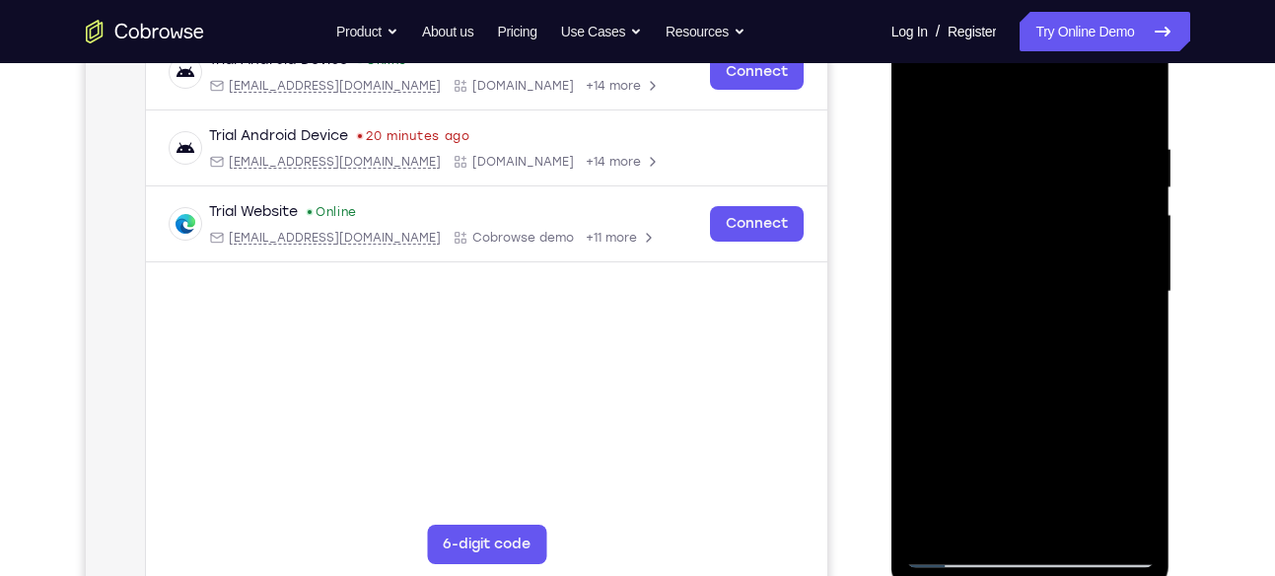
click at [1024, 259] on div at bounding box center [1031, 292] width 249 height 552
drag, startPoint x: 1128, startPoint y: 244, endPoint x: 1062, endPoint y: 237, distance: 66.4
click at [1062, 237] on div at bounding box center [1031, 292] width 249 height 552
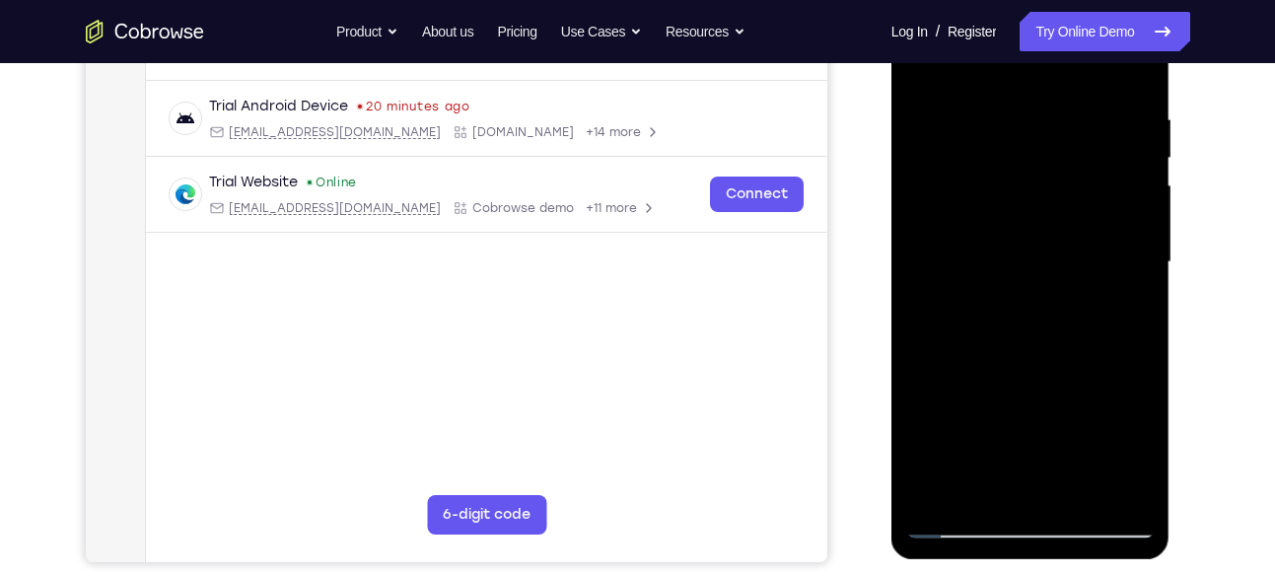
drag, startPoint x: 1128, startPoint y: 227, endPoint x: 1094, endPoint y: 257, distance: 46.1
click at [1094, 257] on div at bounding box center [1031, 262] width 249 height 552
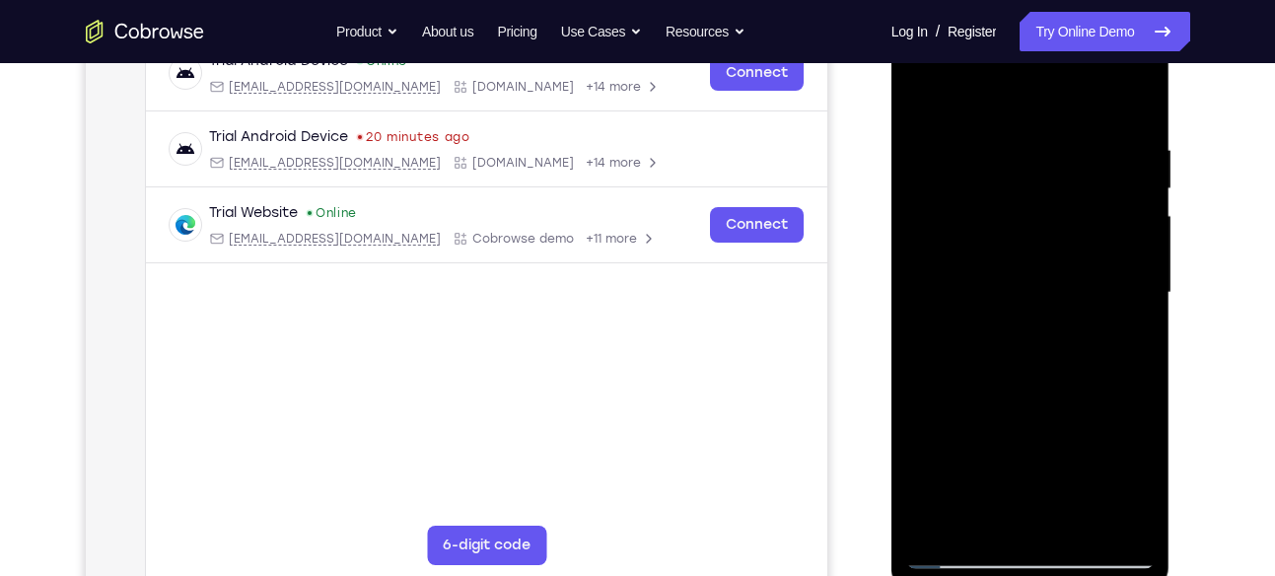
scroll to position [324, 0]
drag, startPoint x: 1141, startPoint y: 216, endPoint x: 1098, endPoint y: 237, distance: 48.1
click at [1098, 237] on div at bounding box center [1031, 294] width 249 height 552
drag, startPoint x: 1133, startPoint y: 240, endPoint x: 1067, endPoint y: 254, distance: 67.5
click at [1067, 254] on div at bounding box center [1031, 294] width 249 height 552
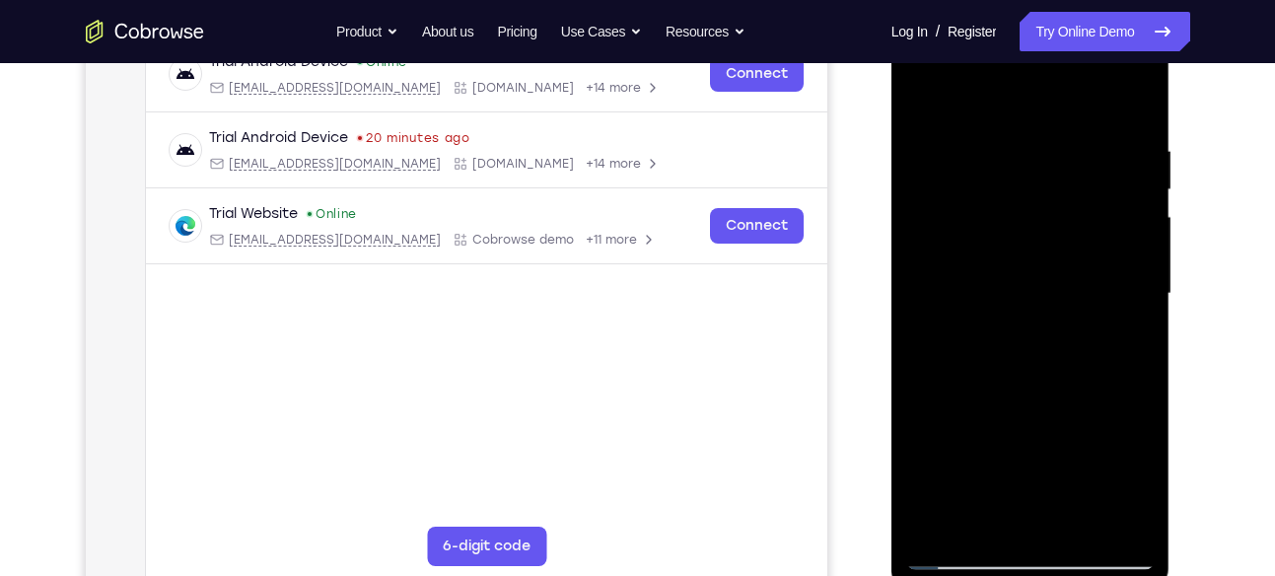
drag, startPoint x: 988, startPoint y: 300, endPoint x: 1070, endPoint y: 298, distance: 81.9
click at [1070, 298] on div at bounding box center [1031, 294] width 249 height 552
drag, startPoint x: 954, startPoint y: 342, endPoint x: 1000, endPoint y: 345, distance: 46.5
click at [1000, 345] on div at bounding box center [1031, 294] width 249 height 552
click at [1135, 205] on div at bounding box center [1031, 294] width 249 height 552
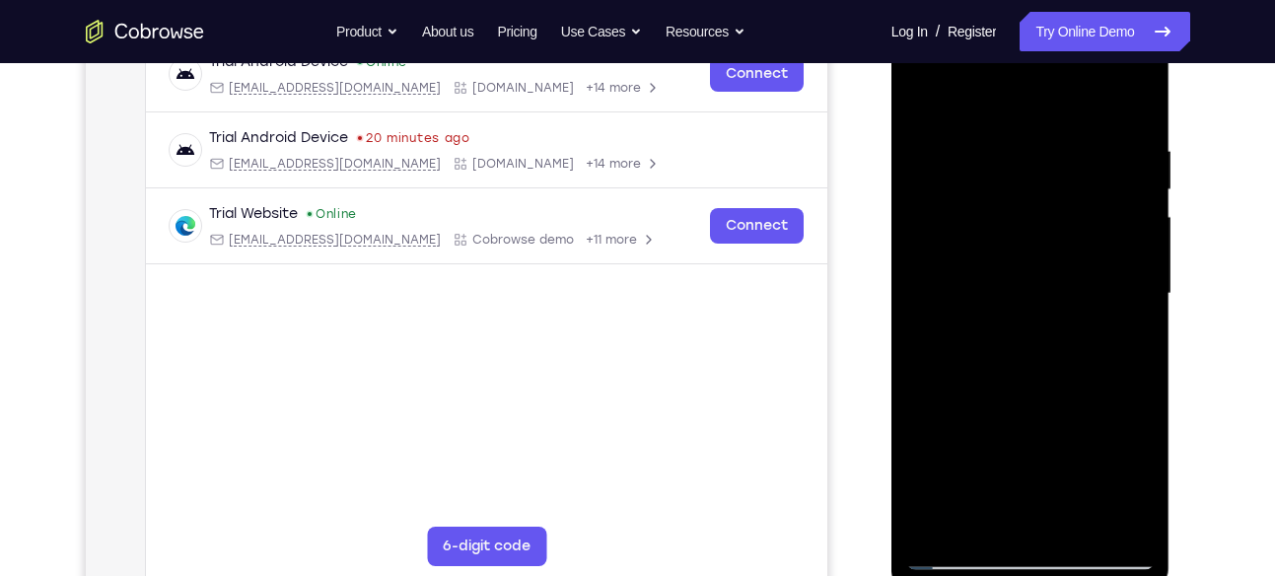
click at [1136, 254] on div at bounding box center [1031, 294] width 249 height 552
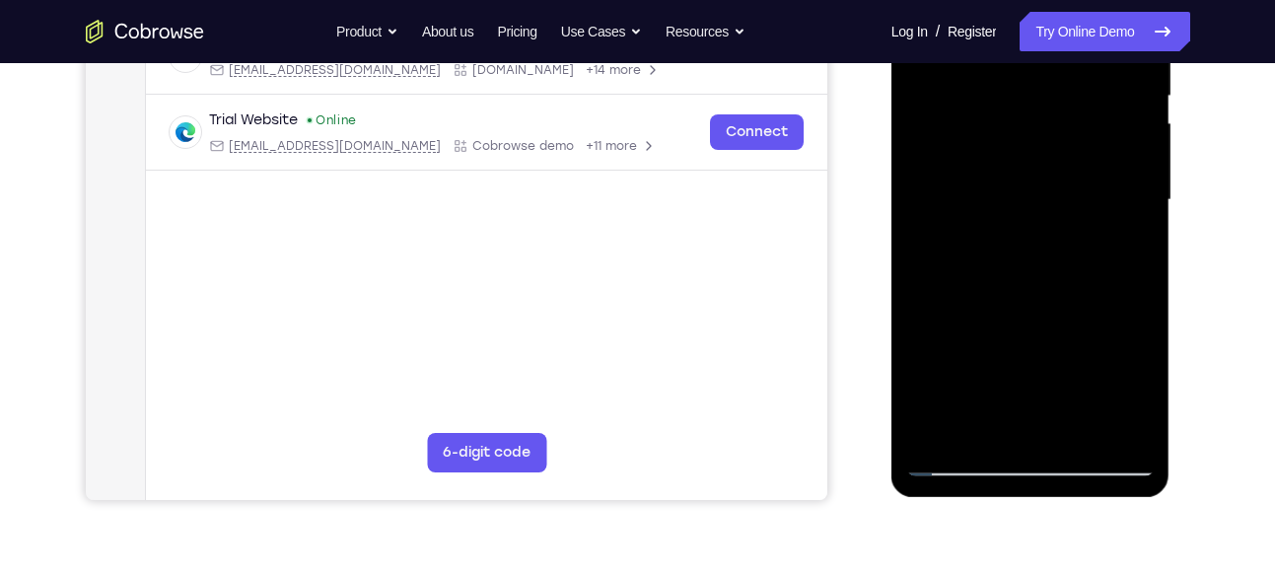
drag, startPoint x: 1136, startPoint y: 161, endPoint x: 1053, endPoint y: 278, distance: 143.7
click at [1053, 278] on div at bounding box center [1031, 200] width 249 height 552
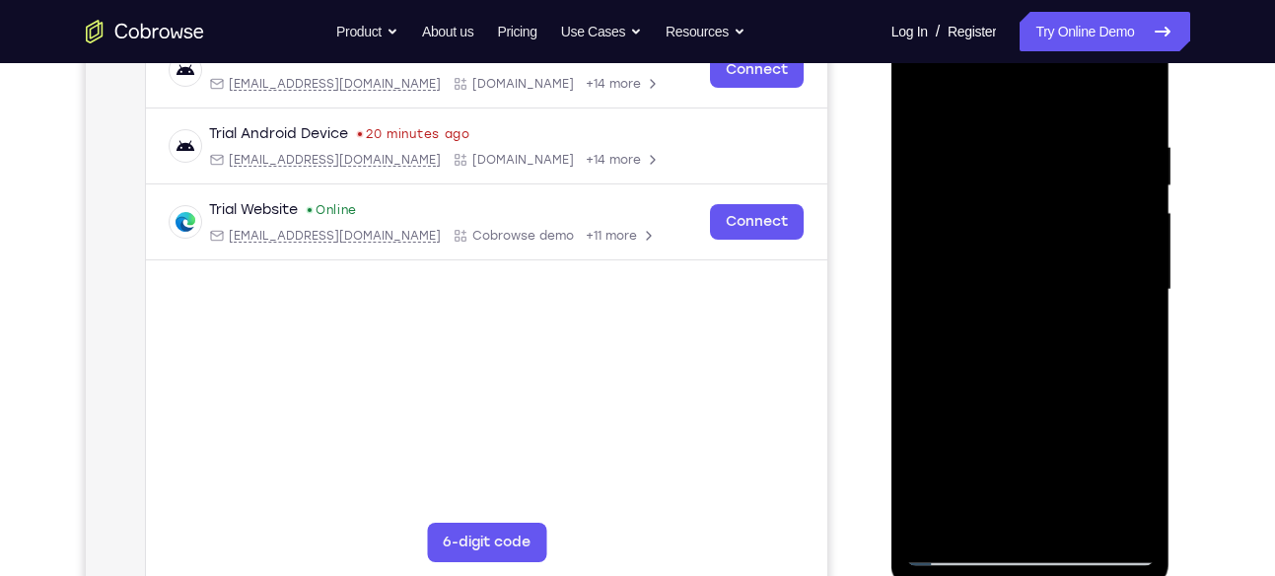
scroll to position [327, 0]
drag, startPoint x: 1107, startPoint y: 235, endPoint x: 1041, endPoint y: 243, distance: 66.6
click at [1041, 243] on div at bounding box center [1031, 291] width 249 height 552
click at [1081, 226] on div at bounding box center [1031, 291] width 249 height 552
drag, startPoint x: 1120, startPoint y: 190, endPoint x: 1050, endPoint y: 205, distance: 71.6
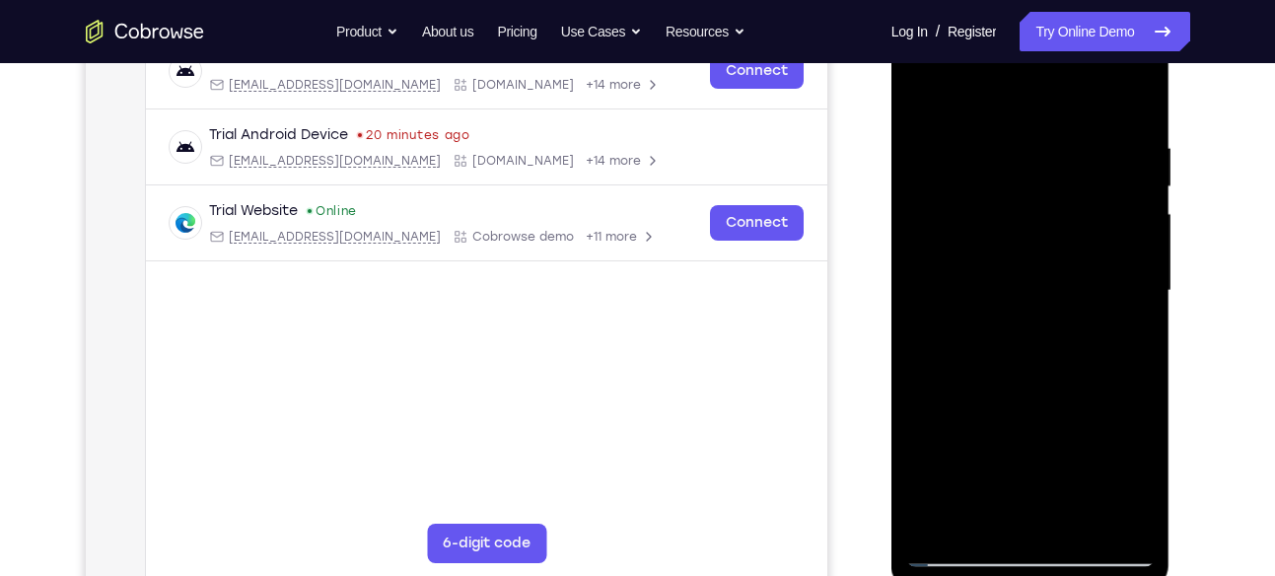
click at [1050, 205] on div at bounding box center [1031, 291] width 249 height 552
drag, startPoint x: 1118, startPoint y: 205, endPoint x: 1043, endPoint y: 212, distance: 75.3
click at [1043, 212] on div at bounding box center [1031, 291] width 249 height 552
click at [1134, 102] on div at bounding box center [1031, 291] width 249 height 552
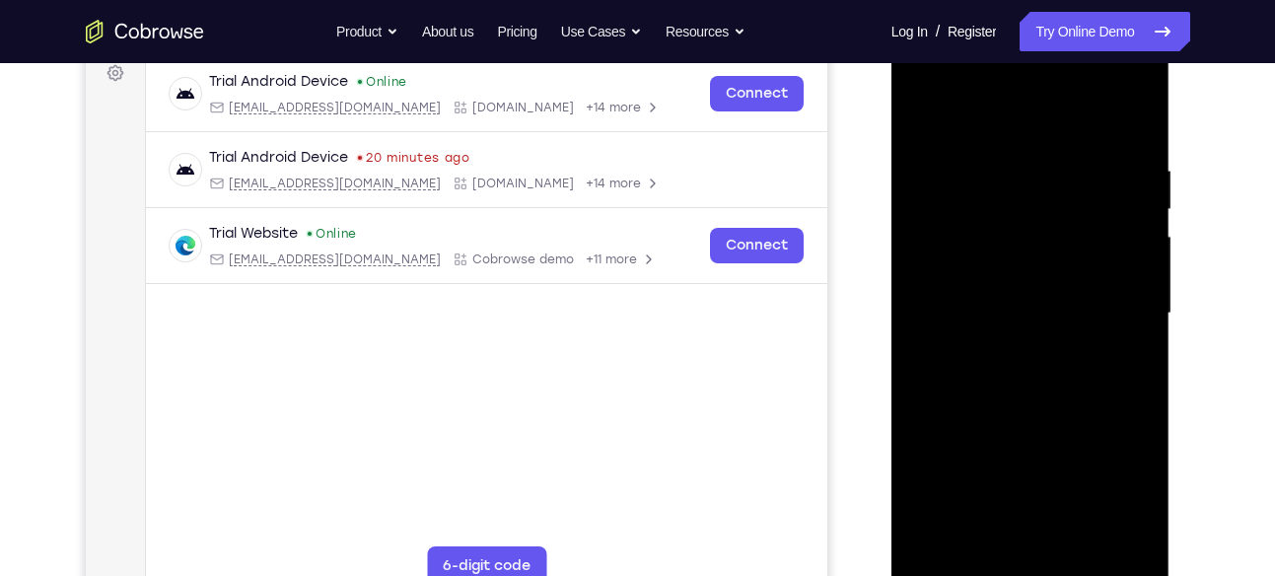
scroll to position [300, 0]
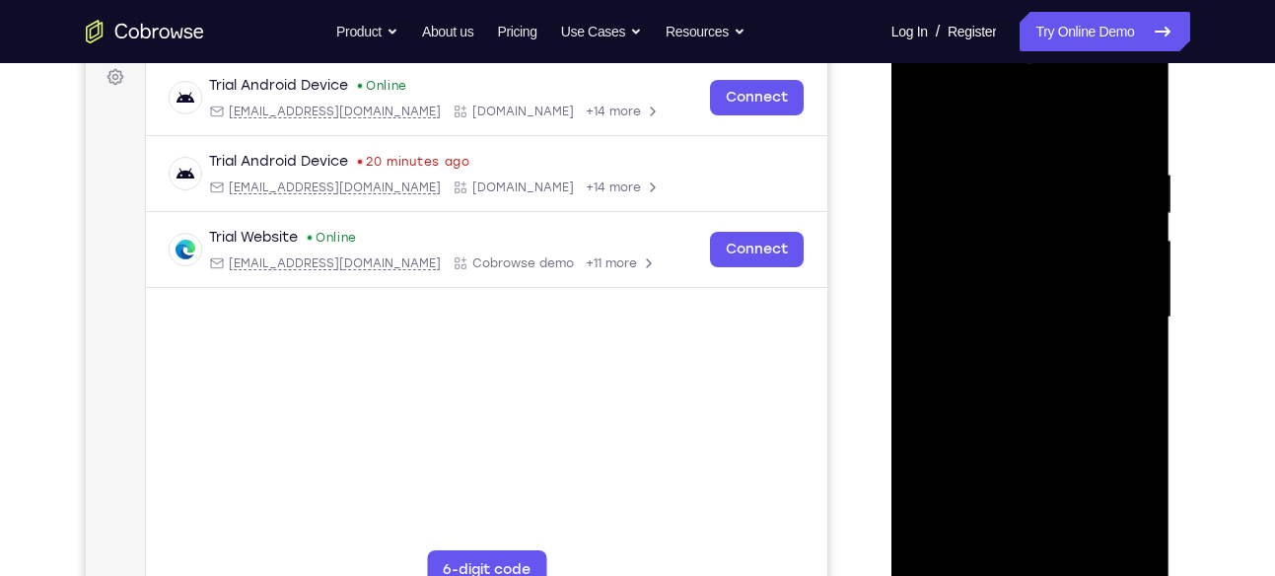
drag, startPoint x: 1099, startPoint y: 156, endPoint x: 1082, endPoint y: 399, distance: 244.2
click at [1082, 399] on div at bounding box center [1031, 317] width 249 height 552
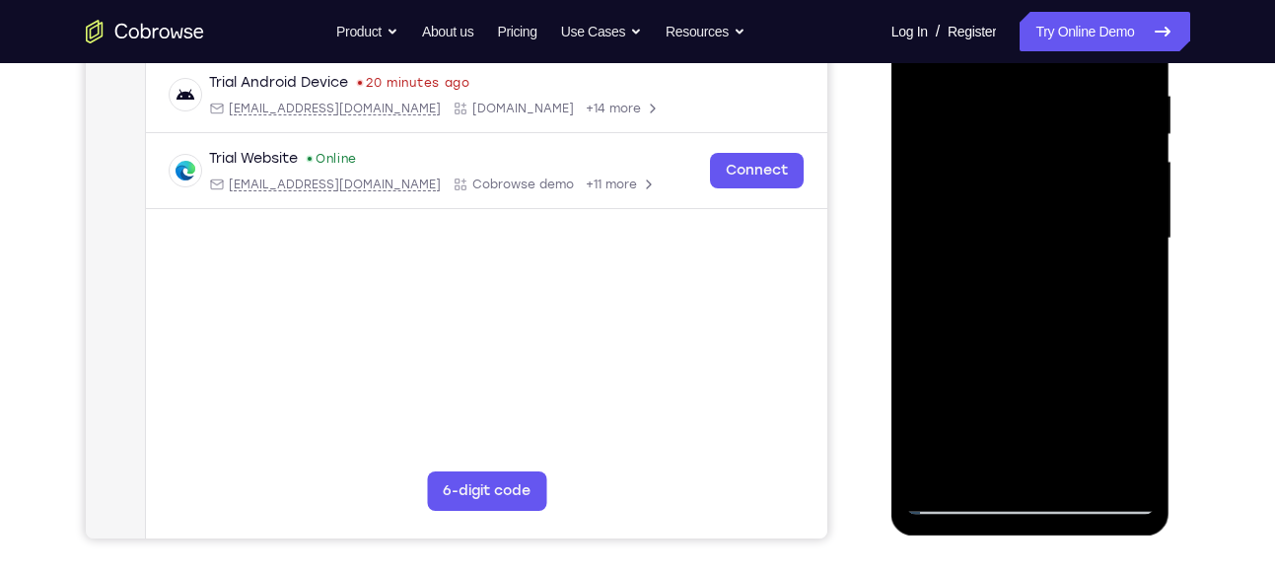
scroll to position [350, 0]
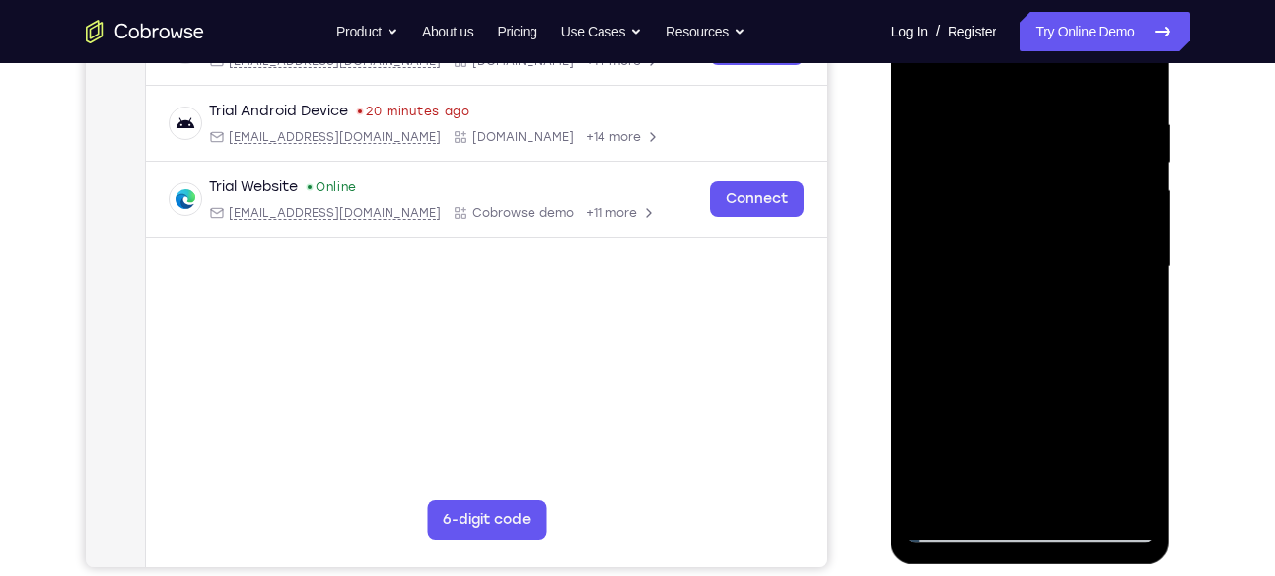
click at [996, 114] on div at bounding box center [1031, 267] width 249 height 552
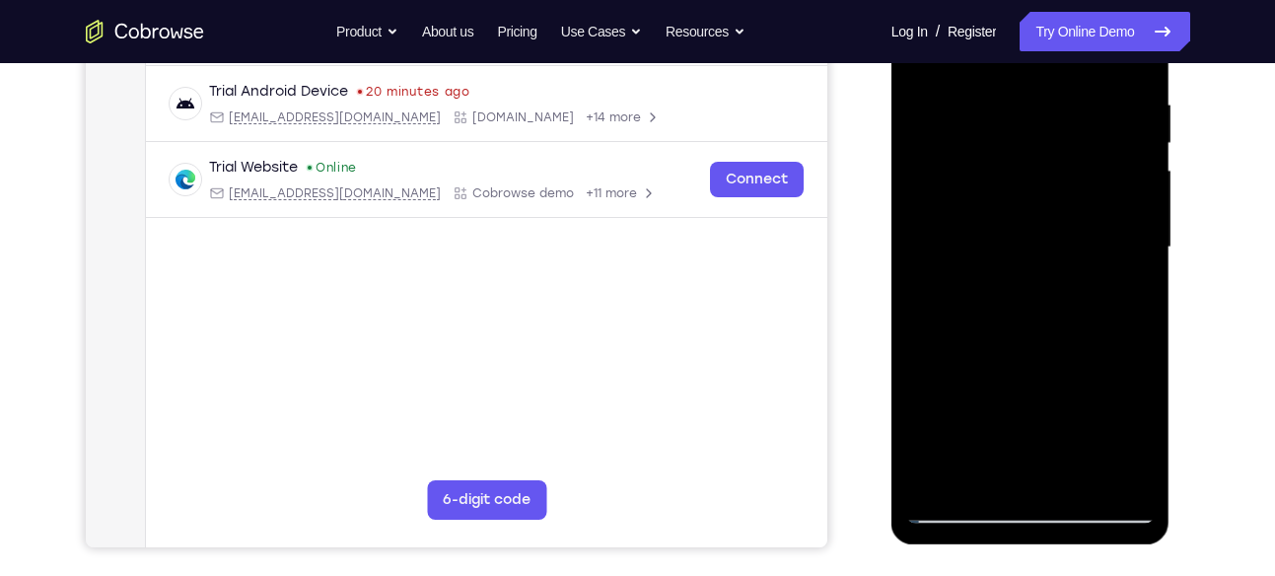
scroll to position [327, 0]
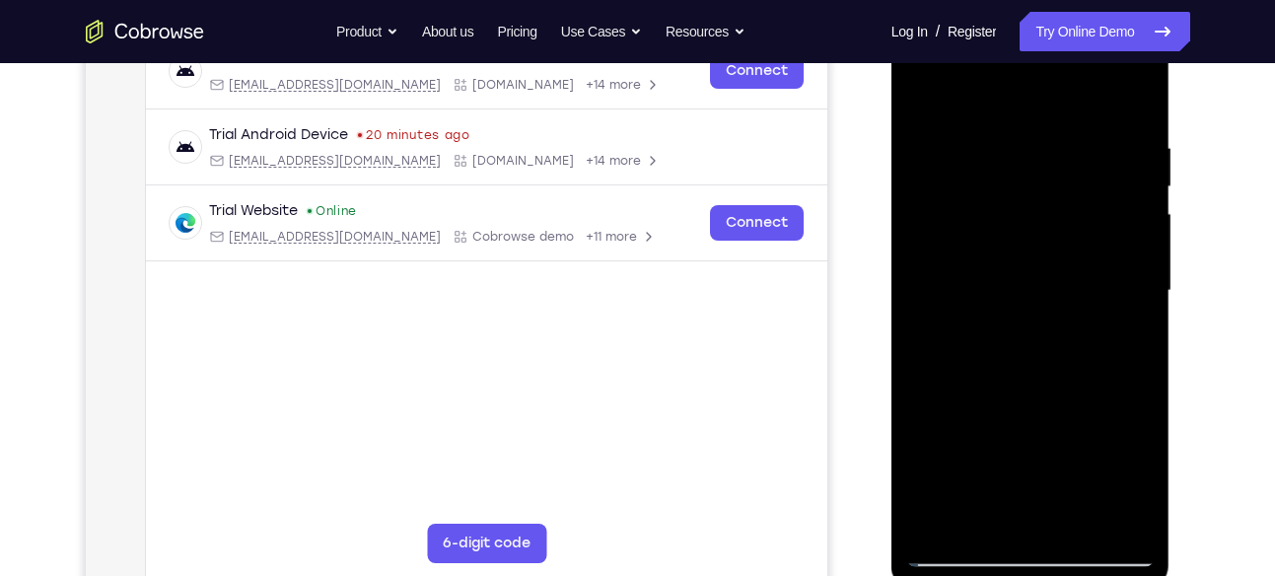
click at [1133, 214] on div at bounding box center [1031, 291] width 249 height 552
click at [1128, 105] on div at bounding box center [1031, 291] width 249 height 552
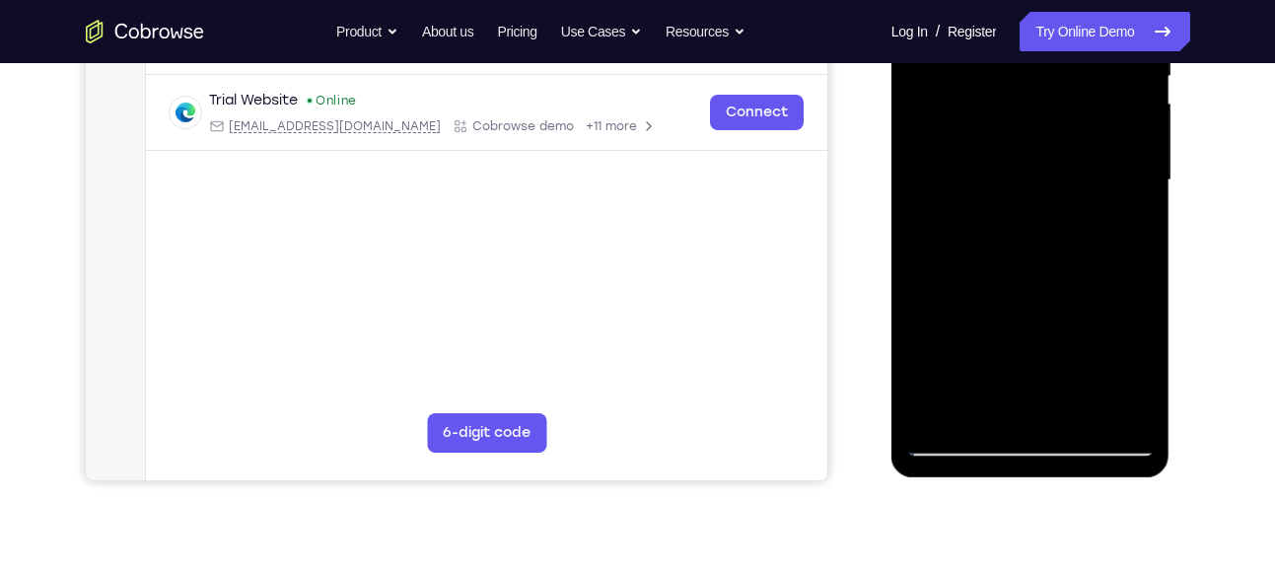
scroll to position [447, 0]
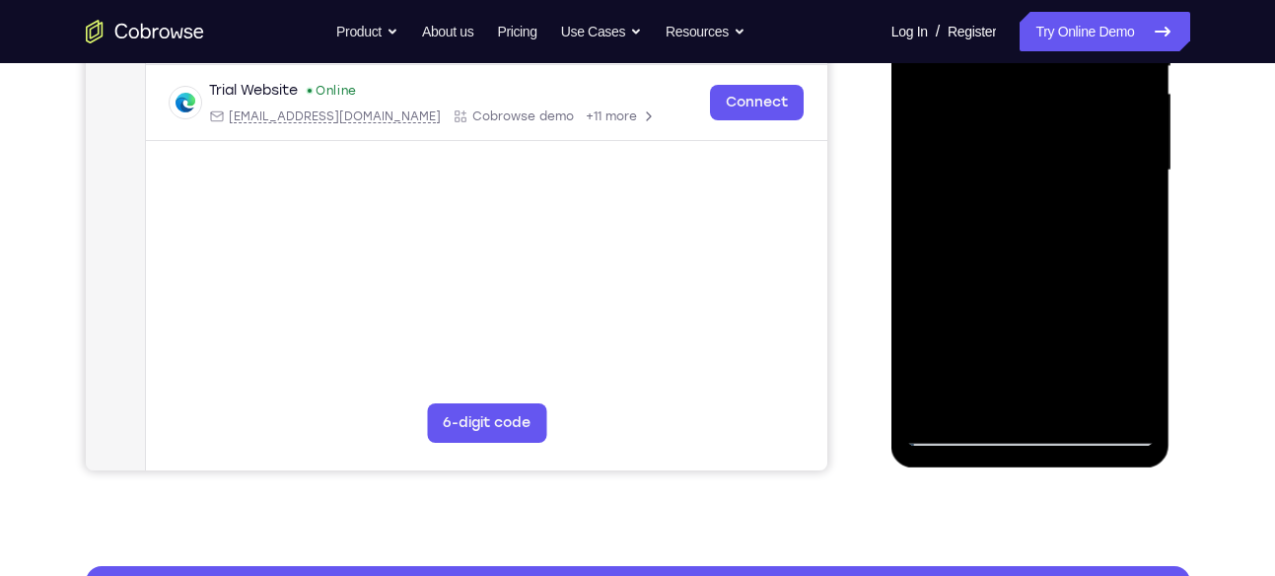
click at [1085, 403] on div at bounding box center [1031, 170] width 249 height 552
click at [1084, 410] on div at bounding box center [1031, 170] width 249 height 552
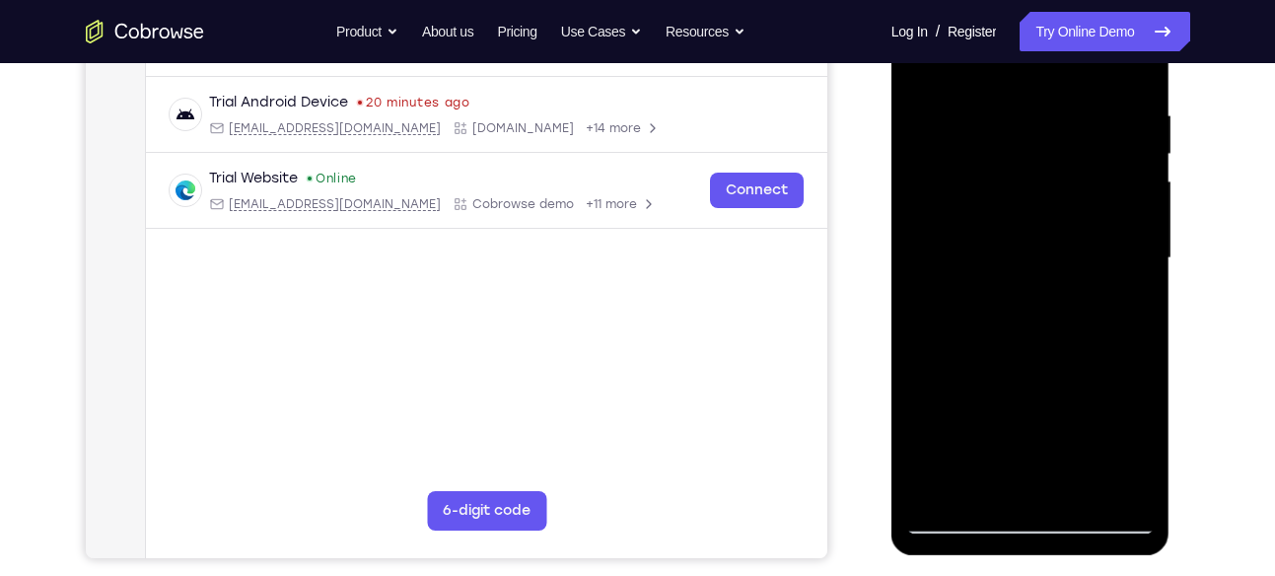
scroll to position [348, 0]
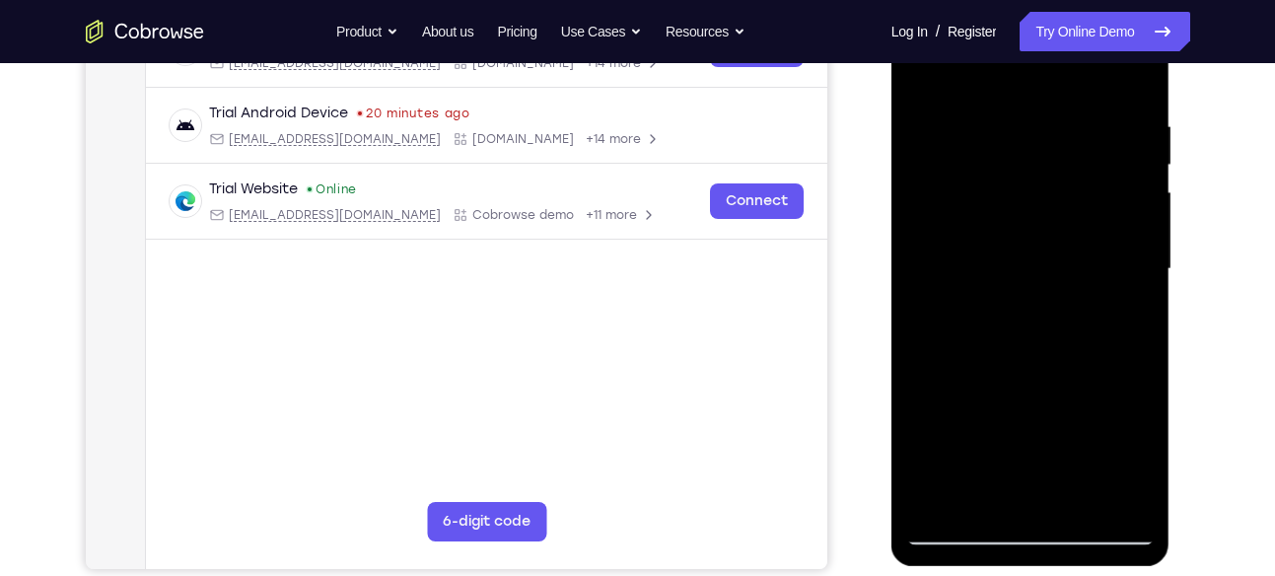
click at [919, 77] on div at bounding box center [1031, 269] width 249 height 552
